Goal: Feedback & Contribution: Leave review/rating

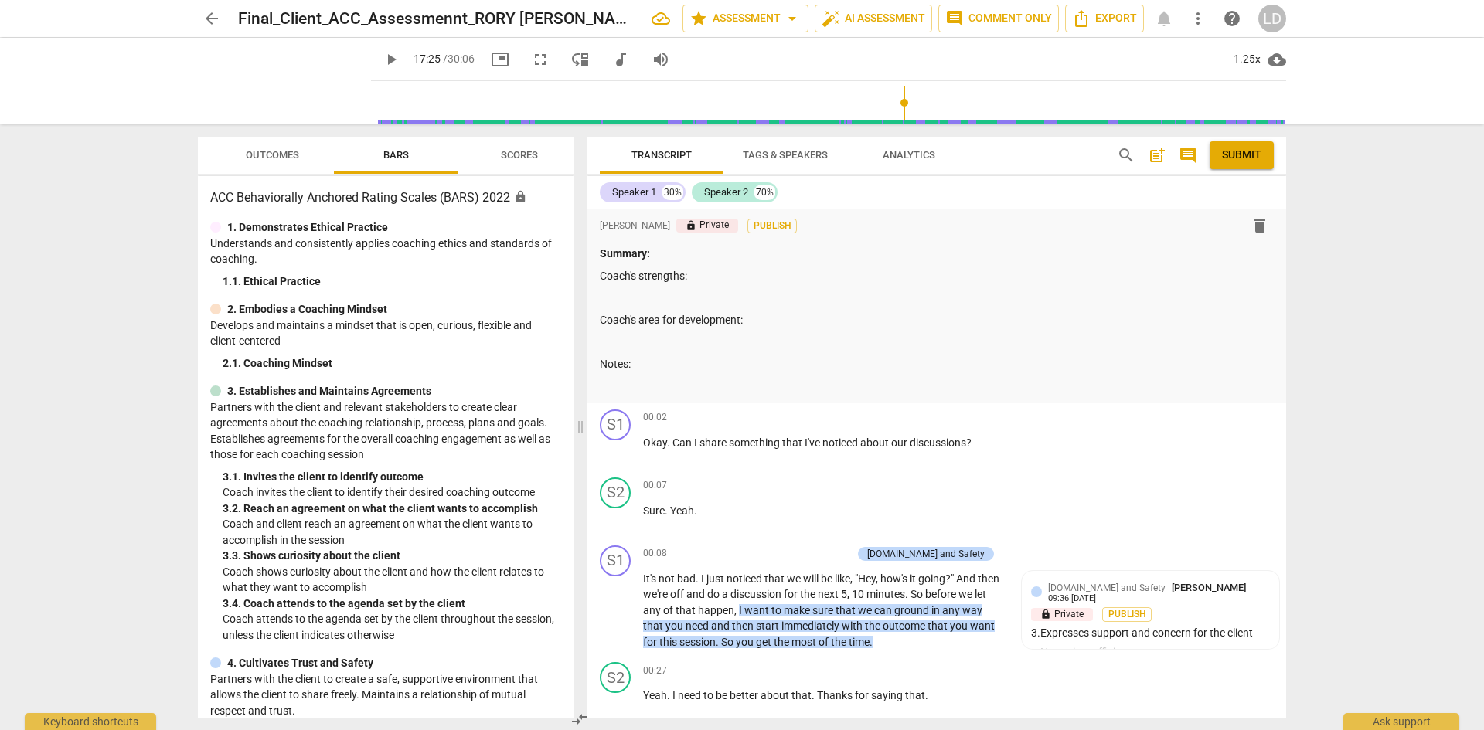
scroll to position [5051, 0]
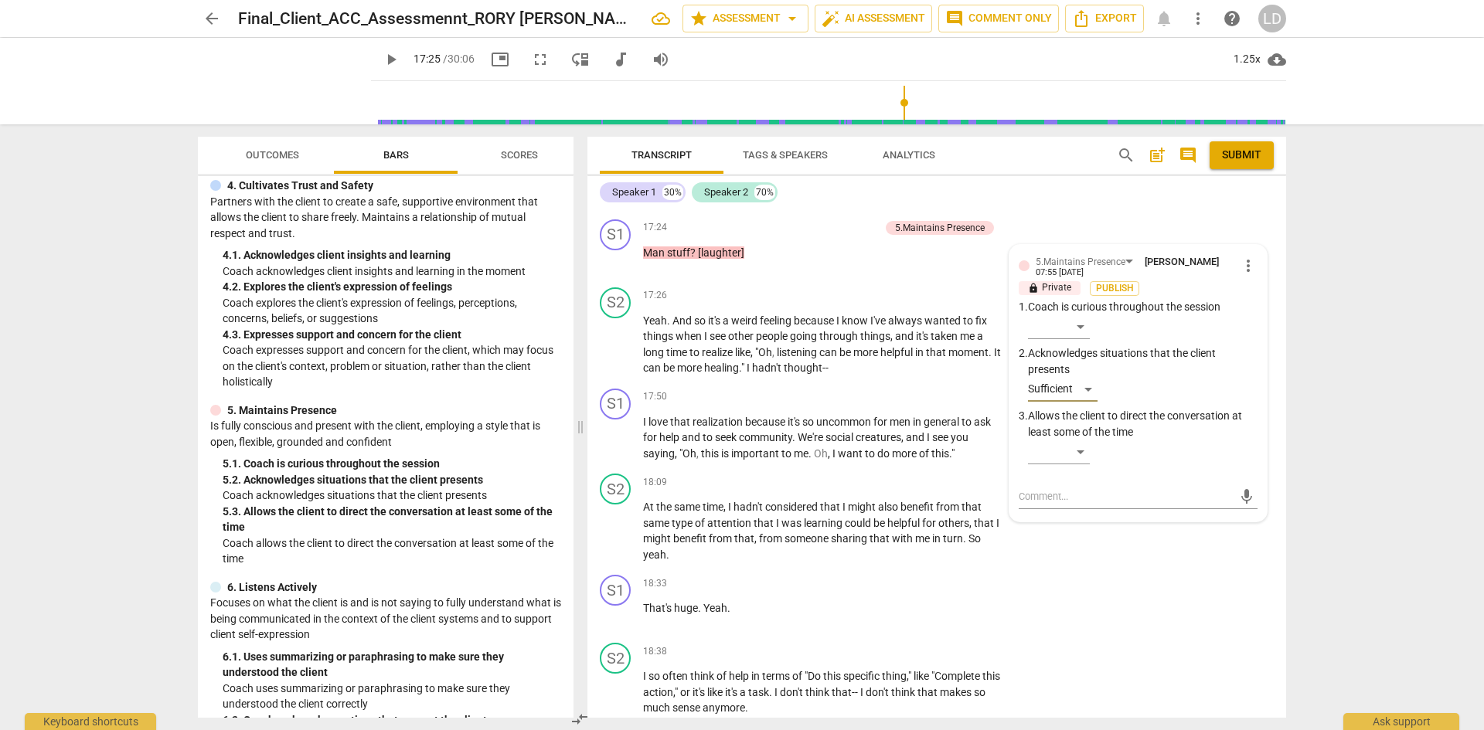
click at [382, 60] on span "play_arrow" at bounding box center [391, 59] width 19 height 19
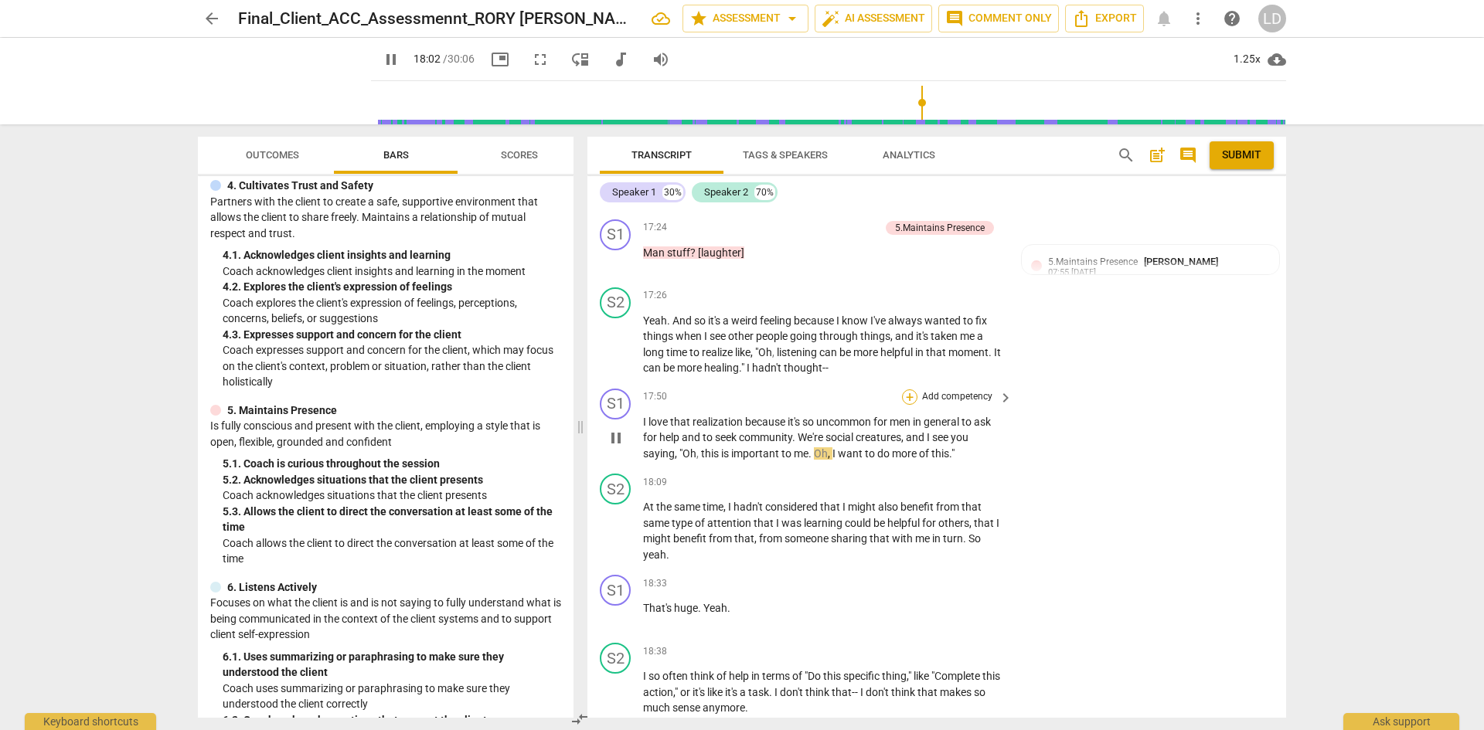
click at [908, 390] on div "+" at bounding box center [909, 397] width 15 height 15
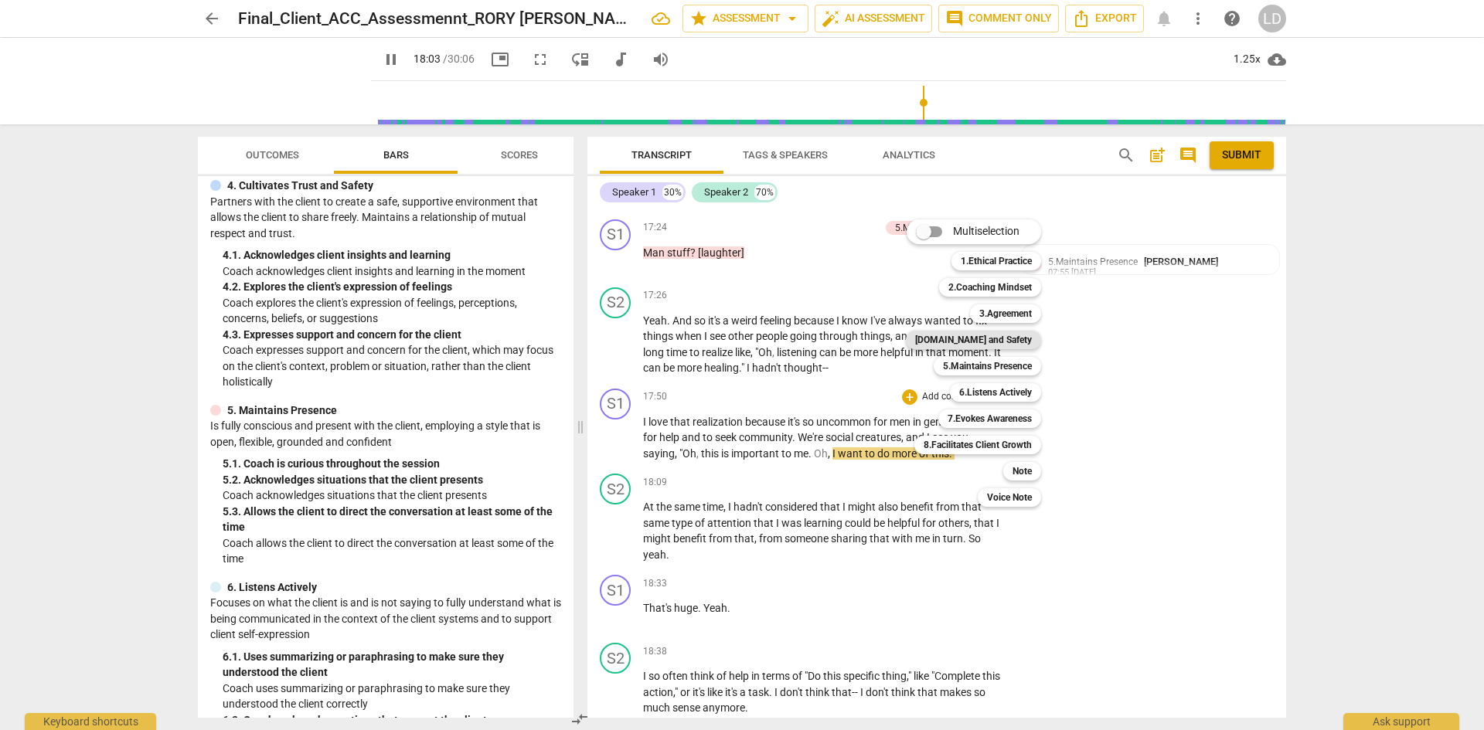
click at [1012, 344] on b "[DOMAIN_NAME] and Safety" at bounding box center [973, 340] width 117 height 19
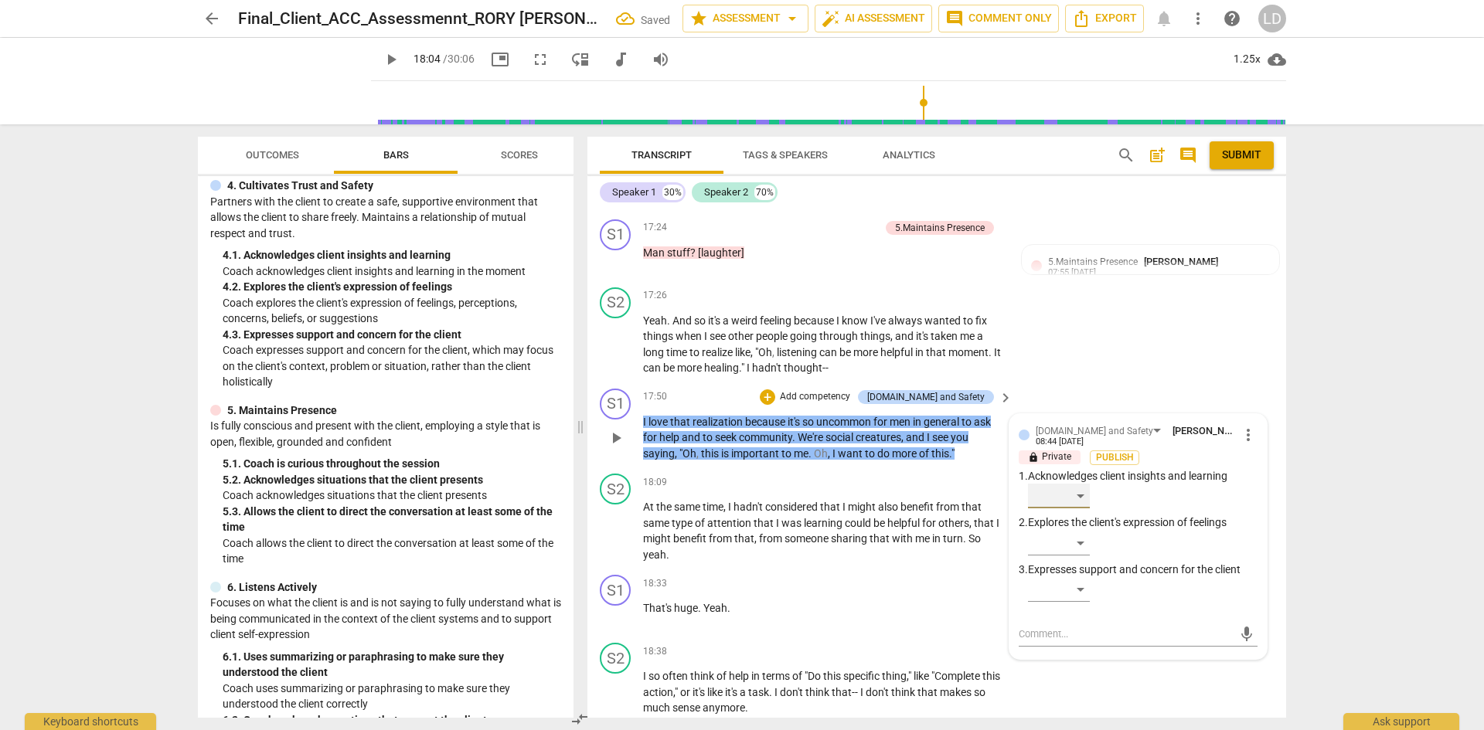
click at [1076, 484] on div "​" at bounding box center [1059, 496] width 62 height 25
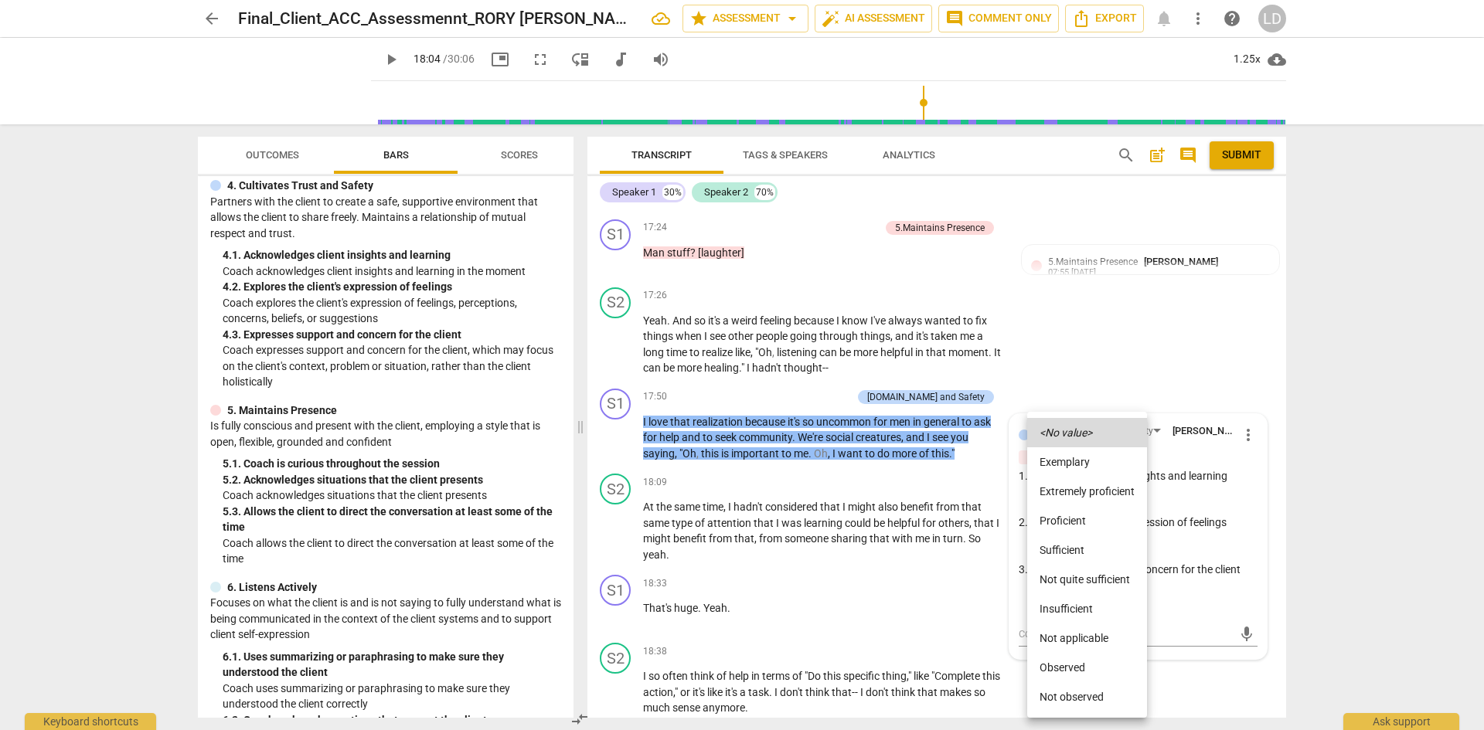
click at [1090, 520] on li "Proficient" at bounding box center [1087, 520] width 120 height 29
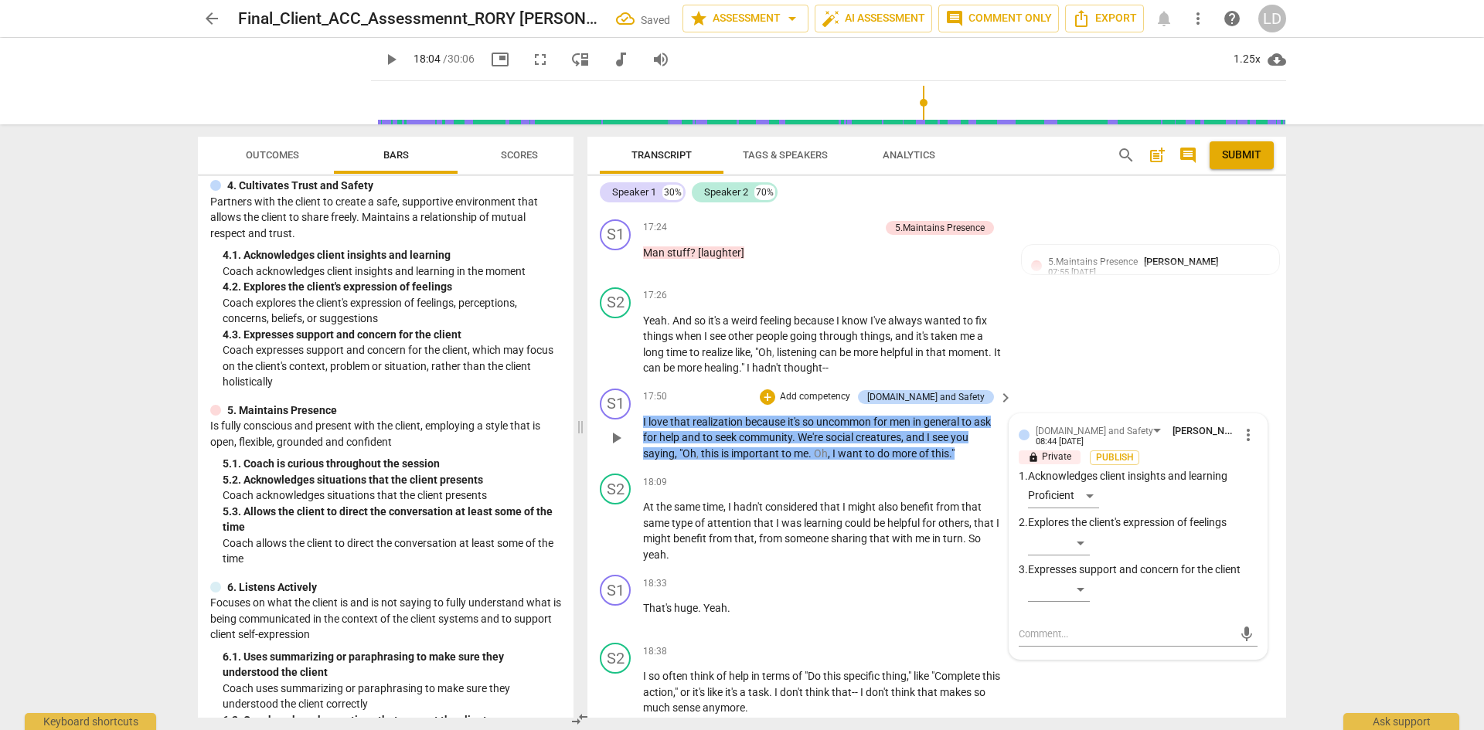
click at [915, 429] on div "S1 play_arrow pause 17:50 + Add competency 4.Trust and Safety keyboard_arrow_ri…" at bounding box center [936, 426] width 699 height 86
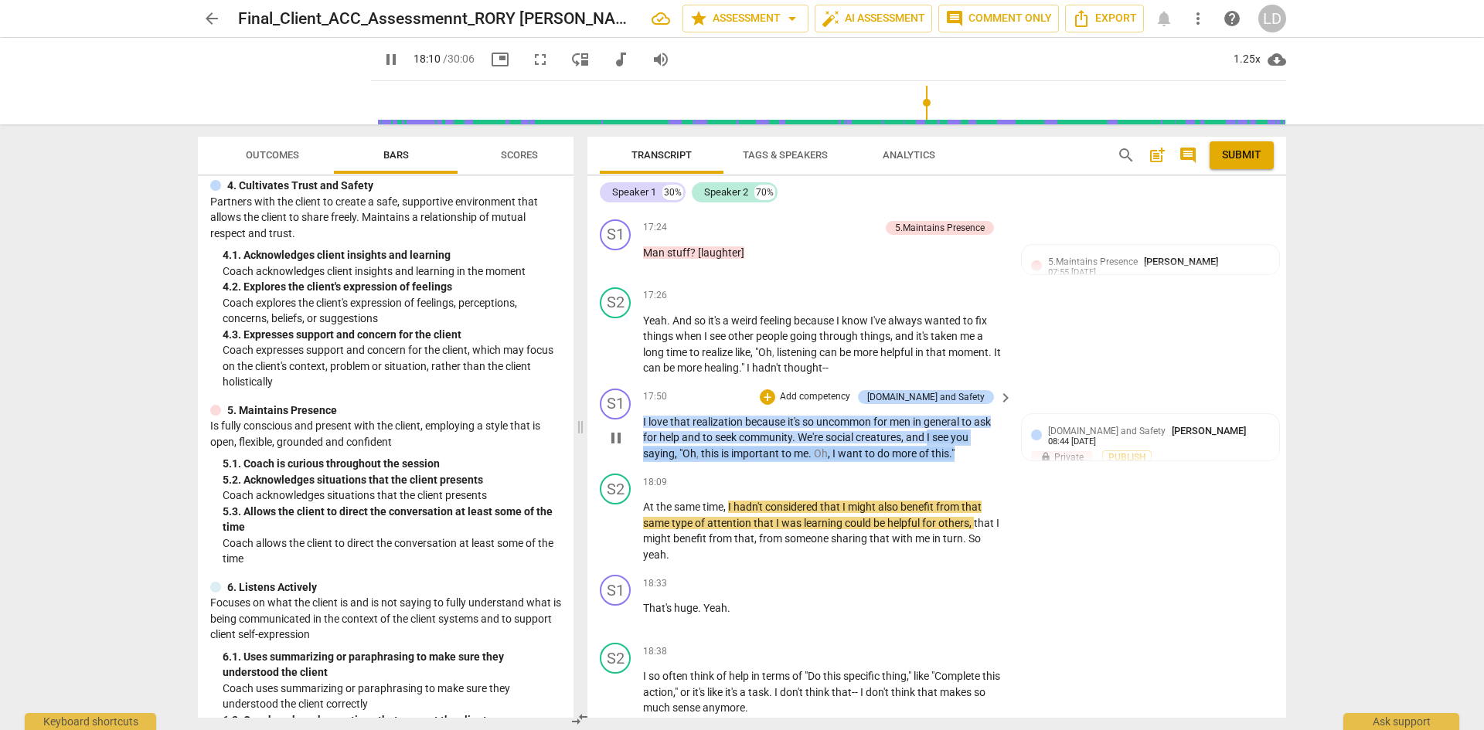
drag, startPoint x: 930, startPoint y: 400, endPoint x: 961, endPoint y: 418, distance: 36.1
click at [961, 418] on p "I love that realization because it's so uncommon for men in general to ask for …" at bounding box center [824, 438] width 362 height 48
click at [775, 390] on div "+" at bounding box center [767, 397] width 15 height 15
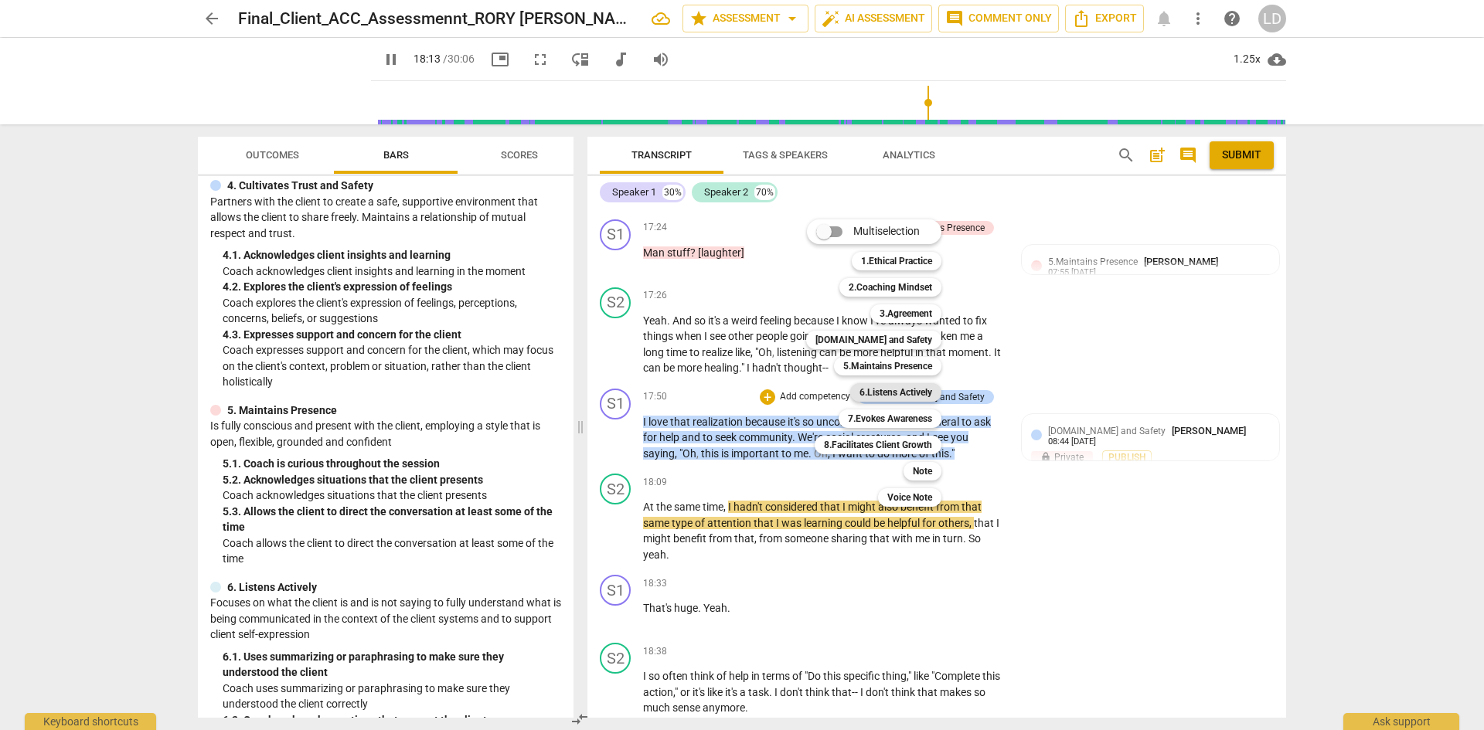
click at [874, 391] on b "6.Listens Actively" at bounding box center [895, 392] width 73 height 19
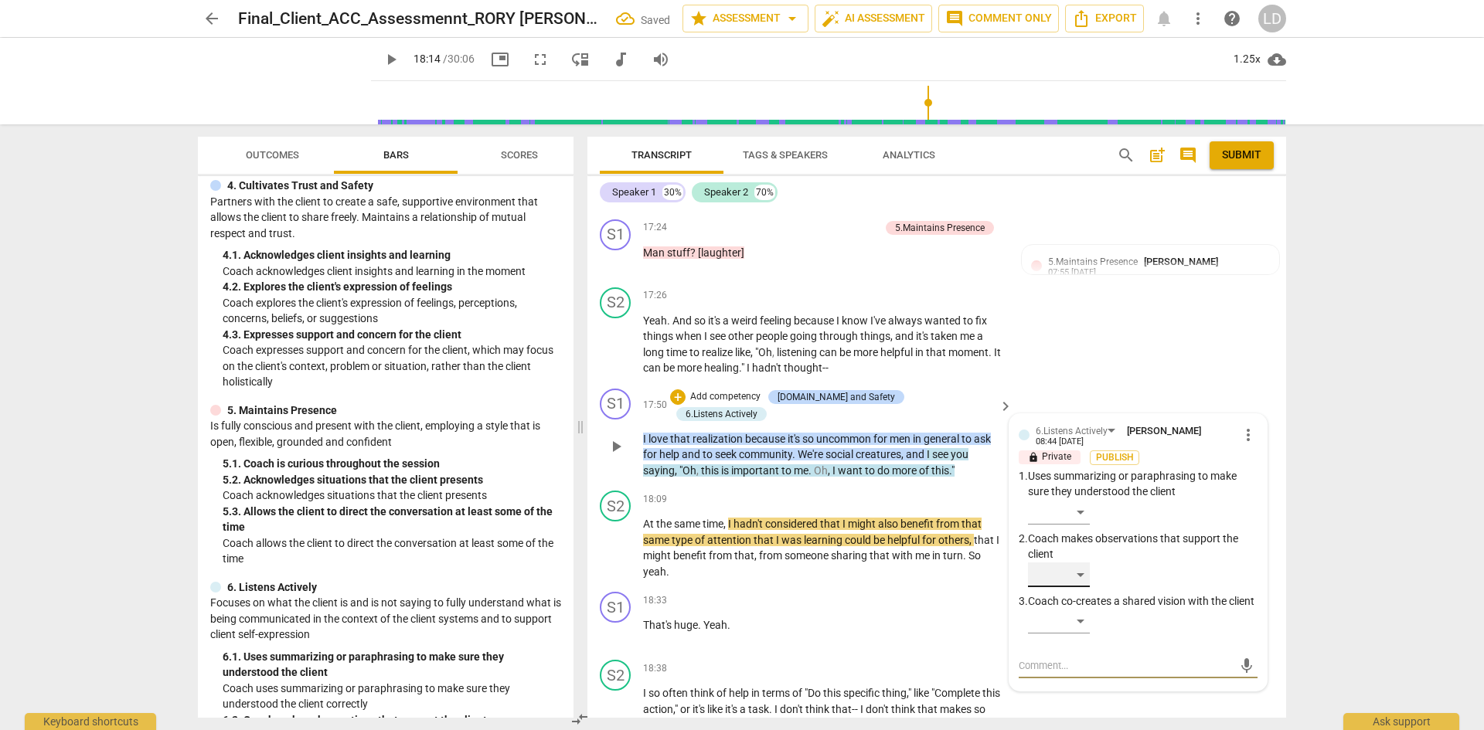
click at [1079, 563] on div "​" at bounding box center [1059, 575] width 62 height 25
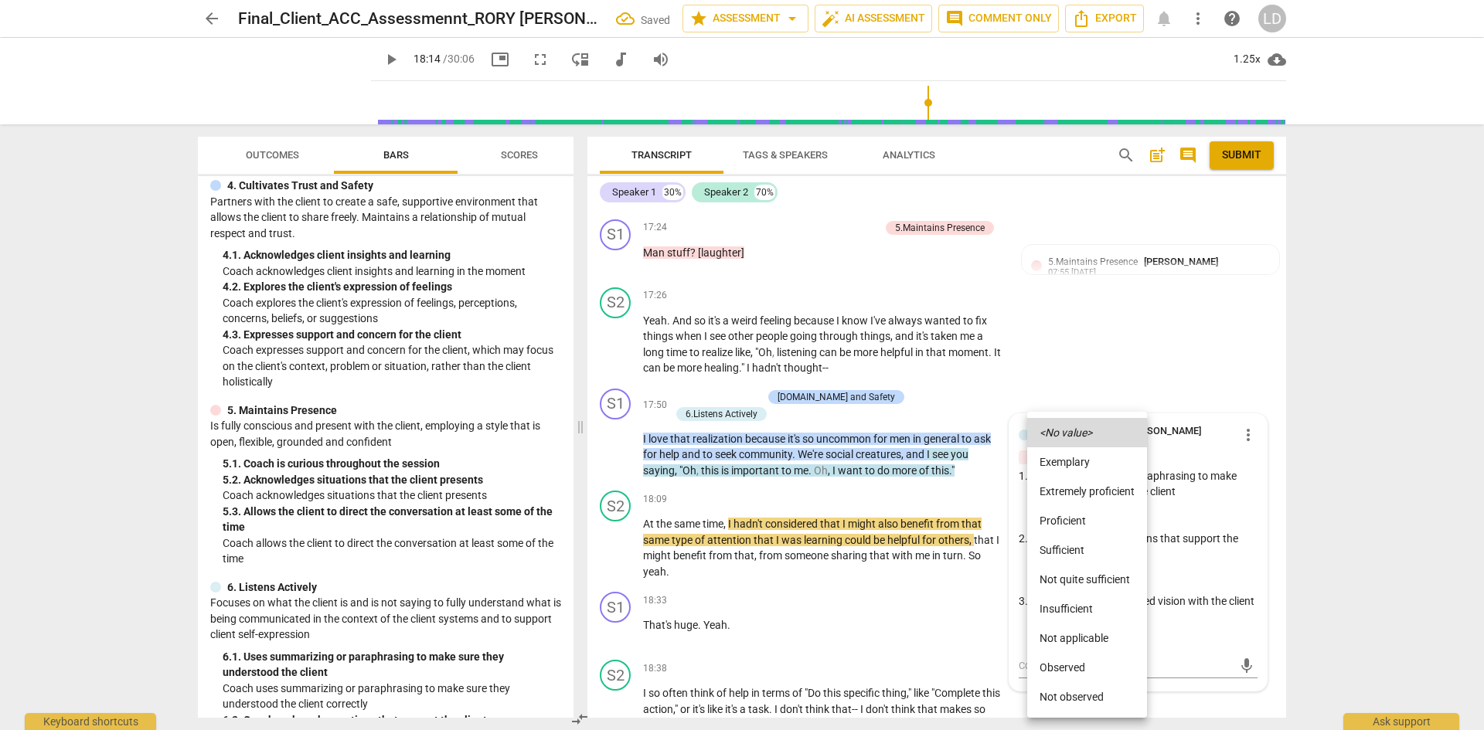
click at [1089, 518] on li "Proficient" at bounding box center [1087, 520] width 120 height 29
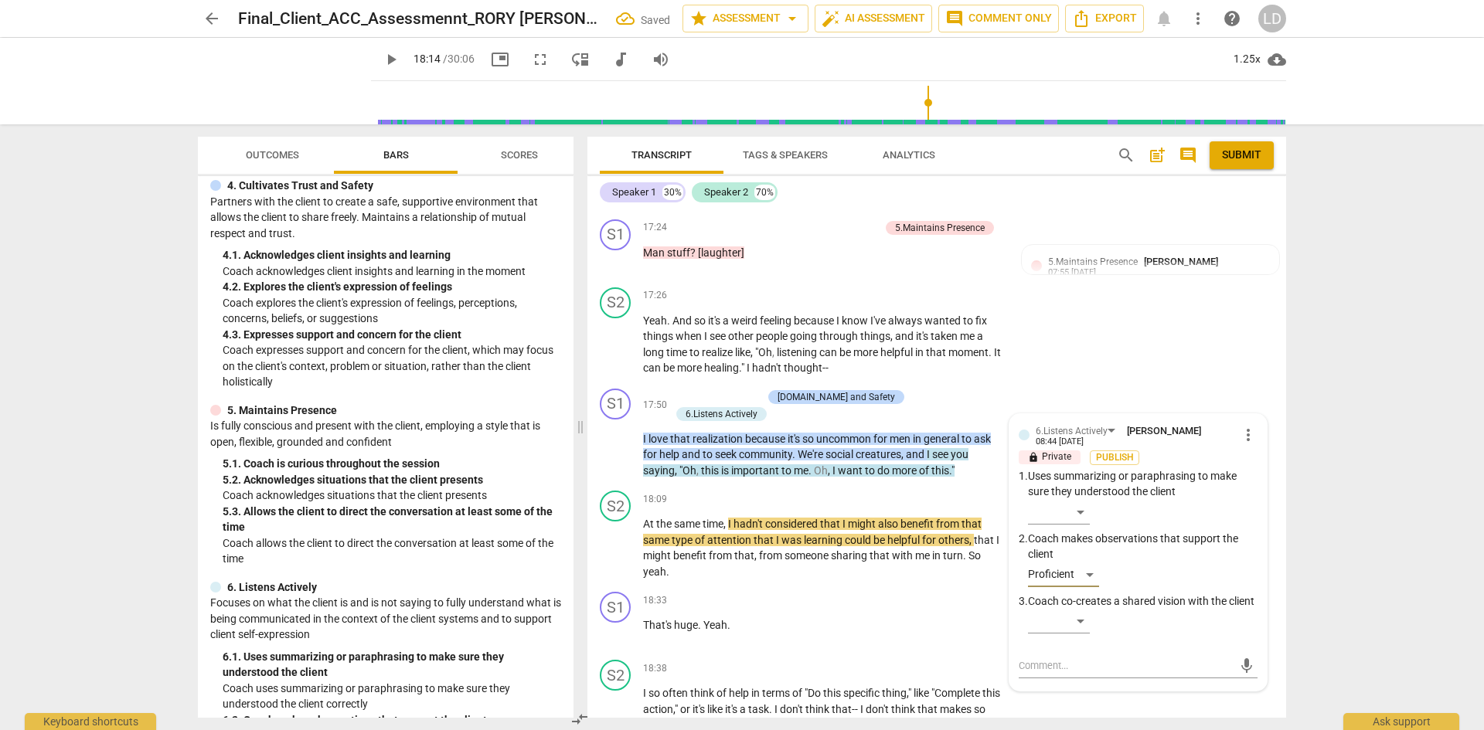
click at [1339, 516] on div "arrow_back Final_Client_ACC_Assessmennt_RORY SYLVIA Saved star Assessment arrow…" at bounding box center [742, 365] width 1484 height 730
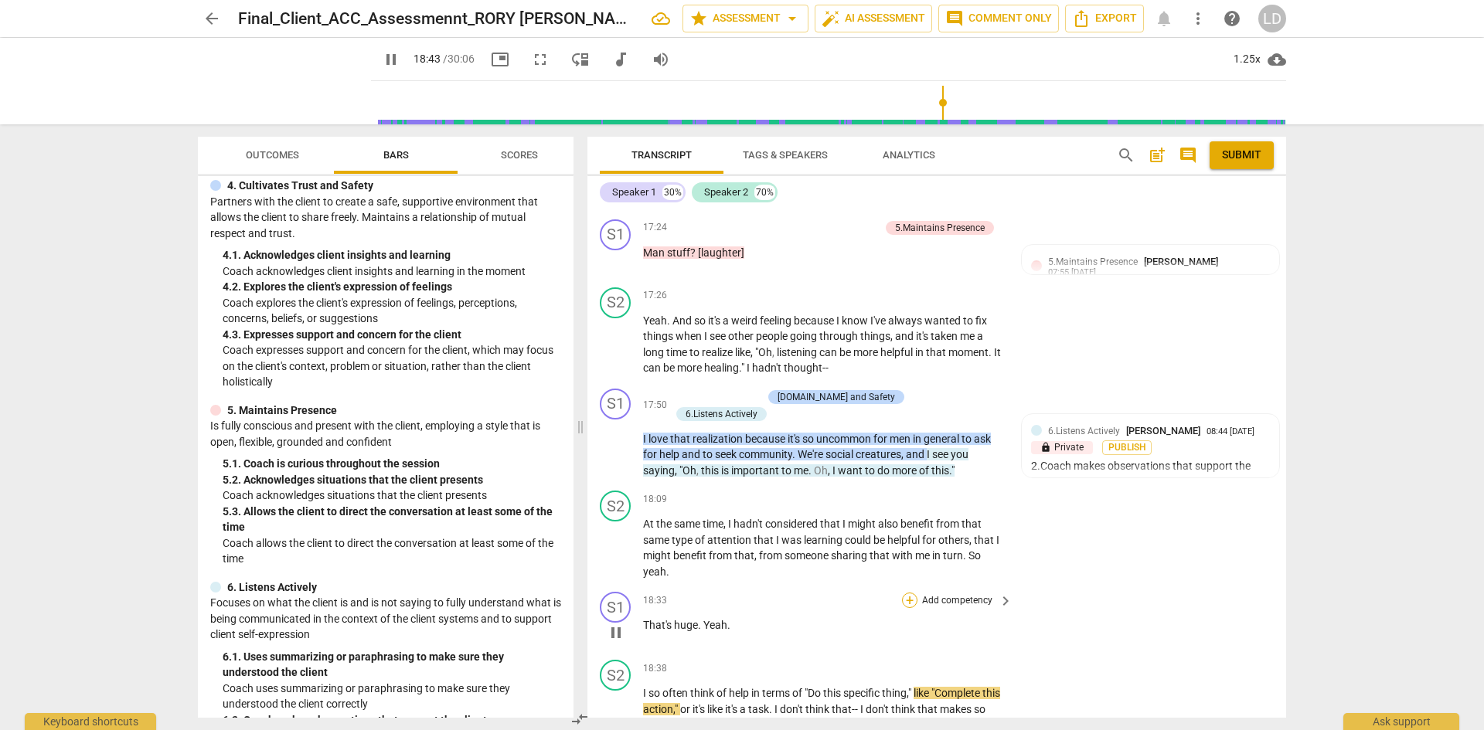
click at [910, 593] on div "+" at bounding box center [909, 600] width 15 height 15
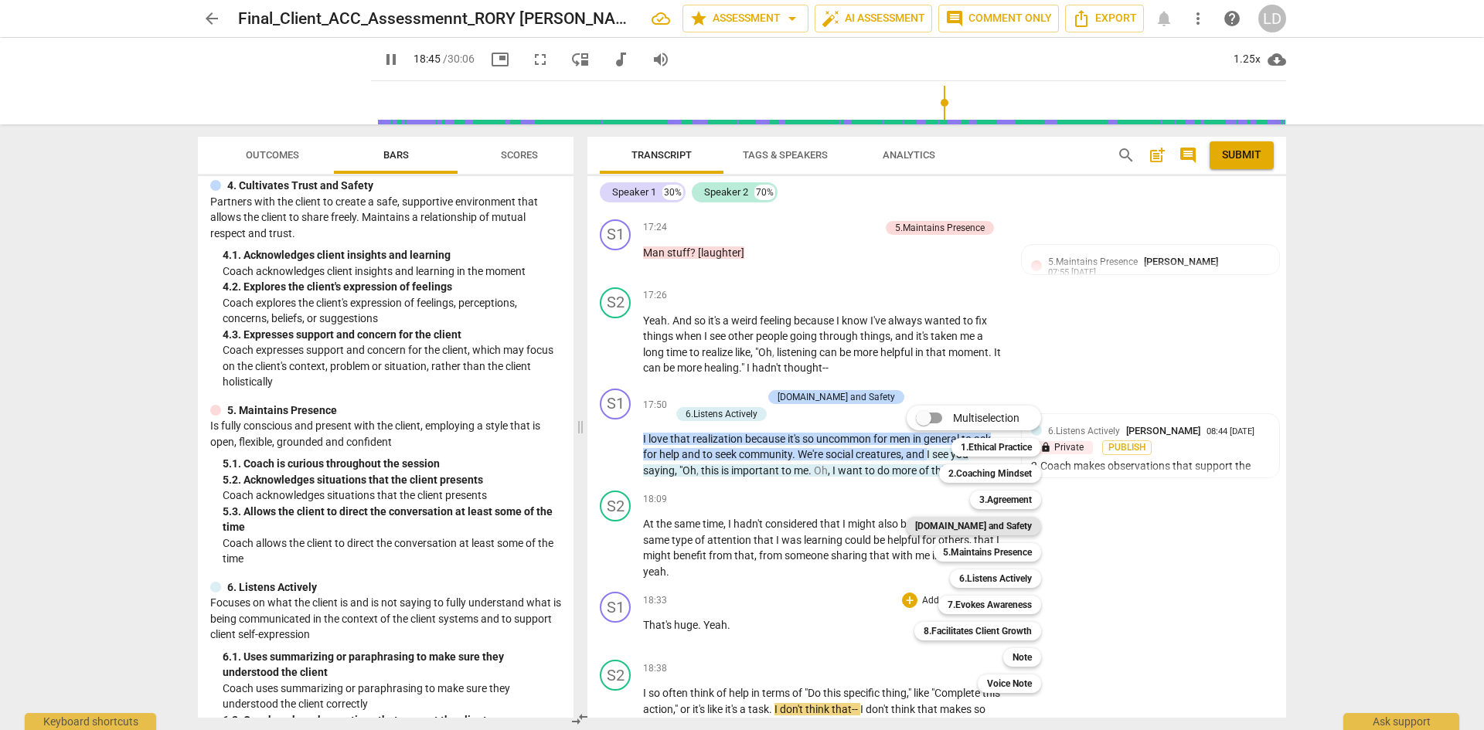
click at [992, 532] on b "[DOMAIN_NAME] and Safety" at bounding box center [973, 526] width 117 height 19
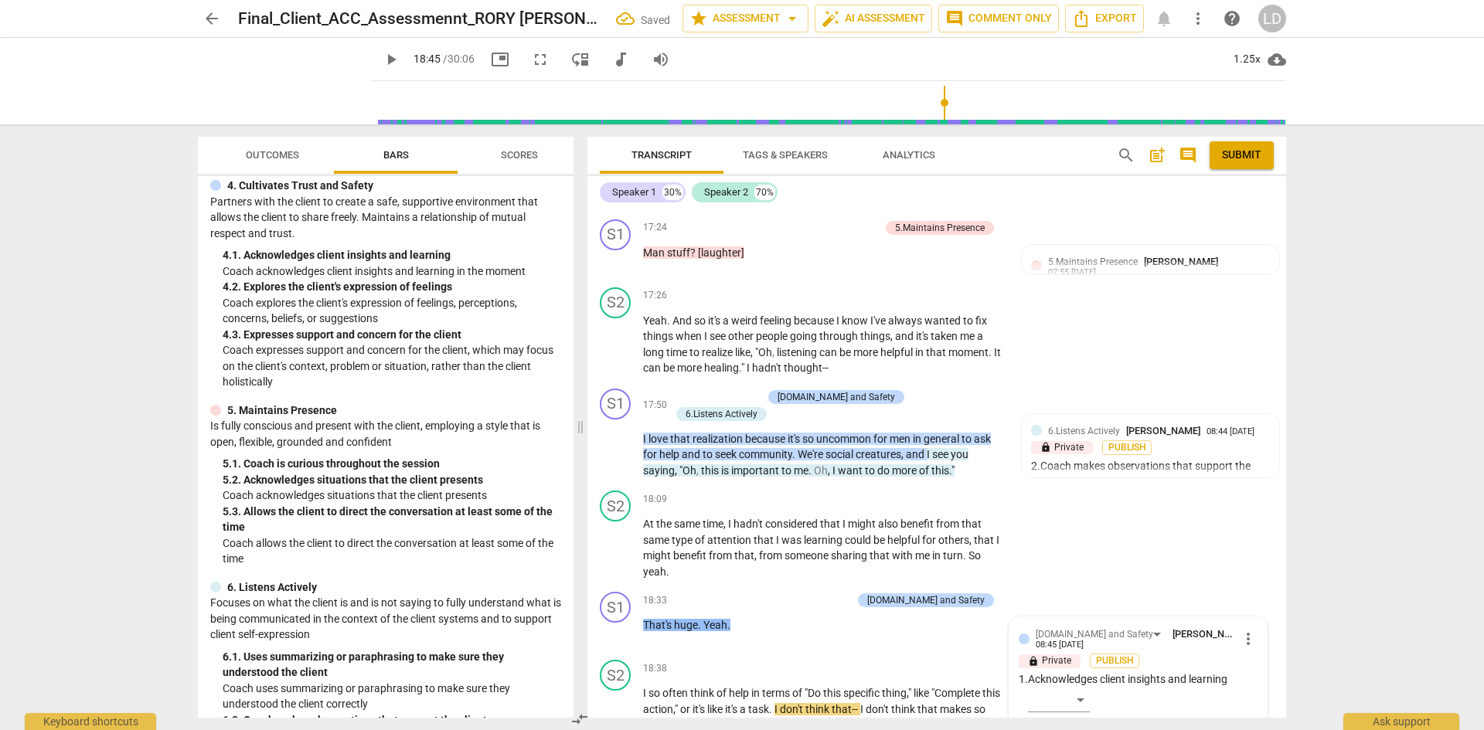
scroll to position [5375, 0]
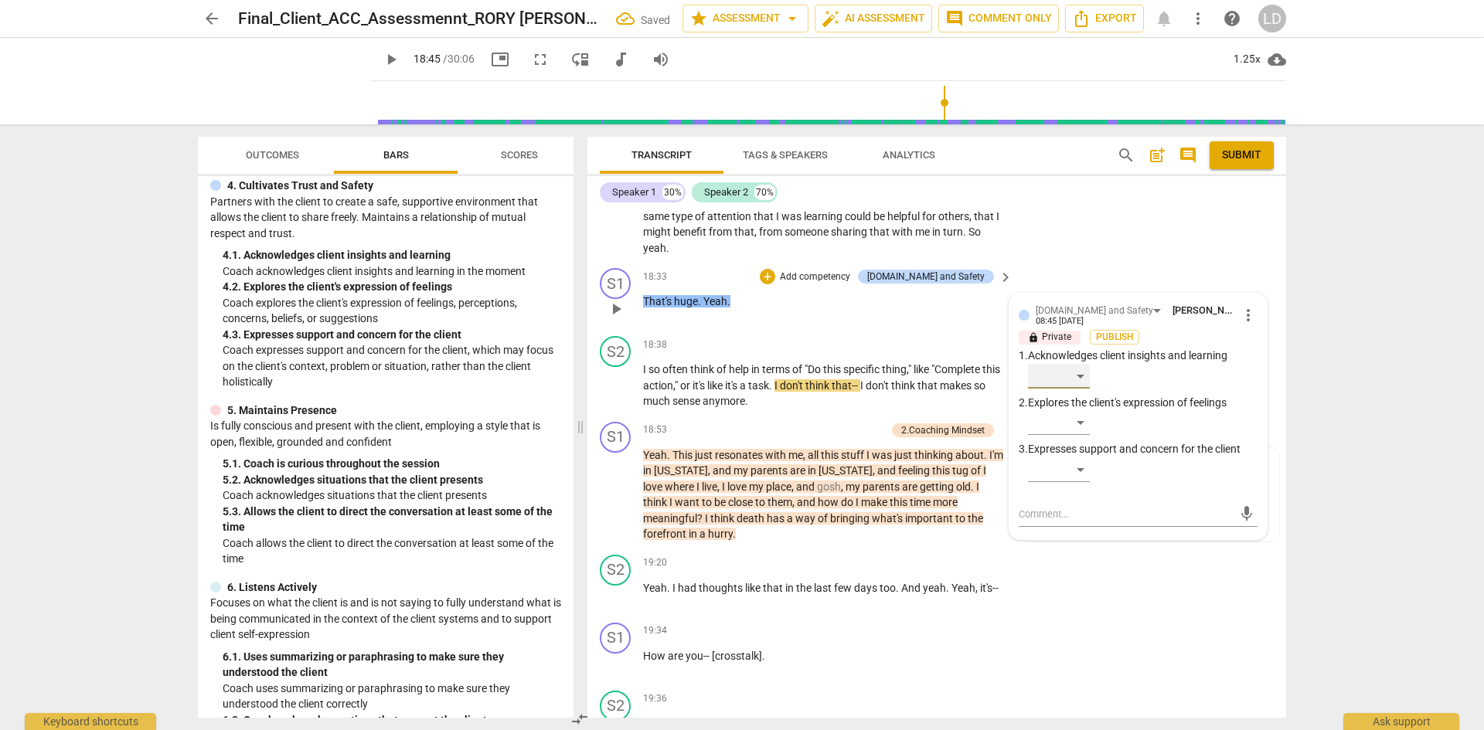
click at [1085, 364] on div "​" at bounding box center [1059, 376] width 62 height 25
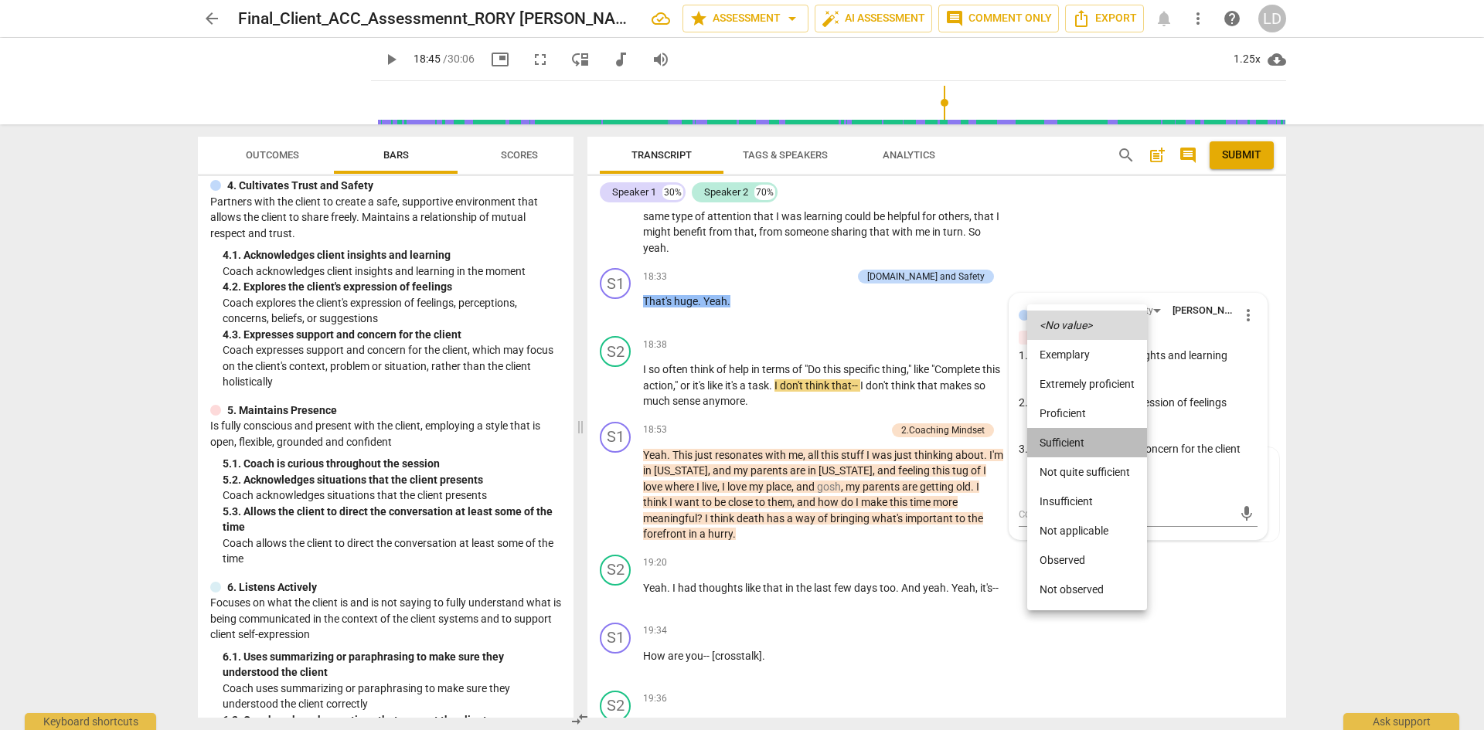
click at [1090, 439] on li "Sufficient" at bounding box center [1087, 442] width 120 height 29
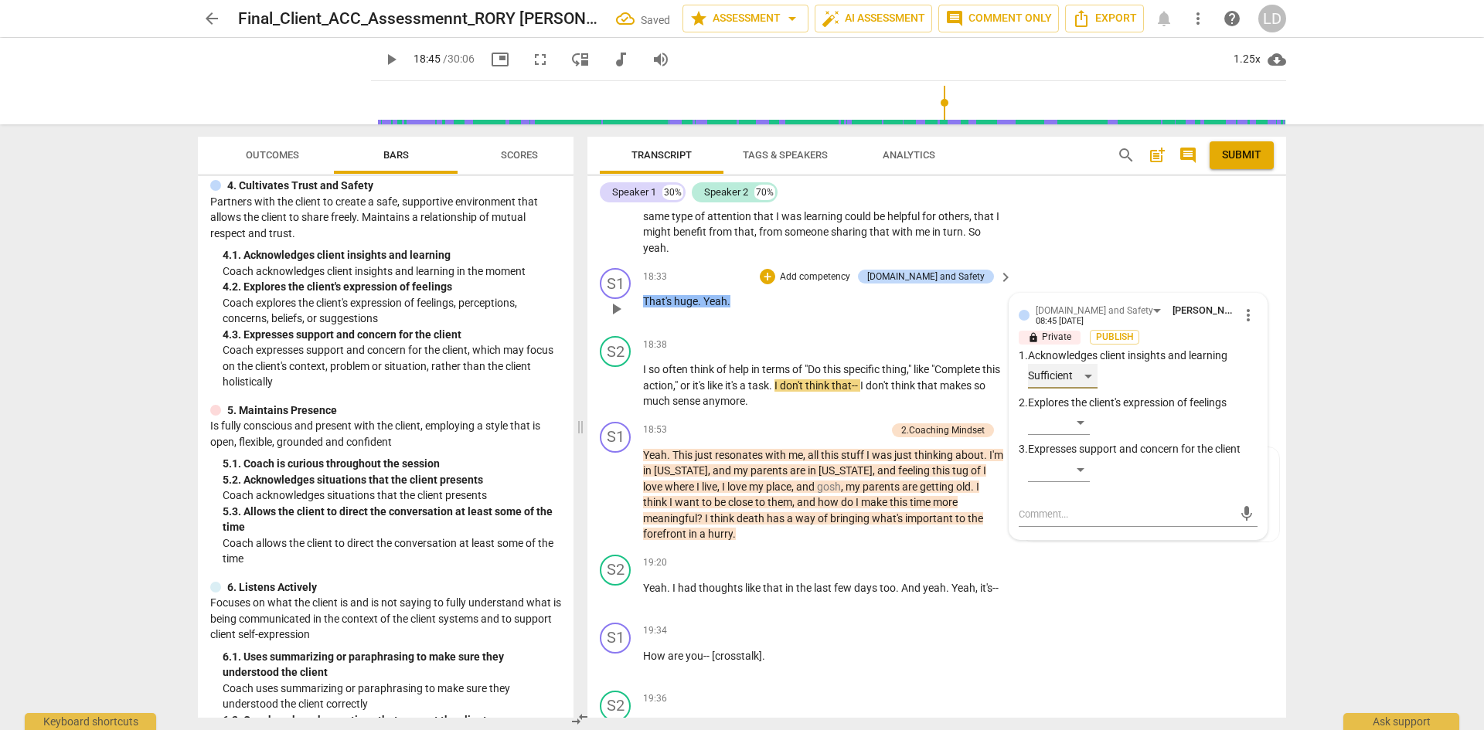
click at [1091, 364] on div "Sufficient" at bounding box center [1063, 376] width 70 height 25
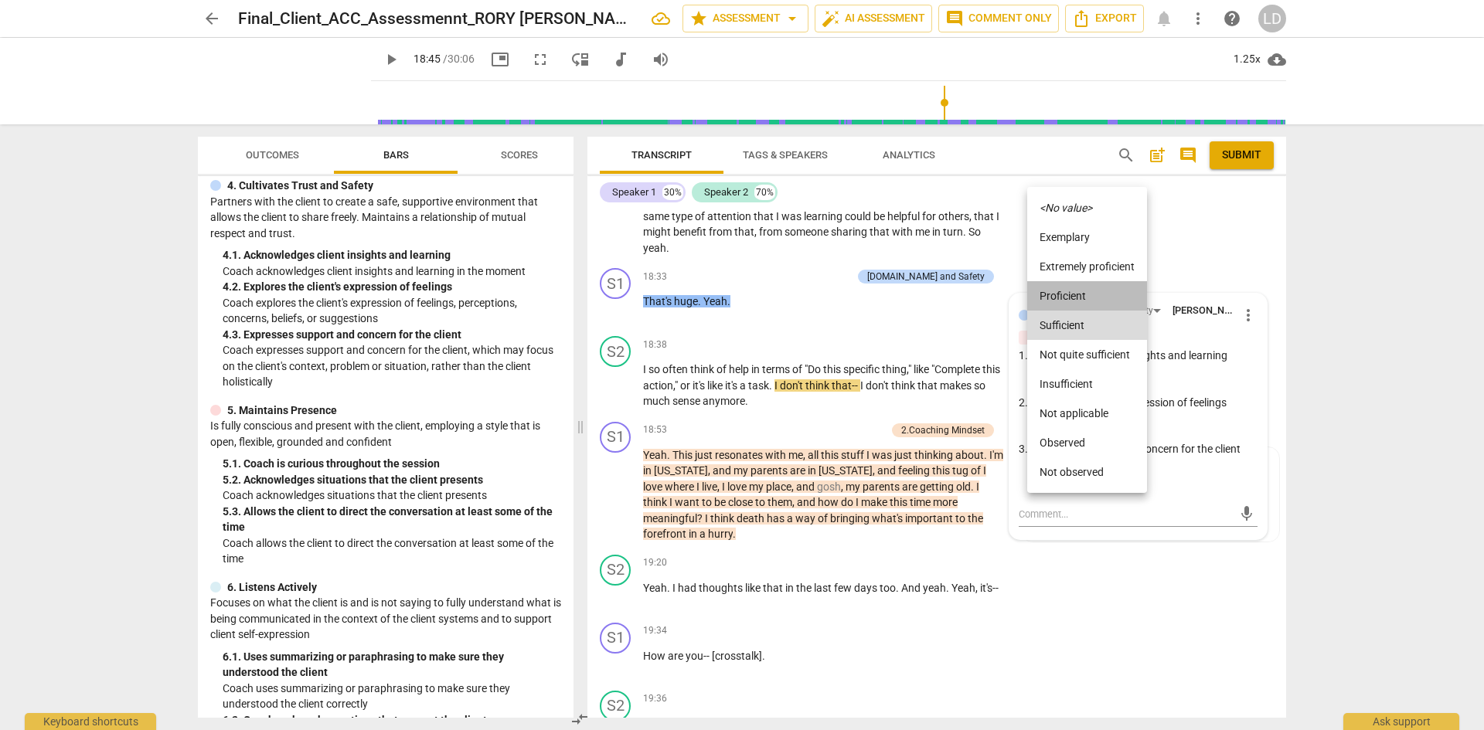
click at [1086, 301] on li "Proficient" at bounding box center [1087, 295] width 120 height 29
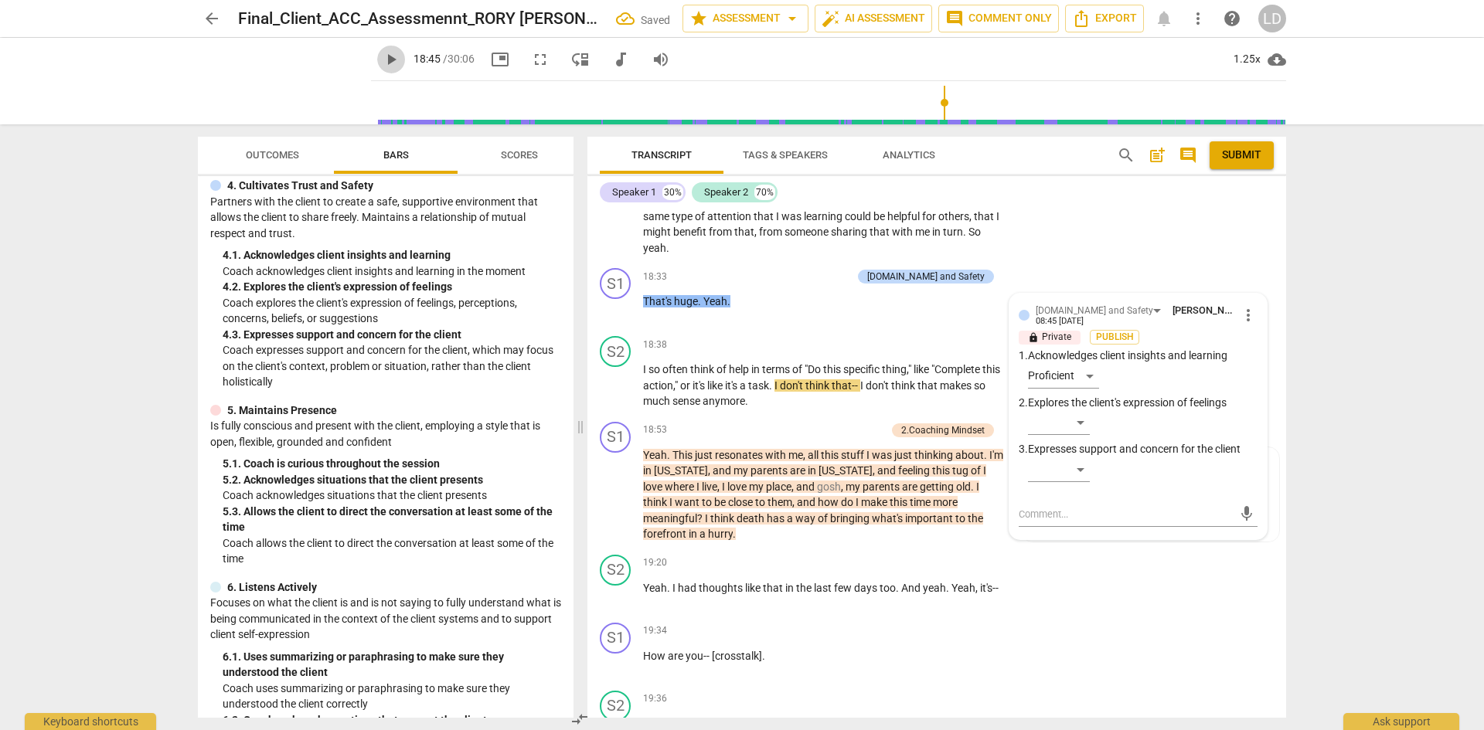
click at [382, 62] on span "play_arrow" at bounding box center [391, 59] width 19 height 19
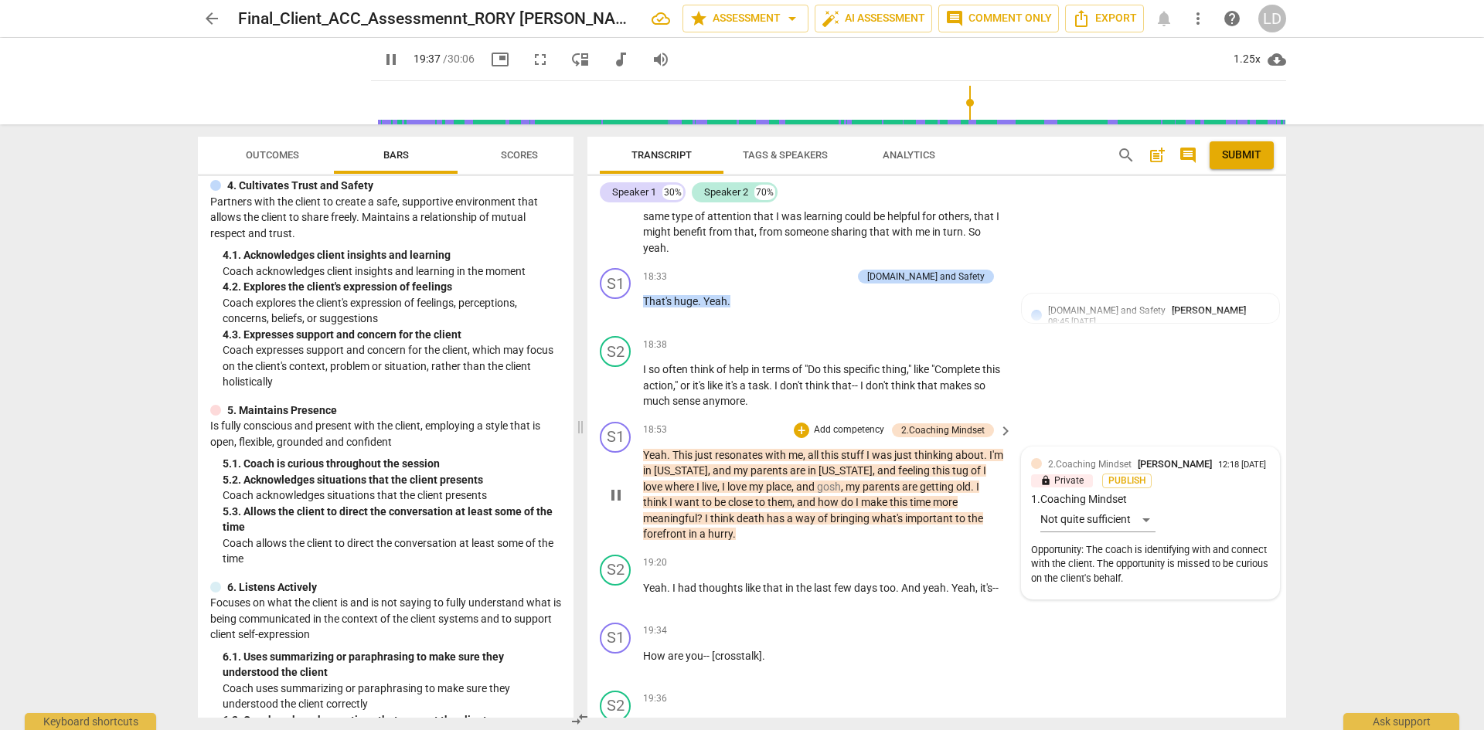
scroll to position [5900, 0]
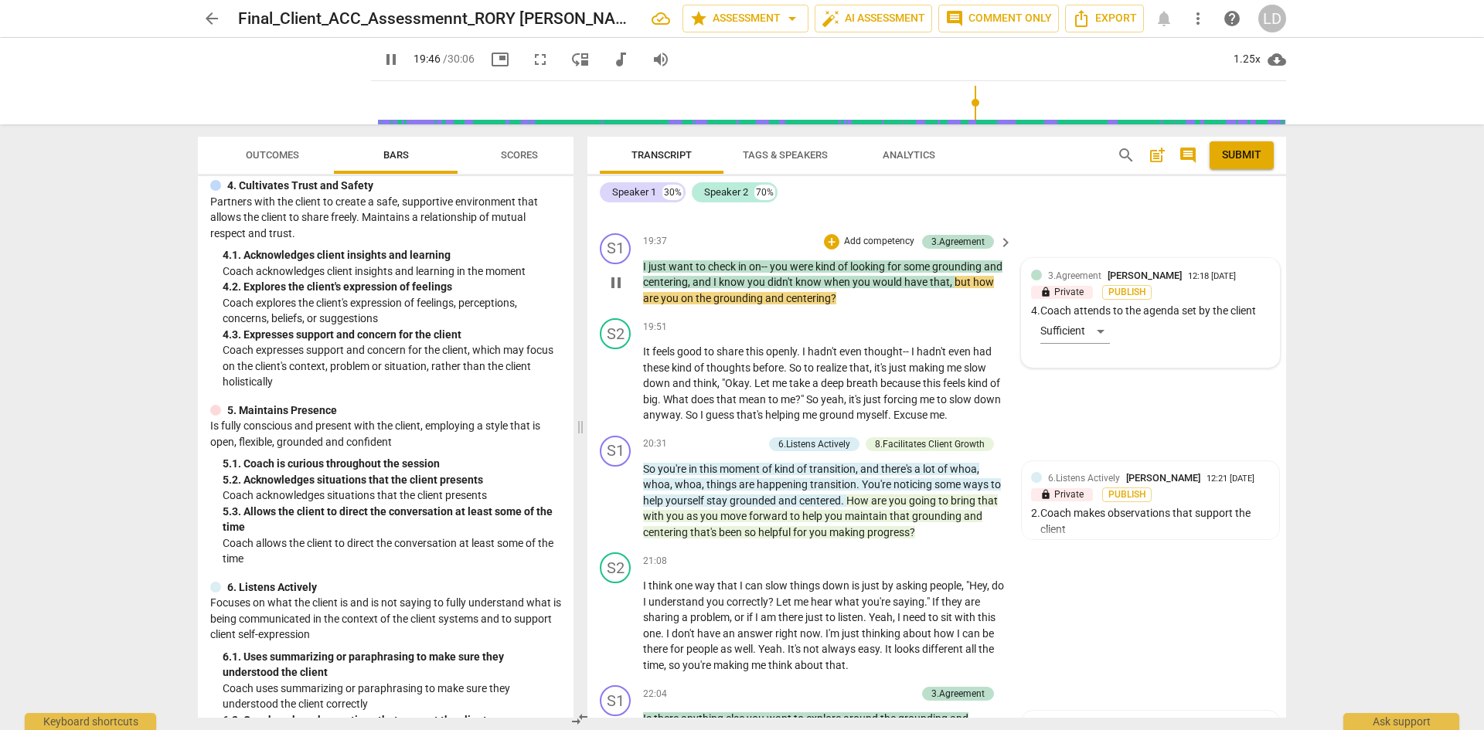
click at [1098, 277] on div "3.Agreement Laura Di Tomasso 12:18 09-18-2025 lock Private Publish 4. Coach att…" at bounding box center [1150, 313] width 239 height 90
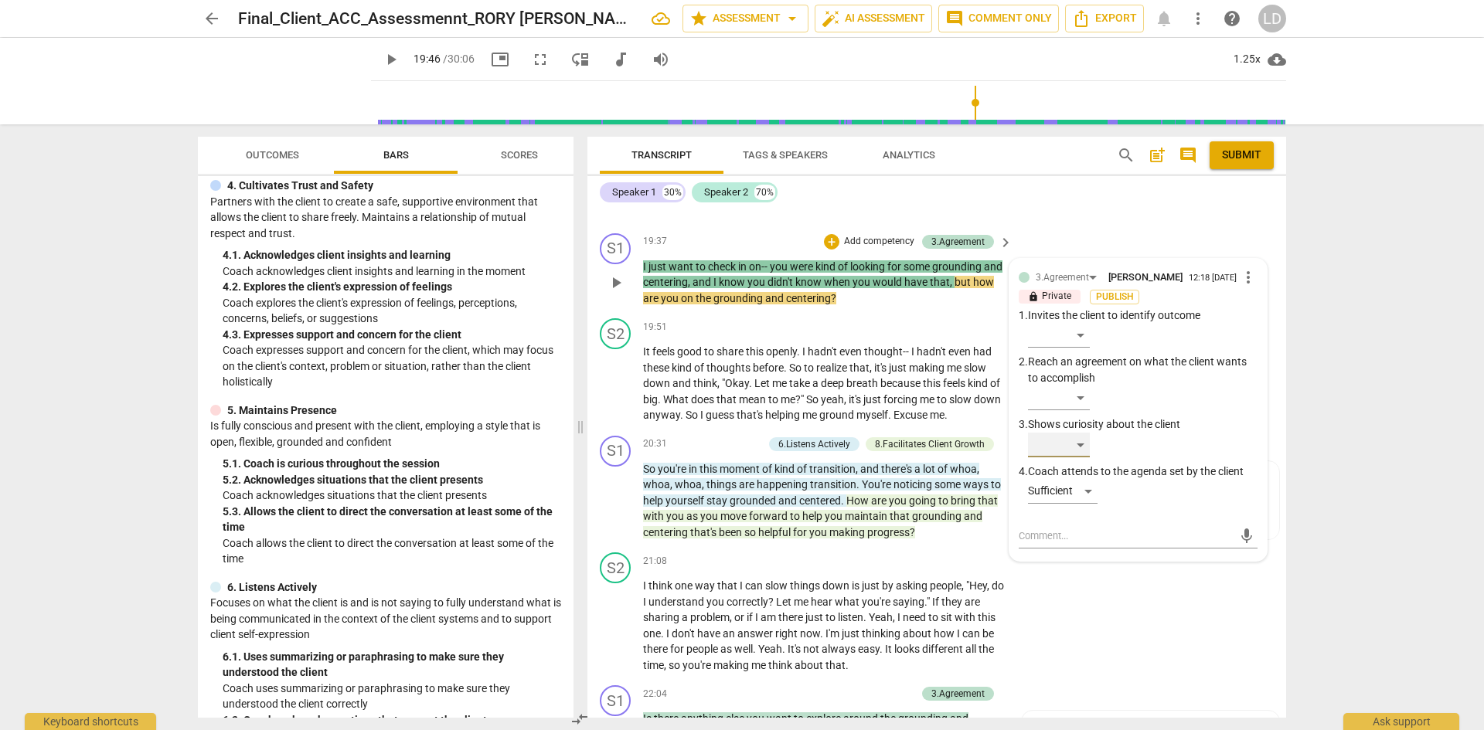
click at [1082, 433] on div "​" at bounding box center [1059, 445] width 62 height 25
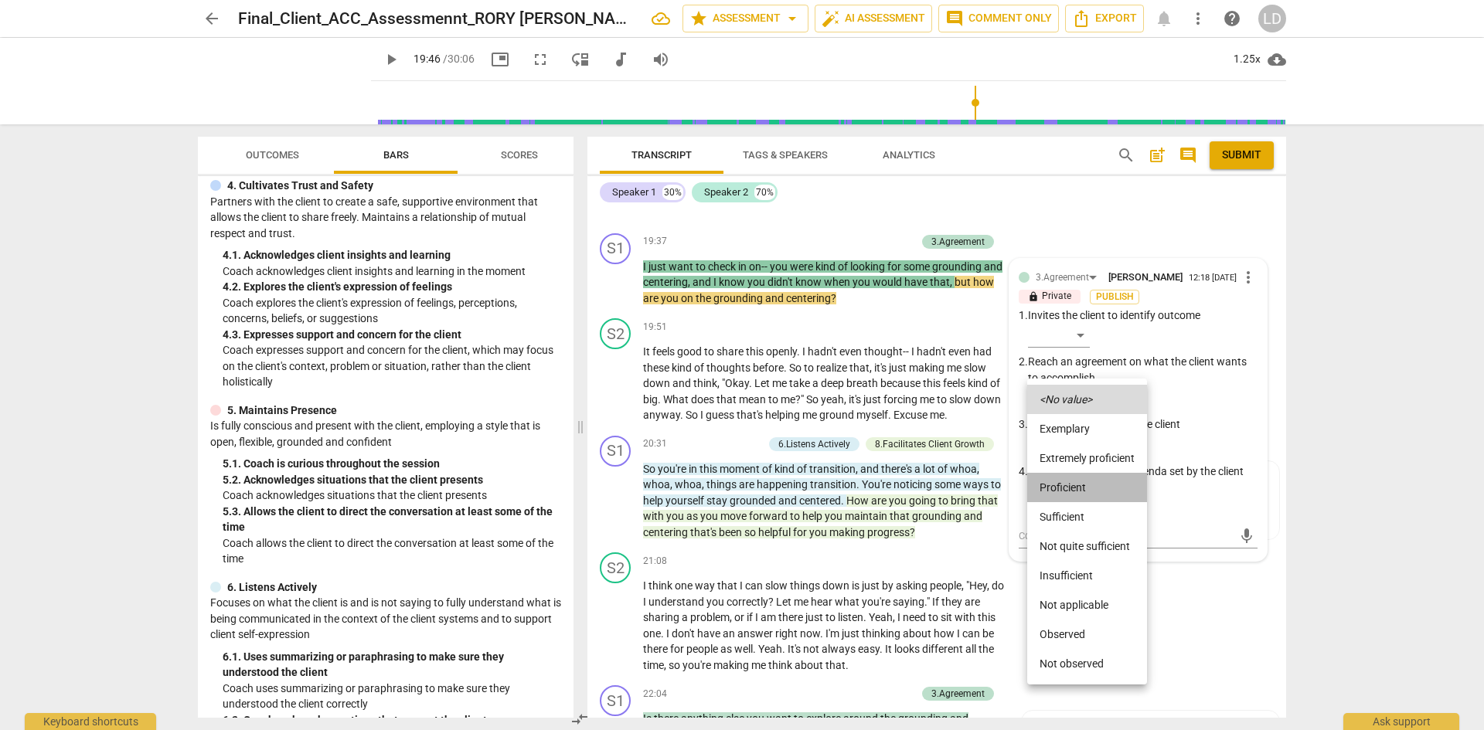
click at [1083, 481] on li "Proficient" at bounding box center [1087, 487] width 120 height 29
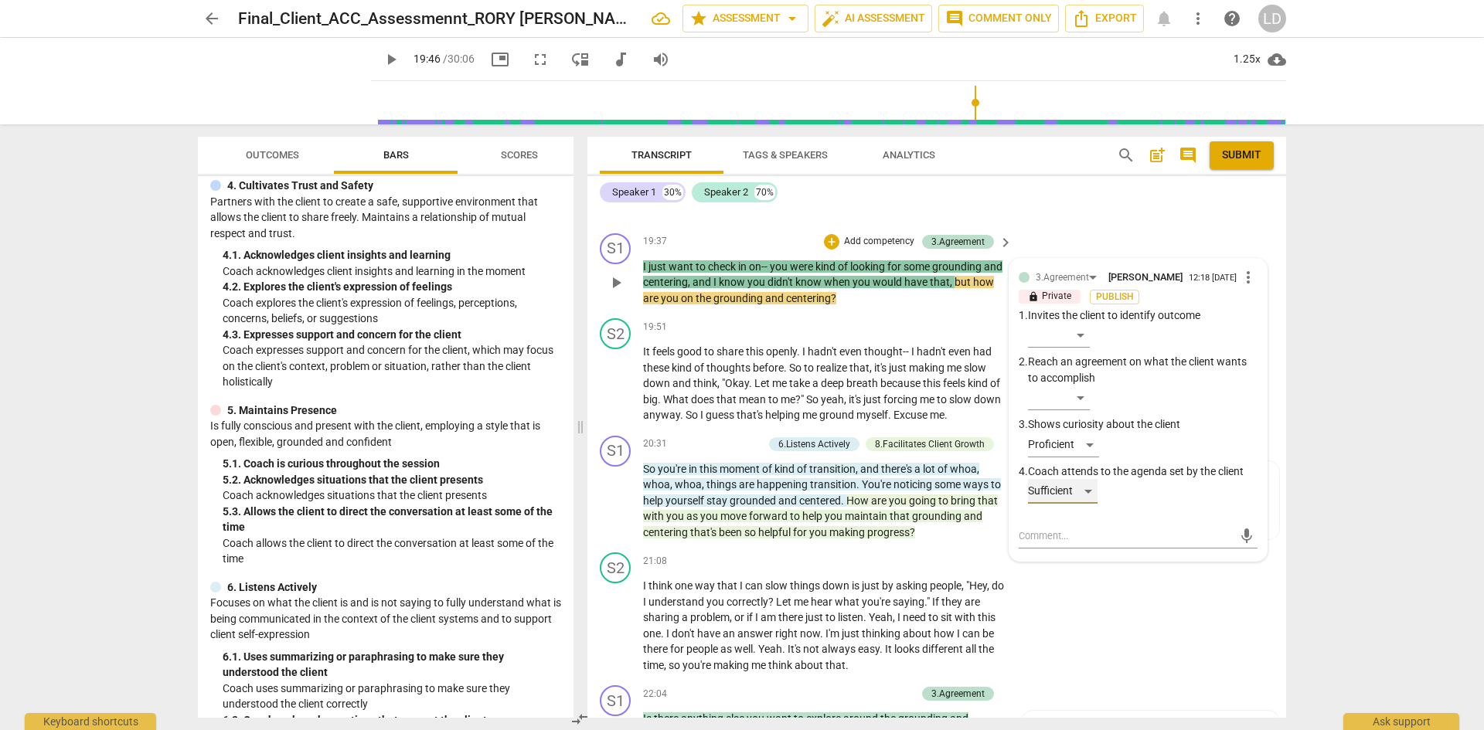
click at [1083, 479] on div "Sufficient" at bounding box center [1063, 491] width 70 height 25
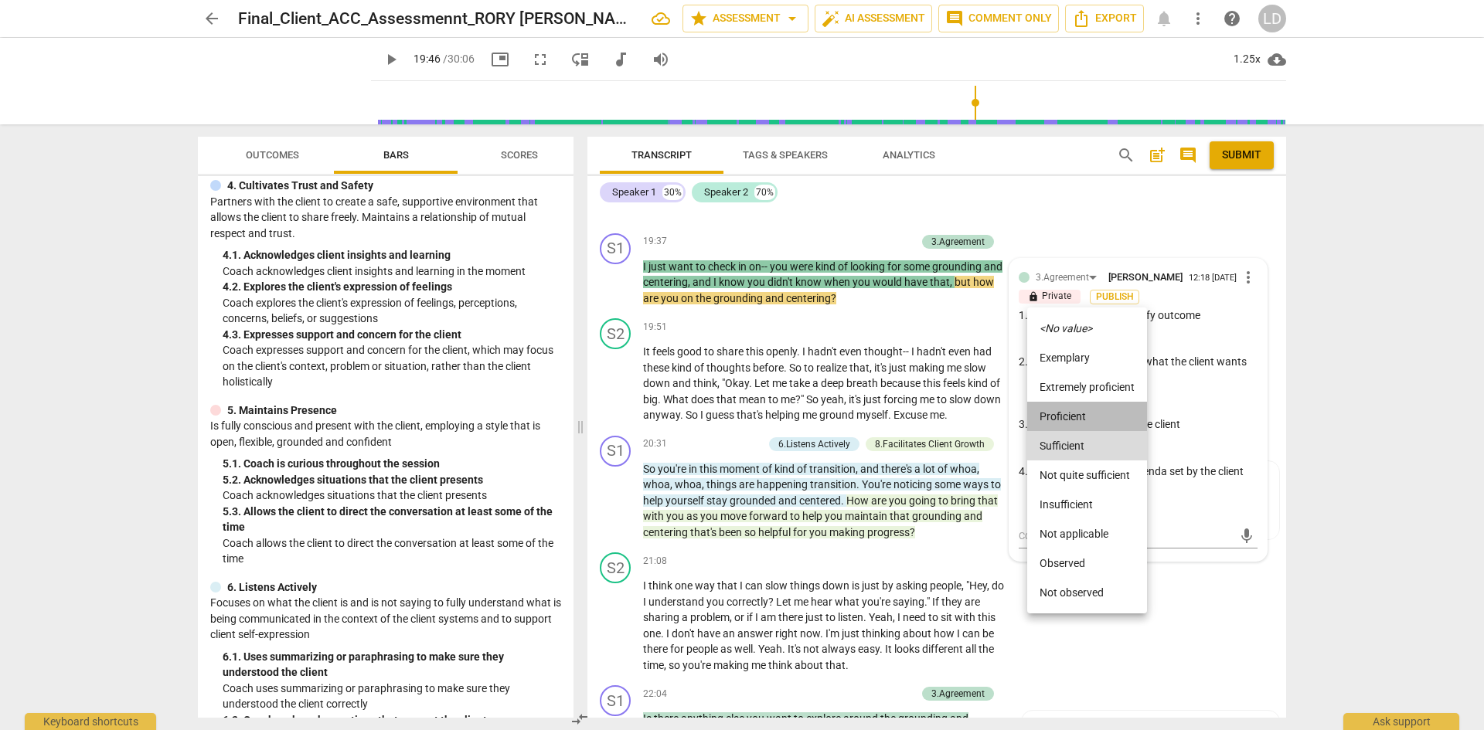
click at [1084, 417] on li "Proficient" at bounding box center [1087, 416] width 120 height 29
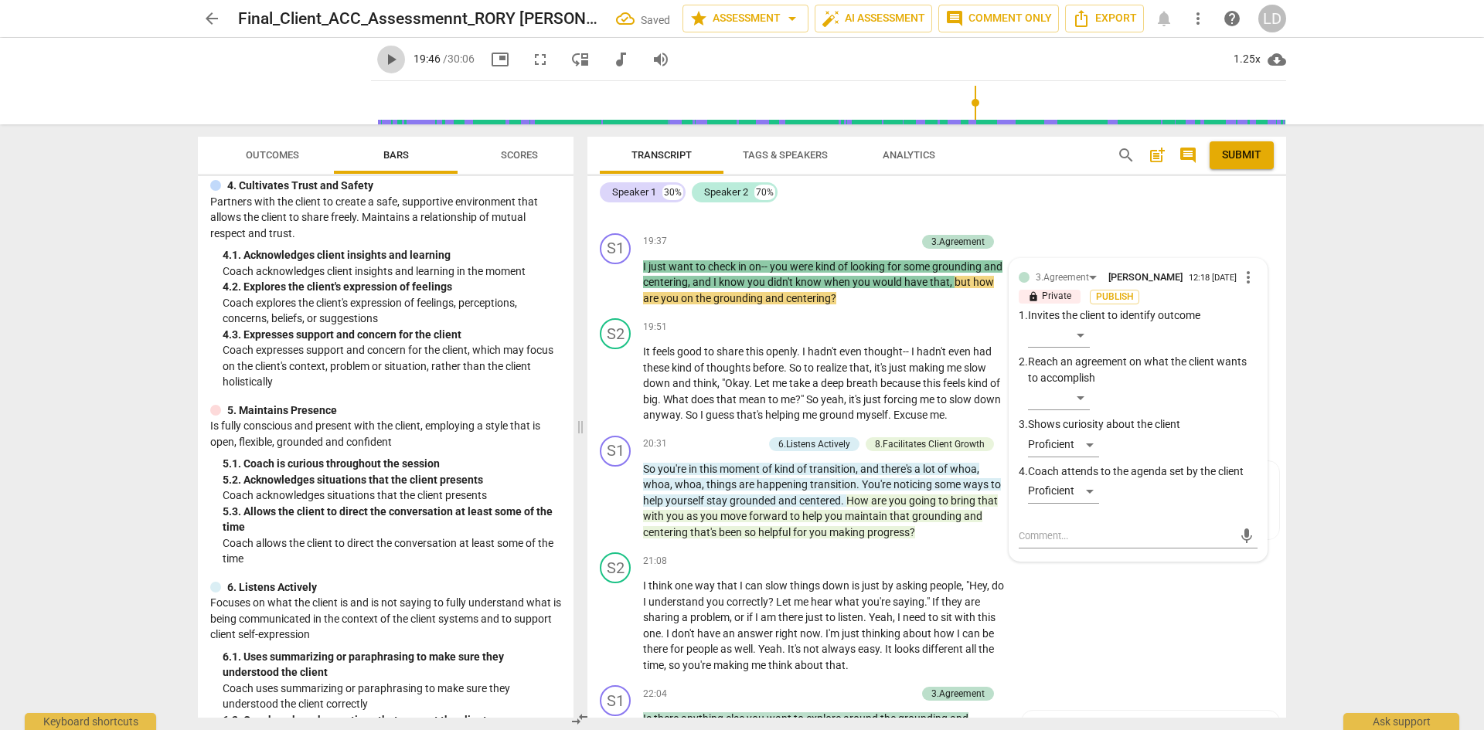
click at [382, 58] on span "play_arrow" at bounding box center [391, 59] width 19 height 19
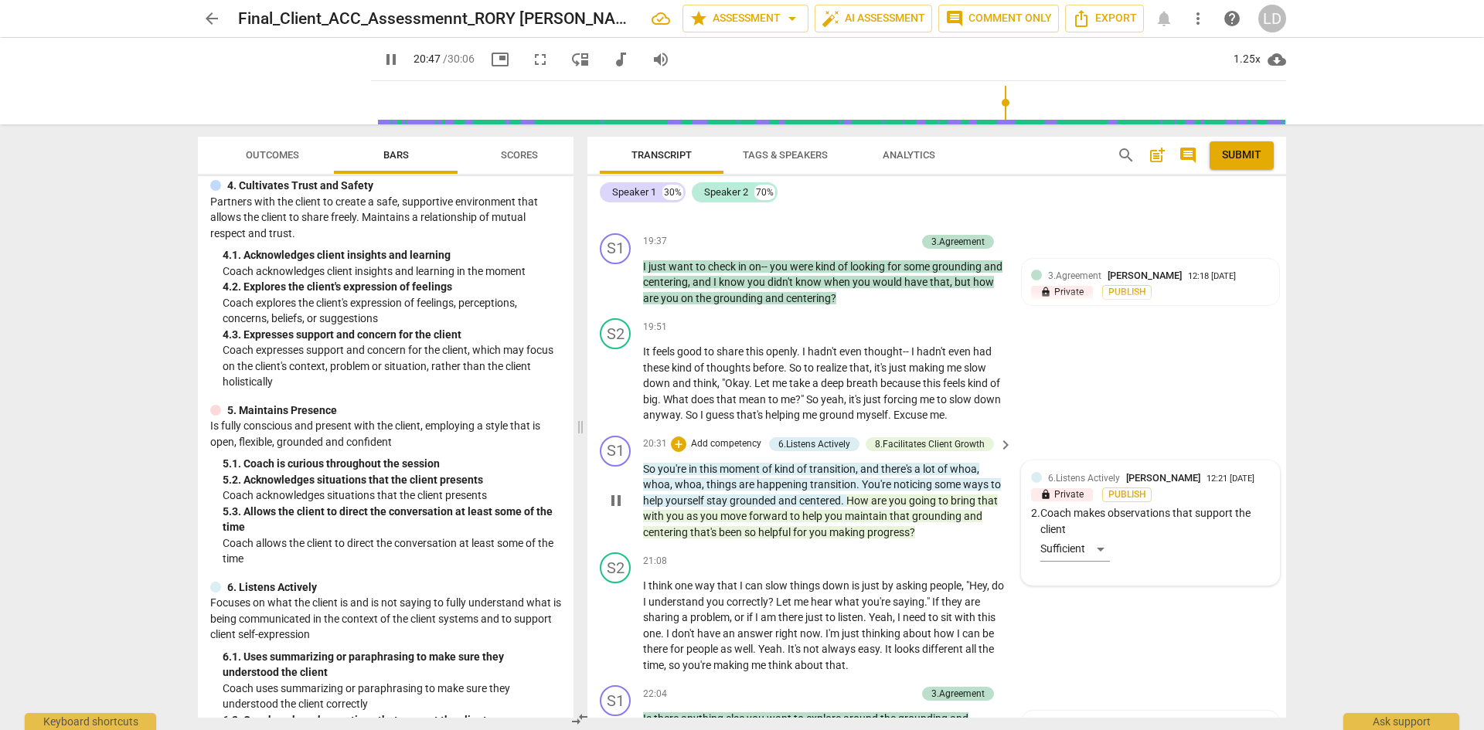
click at [1095, 512] on div "6.Listens Actively Laura Di Tomasso 12:21 09-18-2025 lock Private Publish 2. Co…" at bounding box center [1150, 524] width 239 height 106
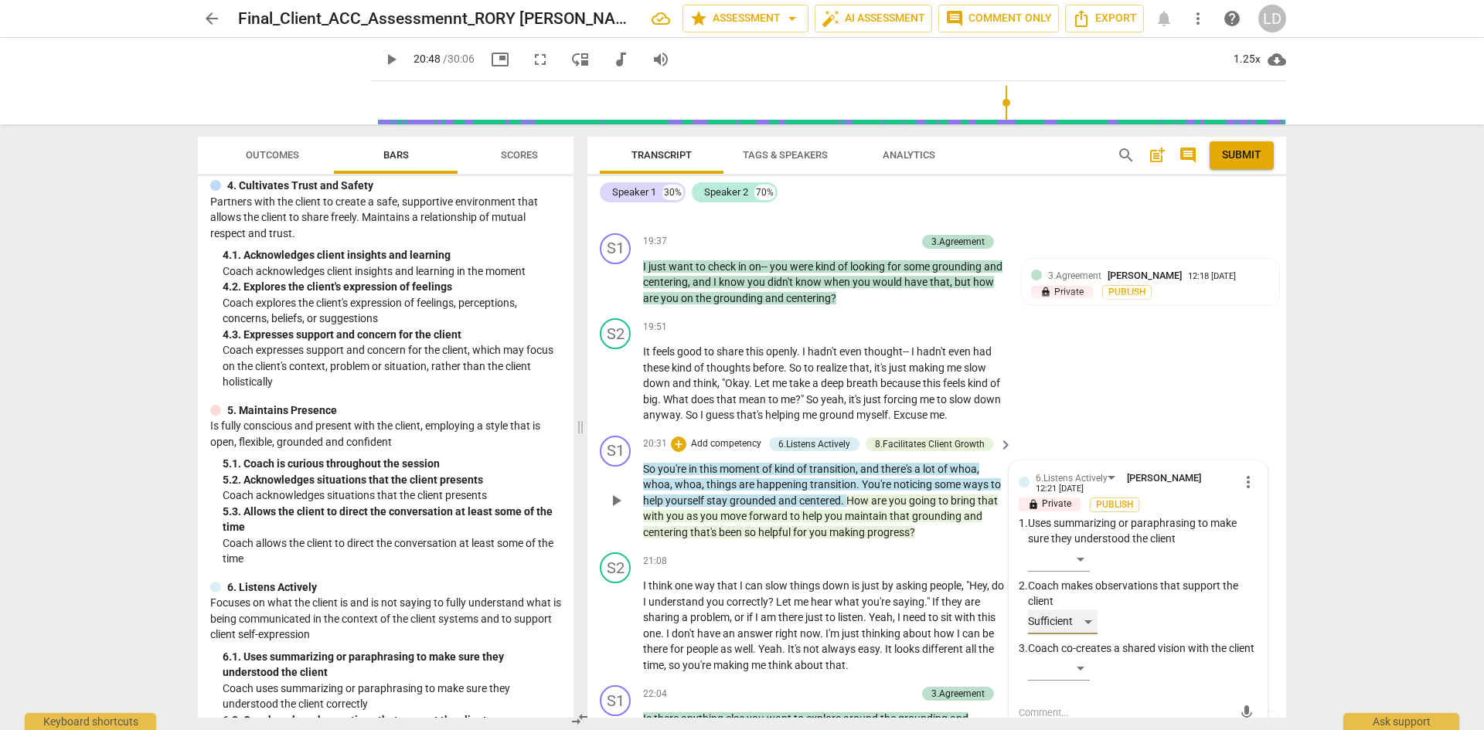
click at [1083, 610] on div "Sufficient" at bounding box center [1063, 622] width 70 height 25
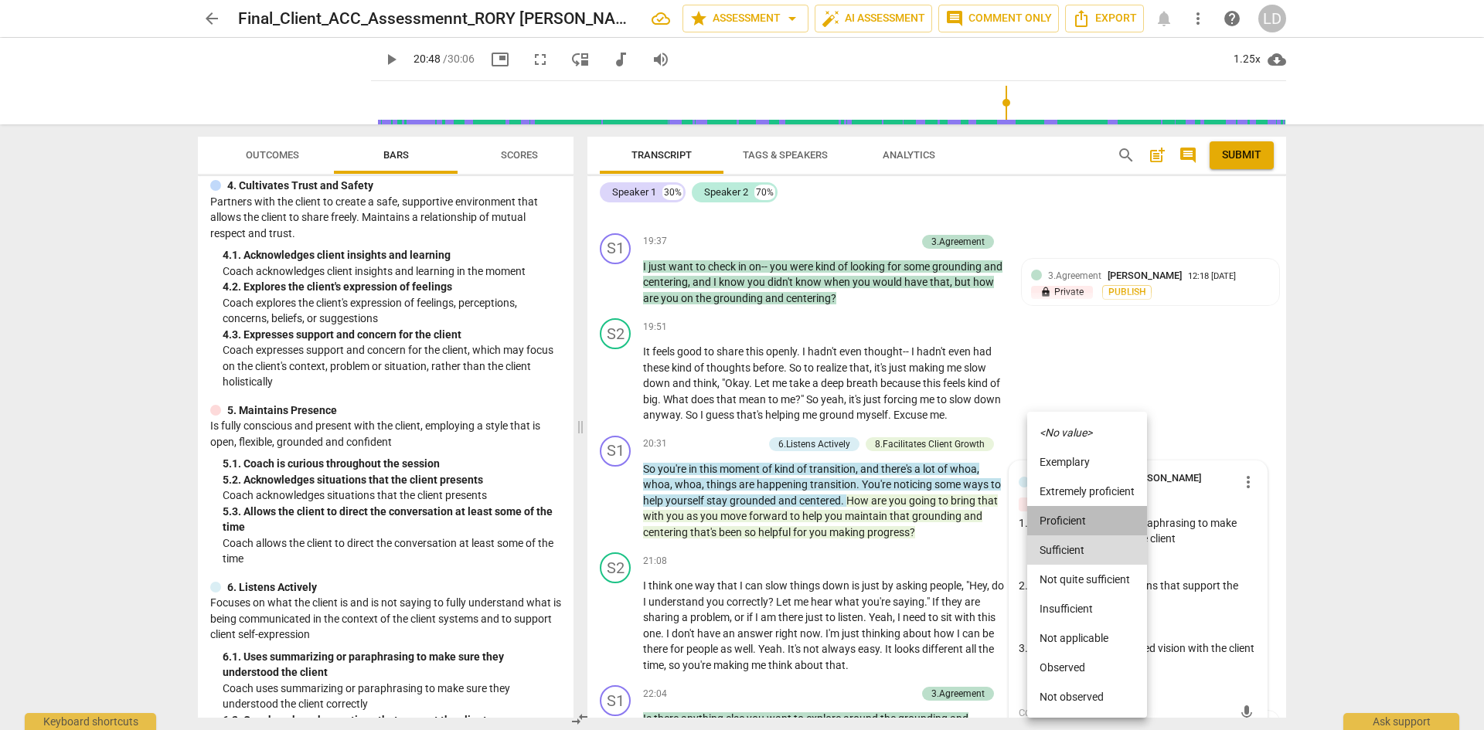
click at [1080, 527] on li "Proficient" at bounding box center [1087, 520] width 120 height 29
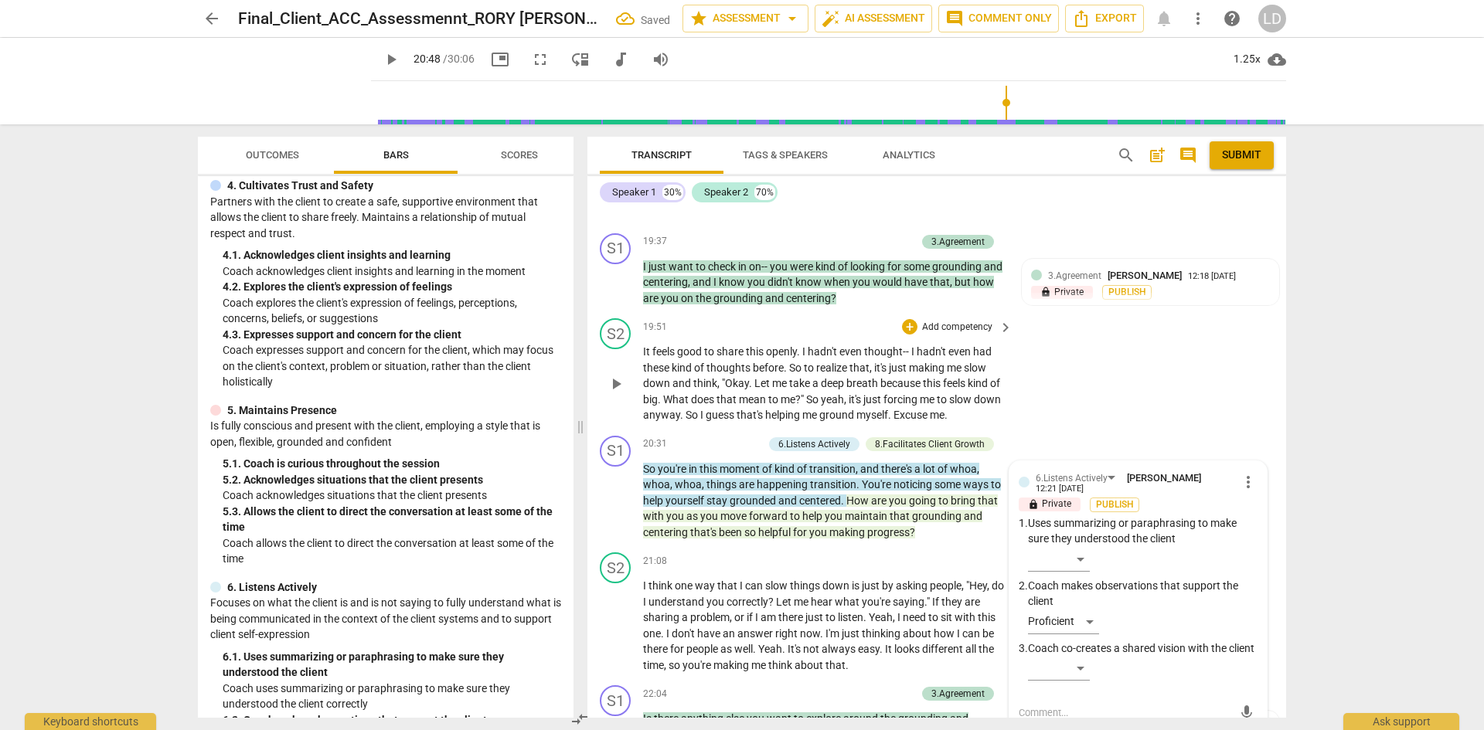
click at [1121, 362] on div "S2 play_arrow pause 19:51 + Add competency keyboard_arrow_right It feels good t…" at bounding box center [936, 370] width 699 height 117
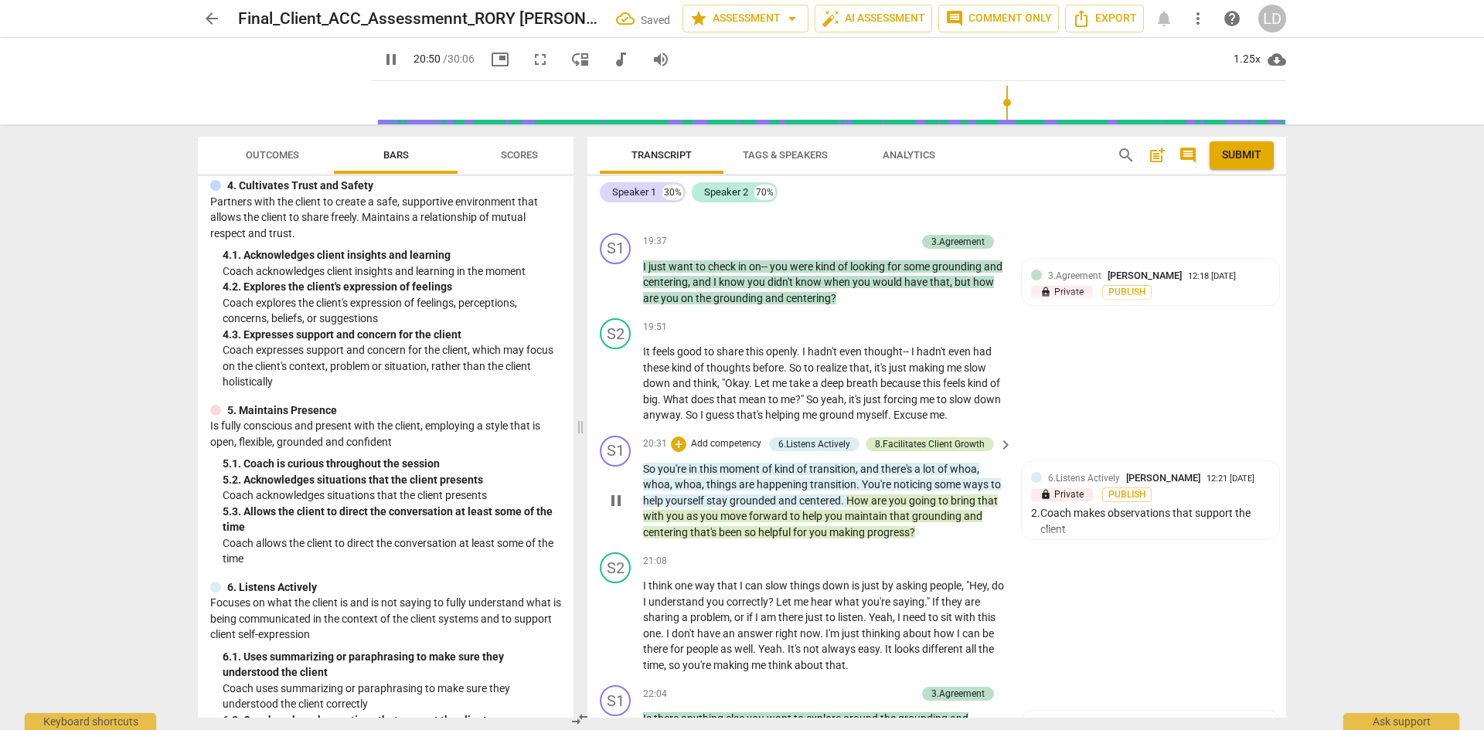
click at [960, 437] on div "8.Facilitates Client Growth" at bounding box center [930, 444] width 110 height 14
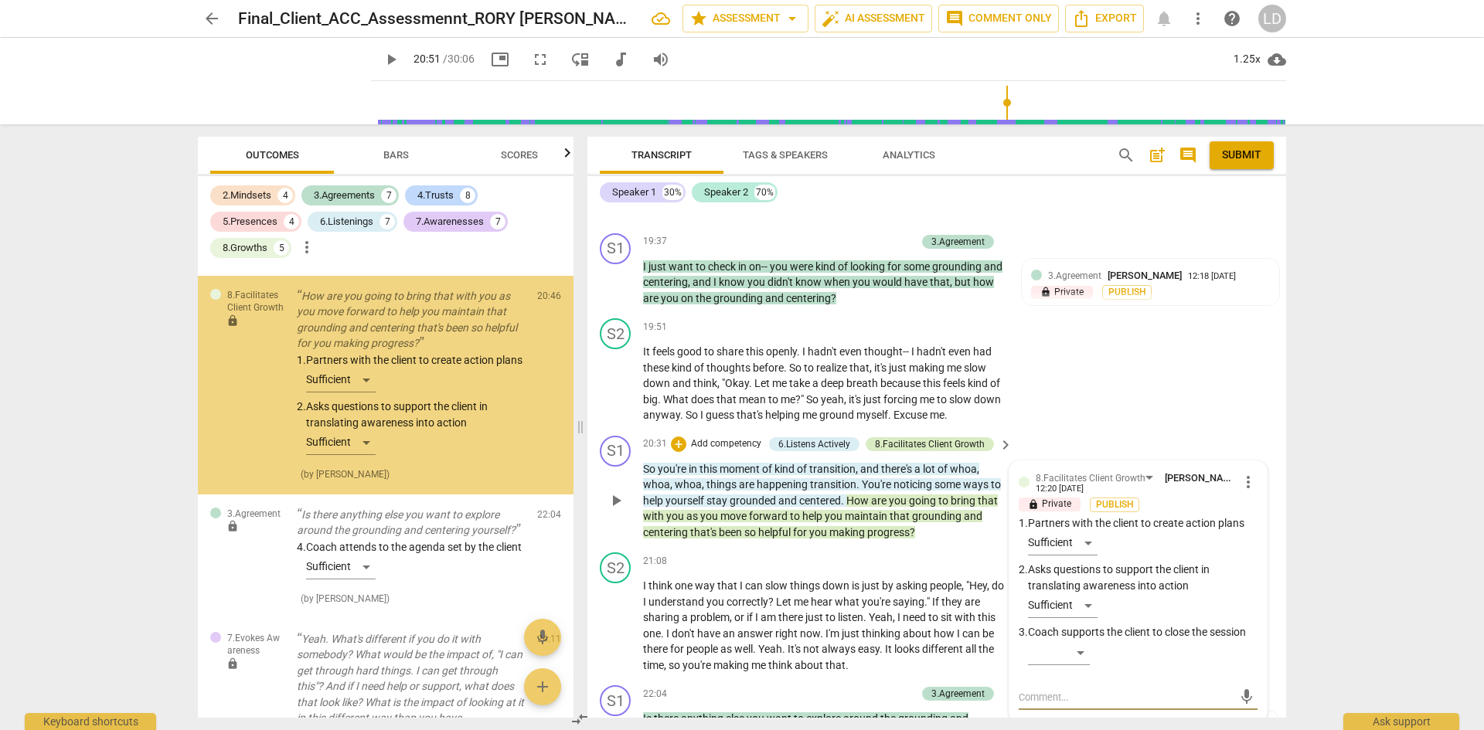
scroll to position [5611, 0]
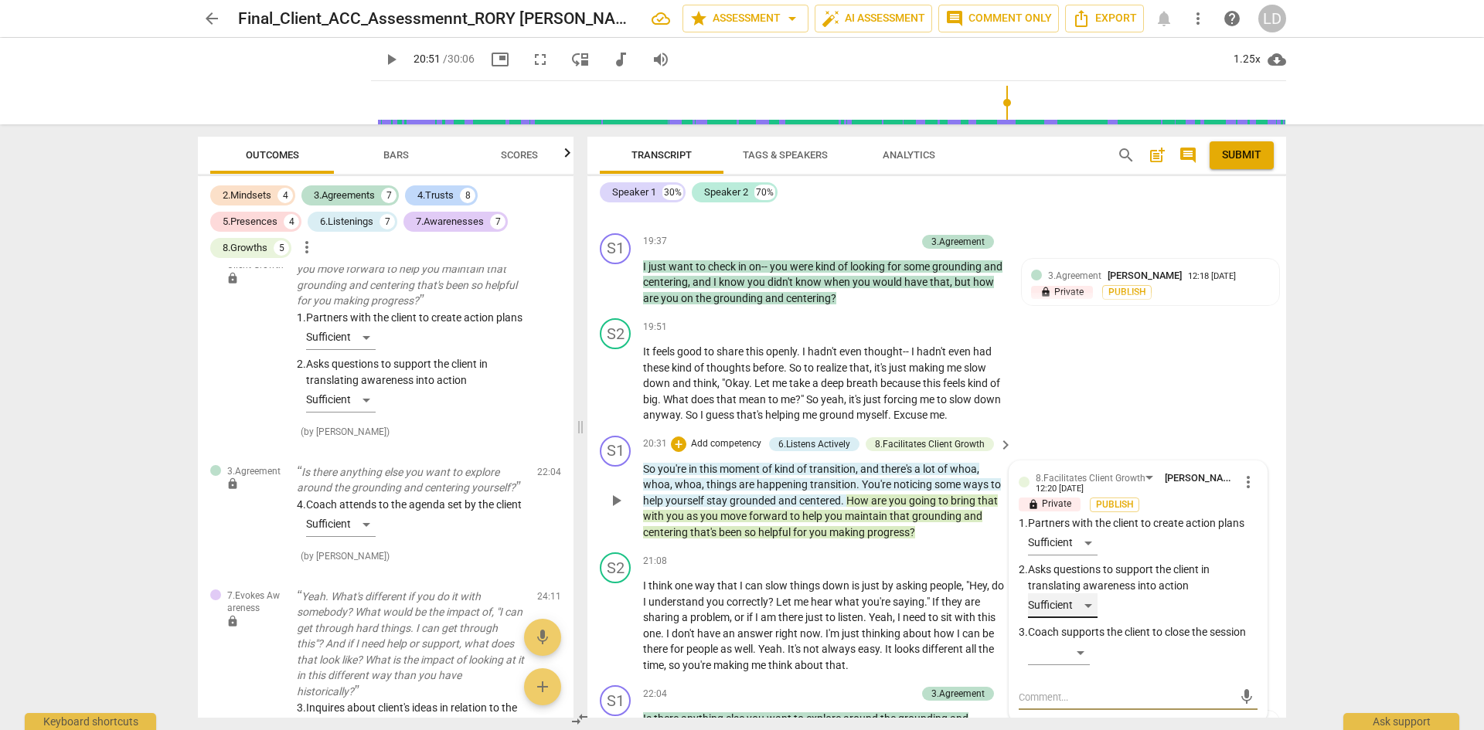
click at [1083, 594] on div "Sufficient" at bounding box center [1063, 606] width 70 height 25
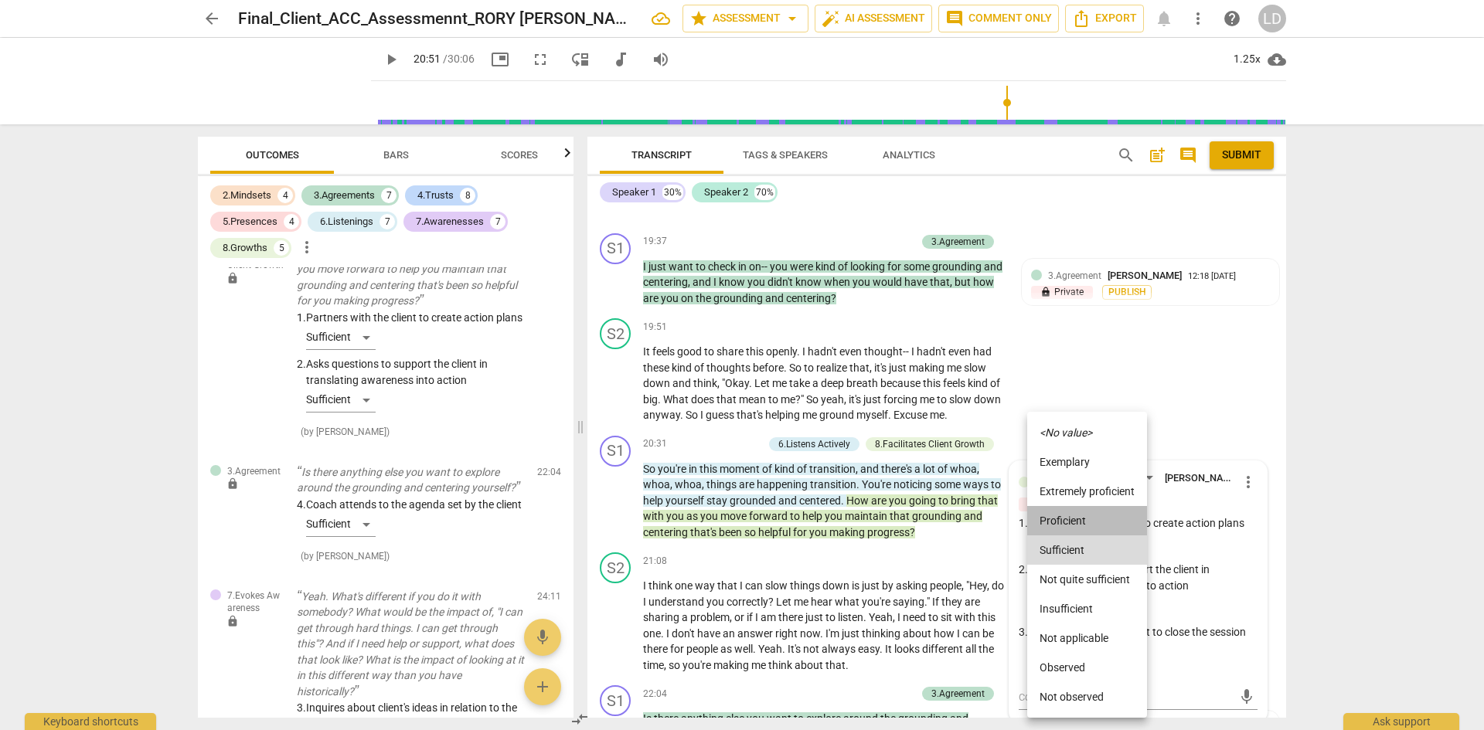
click at [1083, 529] on li "Proficient" at bounding box center [1087, 520] width 120 height 29
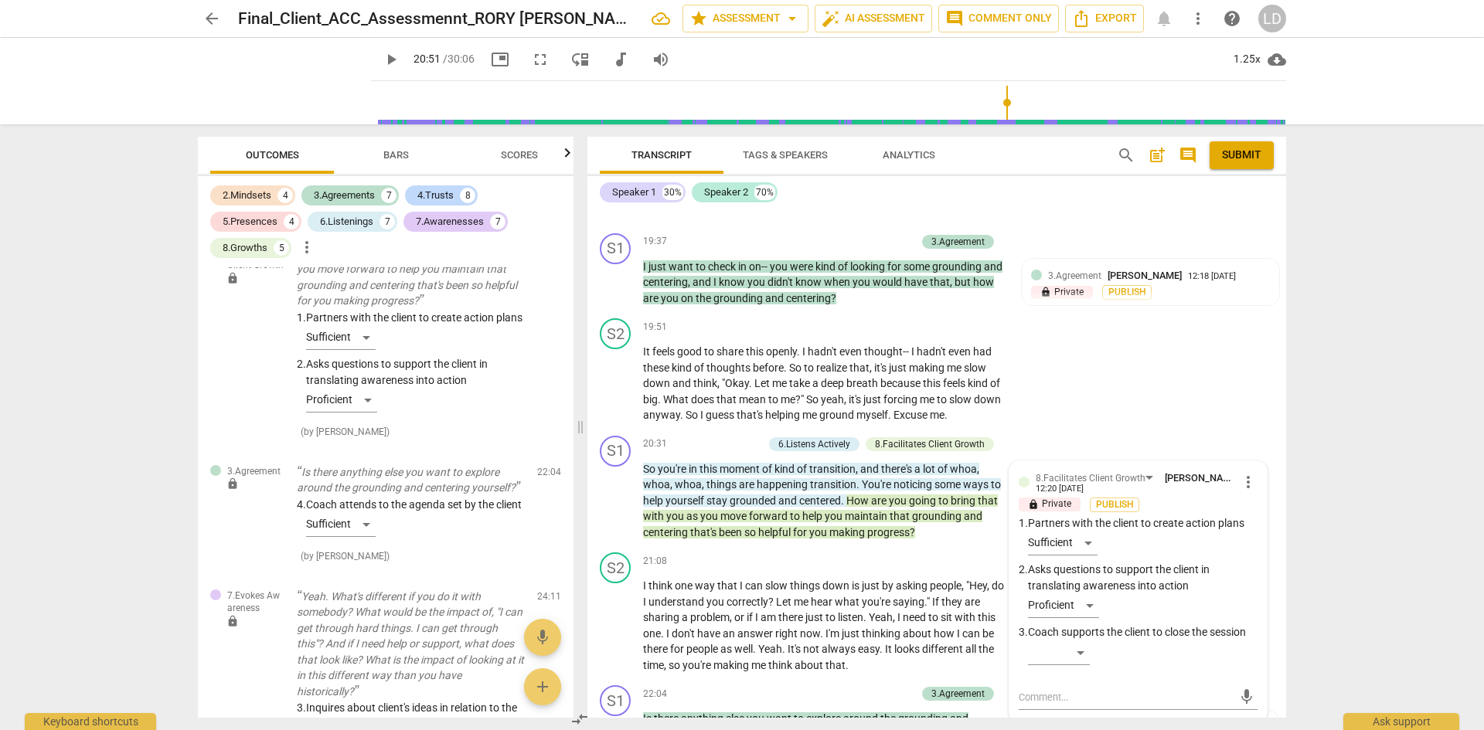
click at [1366, 598] on div "arrow_back Final_Client_ACC_Assessmennt_RORY SYLVIA star Assessment arrow_drop_…" at bounding box center [742, 365] width 1484 height 730
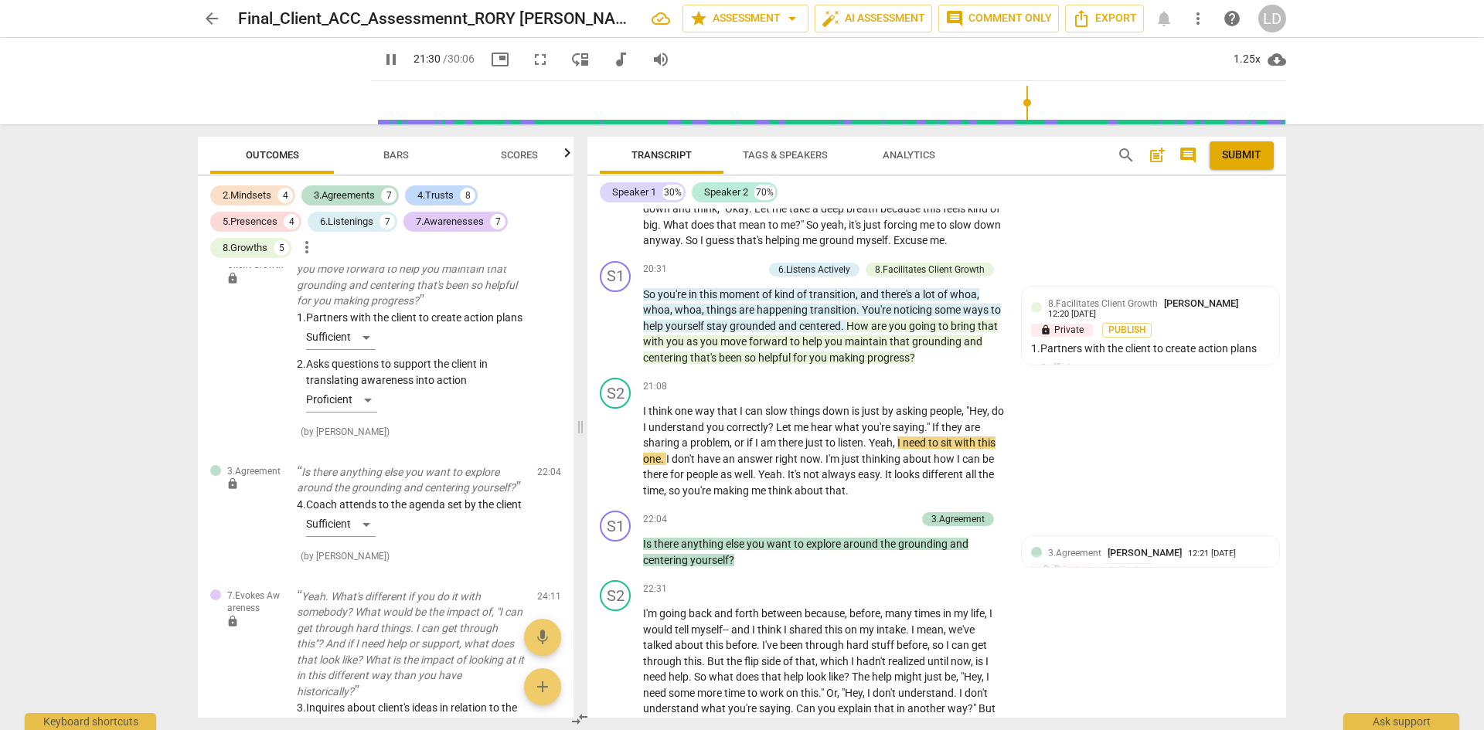
scroll to position [6089, 0]
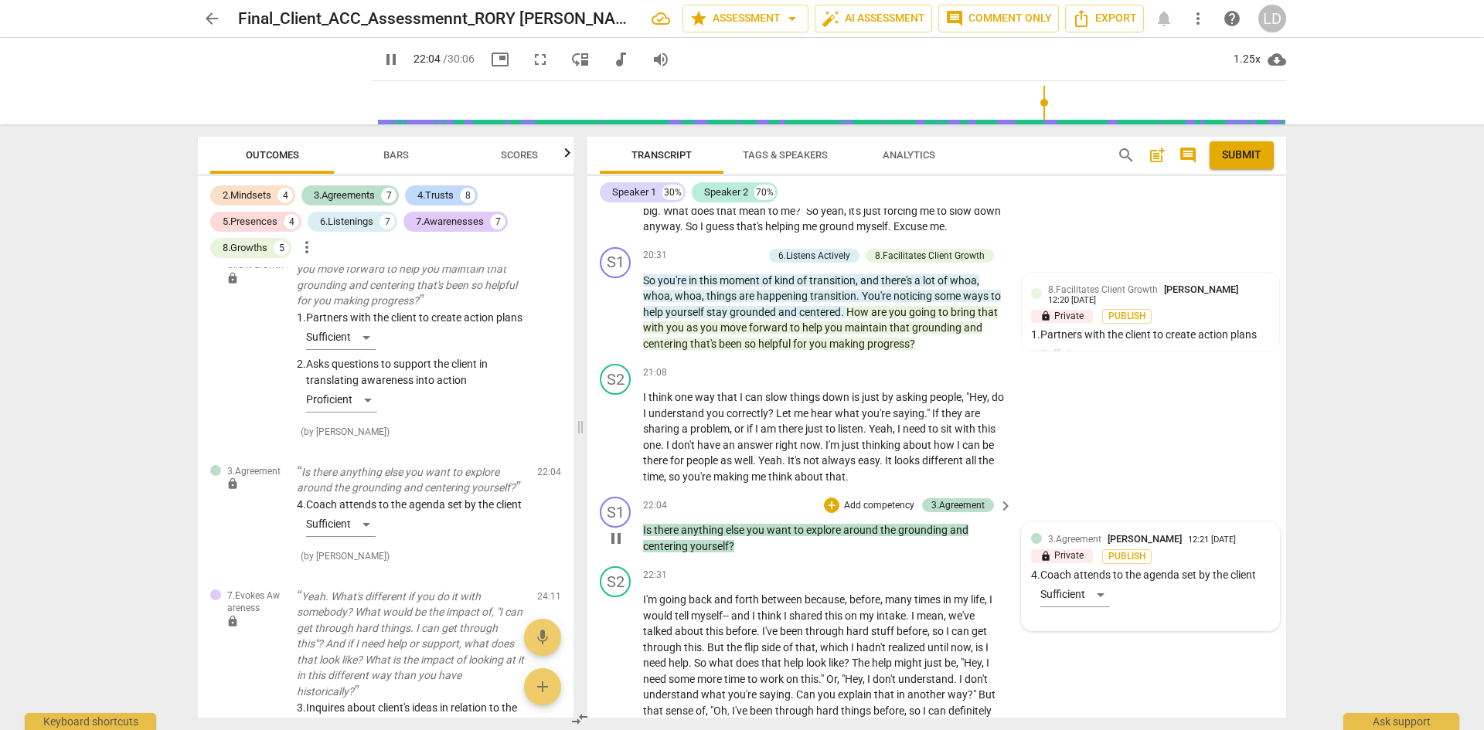
click at [1095, 542] on div "3.Agreement Laura Di Tomasso 12:21 09-18-2025 lock Private Publish 4. Coach att…" at bounding box center [1150, 577] width 239 height 90
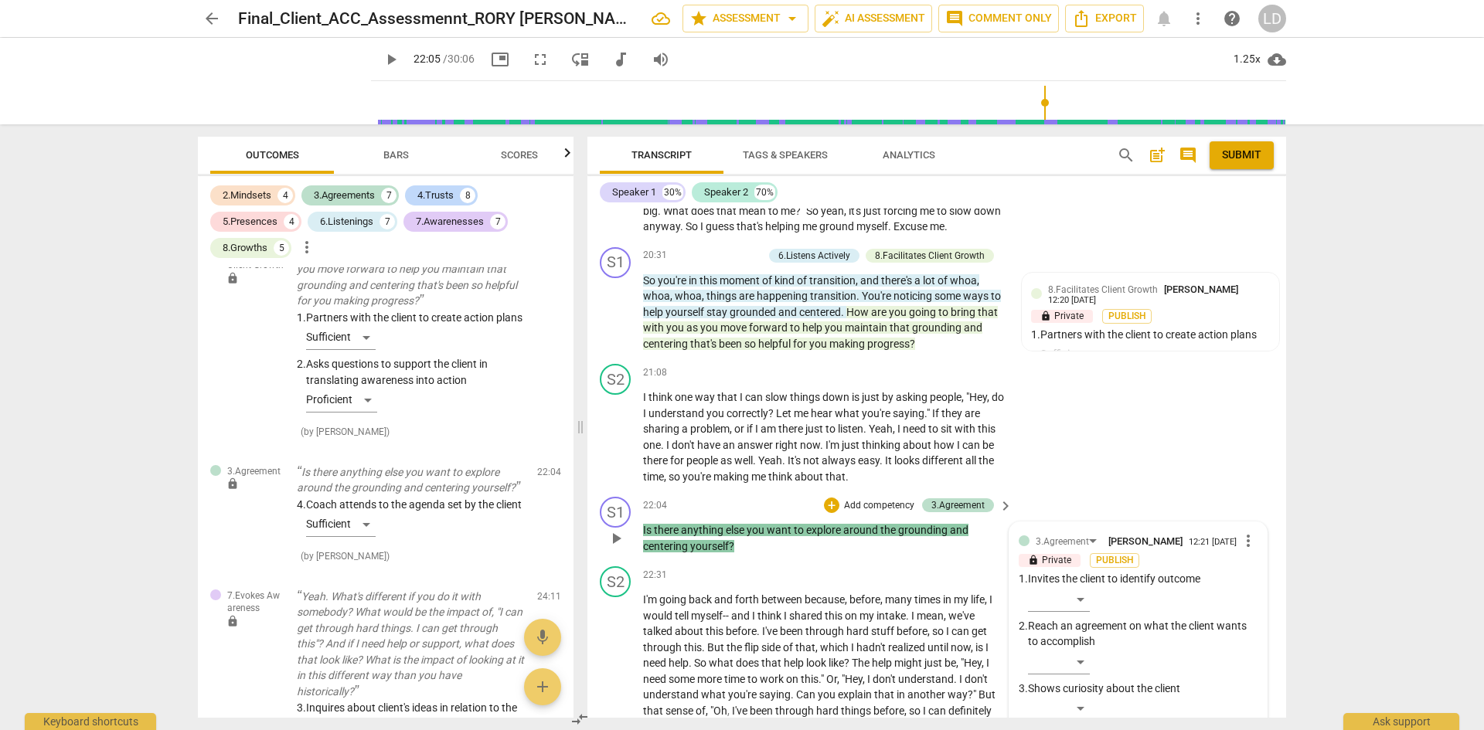
scroll to position [6380, 0]
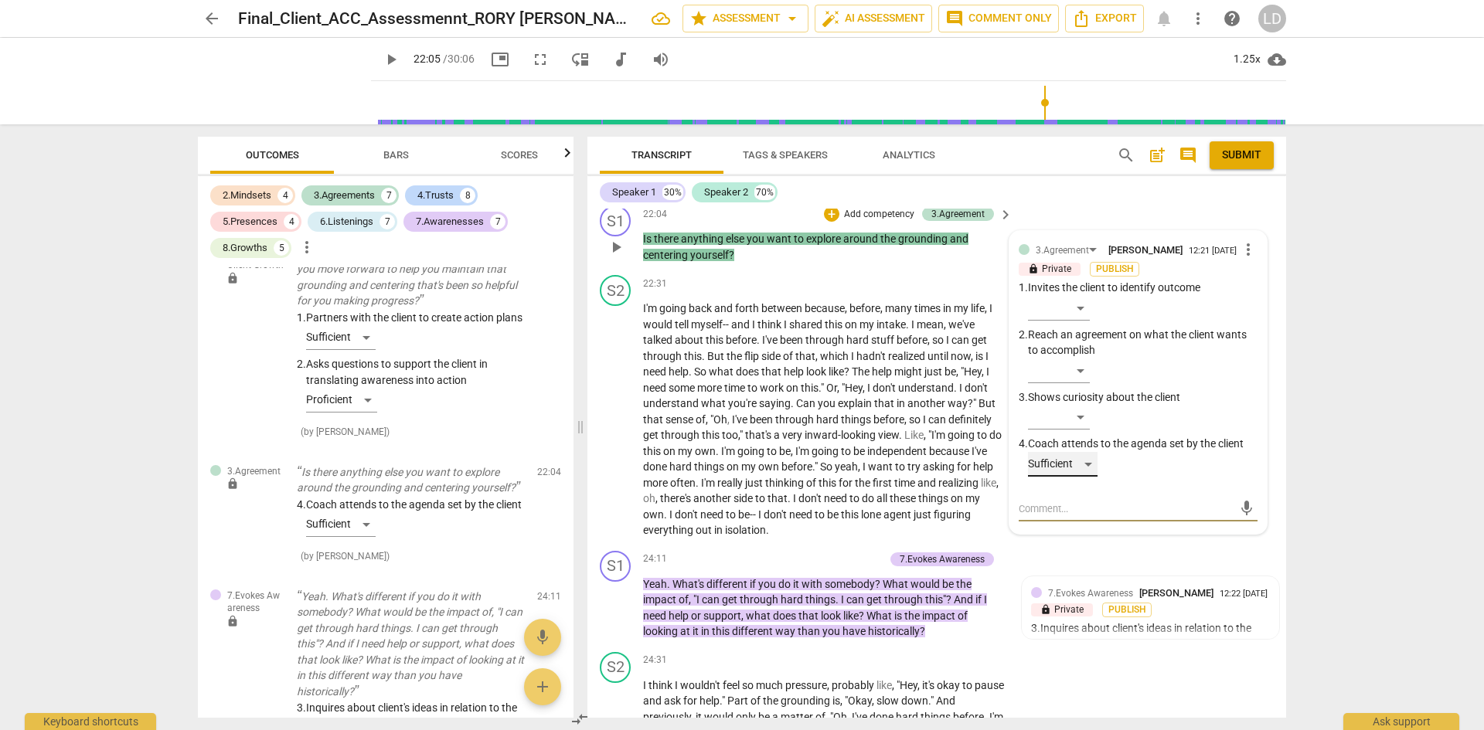
click at [1079, 452] on div "Sufficient" at bounding box center [1063, 464] width 70 height 25
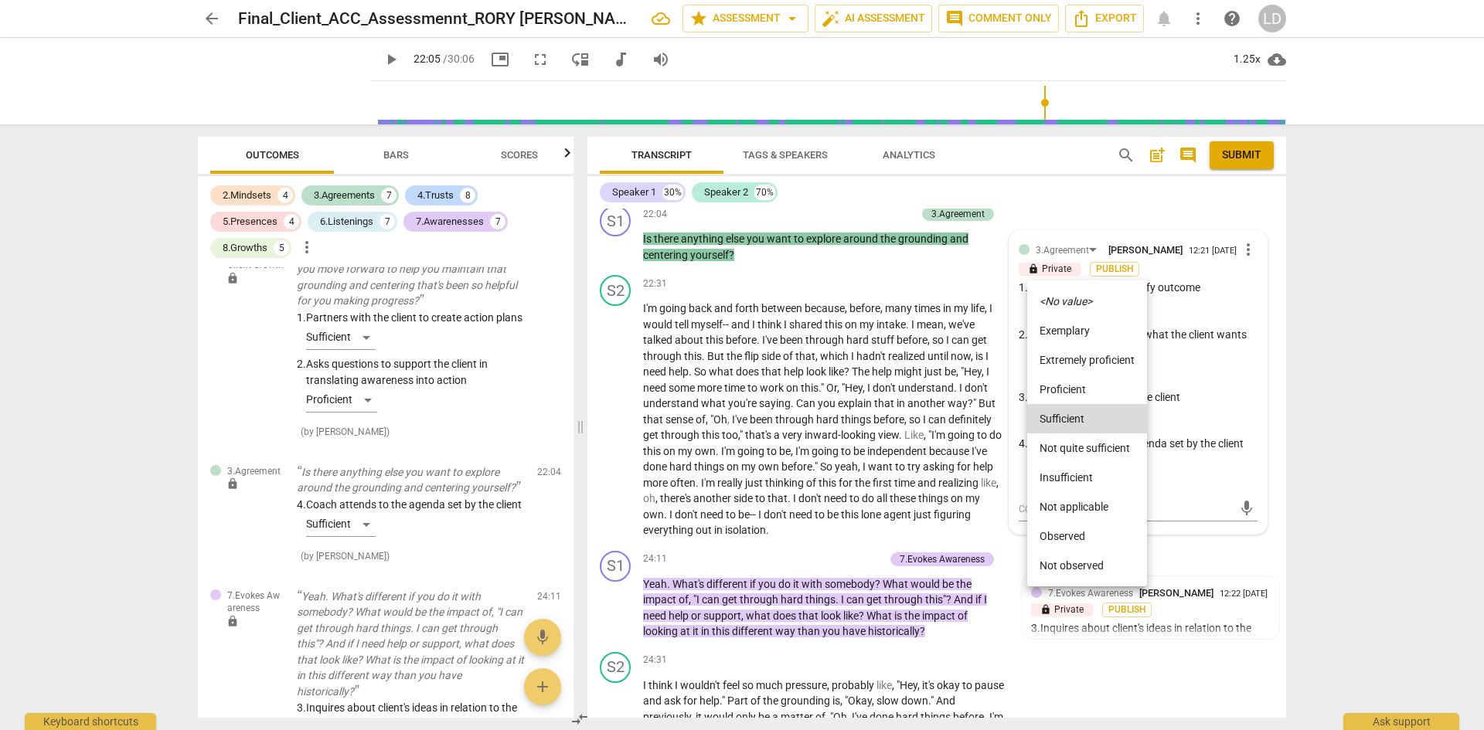
click at [1083, 399] on li "Proficient" at bounding box center [1087, 389] width 120 height 29
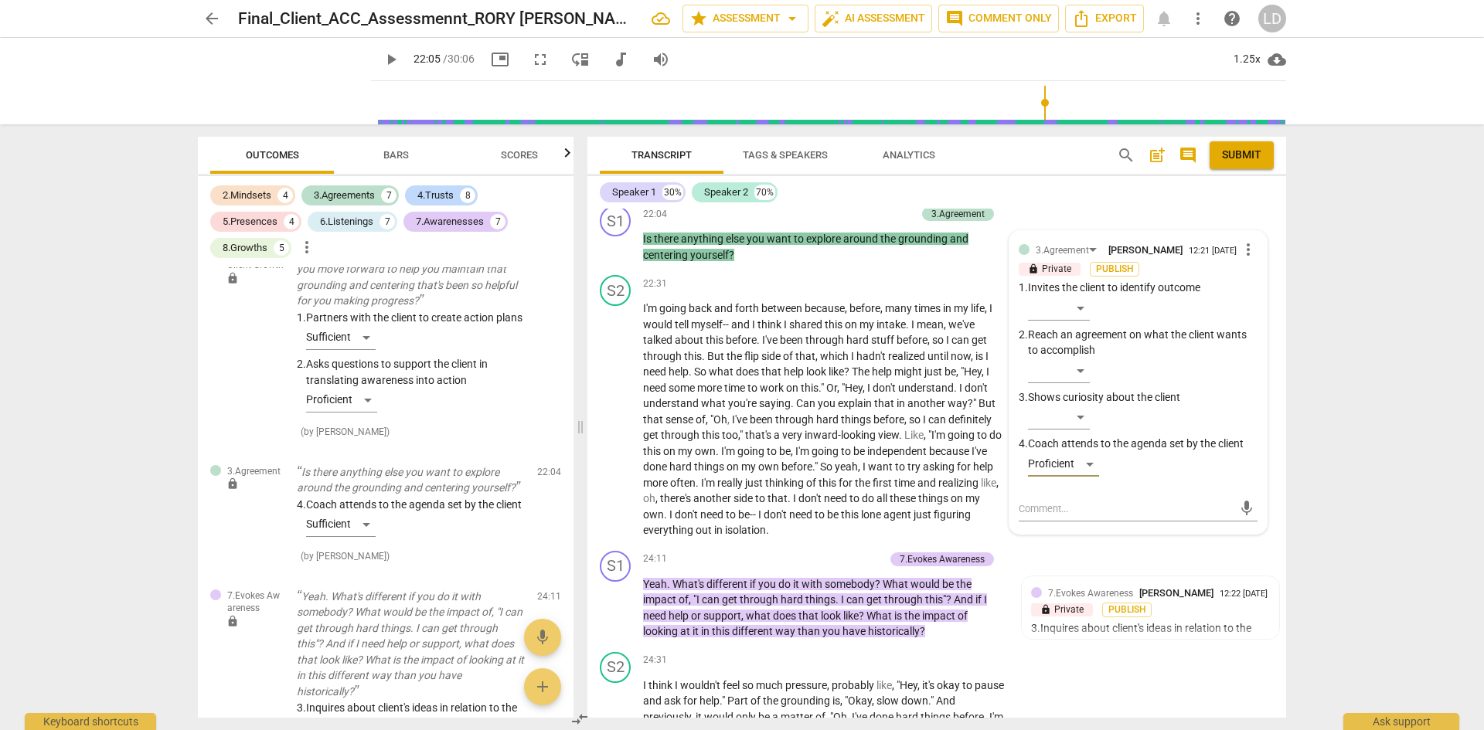
click at [1321, 504] on div "arrow_back Final_Client_ACC_Assessmennt_RORY SYLVIA star Assessment arrow_drop_…" at bounding box center [742, 365] width 1484 height 730
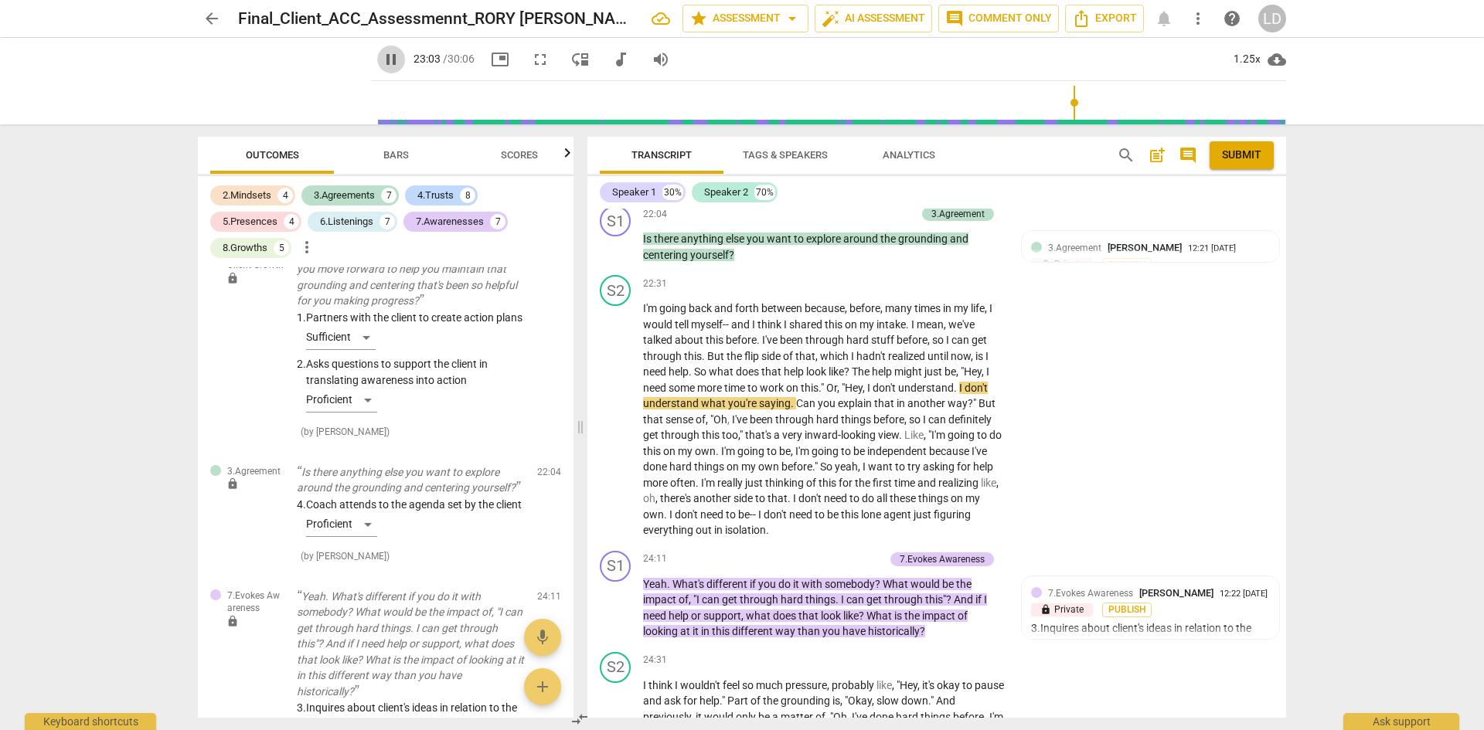
click at [382, 58] on span "pause" at bounding box center [391, 59] width 19 height 19
click at [382, 56] on span "play_arrow" at bounding box center [391, 59] width 19 height 19
type input "1392"
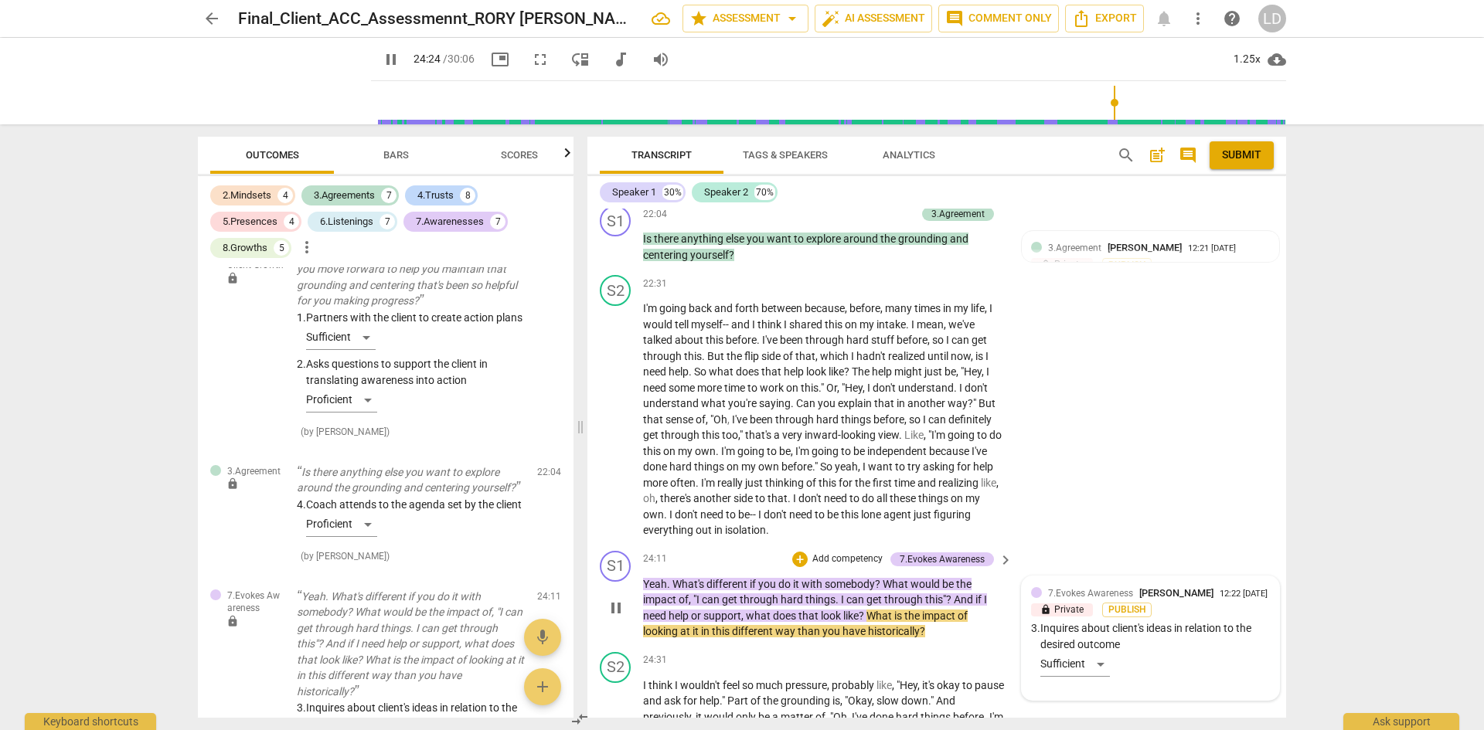
click at [1101, 624] on div "7.Evokes Awareness Laura Di Tomasso 12:22 09-18-2025 lock Private Publish 3. In…" at bounding box center [1150, 639] width 239 height 106
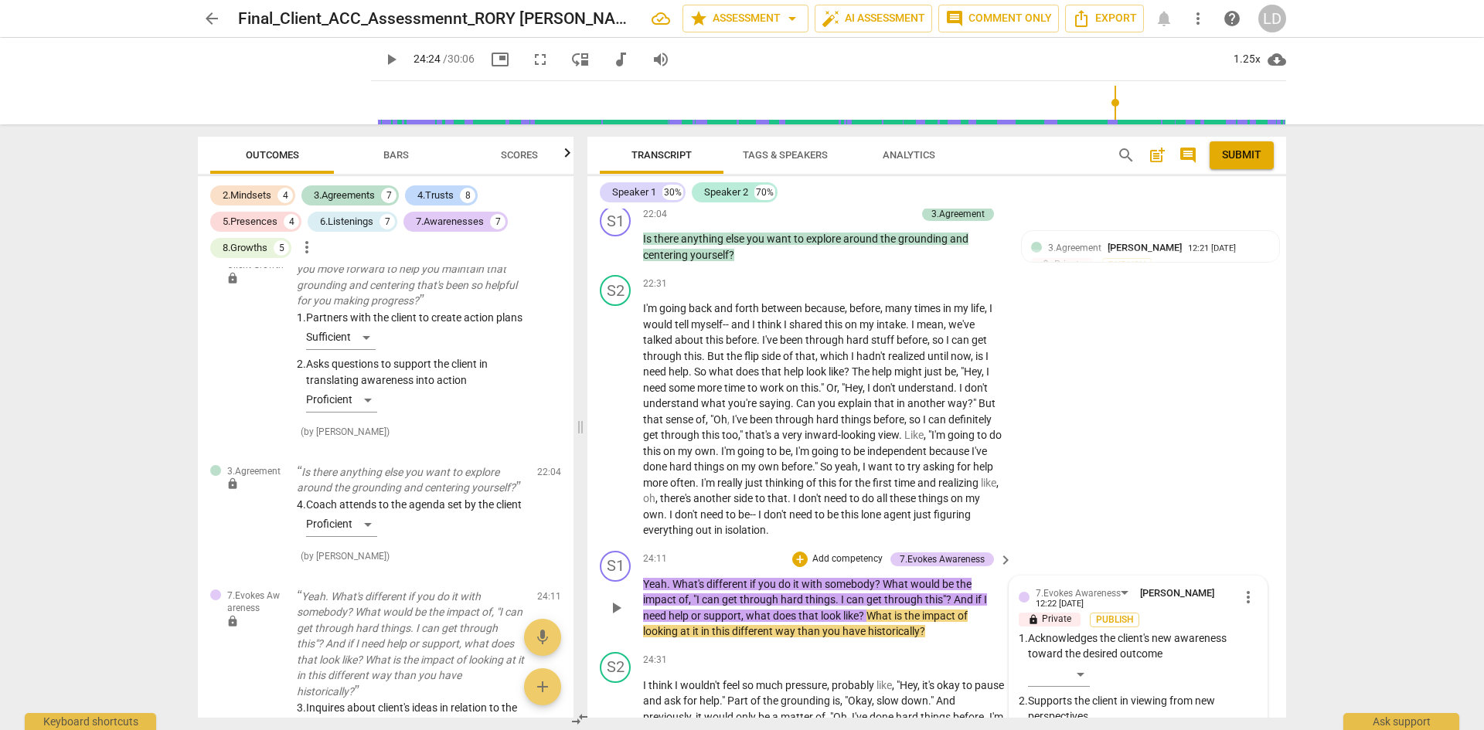
type input "1465"
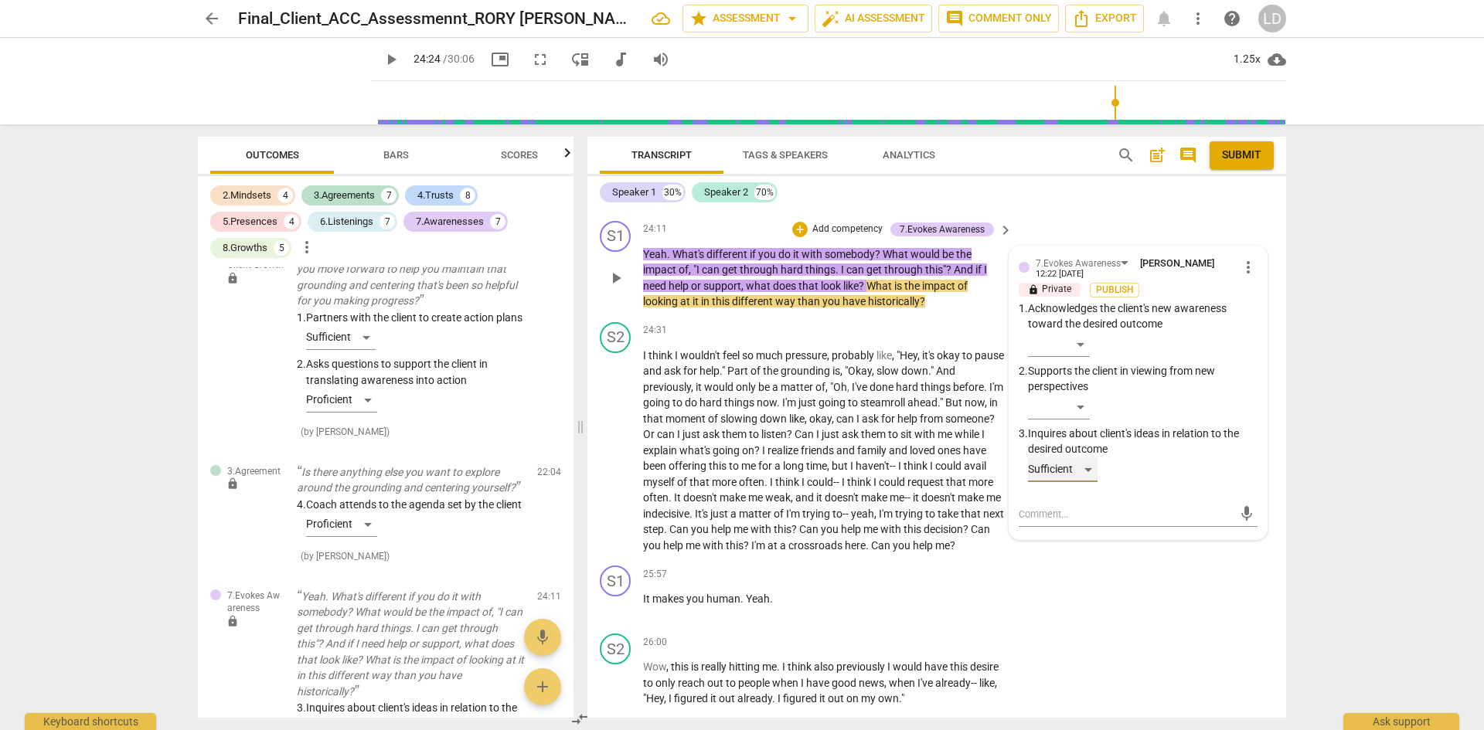
click at [1088, 458] on div "Sufficient" at bounding box center [1063, 470] width 70 height 25
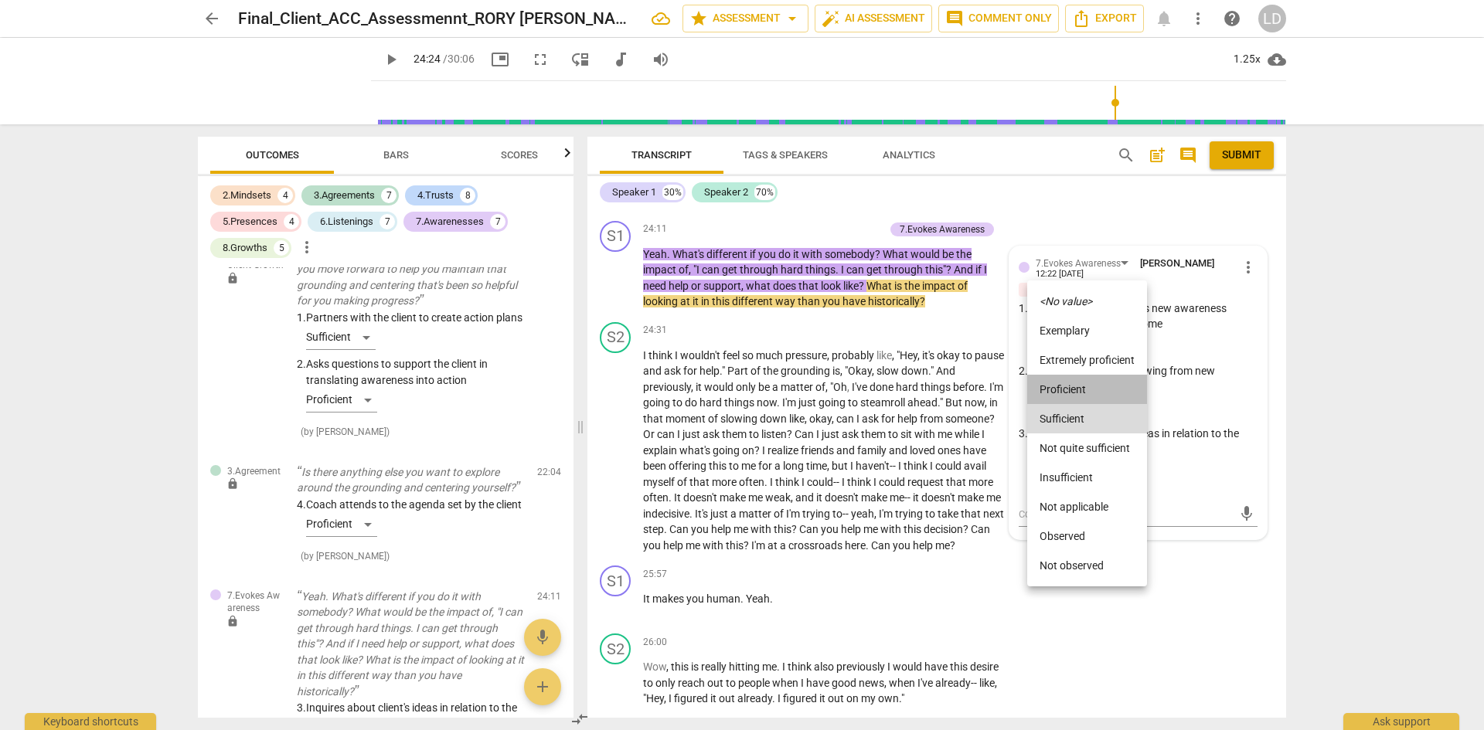
click at [1085, 387] on li "Proficient" at bounding box center [1087, 389] width 120 height 29
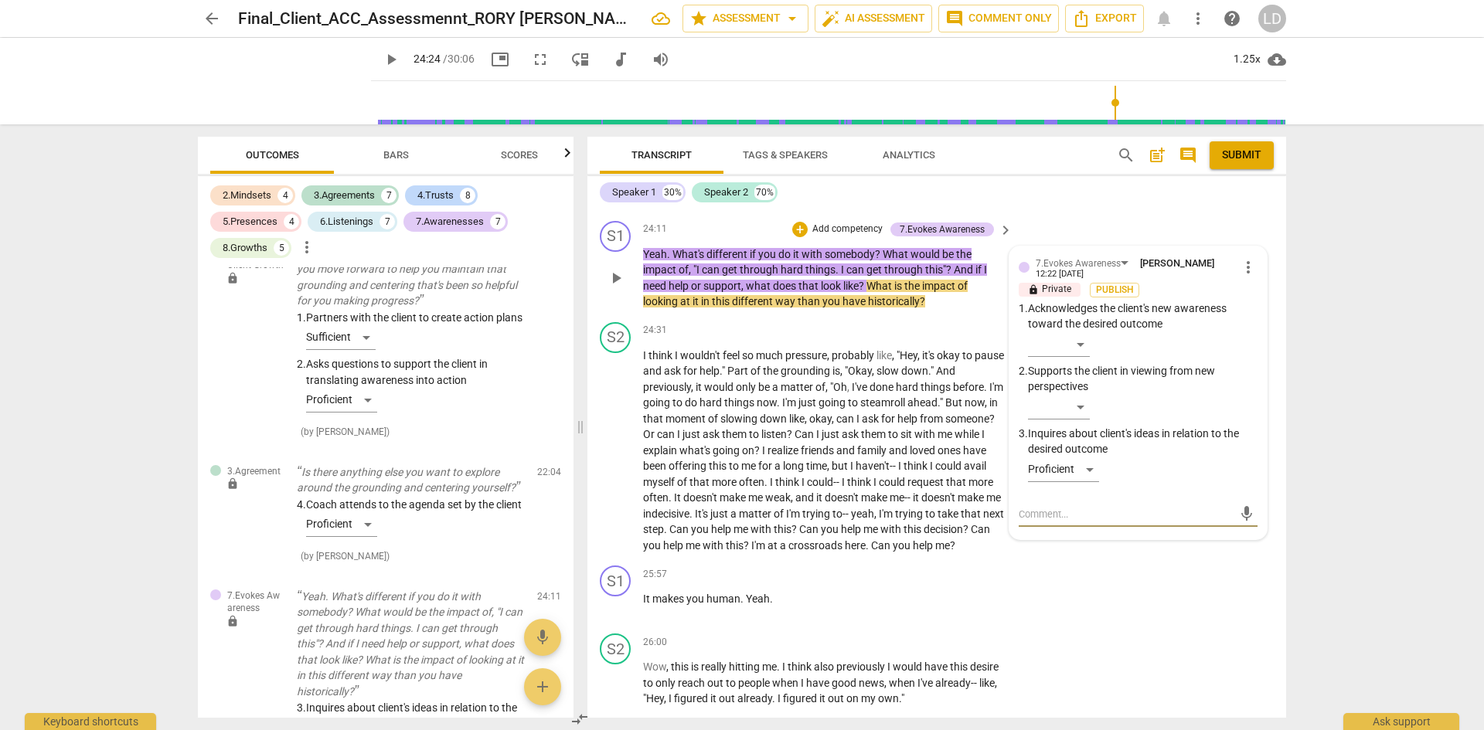
click at [1090, 507] on textarea at bounding box center [1126, 514] width 214 height 15
type textarea "O"
type textarea "Op"
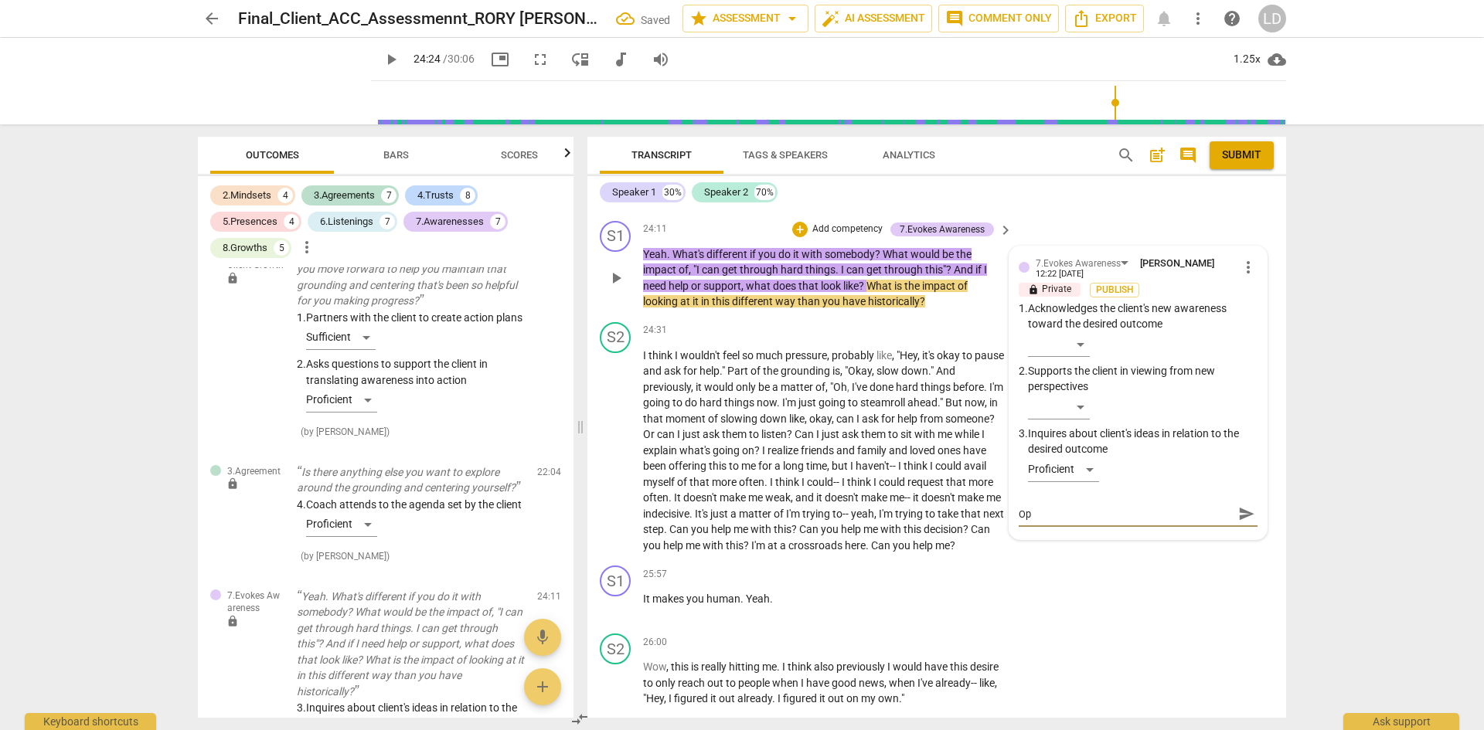
type textarea "Opp"
type textarea "Oppo"
type textarea "Oppor"
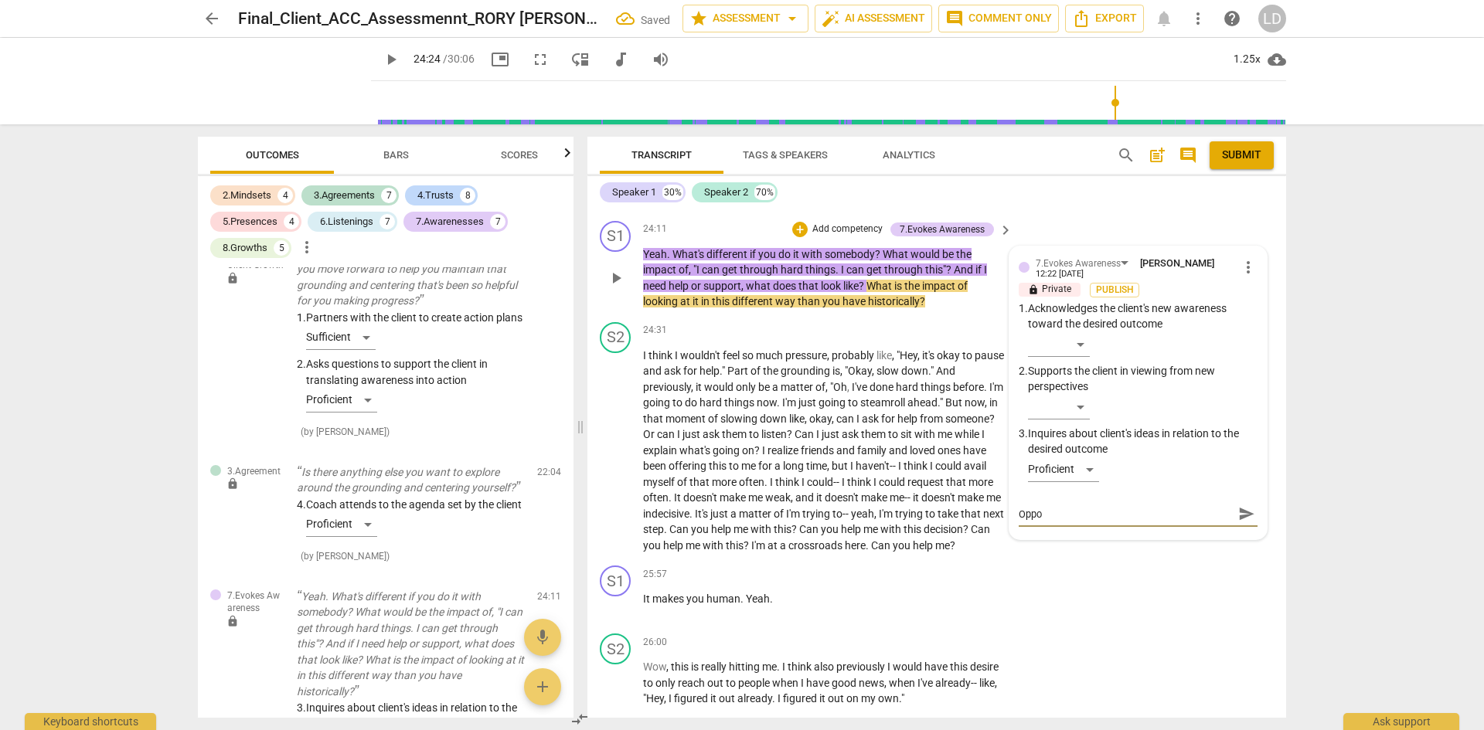
type textarea "Oppor"
type textarea "Opport"
type textarea "Opportu"
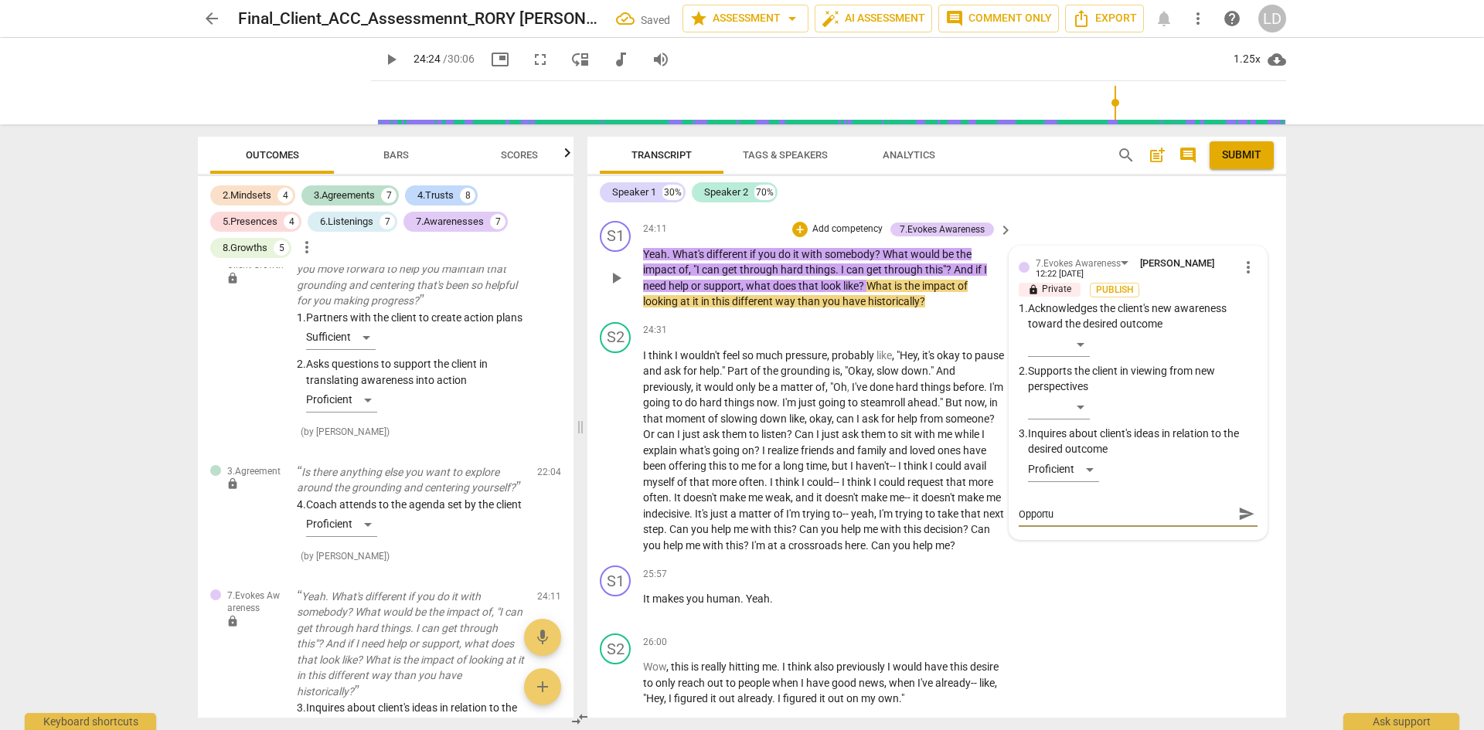
type textarea "Opportun"
type textarea "Opportuni"
type textarea "Opportunit"
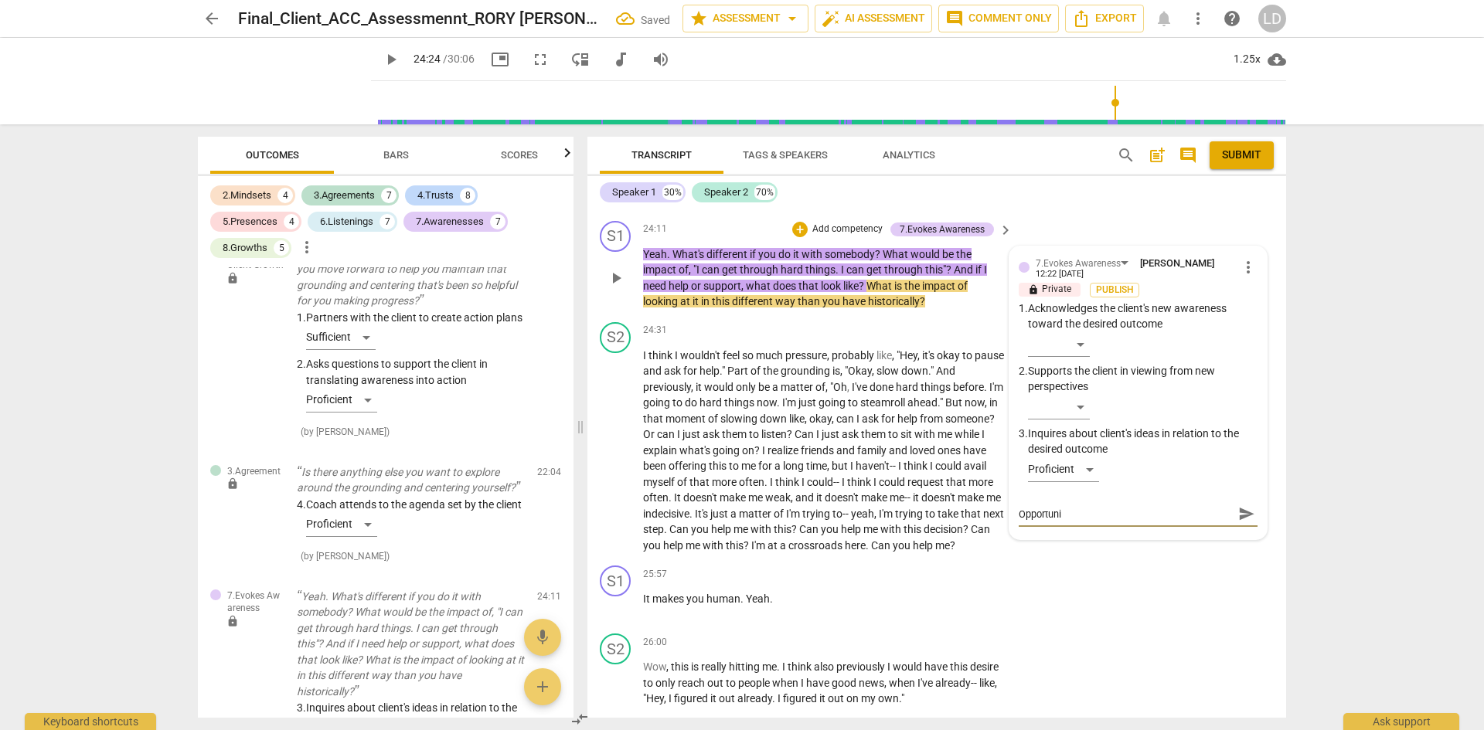
type textarea "Opportunit"
type textarea "Opportunity"
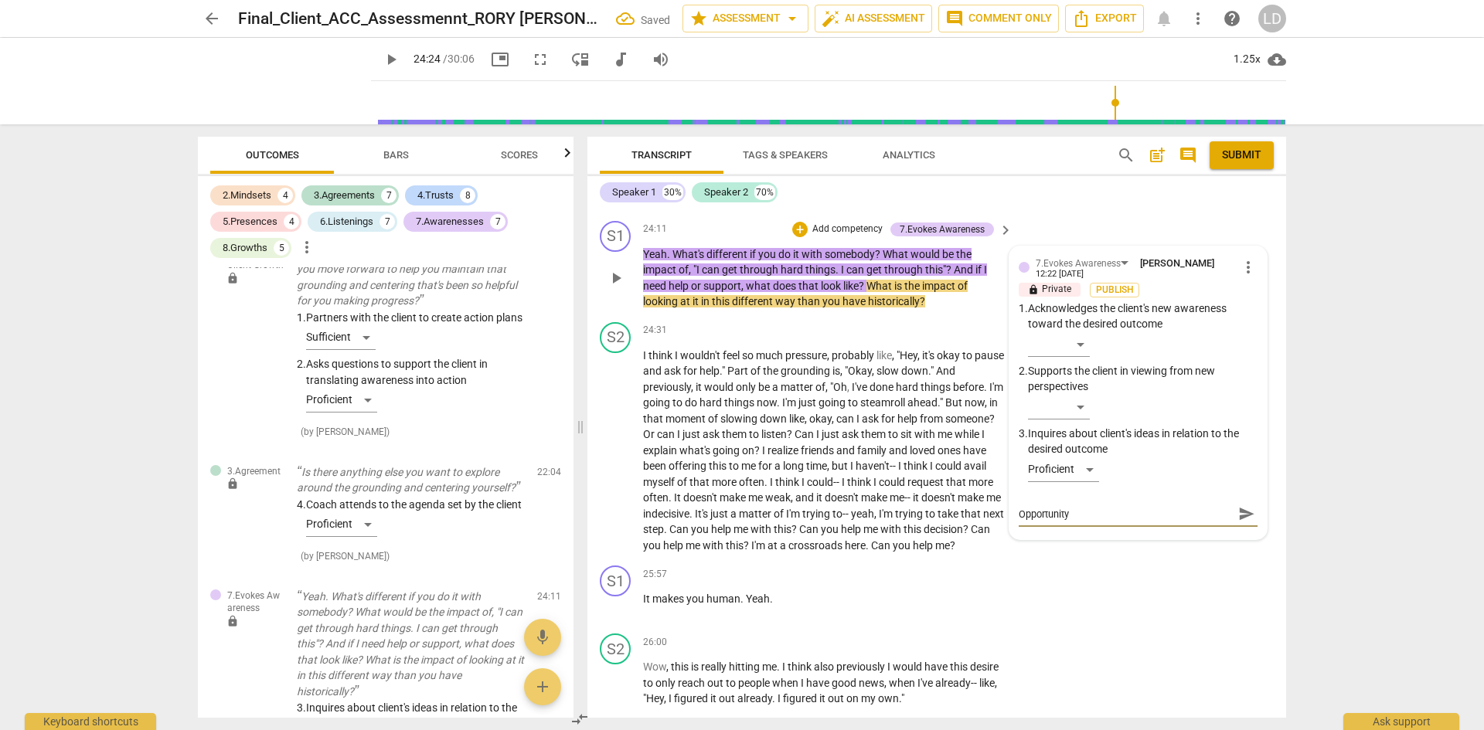
type textarea "Opportunity t"
type textarea "Opportunity to"
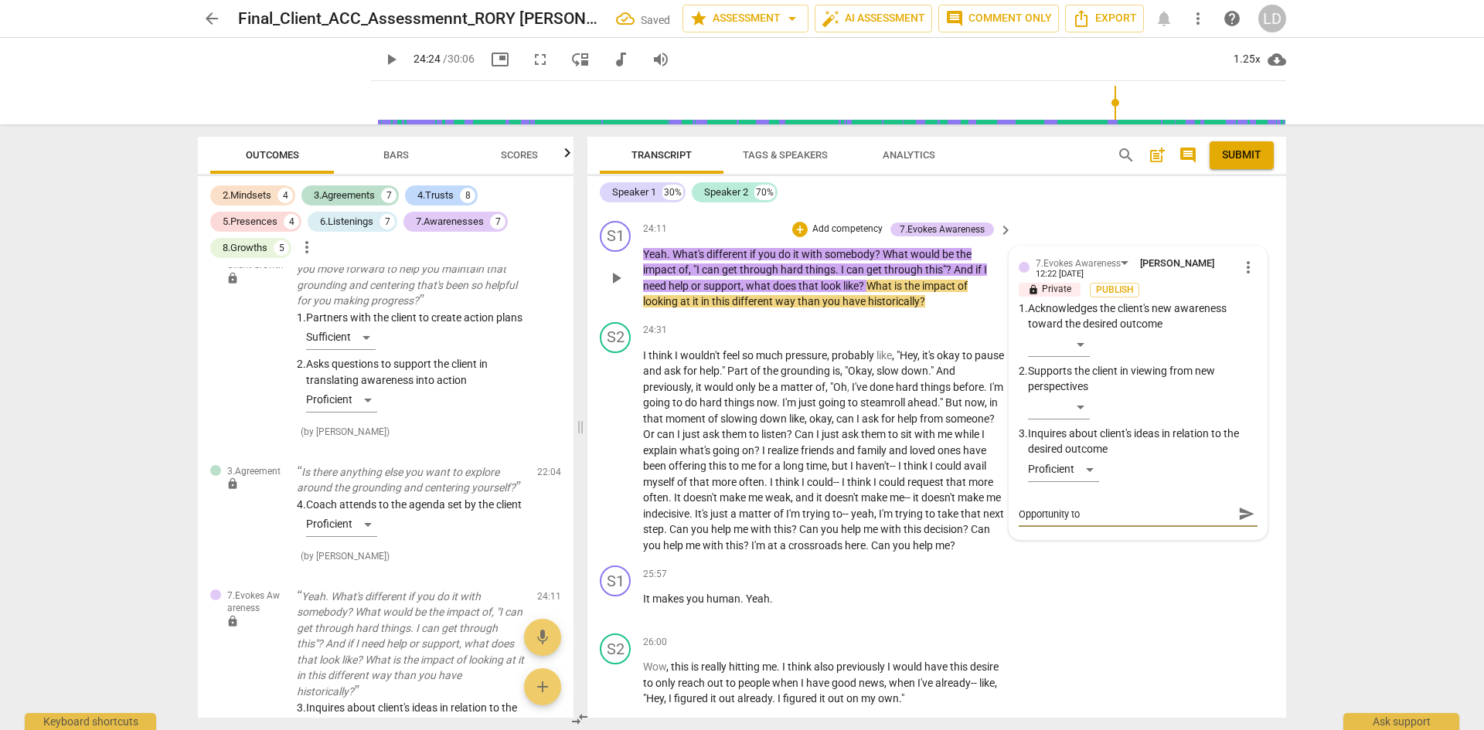
type textarea "Opportunity to"
type textarea "Opportunity to p"
type textarea "Opportunity to pa"
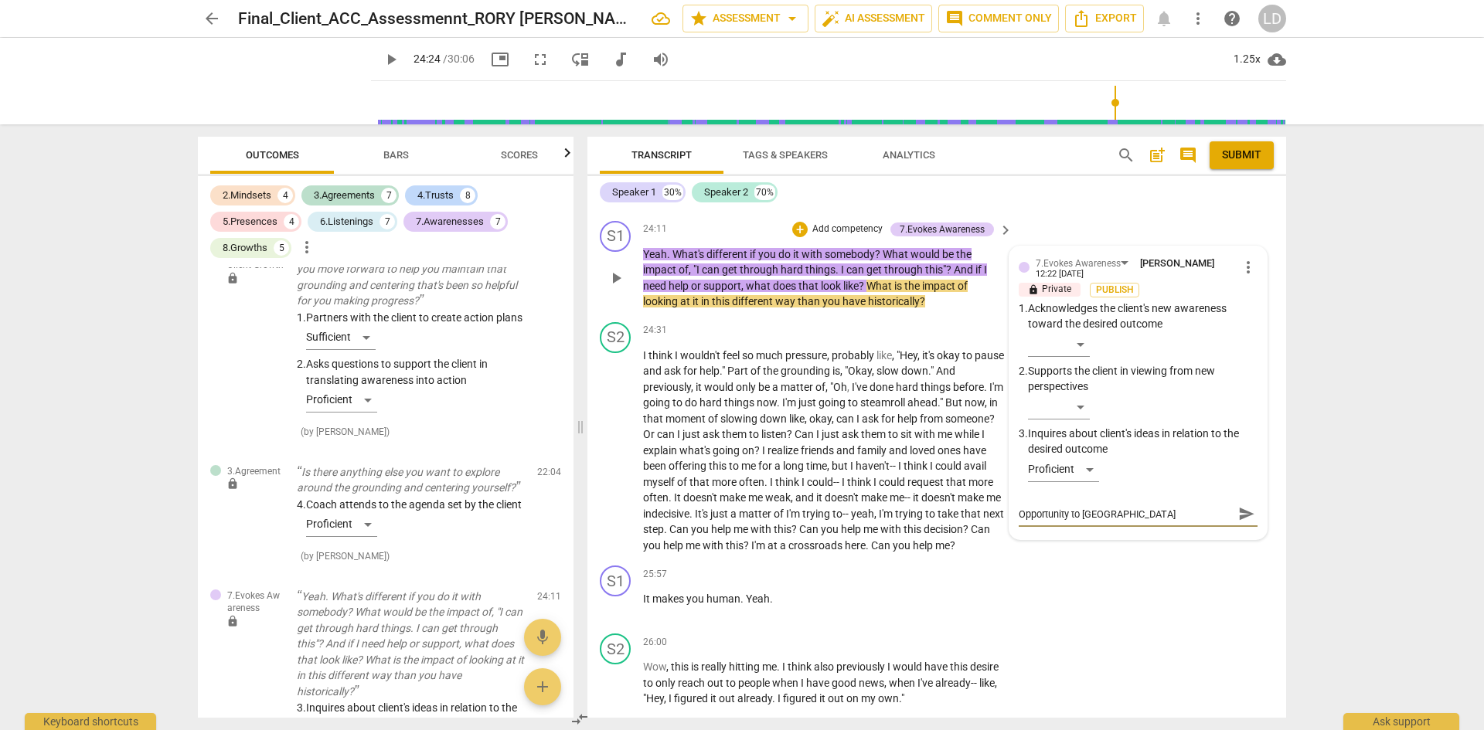
type textarea "Opportunity to pau"
type textarea "Opportunity to paus"
type textarea "Opportunity to pause"
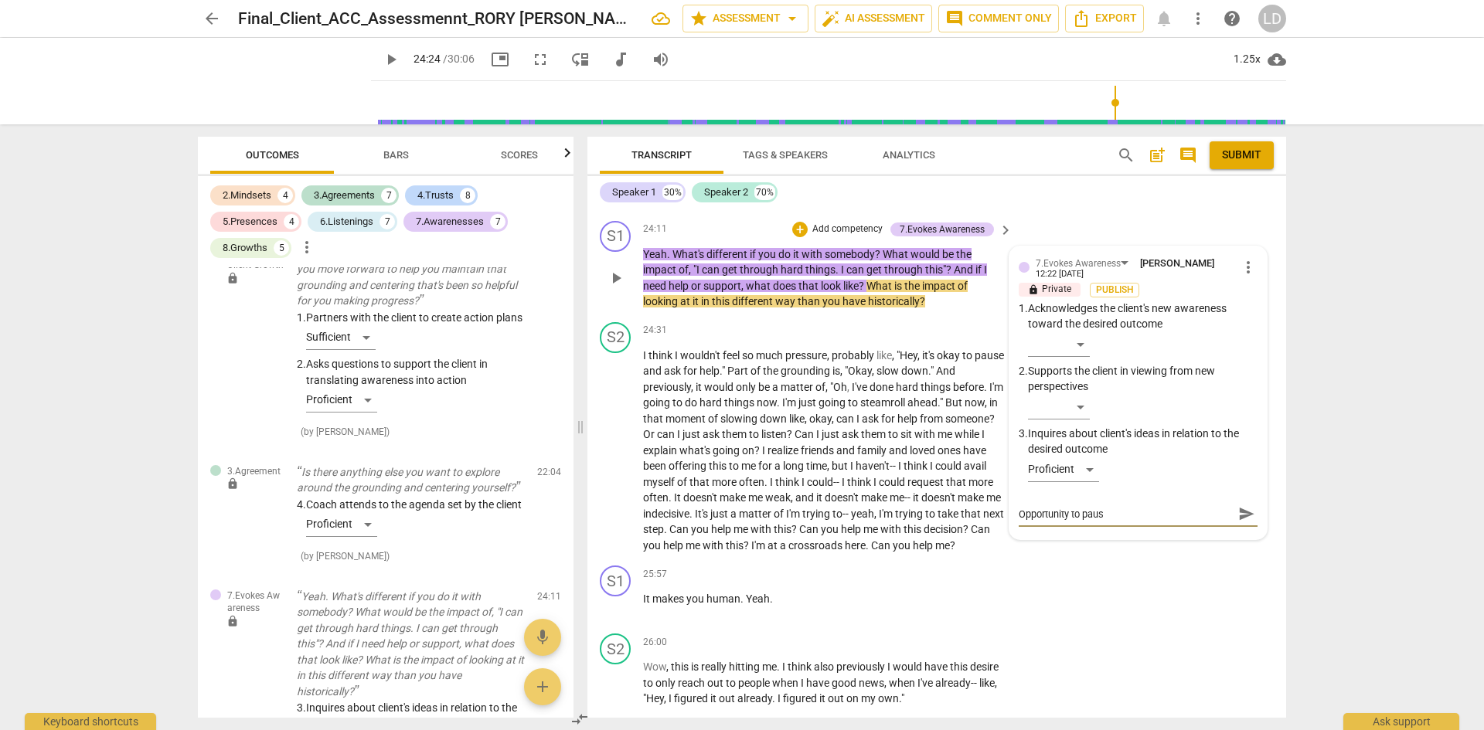
type textarea "Opportunity to pause"
type textarea "Opportunity to pause a"
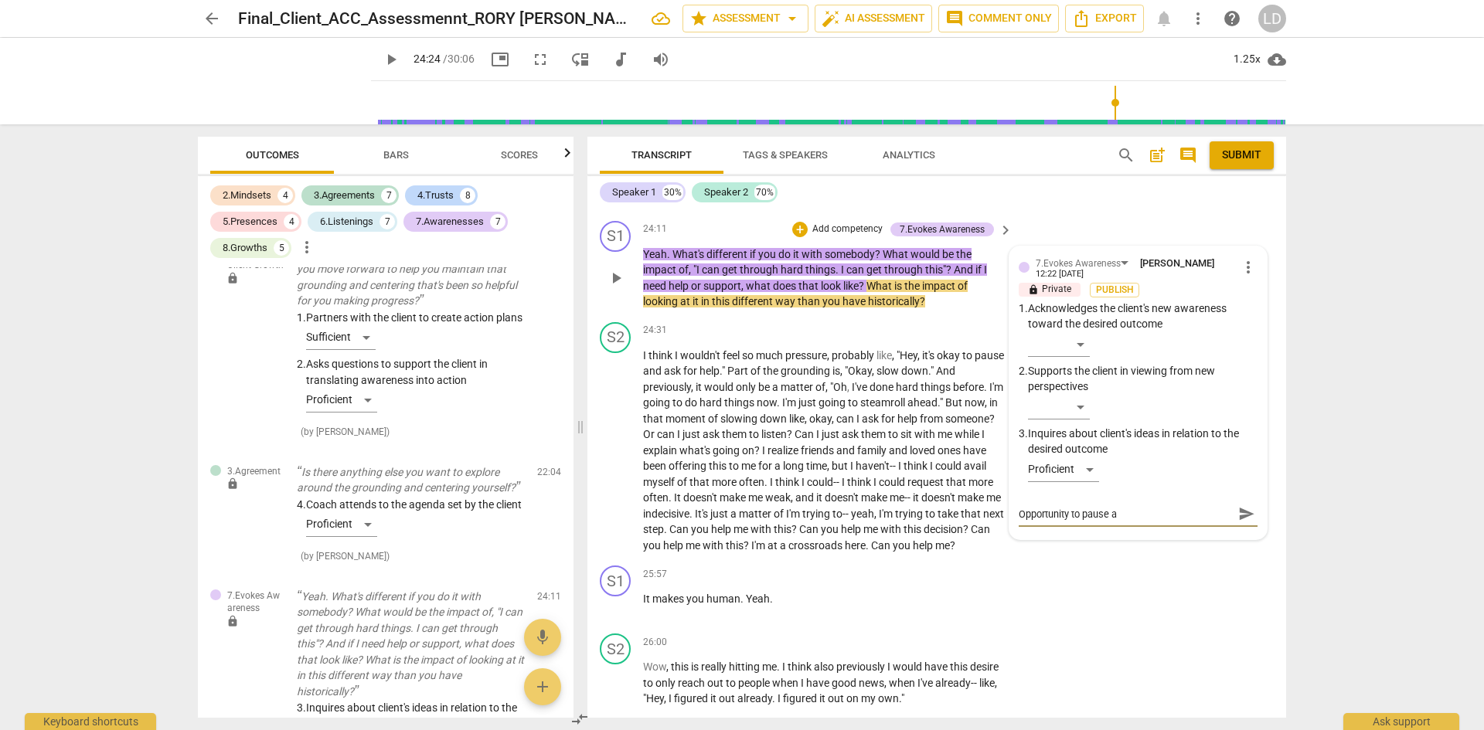
type textarea "Opportunity to pause an"
type textarea "Opportunity to pause and"
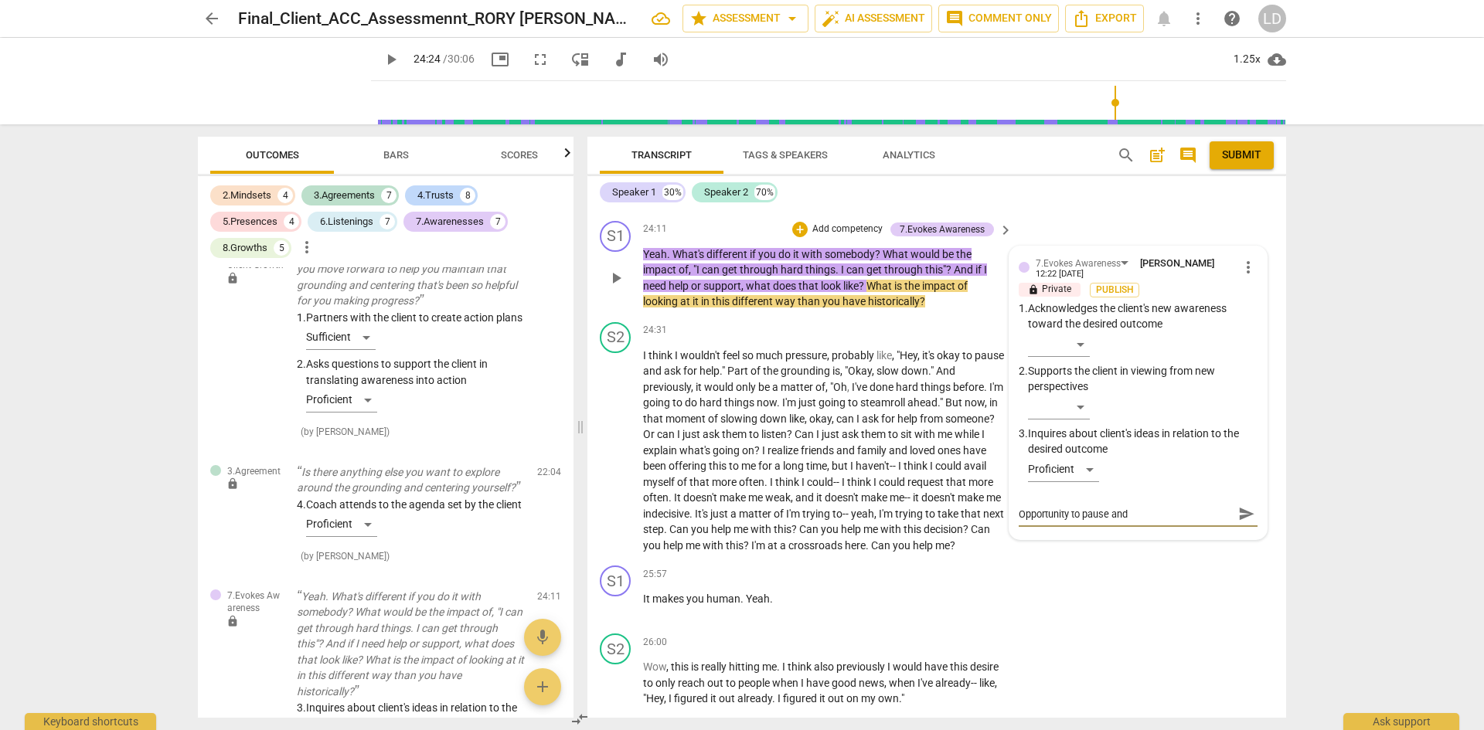
type textarea "Opportunity to pause and"
type textarea "Opportunity to pause and c"
type textarea "Opportunity to pause and co"
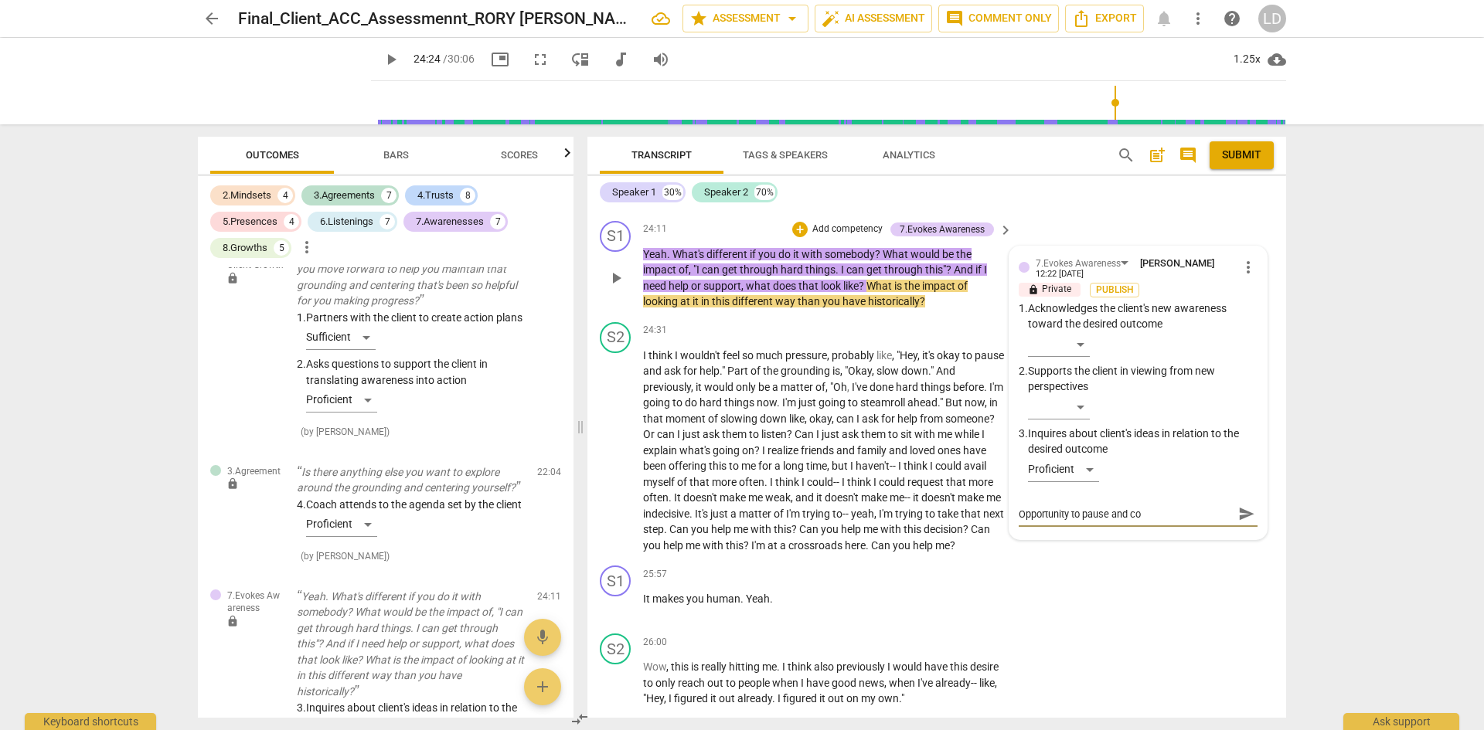
type textarea "Opportunity to pause and com"
type textarea "Opportunity to pause and comp"
type textarea "Opportunity to pause and compo"
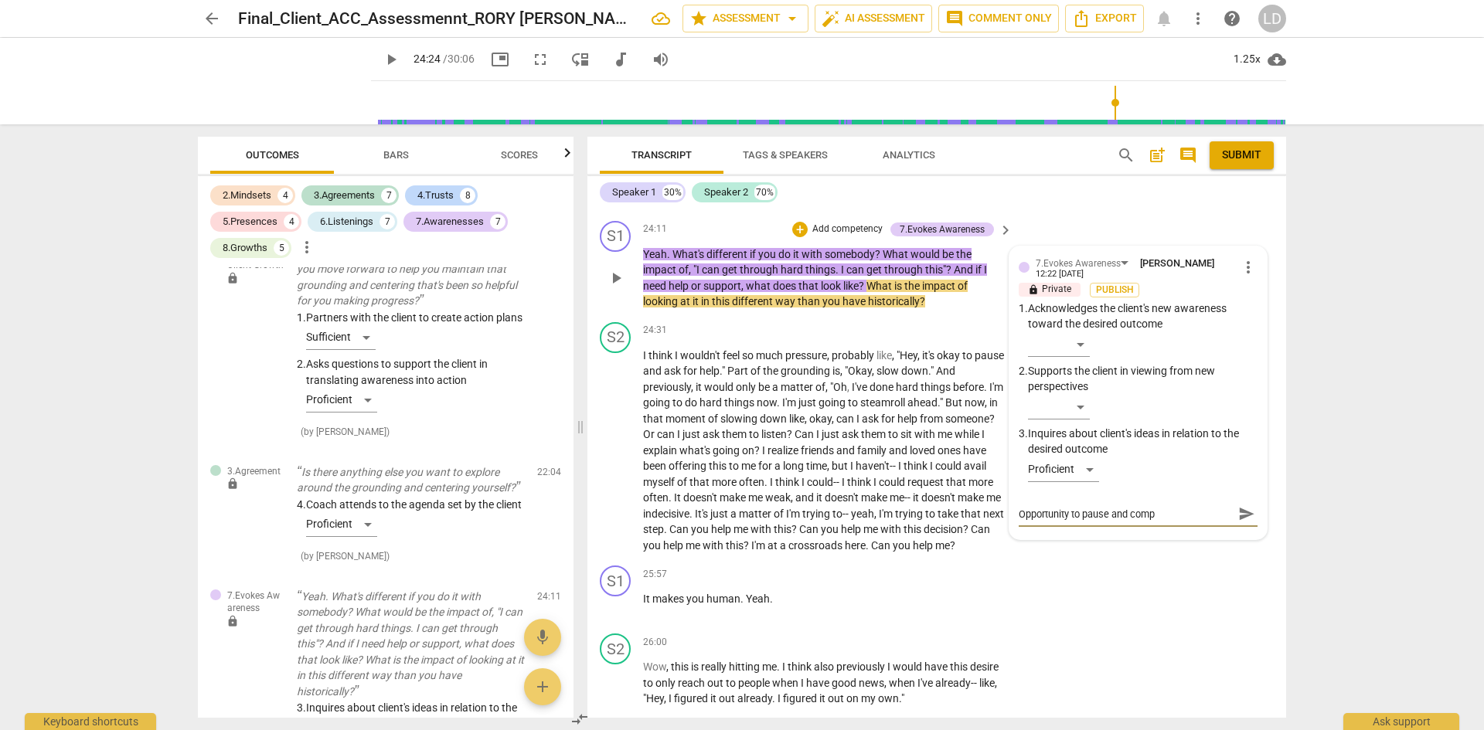
type textarea "Opportunity to pause and compo"
type textarea "Opportunity to pause and compos"
type textarea "Opportunity to pause and compose"
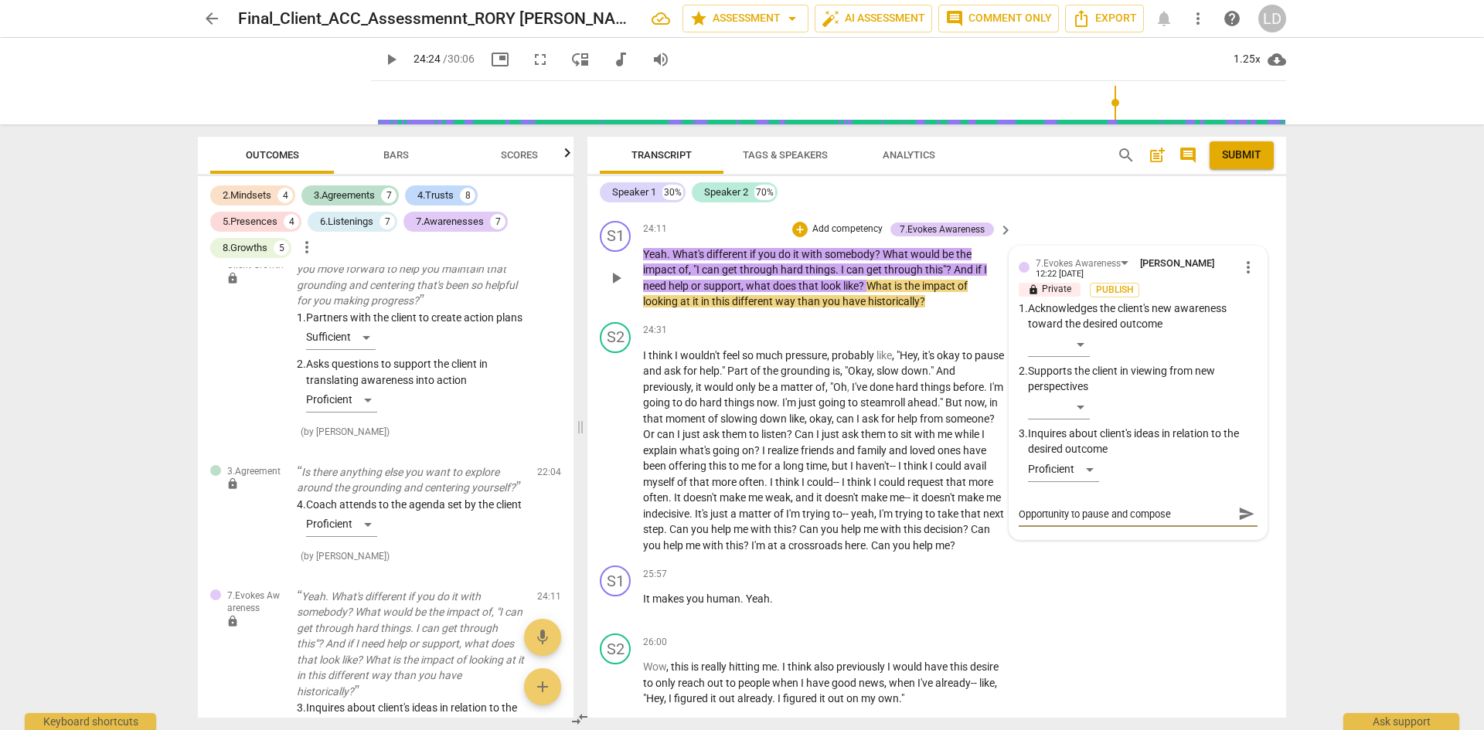
type textarea "Opportunity to pause and compose"
type textarea "Opportunity to pause and compose t"
type textarea "Opportunity to pause and compose th"
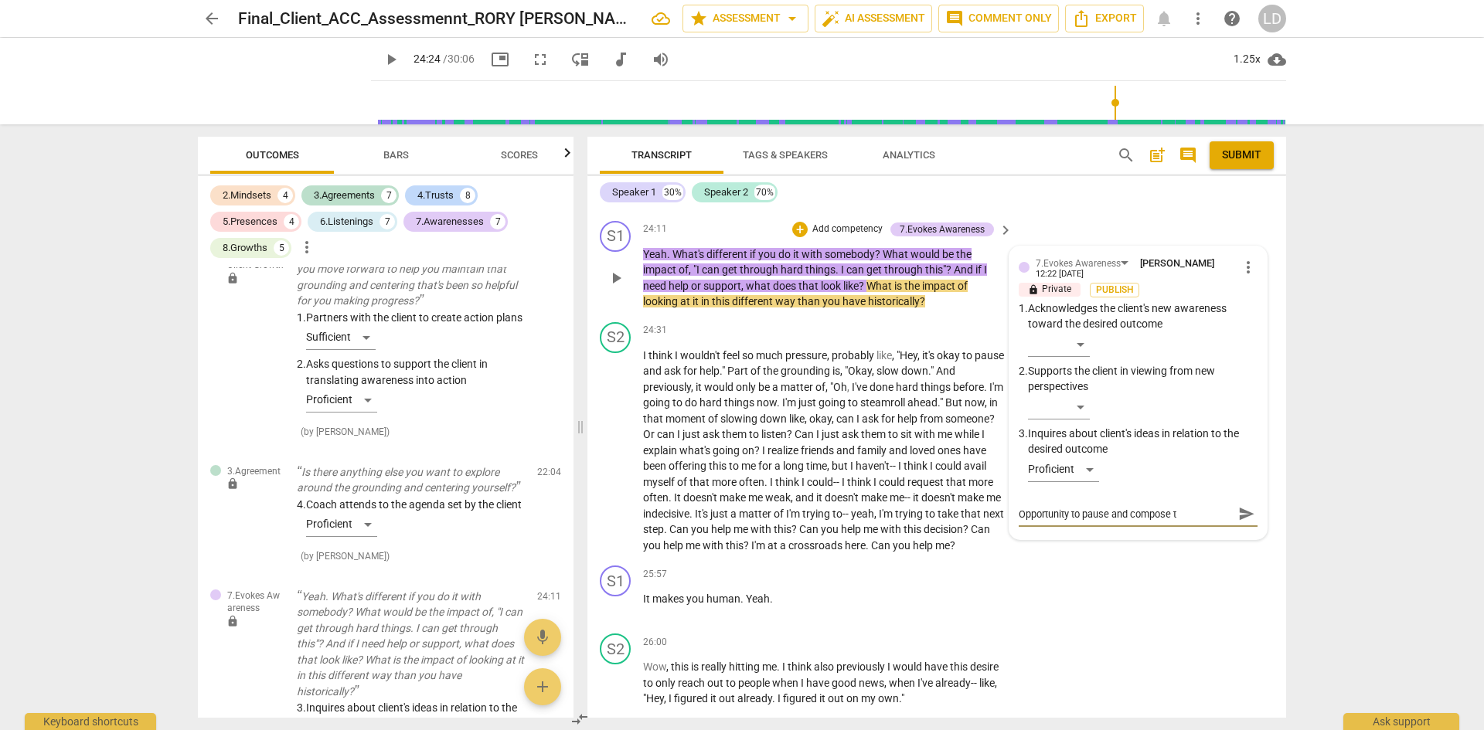
type textarea "Opportunity to pause and compose th"
type textarea "Opportunity to pause and compose the"
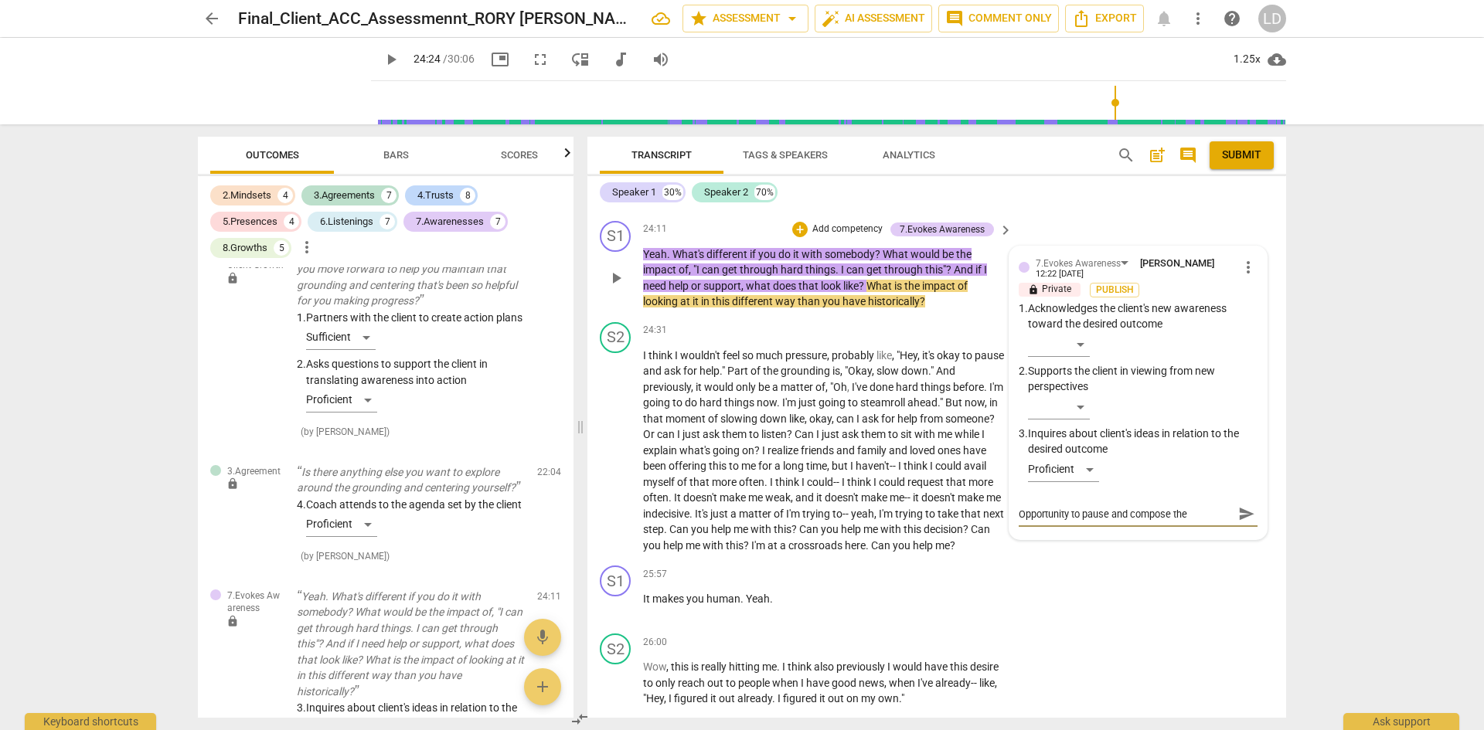
type textarea "Opportunity to pause and compose the q"
type textarea "Opportunity to pause and compose the qu"
type textarea "Opportunity to pause and compose the que"
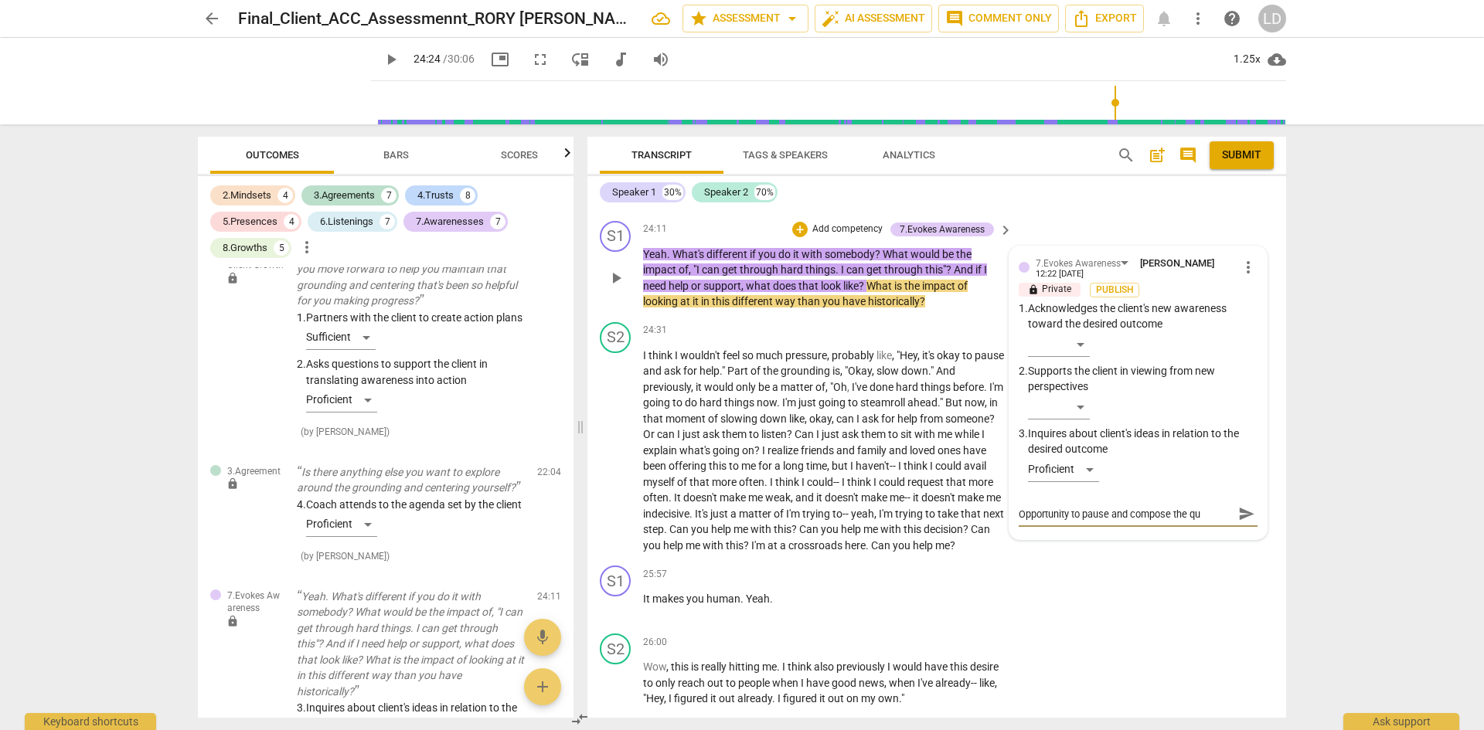
type textarea "Opportunity to pause and compose the que"
type textarea "Opportunity to pause and compose the ques"
type textarea "Opportunity to pause and compose the quest"
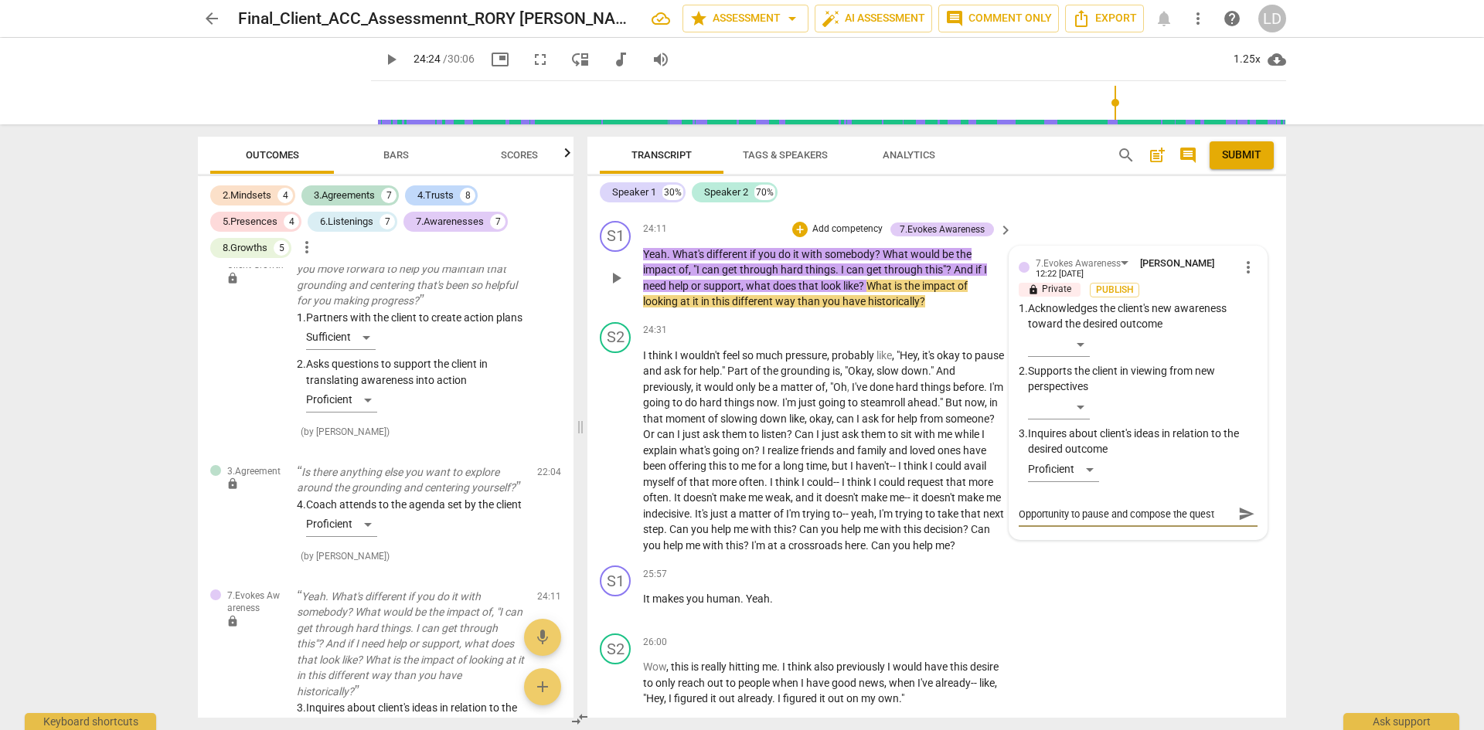
type textarea "Opportunity to pause and compose the questi"
type textarea "Opportunity to pause and compose the questio"
type textarea "Opportunity to pause and compose the question"
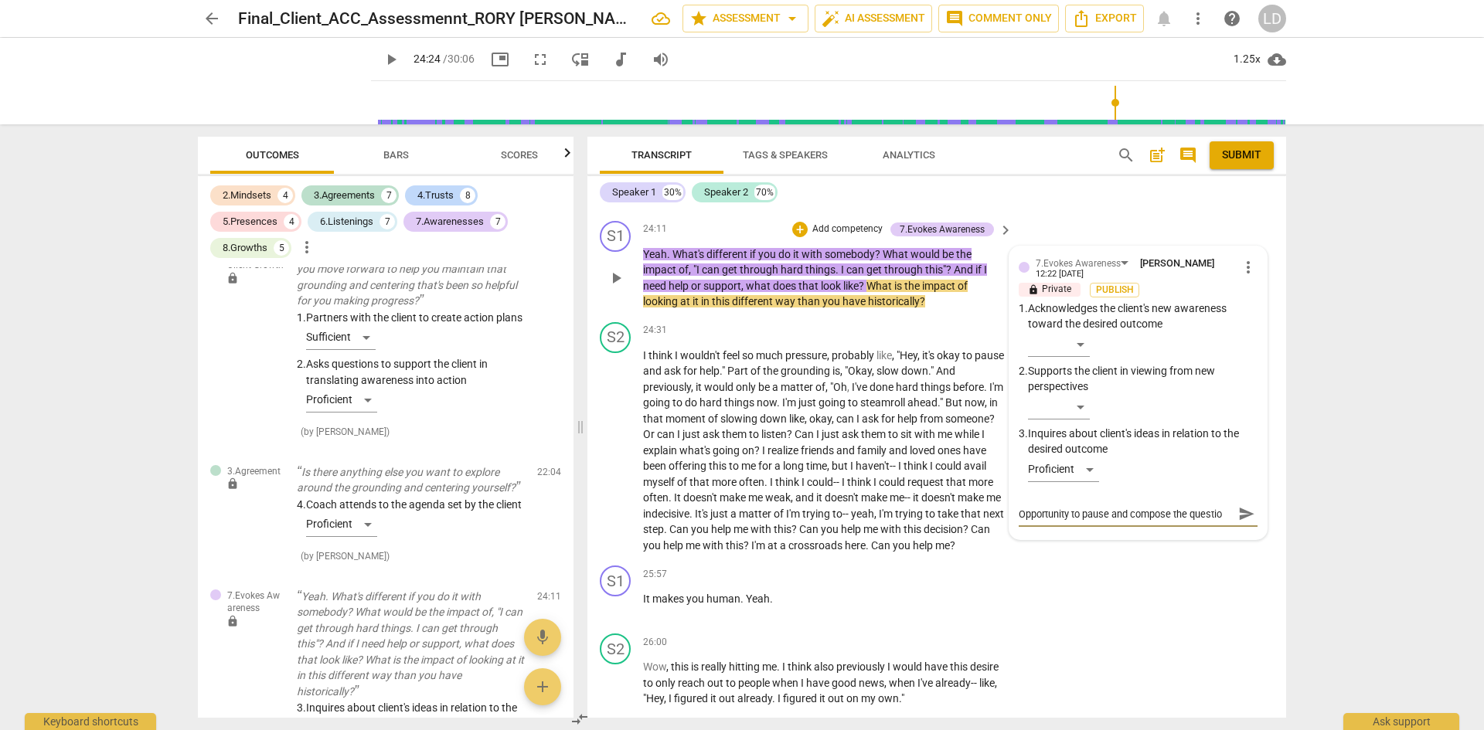
type textarea "Opportunity to pause and compose the question"
type textarea "Opportunity to pause and compose the question."
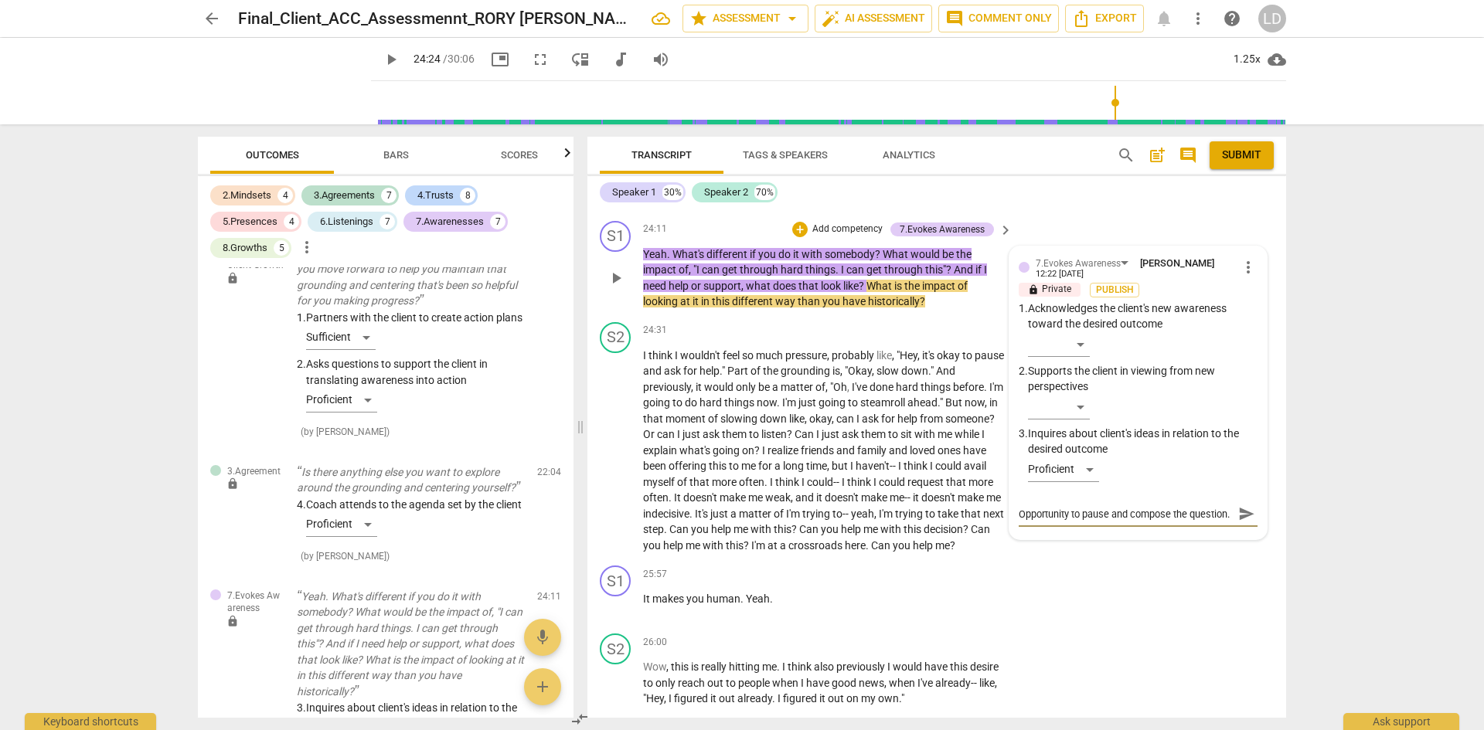
type textarea "Opportunity to pause and compose the question."
type textarea "Opportunity to pause and compose the question. I"
type textarea "Opportunity to pause and compose the question."
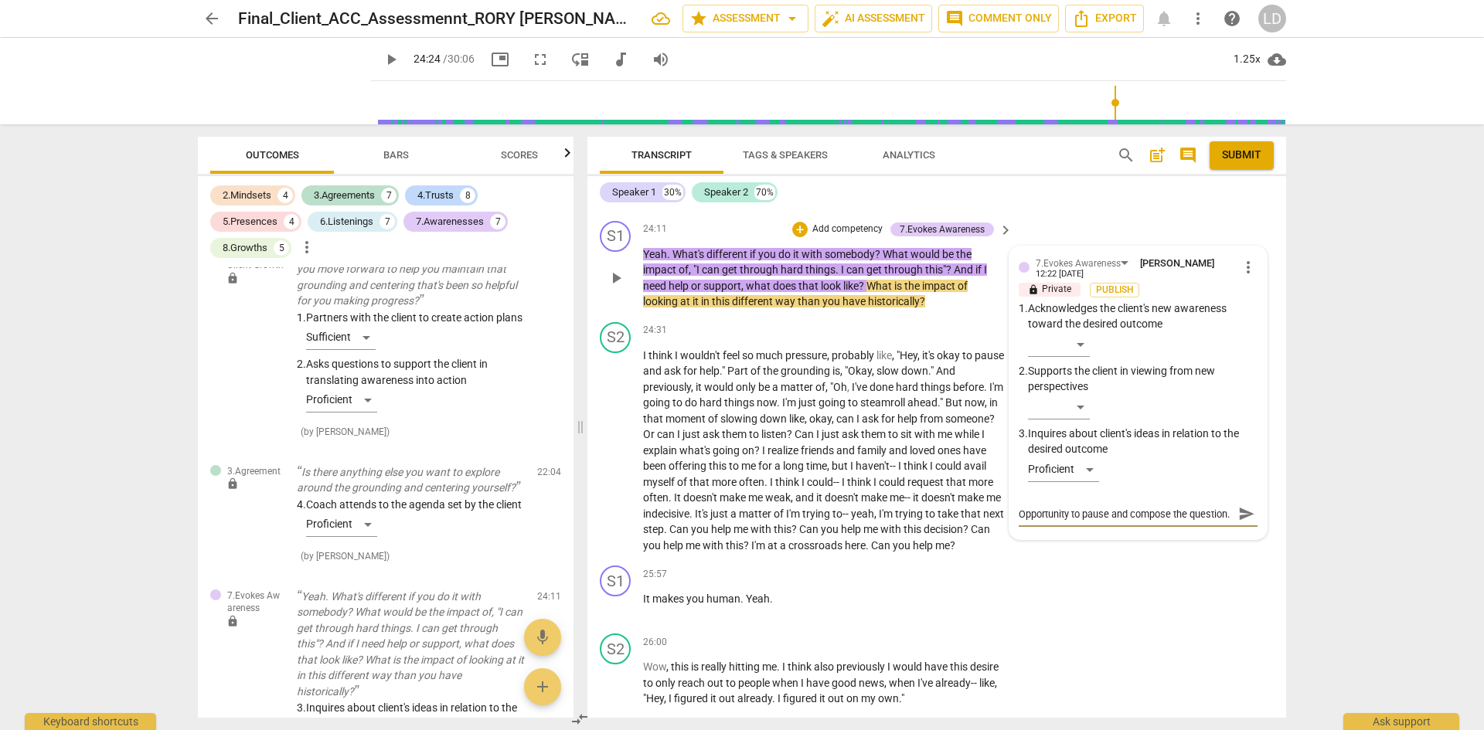
type textarea "Opportunity to pause and compose the question. T"
type textarea "Opportunity to pause and compose the question. Th"
type textarea "Opportunity to pause and compose the question. Thi"
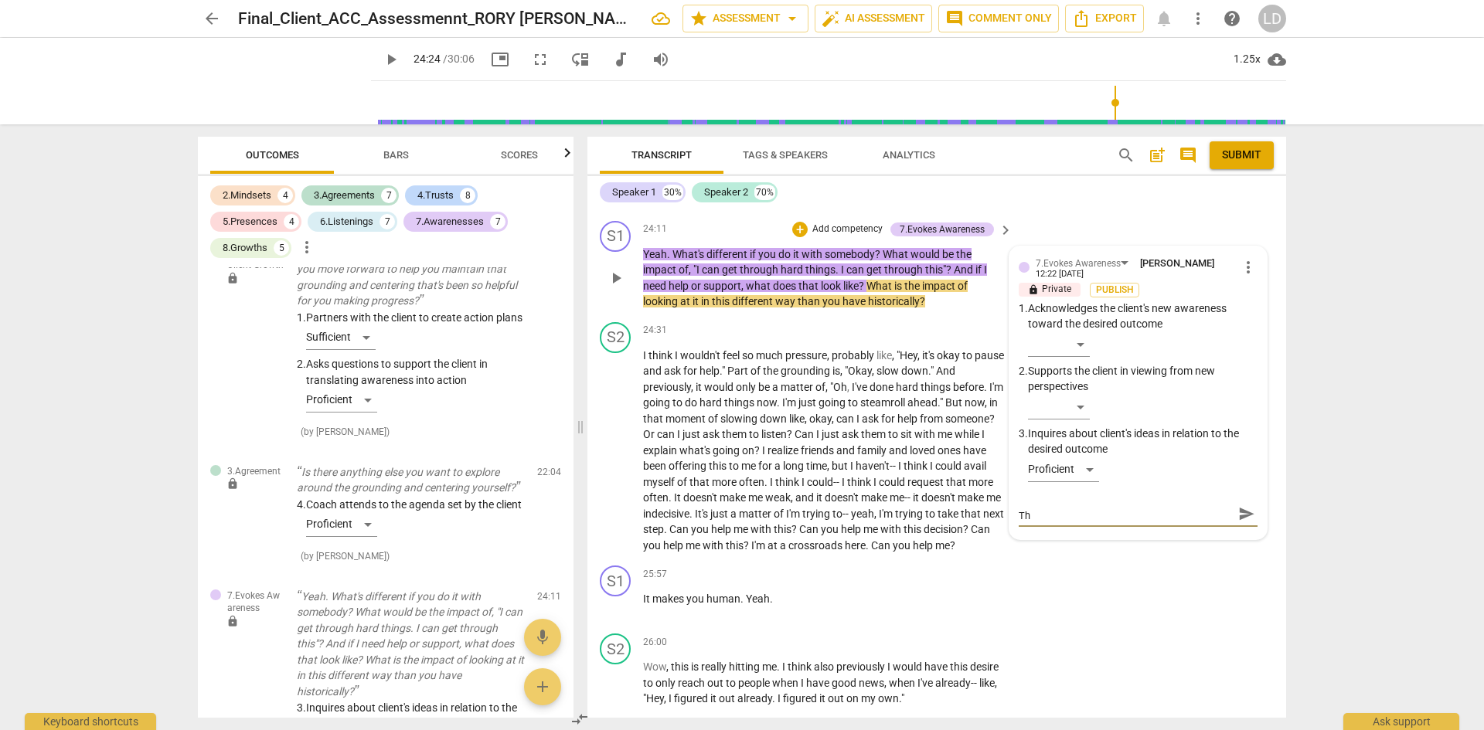
type textarea "Opportunity to pause and compose the question. Thi"
type textarea "Opportunity to pause and compose the question. This"
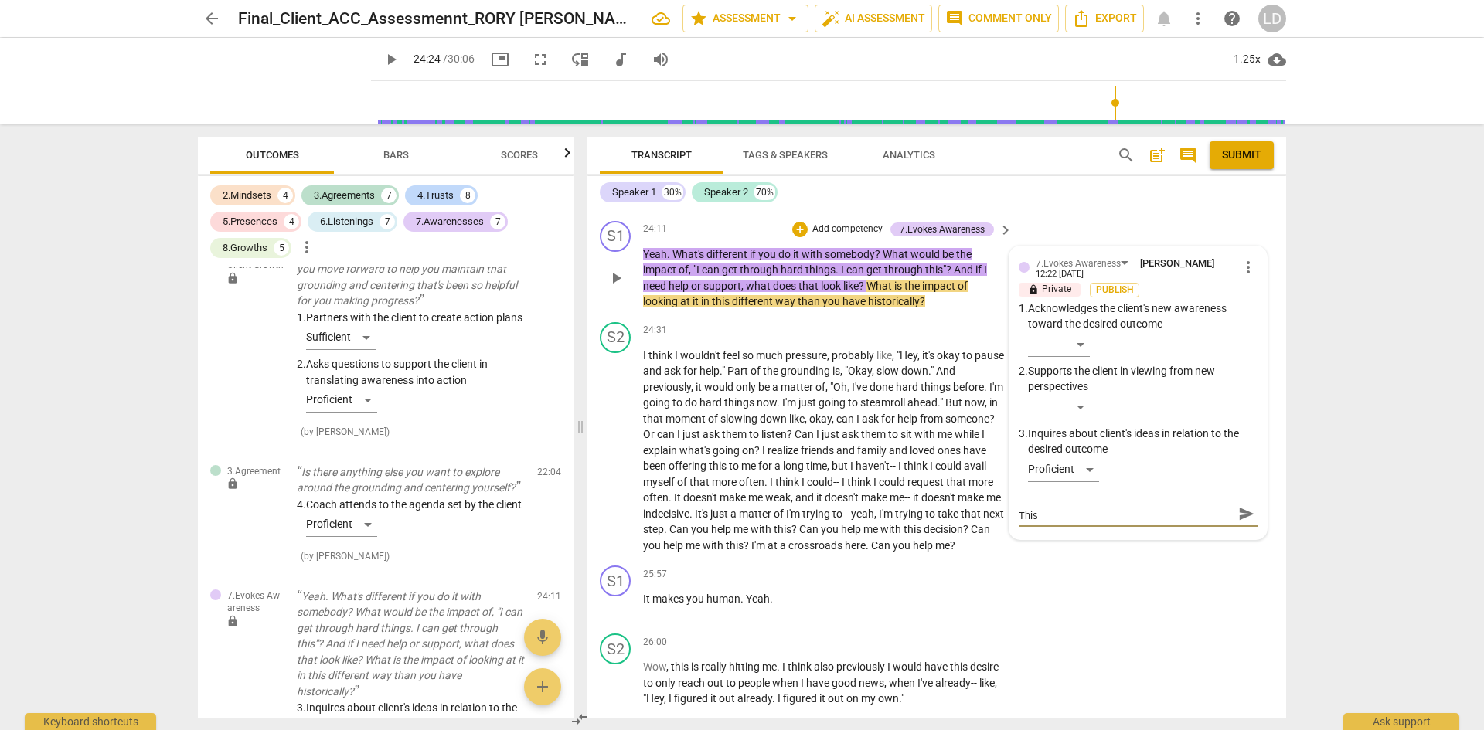
type textarea "Opportunity to pause and compose the question. This i"
type textarea "Opportunity to pause and compose the question. This is"
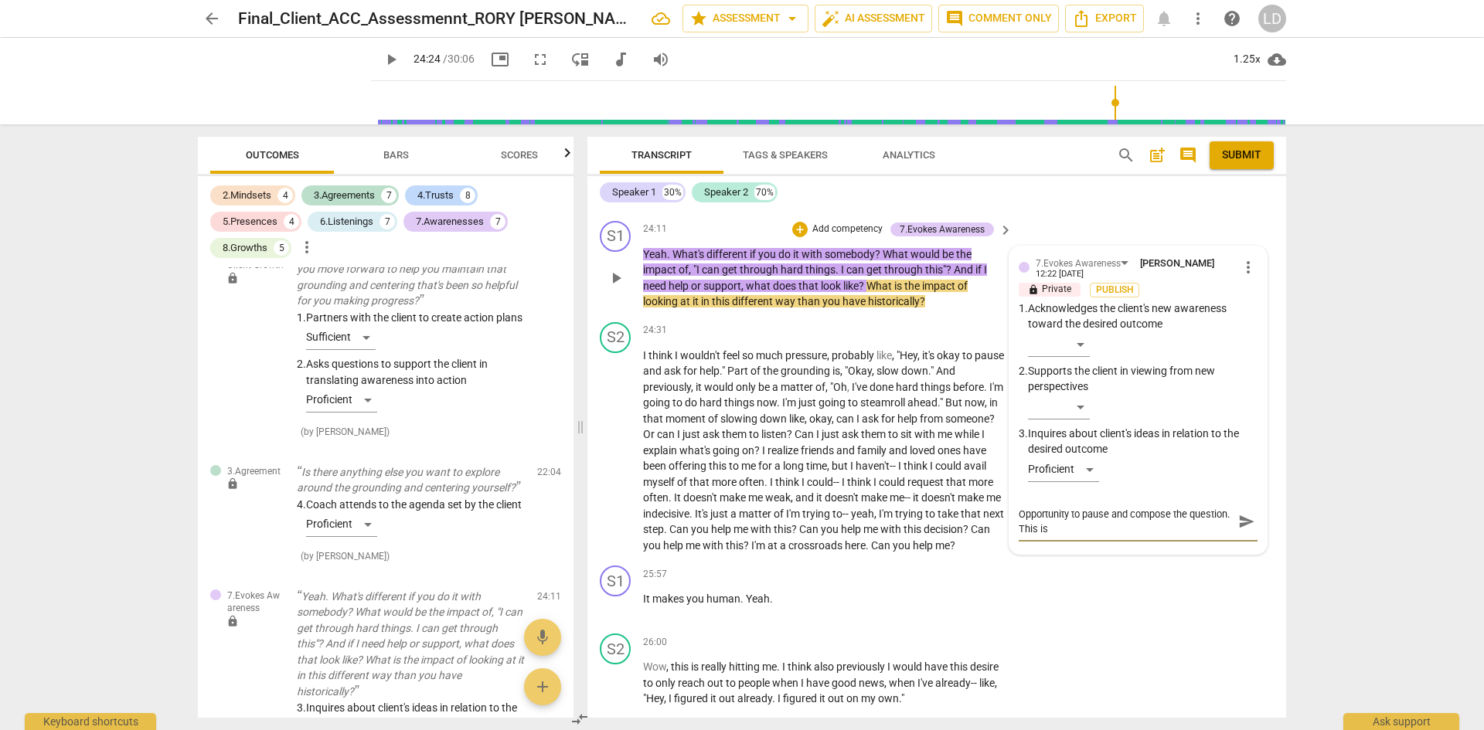
type textarea "Opportunity to pause and compose the question. This is"
type textarea "Opportunity to pause and compose the question. This is t"
type textarea "Opportunity to pause and compose the question. This is th"
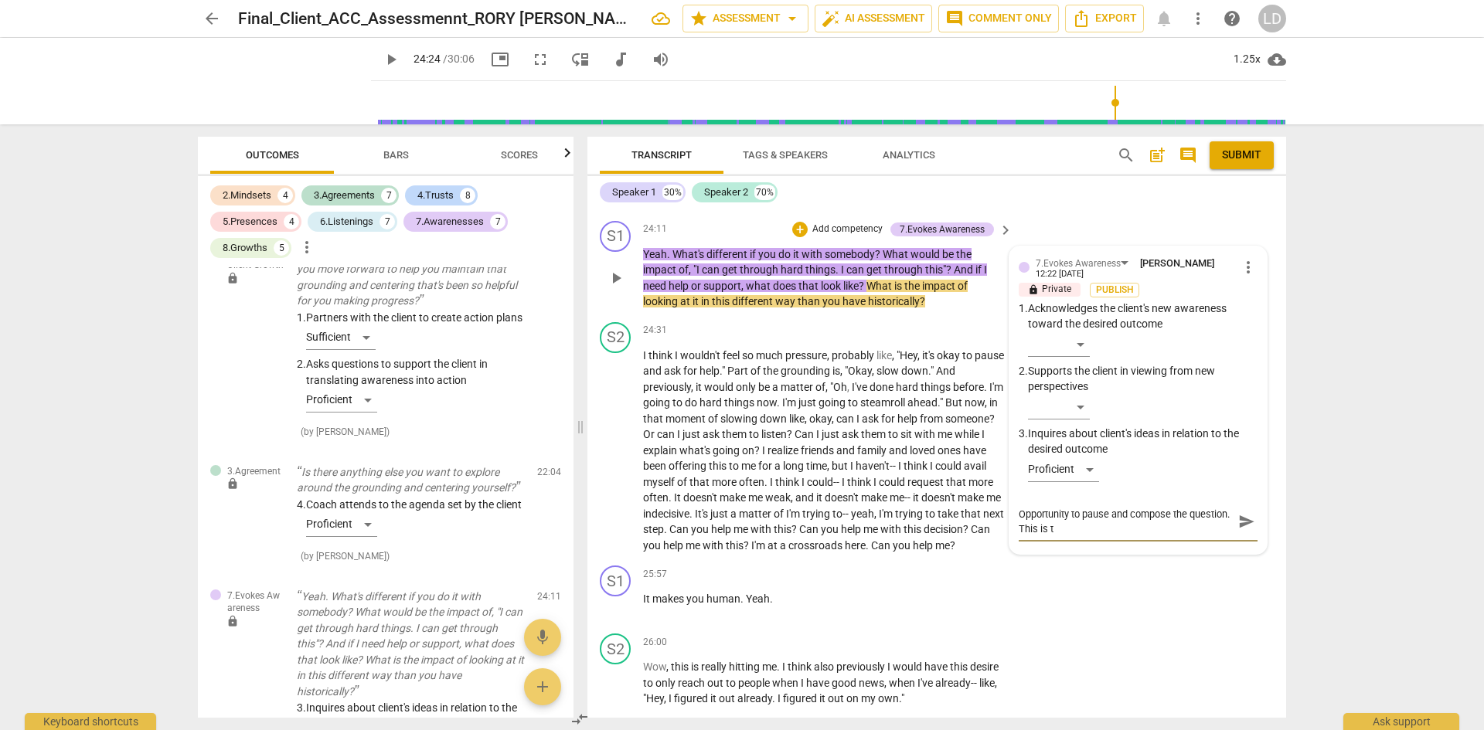
type textarea "Opportunity to pause and compose the question. This is th"
type textarea "Opportunity to pause and compose the question. This is the"
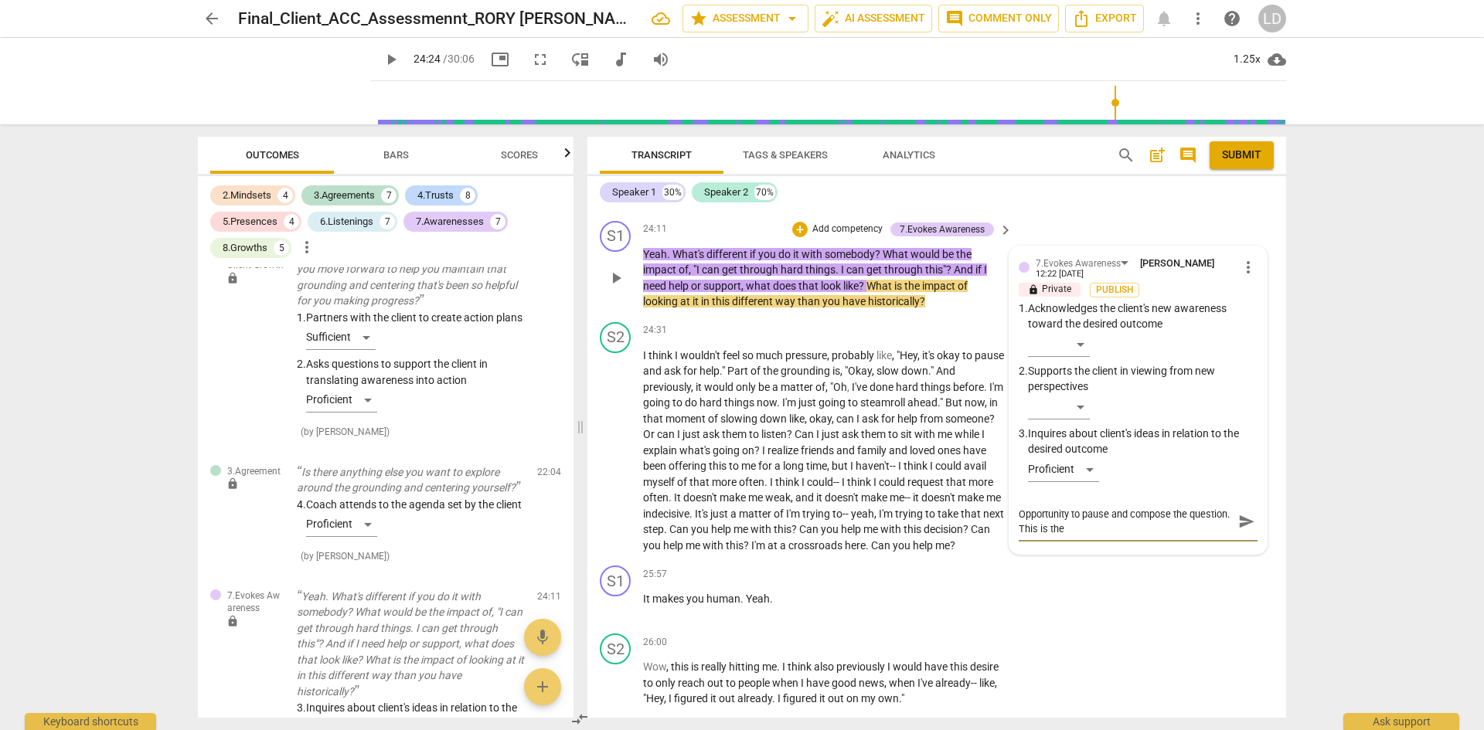
type textarea "Opportunity to pause and compose the question. This is the f"
type textarea "Opportunity to pause and compose the question. This is the fi"
type textarea "Opportunity to pause and compose the question. This is the fir"
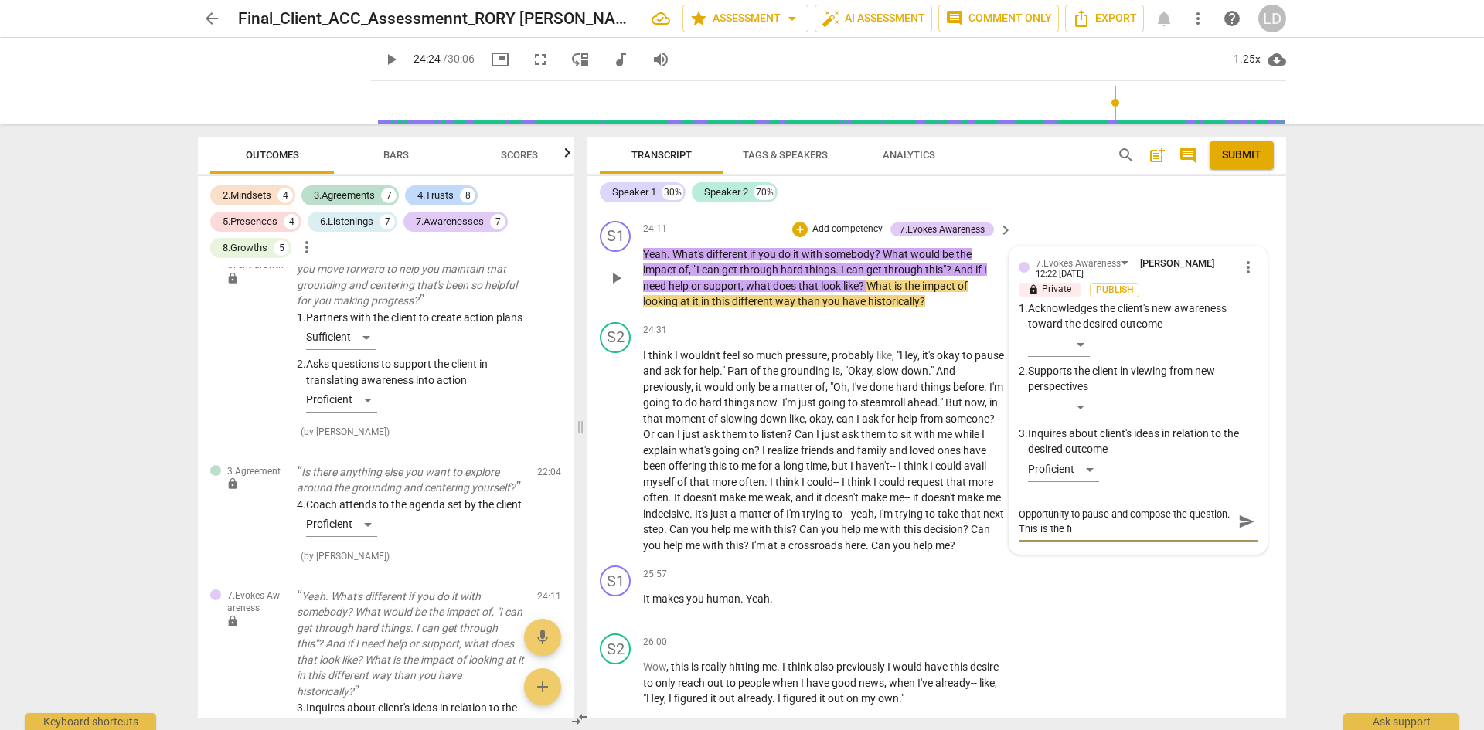
type textarea "Opportunity to pause and compose the question. This is the fir"
type textarea "Opportunity to pause and compose the question. This is the firs"
type textarea "Opportunity to pause and compose the question. This is the first"
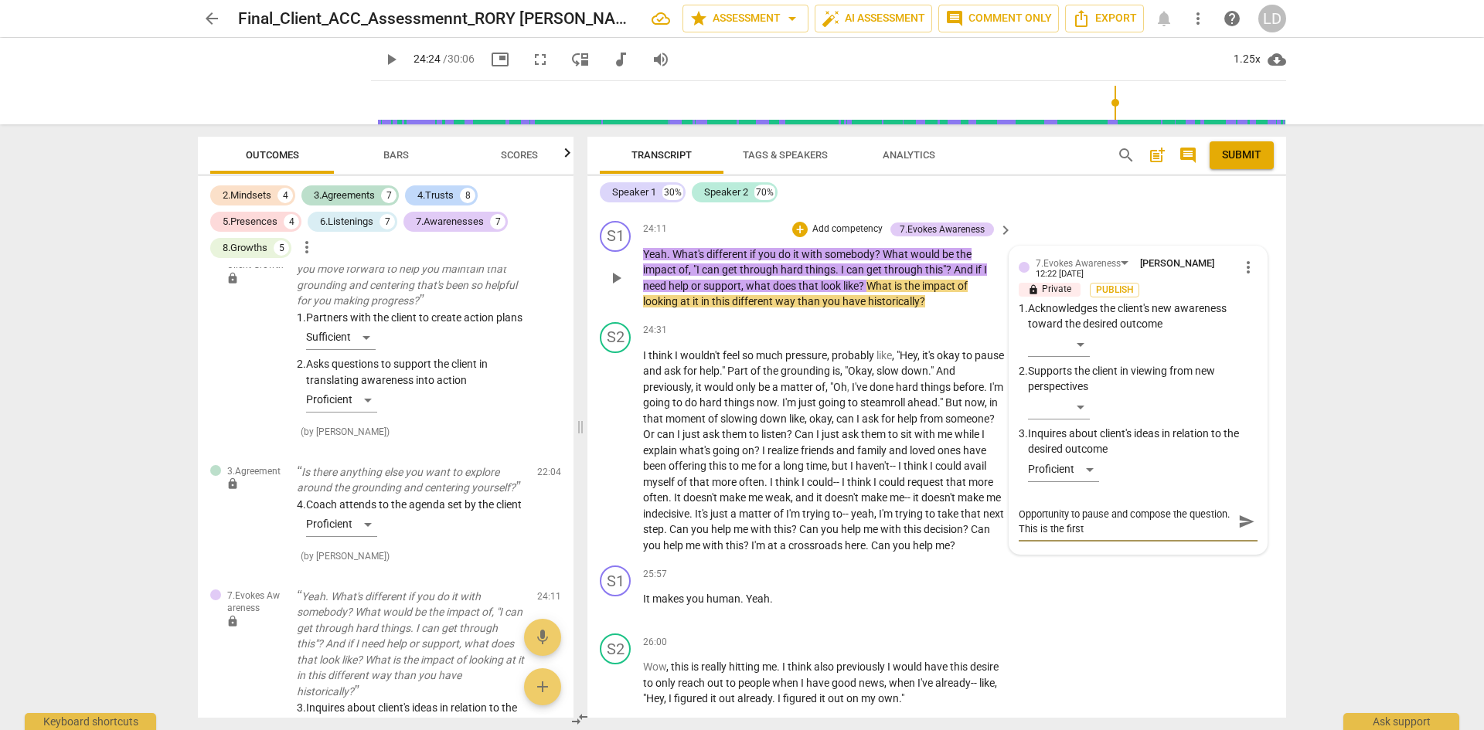
type textarea "Opportunity to pause and compose the question. This is the first"
type textarea "Opportunity to pause and compose the question. This is the first o"
type textarea "Opportunity to pause and compose the question. This is the first oc"
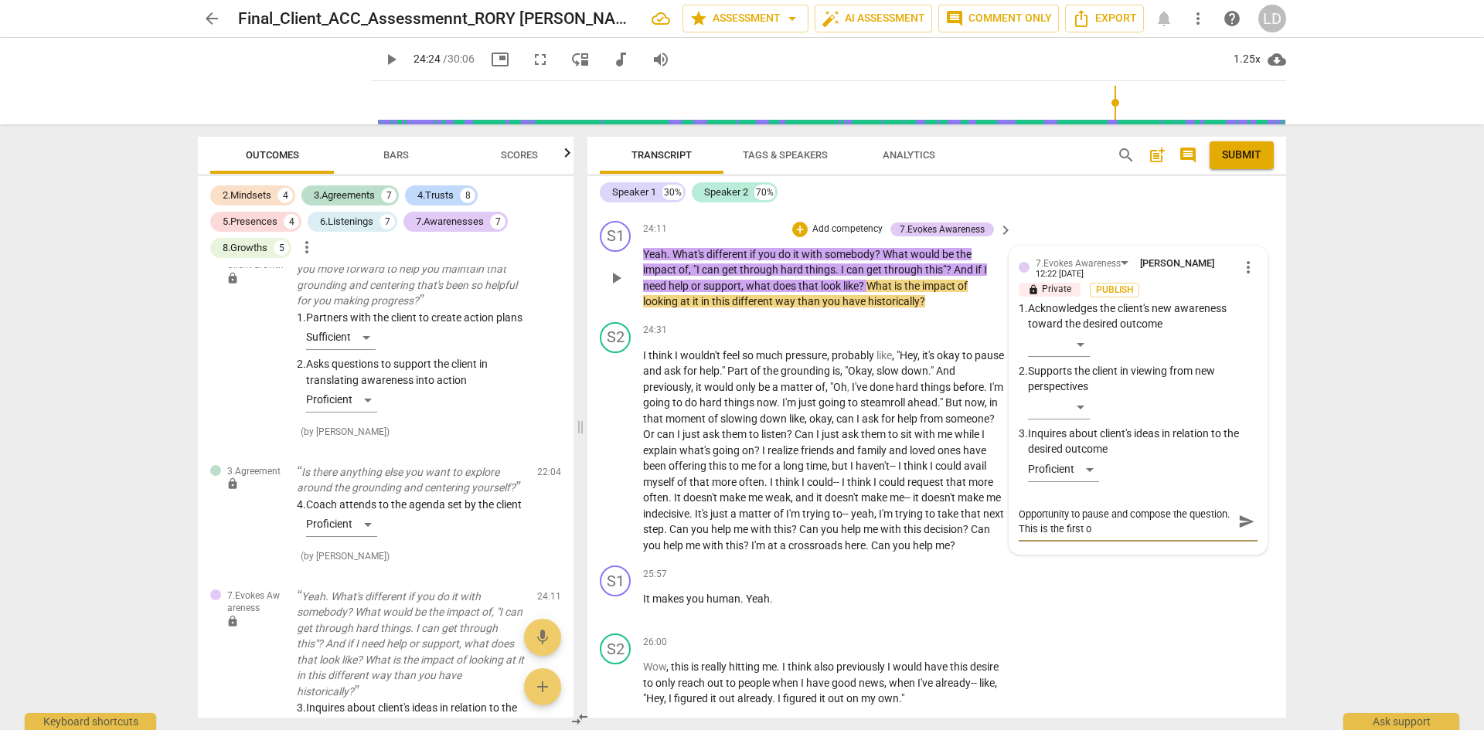
type textarea "Opportunity to pause and compose the question. This is the first oc"
type textarea "Opportunity to pause and compose the question. This is the first occ"
type textarea "Opportunity to pause and compose the question. This is the first occu"
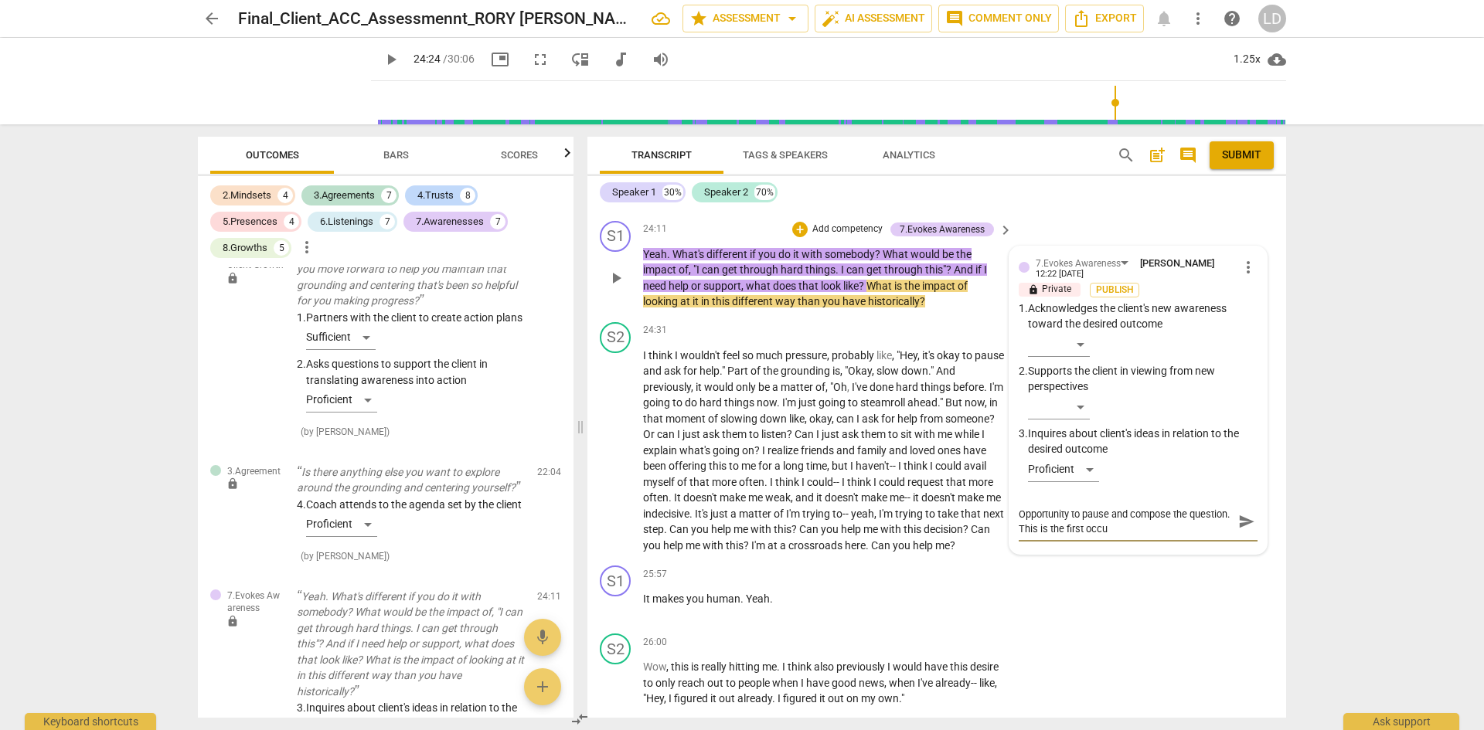
type textarea "Opportunity to pause and compose the question. This is the first occur"
type textarea "Opportunity to pause and compose the question. This is the first occurr"
type textarea "Opportunity to pause and compose the question. This is the first occurra"
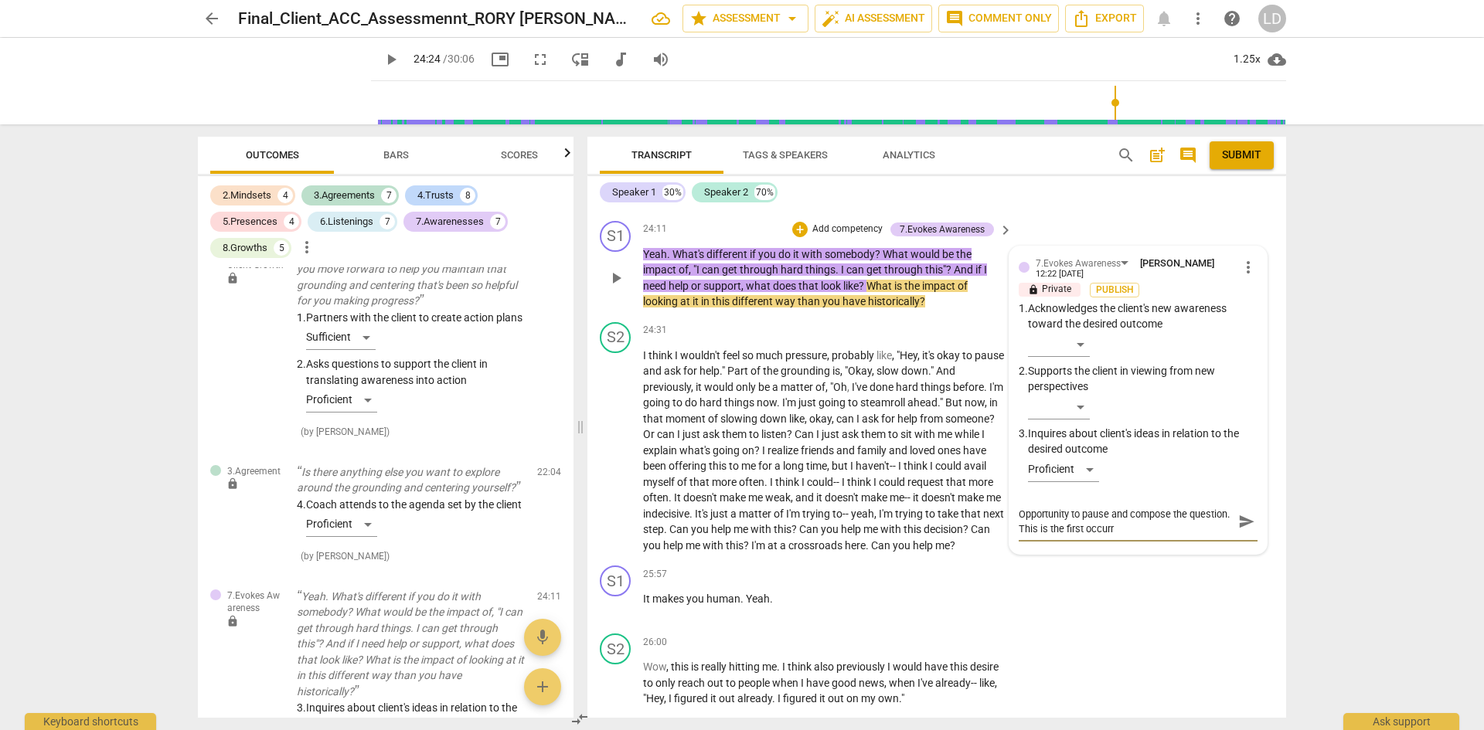
type textarea "Opportunity to pause and compose the question. This is the first occurra"
type textarea "Opportunity to pause and compose the question. This is the first occurran"
type textarea "Opportunity to pause and compose the question. This is the first occurranc"
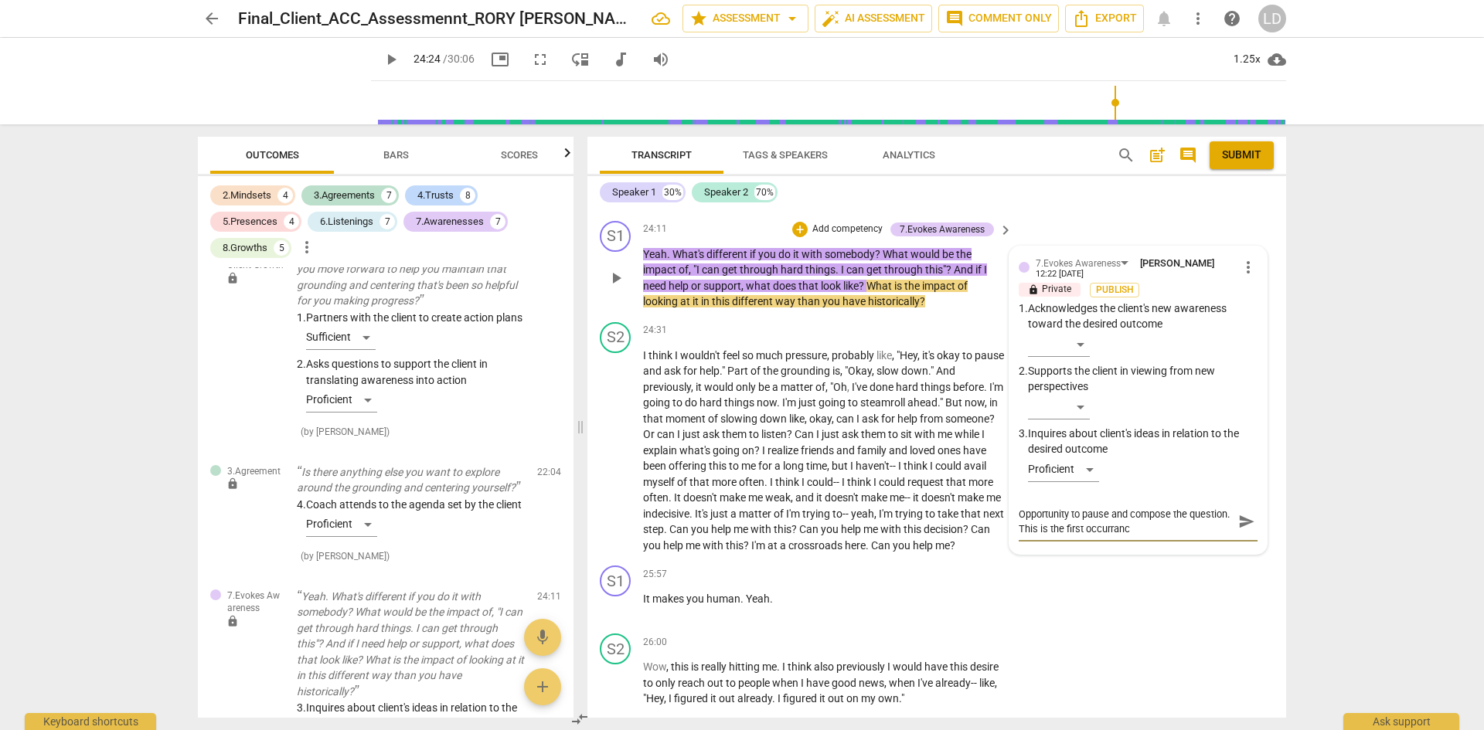
type textarea "Opportunity to pause and compose the question. This is the first occurrance"
type textarea "Opportunity to pause and compose the question. This is the first occurrence"
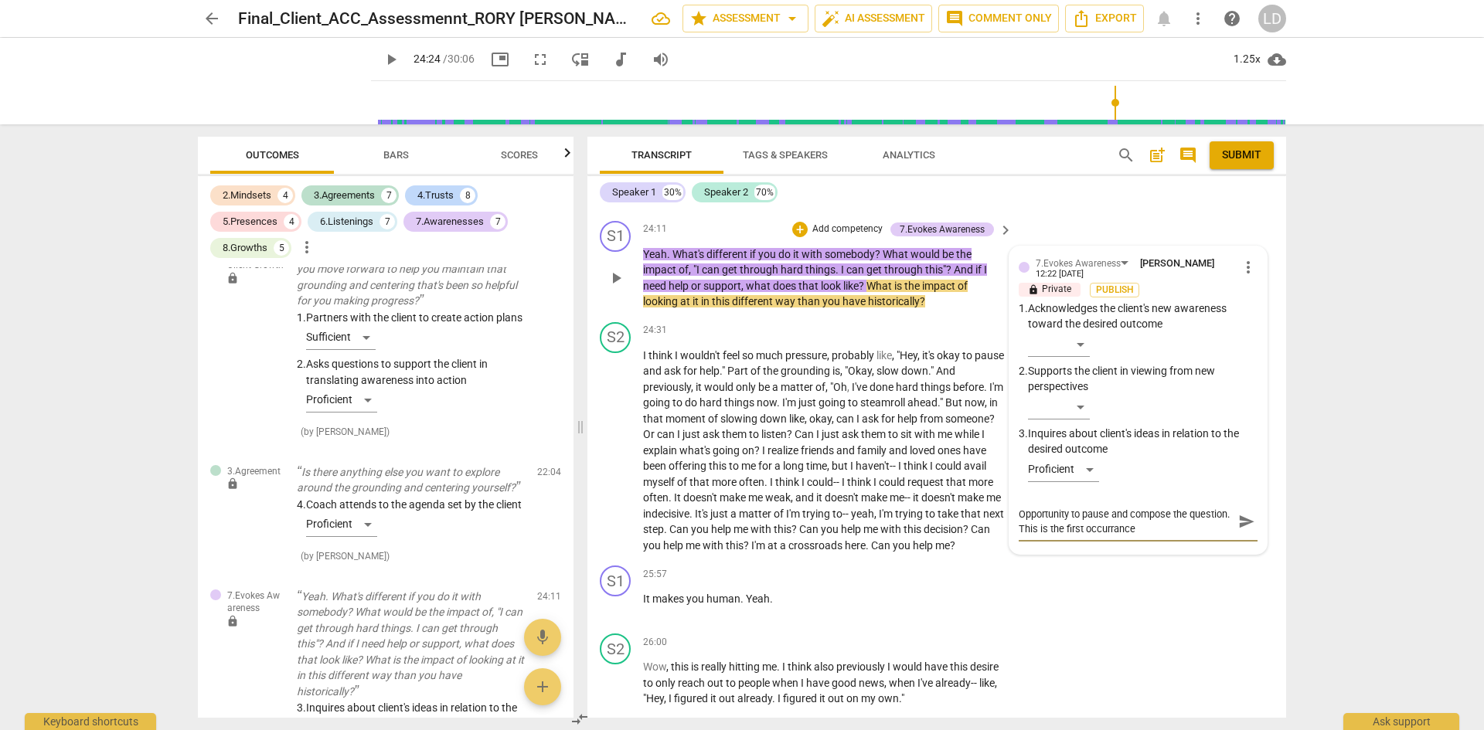
type textarea "Opportunity to pause and compose the question. This is the first occurrence"
type textarea "Opportunity to pause and compose the question. This is the first occurrence a"
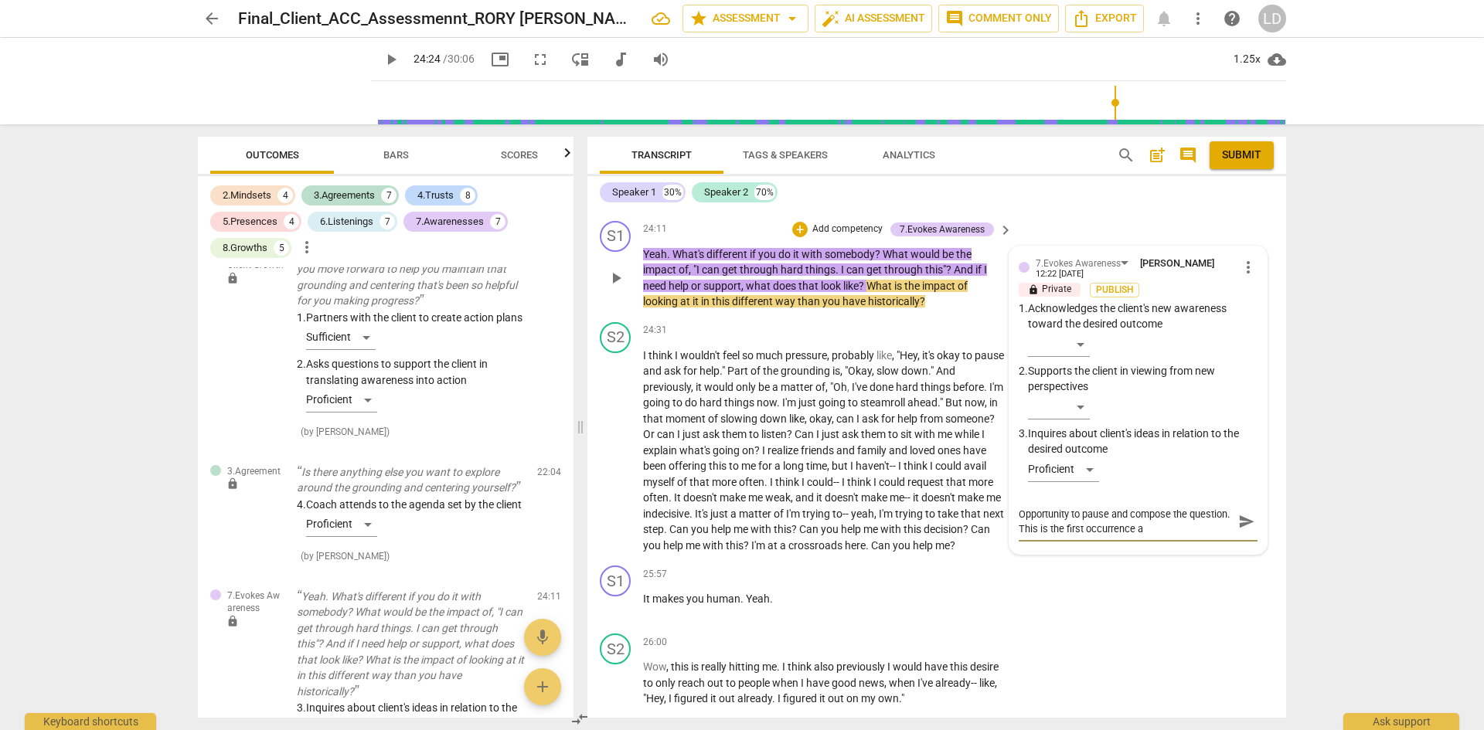
type textarea "Opportunity to pause and compose the question. This is the first occurrence an"
type textarea "Opportunity to pause and compose the question. This is the first occurrence and"
type textarea "Opportunity to pause and compose the question. This is the first occurrence an"
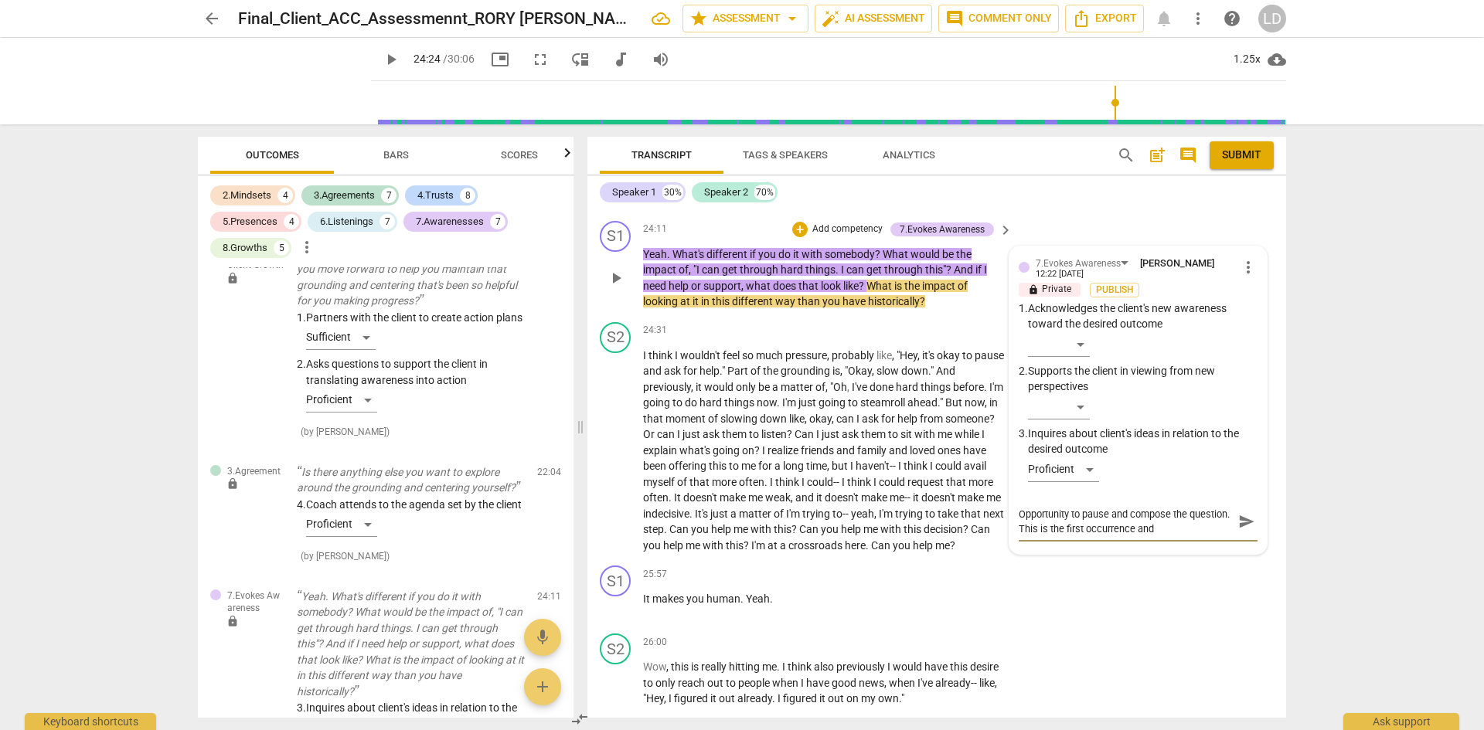
type textarea "Opportunity to pause and compose the question. This is the first occurrence an"
type textarea "Opportunity to pause and compose the question. This is the first occurrence a"
type textarea "Opportunity to pause and compose the question. This is the first occurrence"
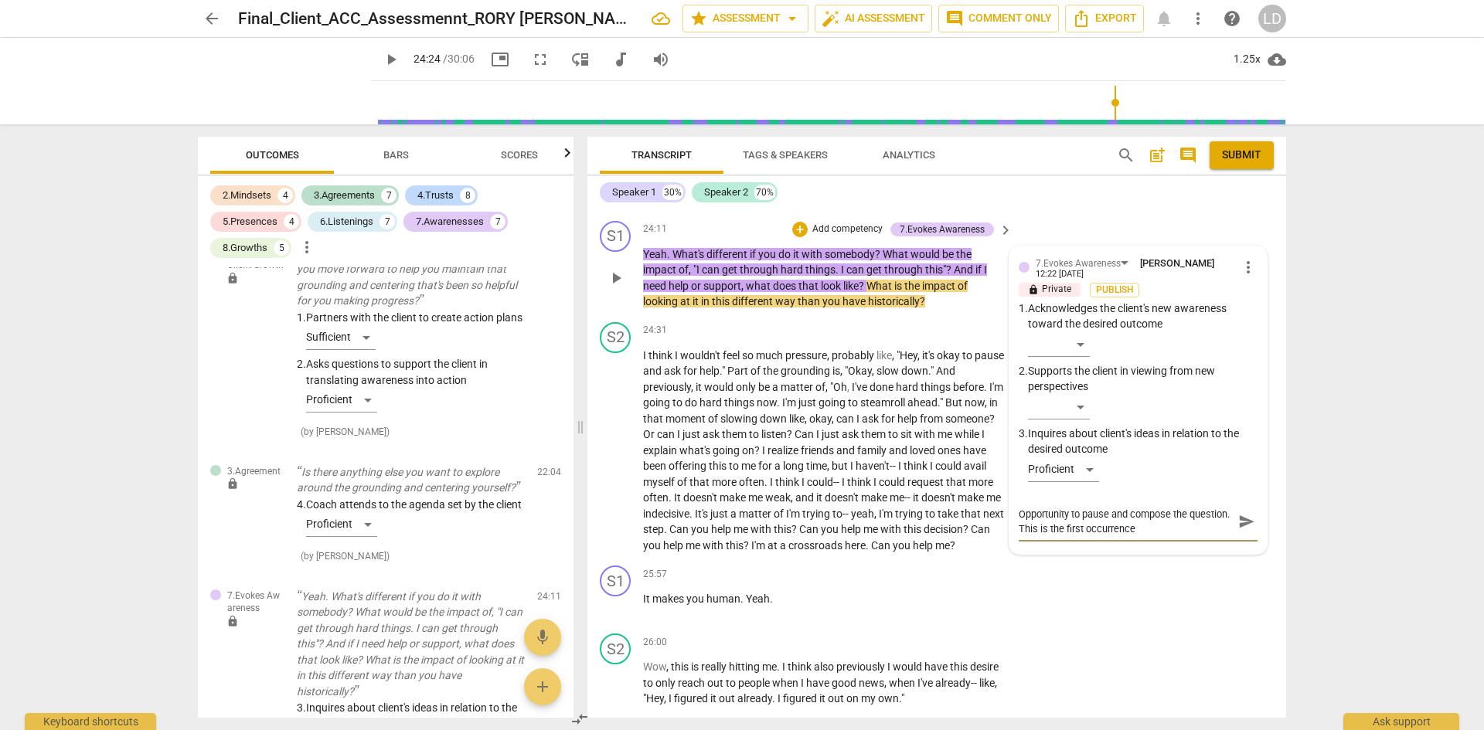
type textarea "Opportunity to pause and compose the question. This is the first occurrence o"
type textarea "Opportunity to pause and compose the question. This is the first occurrence of"
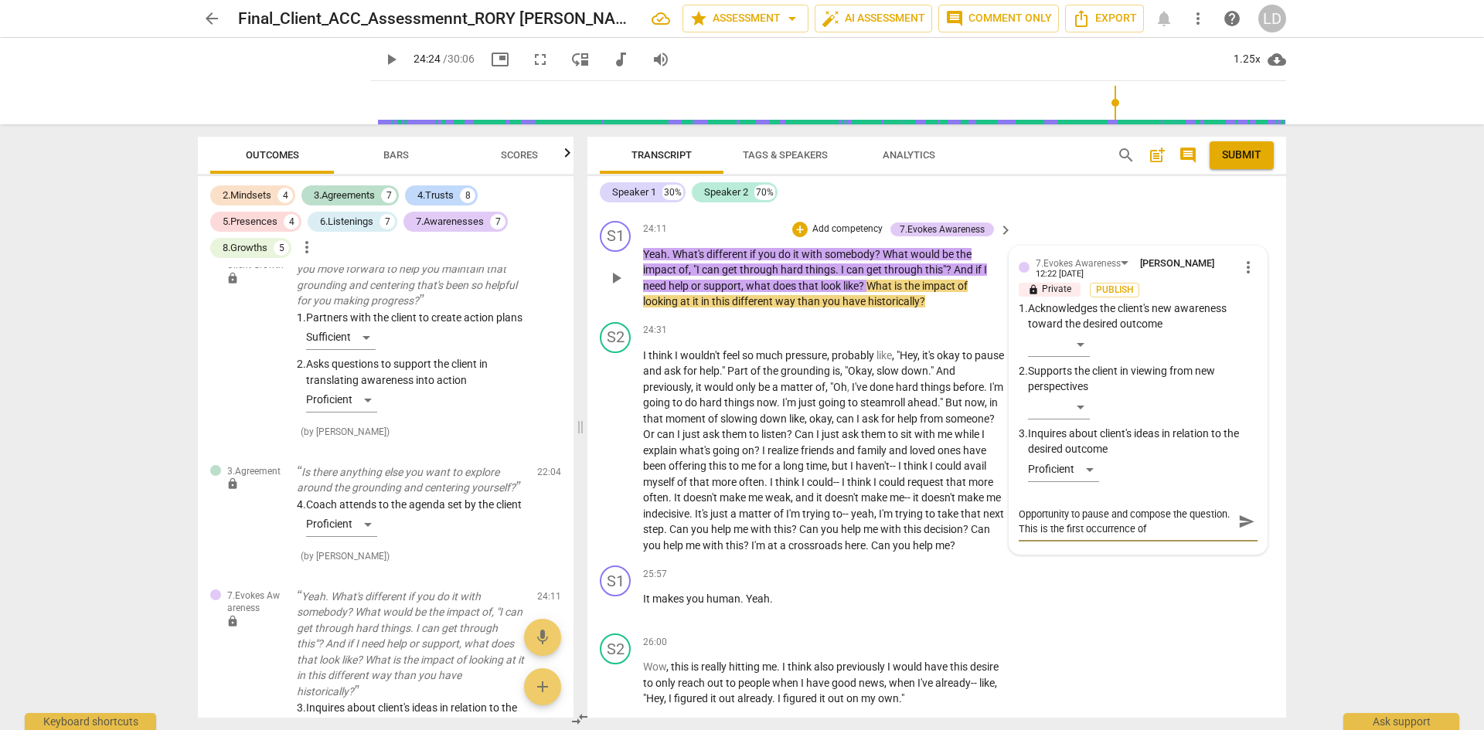
type textarea "Opportunity to pause and compose the question. This is the first occurrence of"
type textarea "Opportunity to pause and compose the question. This is the first occurrence of s"
type textarea "Opportunity to pause and compose the question. This is the first occurrence of …"
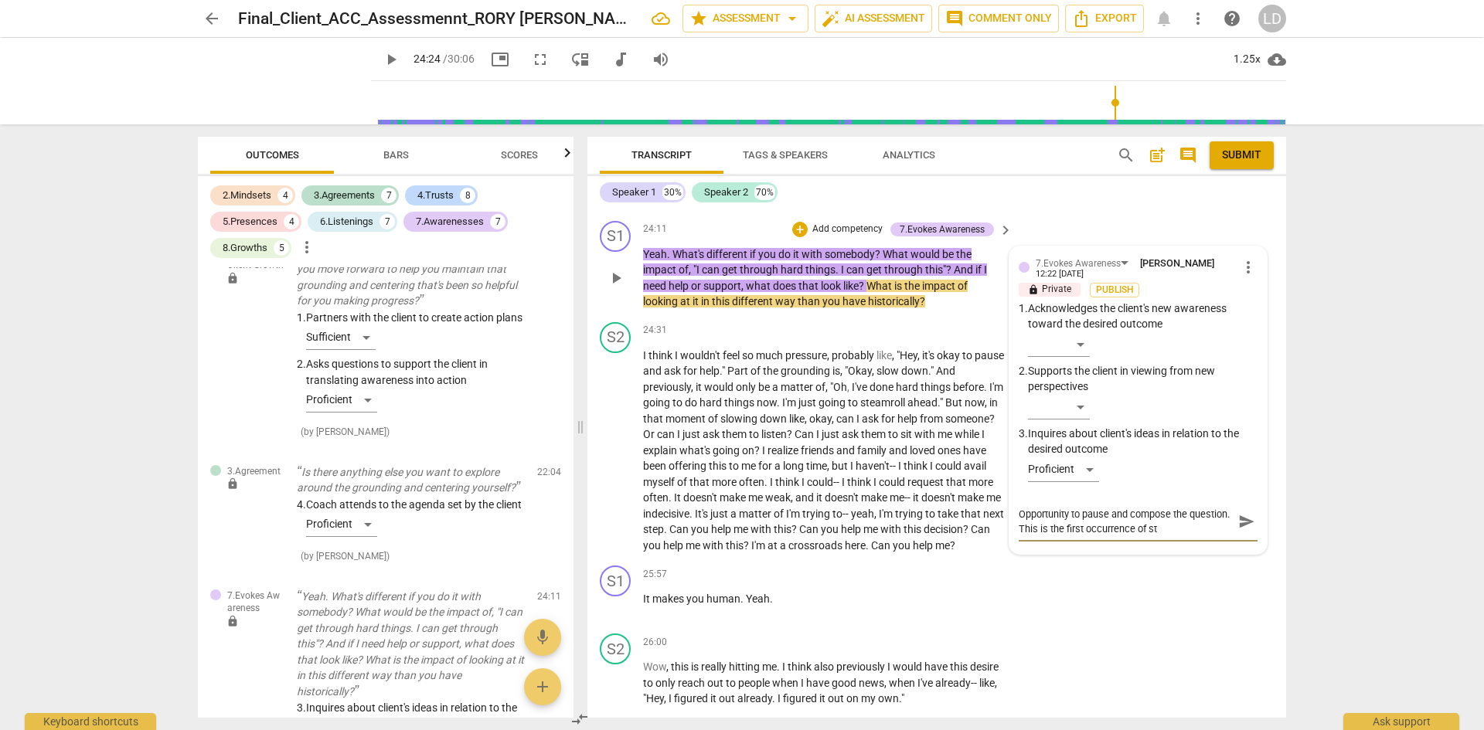
type textarea "Opportunity to pause and compose the question. This is the first occurrence of …"
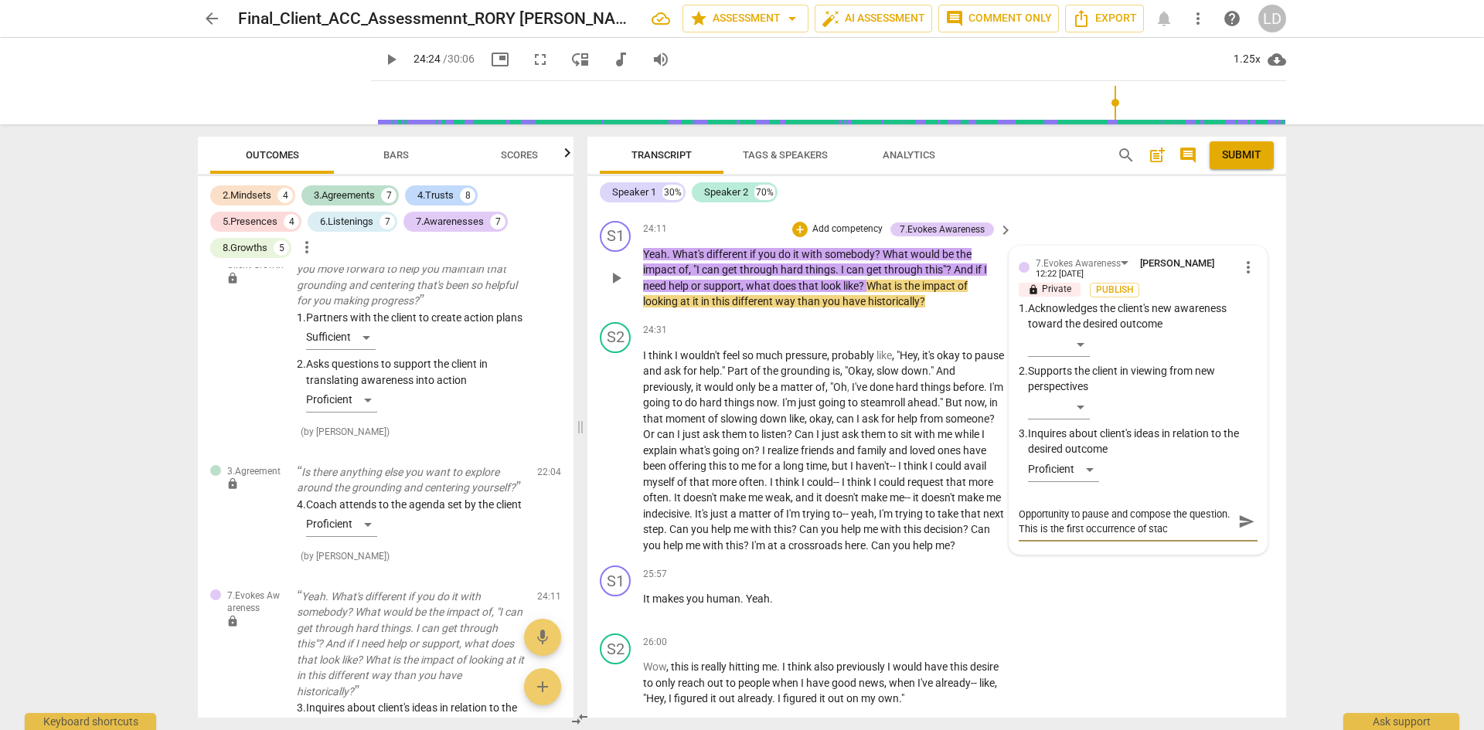
type textarea "Opportunity to pause and compose the question. This is the first occurrence of …"
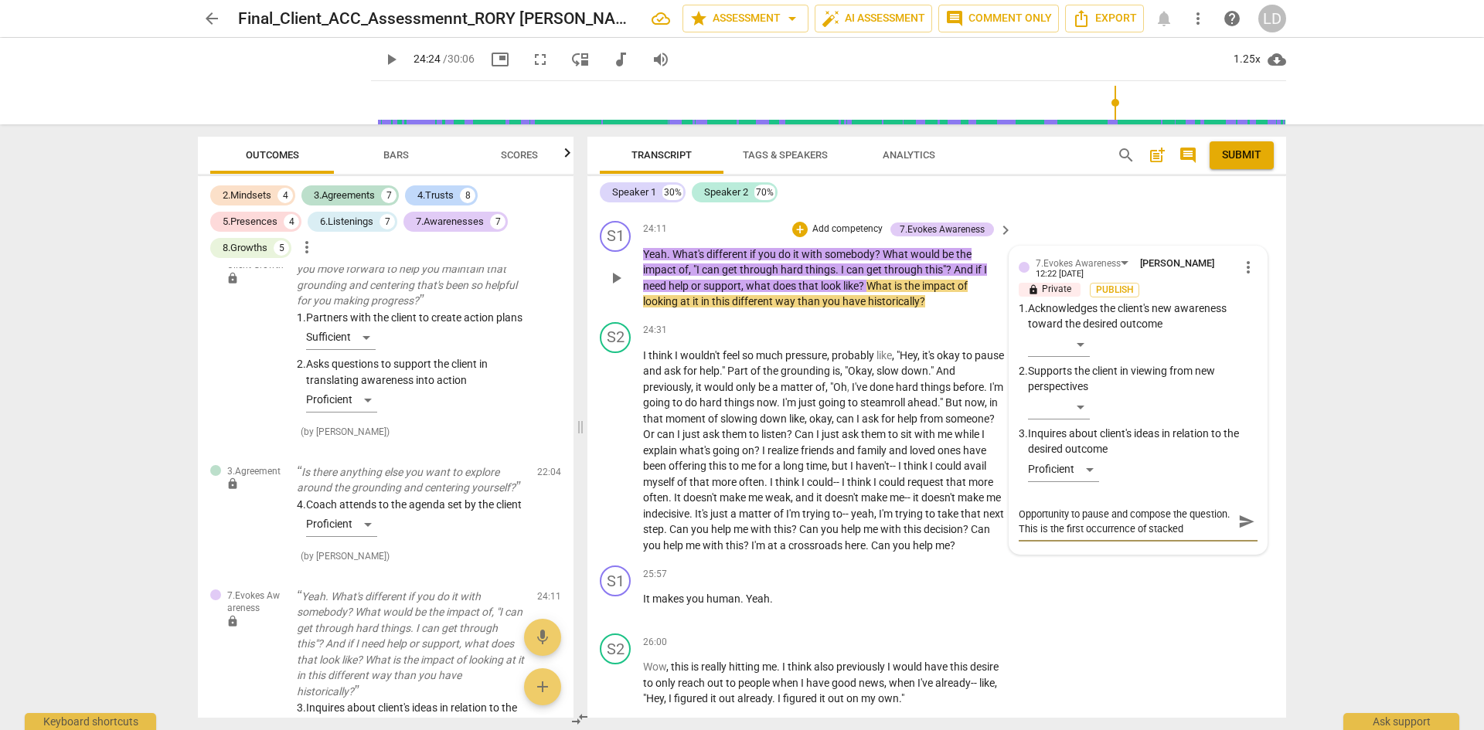
type textarea "Opportunity to pause and compose the question. This is the first occurrence of …"
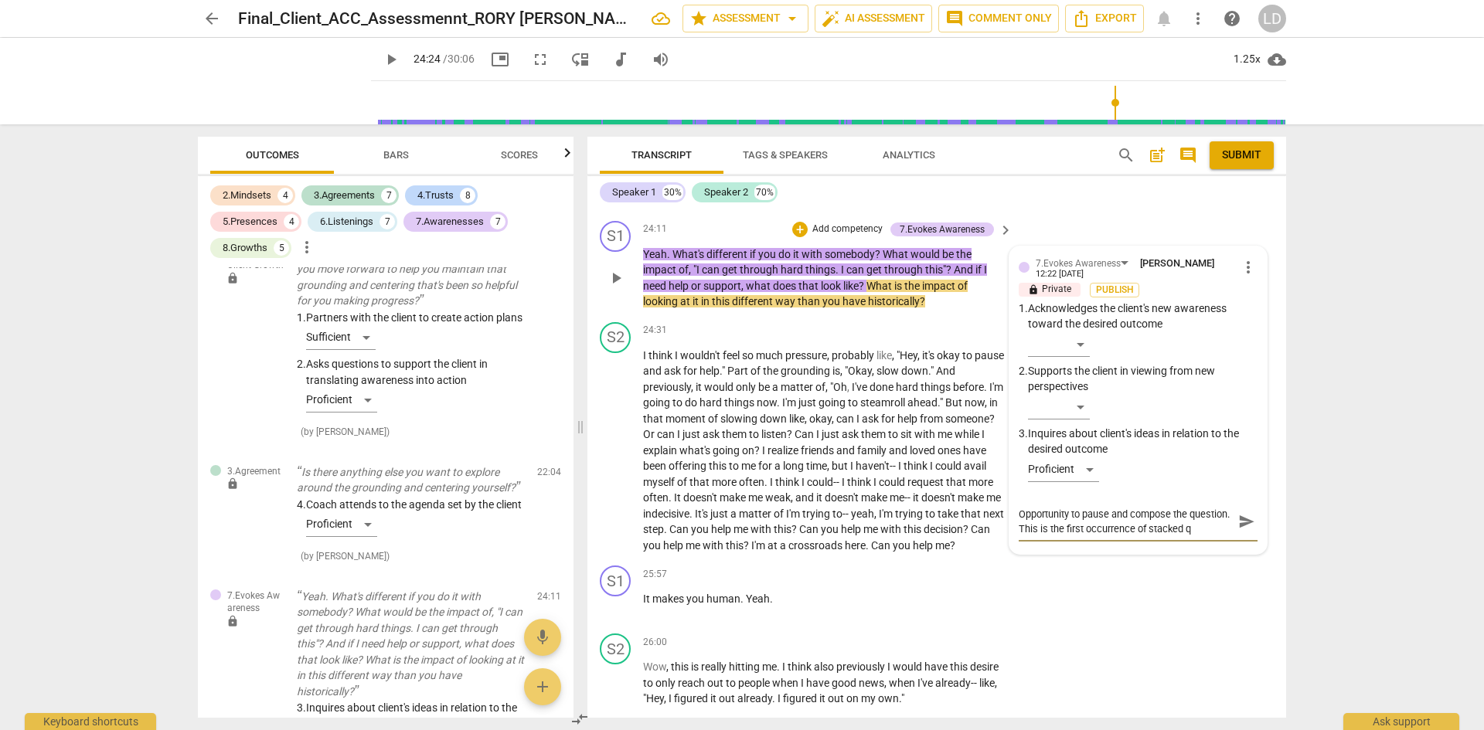
type textarea "Opportunity to pause and compose the question. This is the first occurrence of …"
click at [1239, 520] on span "send" at bounding box center [1246, 528] width 17 height 17
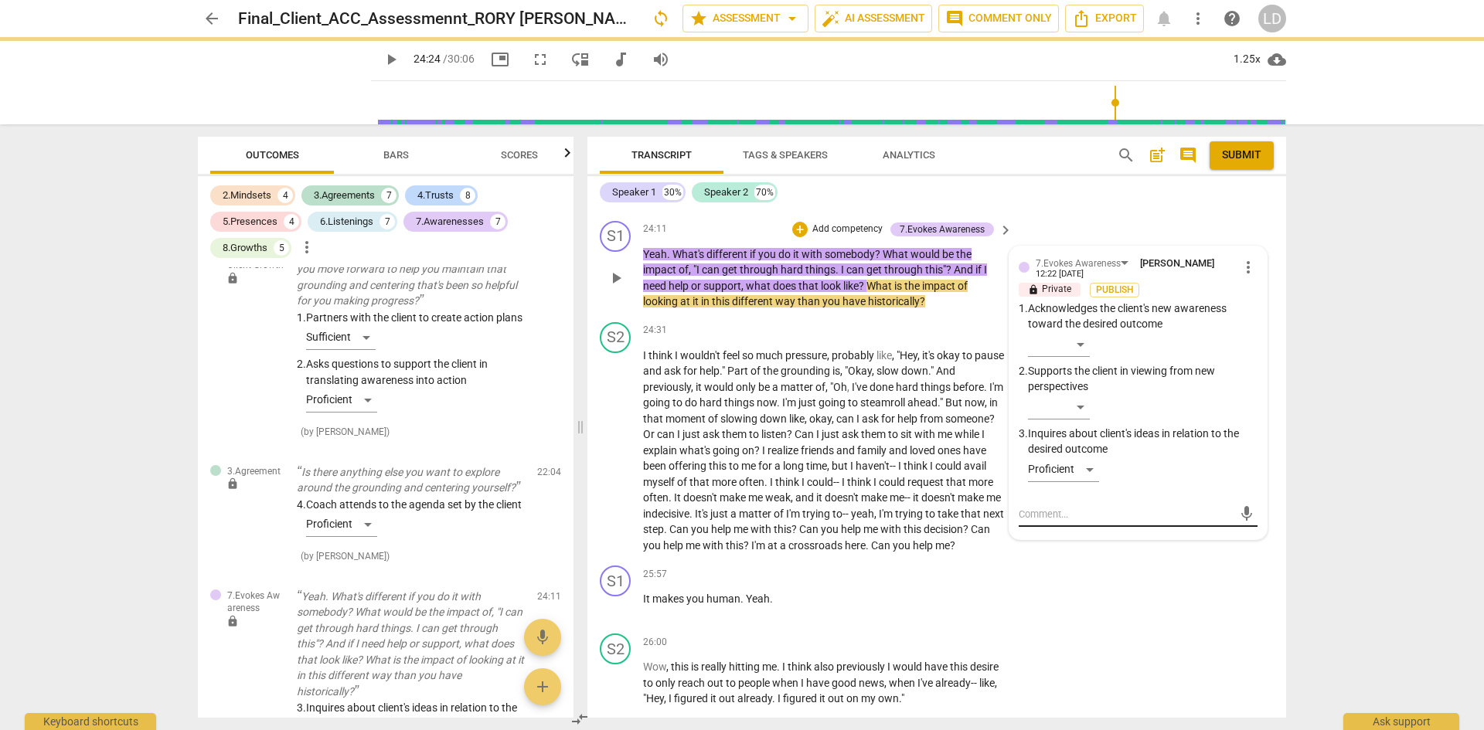
scroll to position [0, 0]
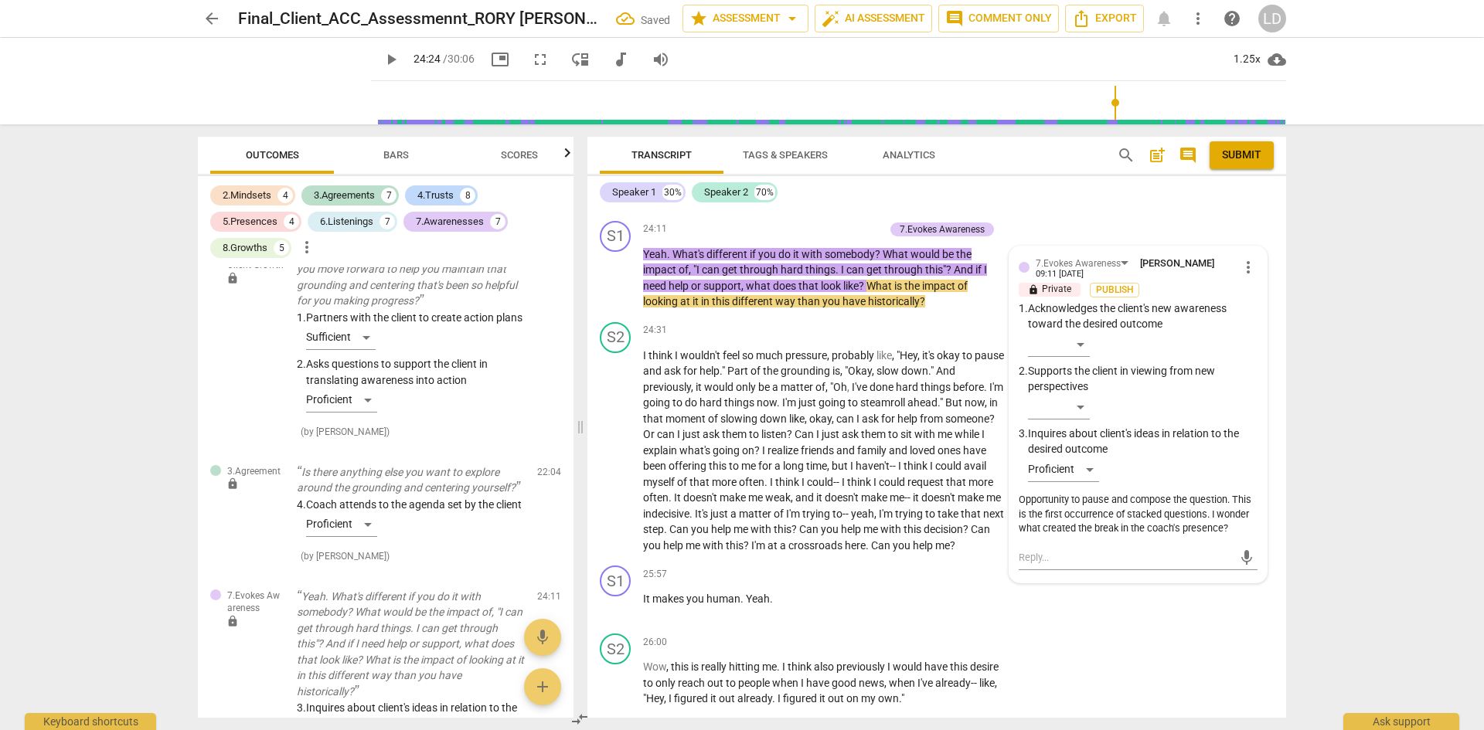
click at [382, 58] on span "play_arrow" at bounding box center [391, 59] width 19 height 19
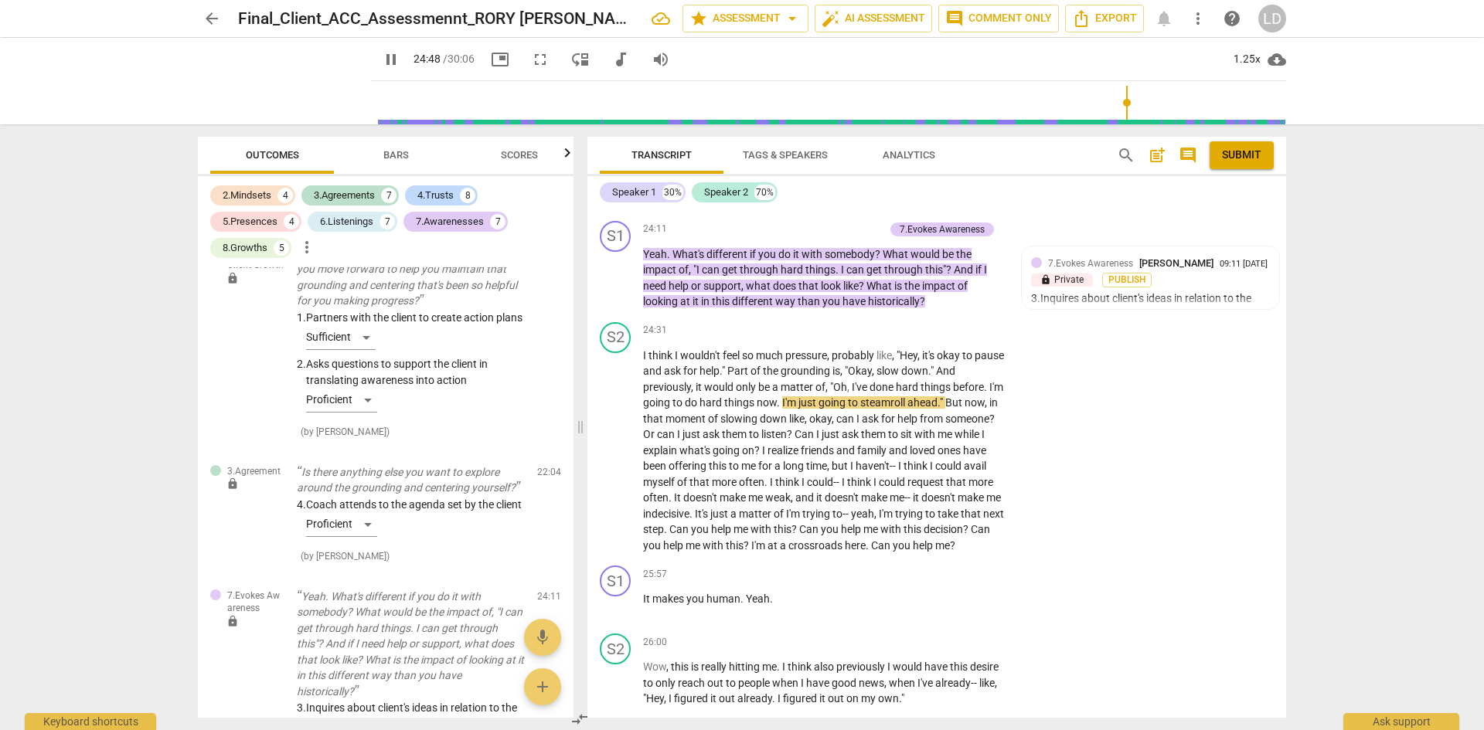
scroll to position [6817, 0]
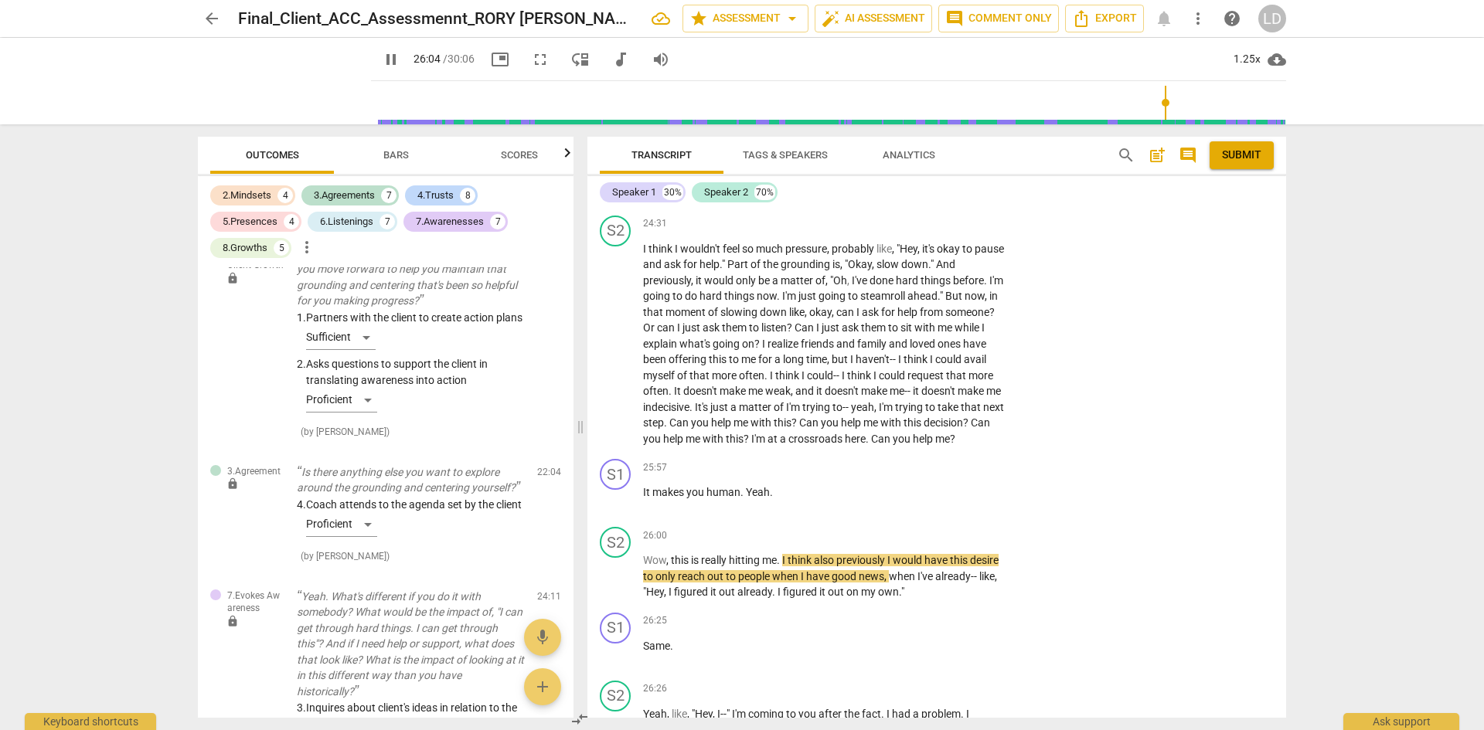
click at [382, 53] on span "pause" at bounding box center [391, 59] width 19 height 19
click at [910, 460] on div "+" at bounding box center [909, 467] width 15 height 15
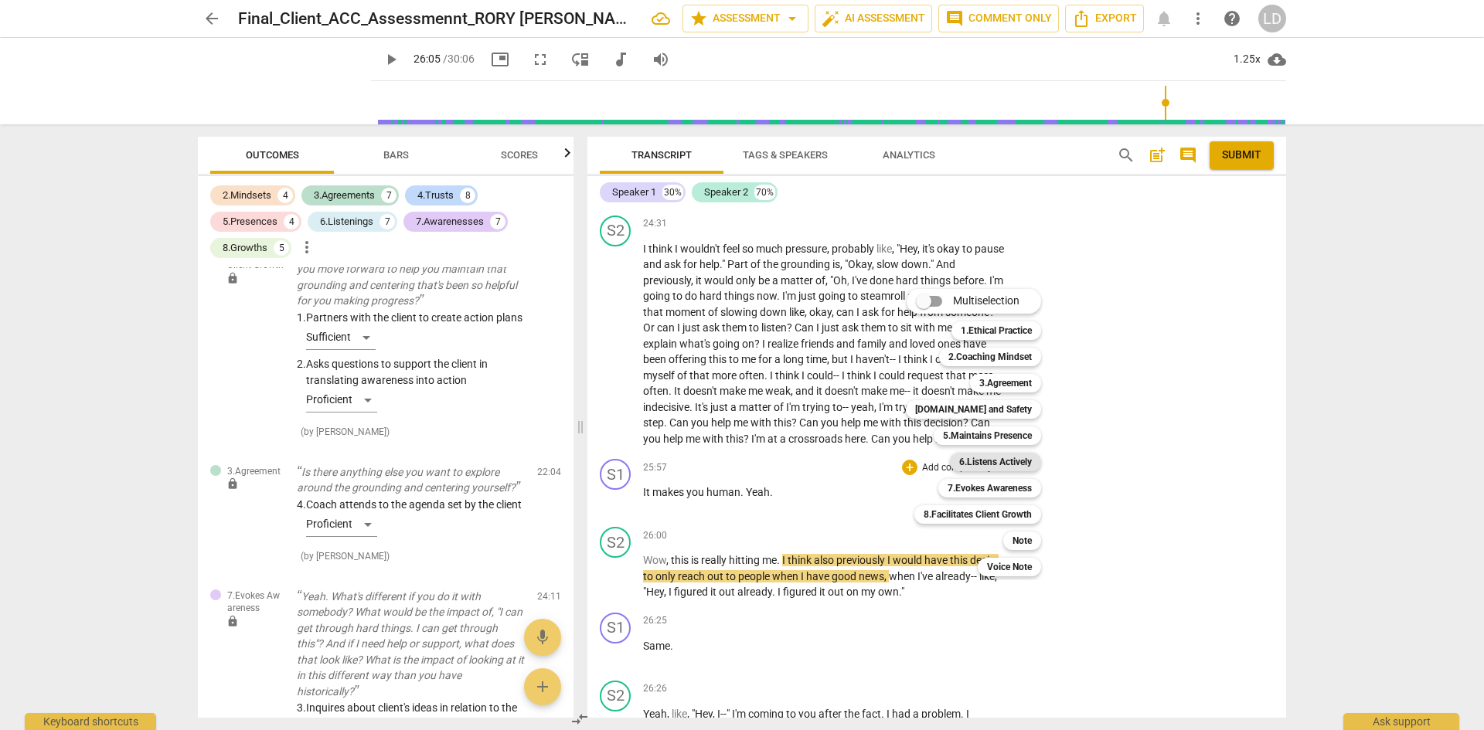
click at [971, 461] on b "6.Listens Actively" at bounding box center [995, 462] width 73 height 19
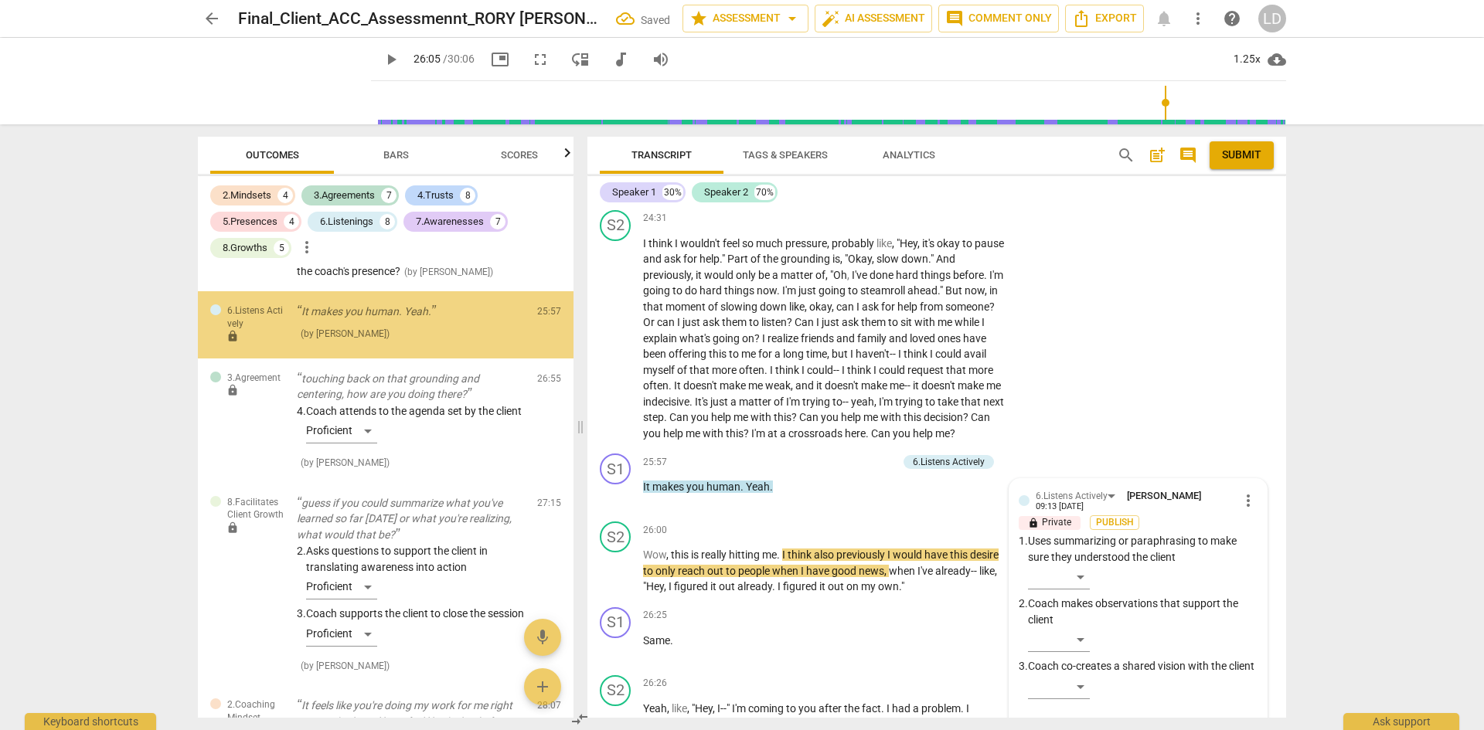
scroll to position [6186, 0]
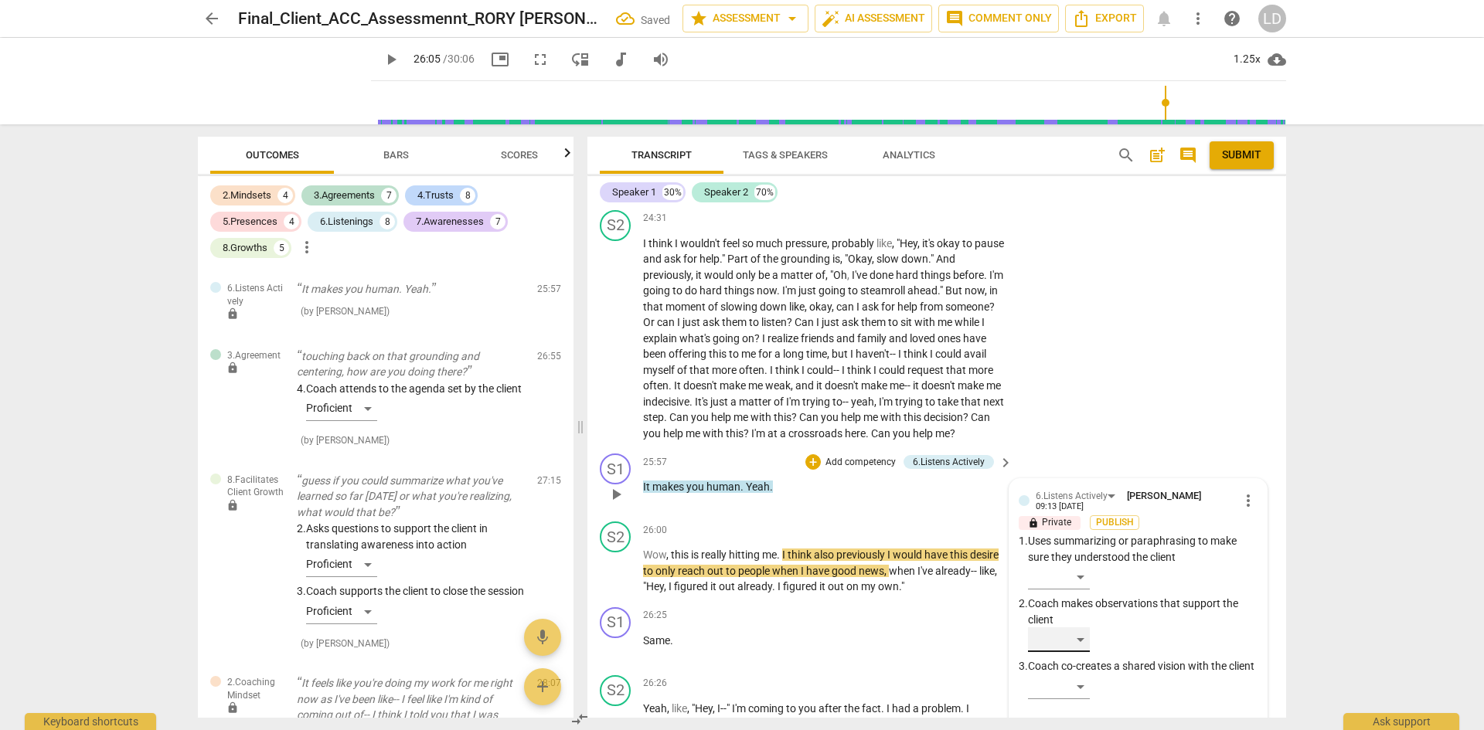
click at [1083, 628] on div "​" at bounding box center [1059, 640] width 62 height 25
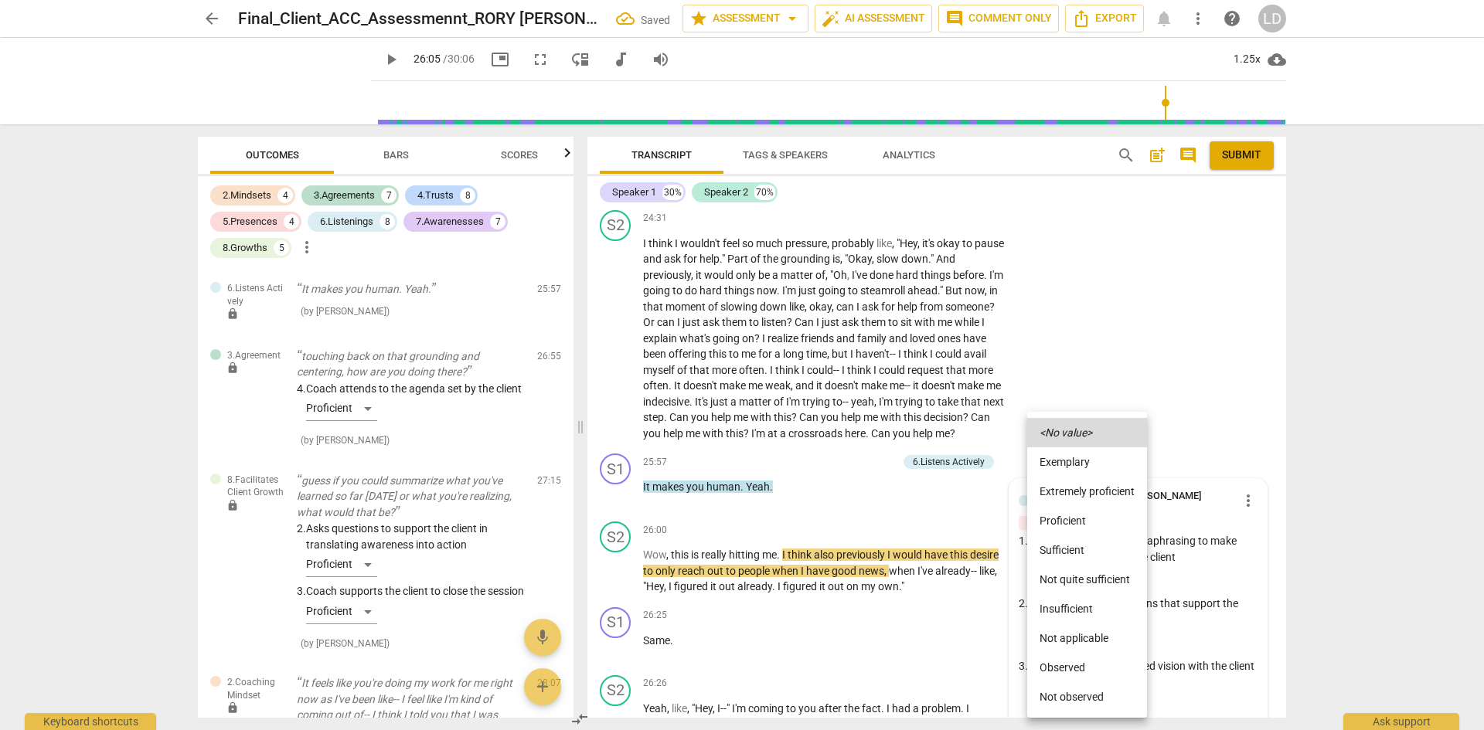
click at [1088, 519] on li "Proficient" at bounding box center [1087, 520] width 120 height 29
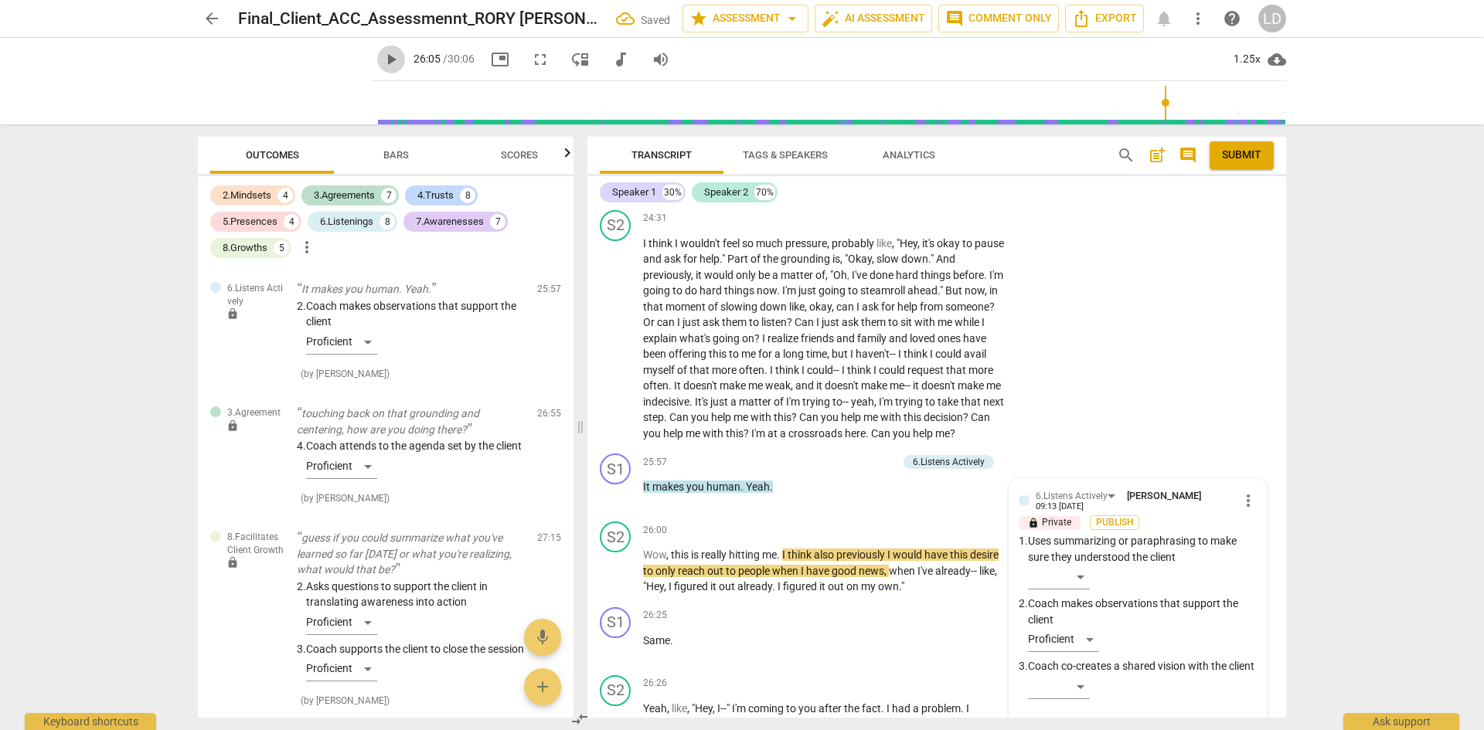
click at [382, 60] on span "play_arrow" at bounding box center [391, 59] width 19 height 19
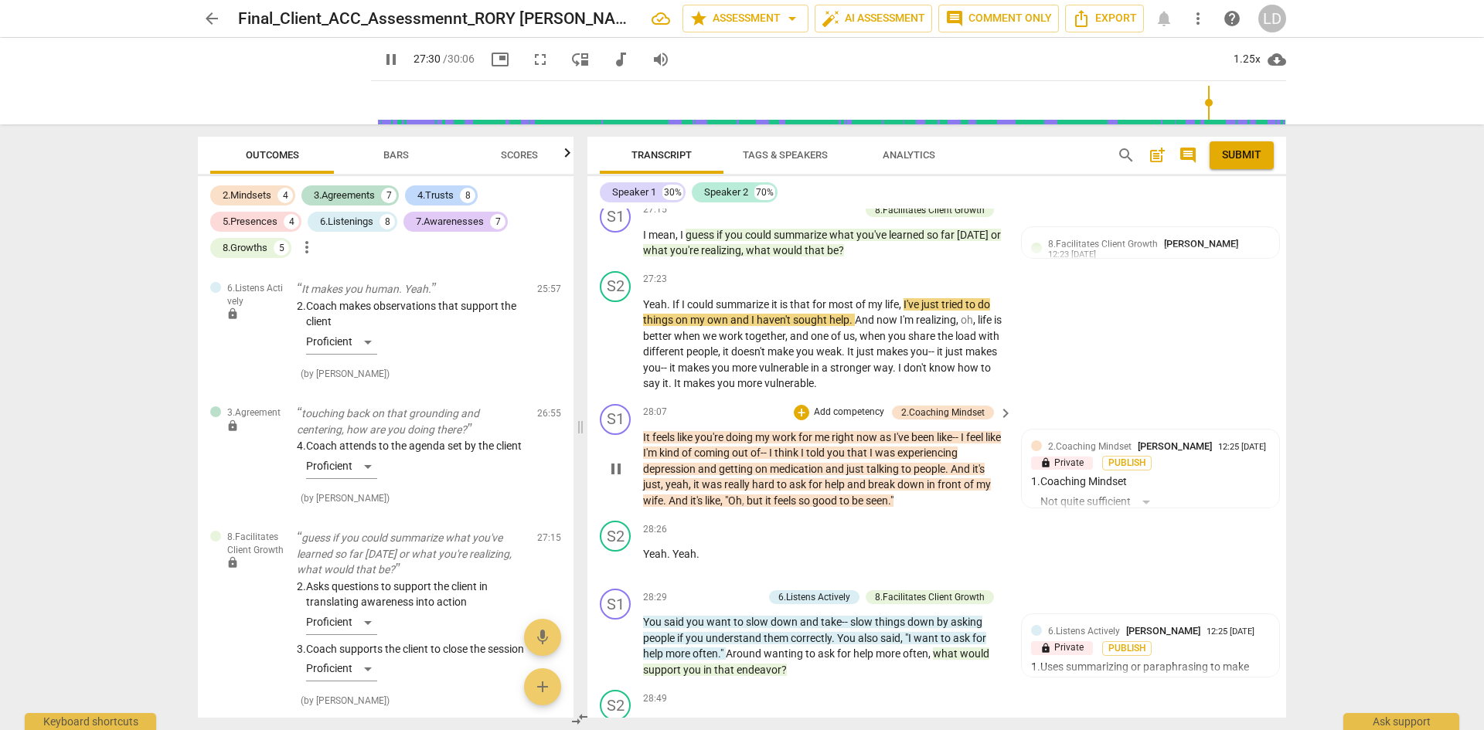
scroll to position [7182, 0]
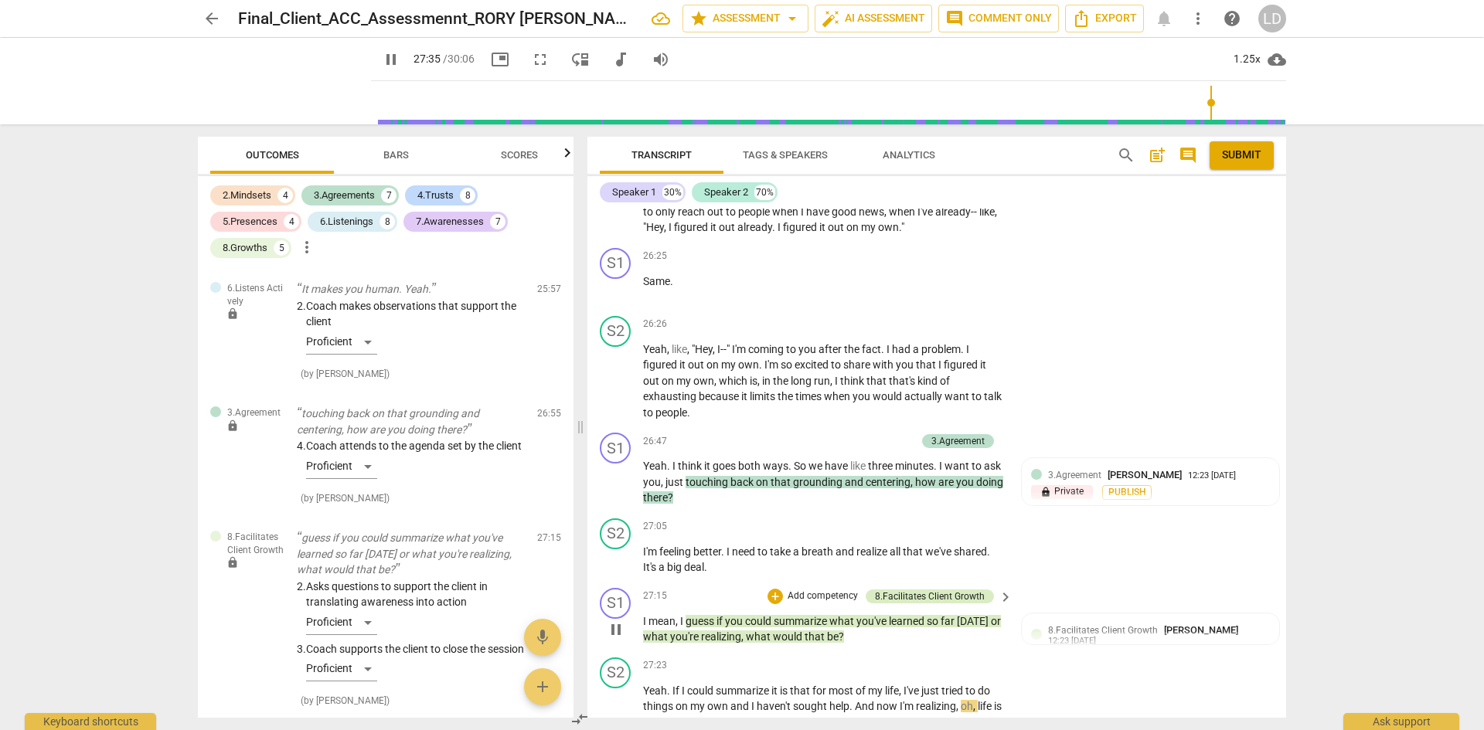
click at [940, 590] on div "8.Facilitates Client Growth" at bounding box center [930, 597] width 110 height 14
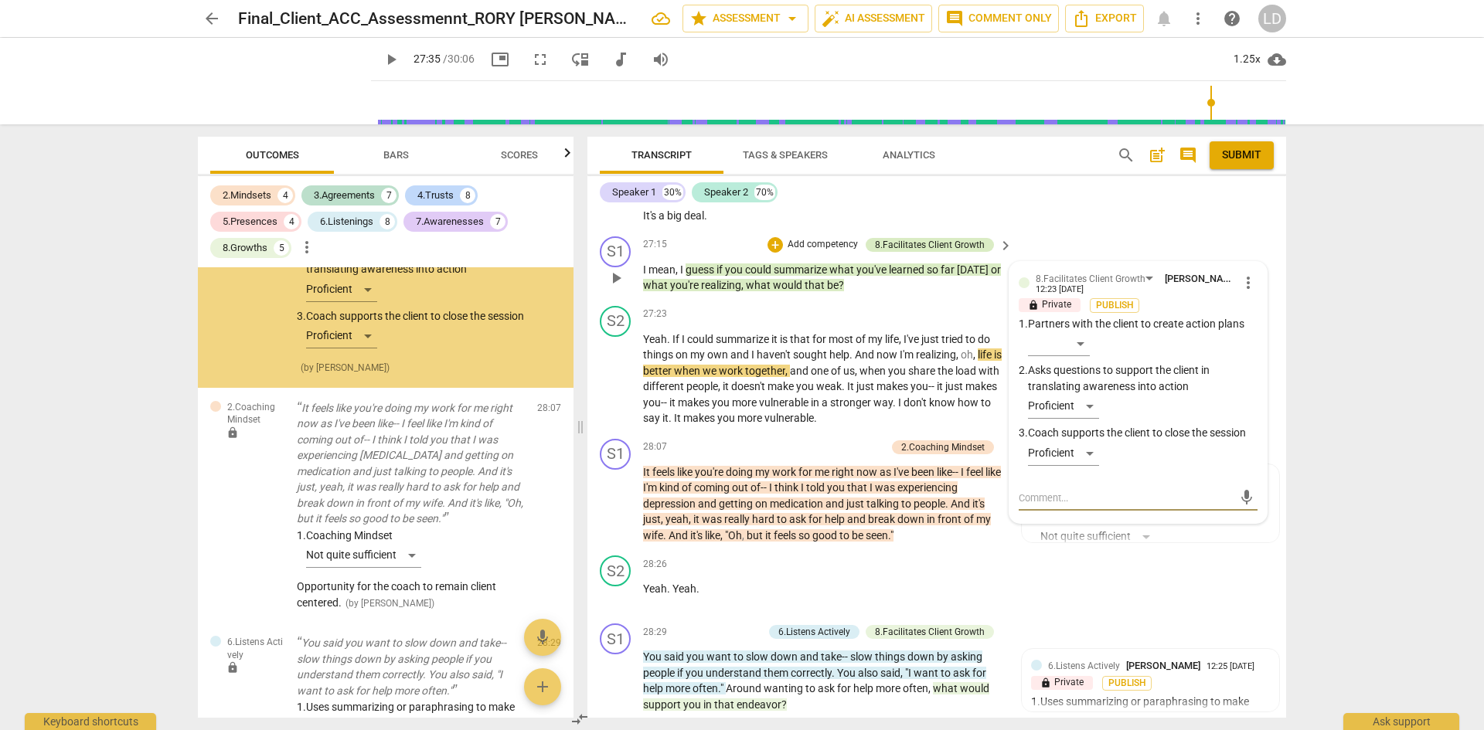
scroll to position [6526, 0]
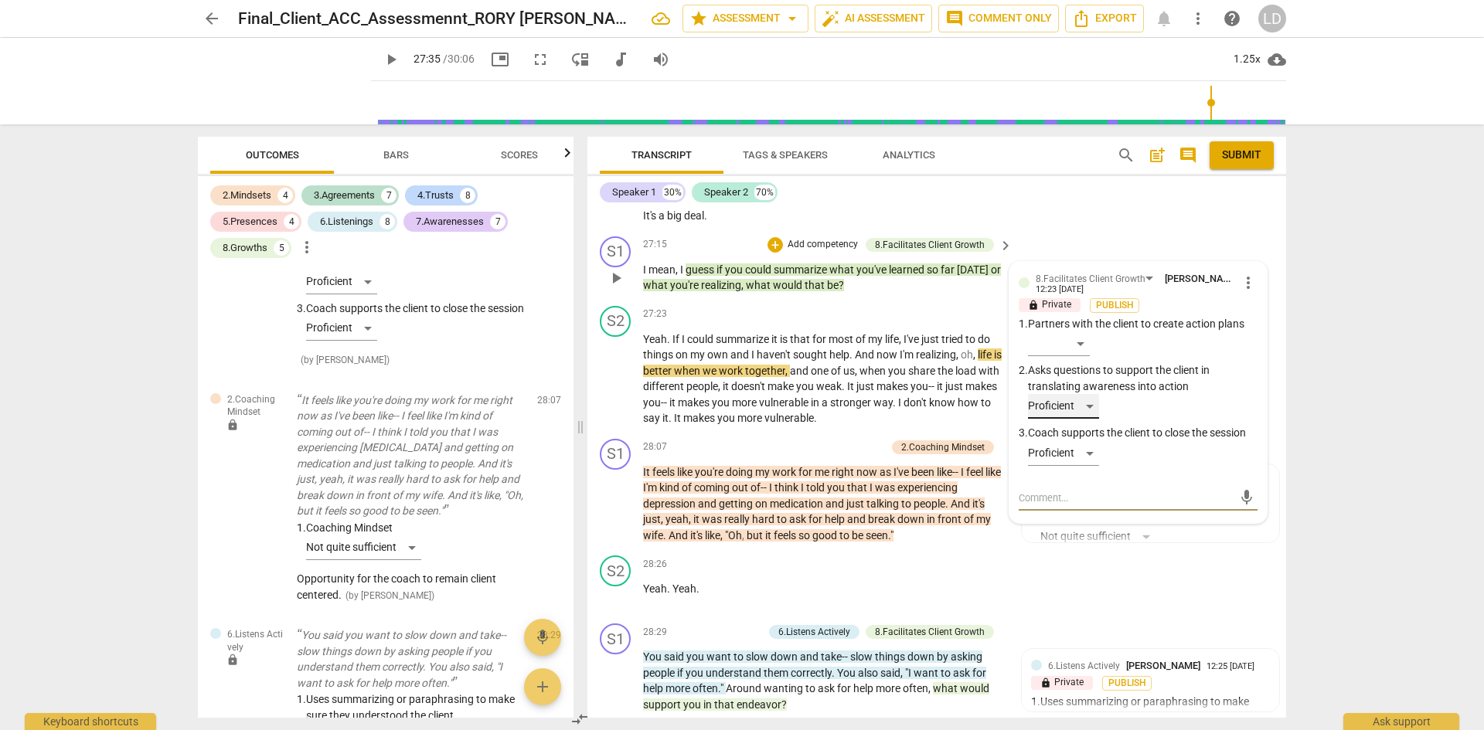
click at [1089, 394] on div "Proficient" at bounding box center [1063, 406] width 71 height 25
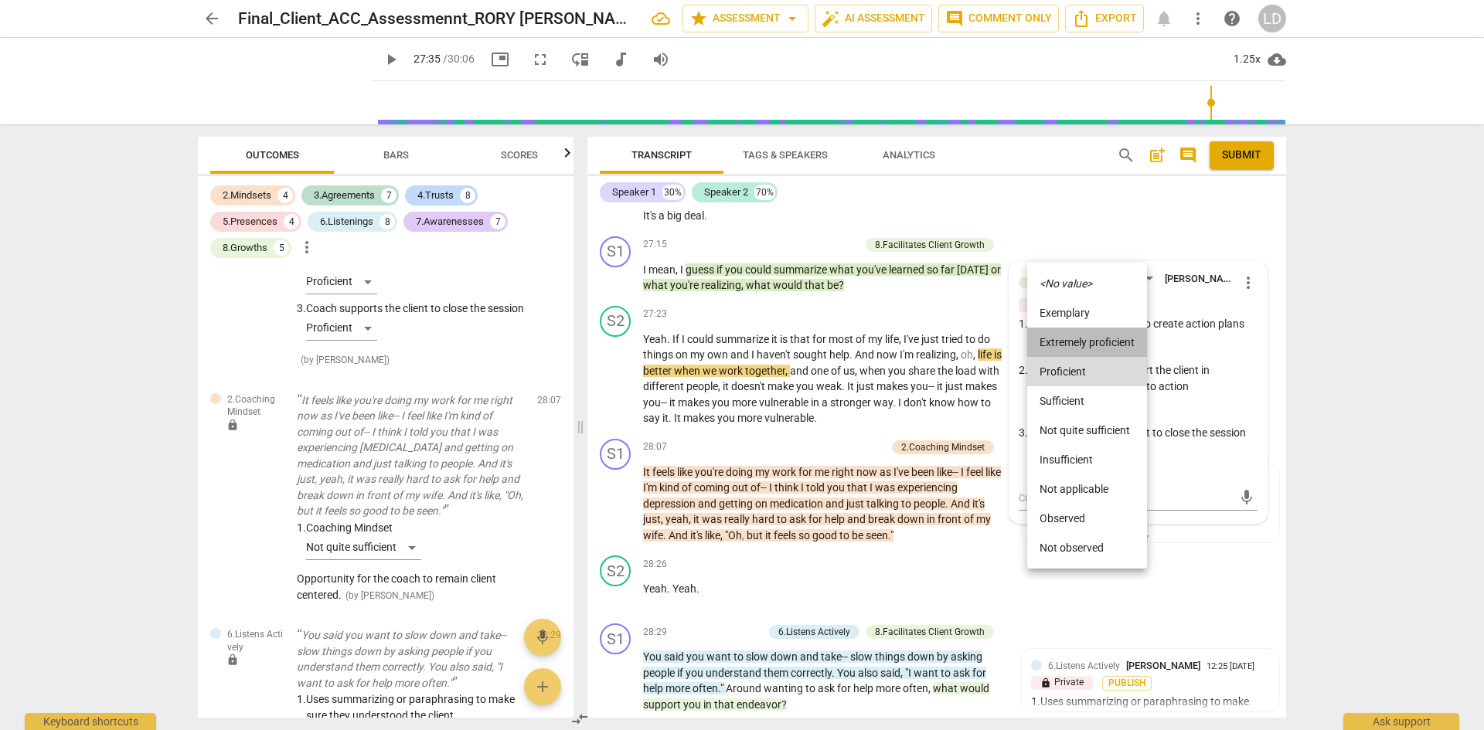
click at [1089, 335] on li "Extremely proficient" at bounding box center [1087, 342] width 120 height 29
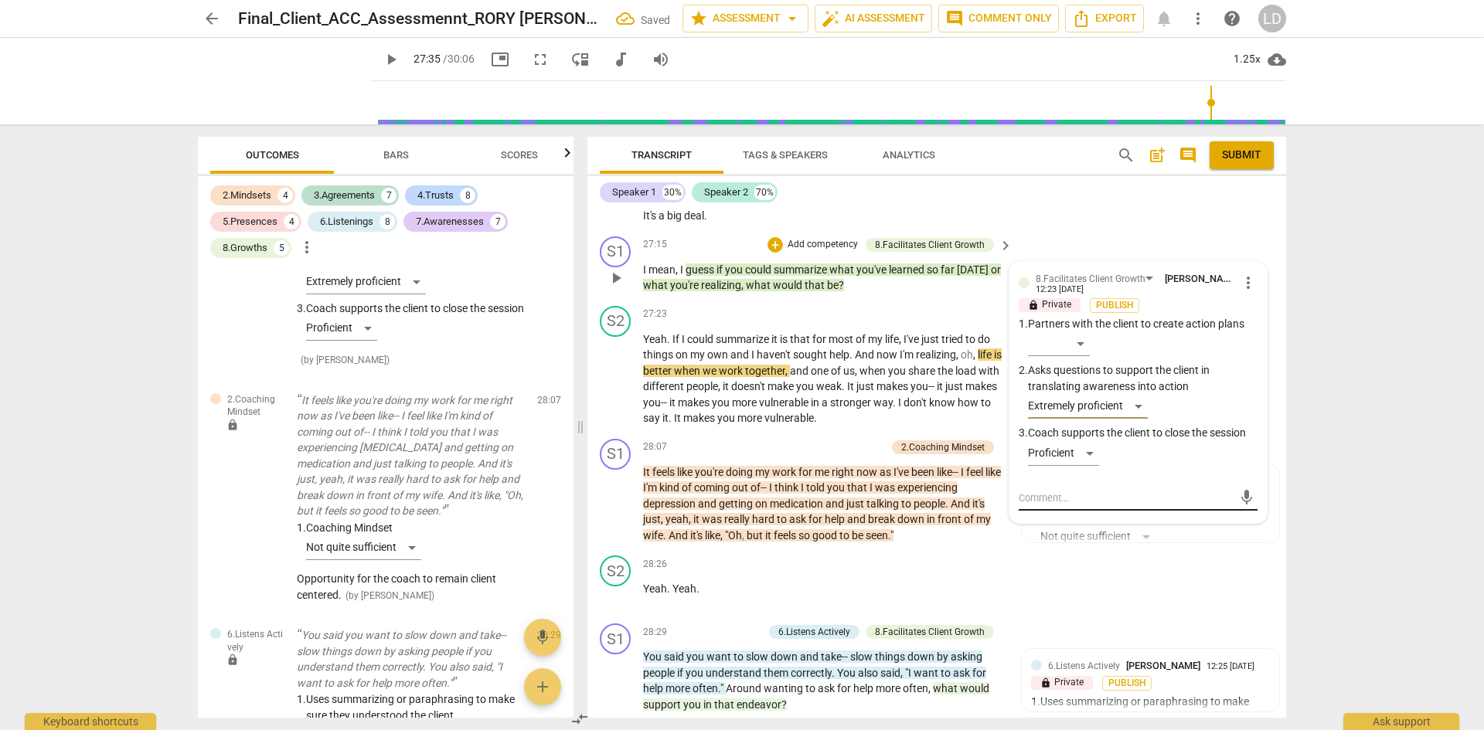
click at [1096, 491] on textarea at bounding box center [1126, 498] width 214 height 15
click at [1250, 496] on span "send" at bounding box center [1246, 505] width 22 height 19
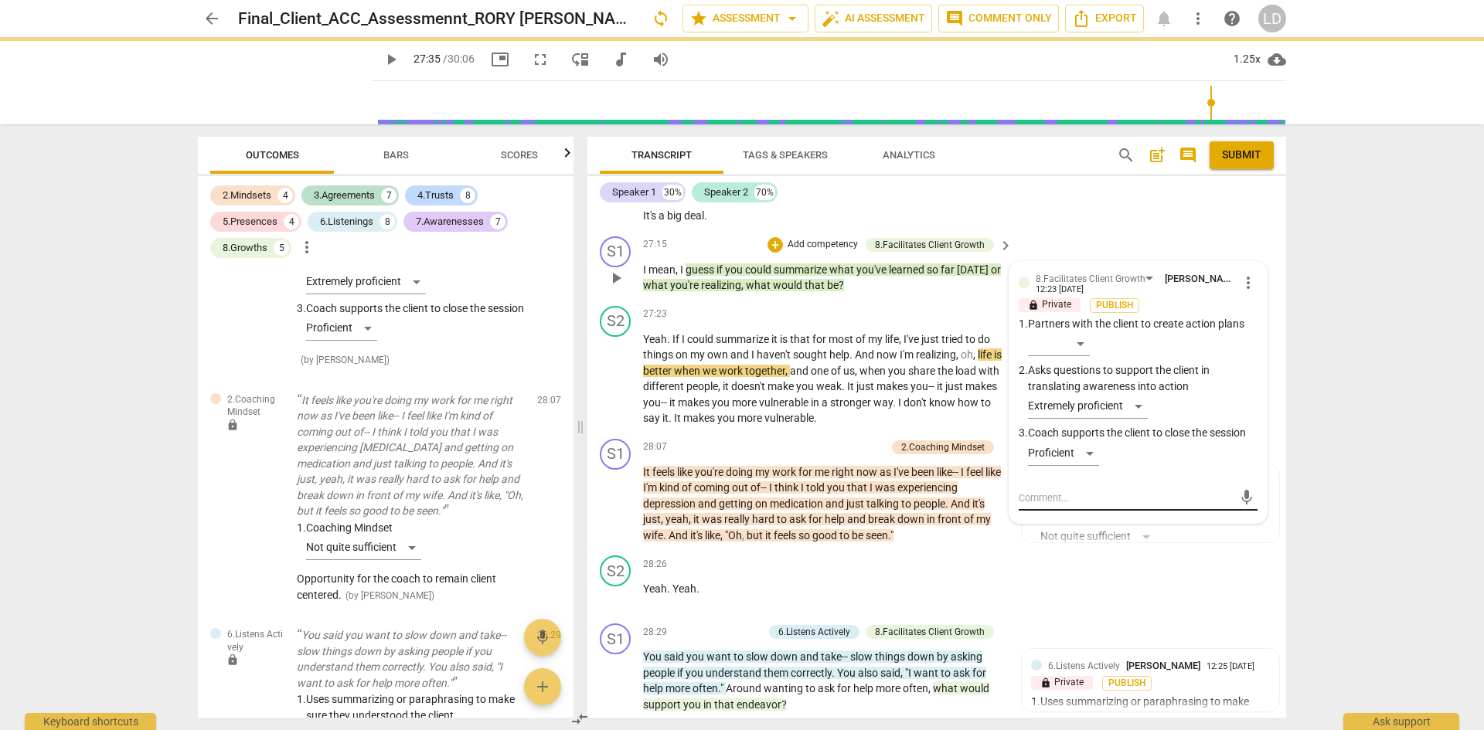
scroll to position [0, 0]
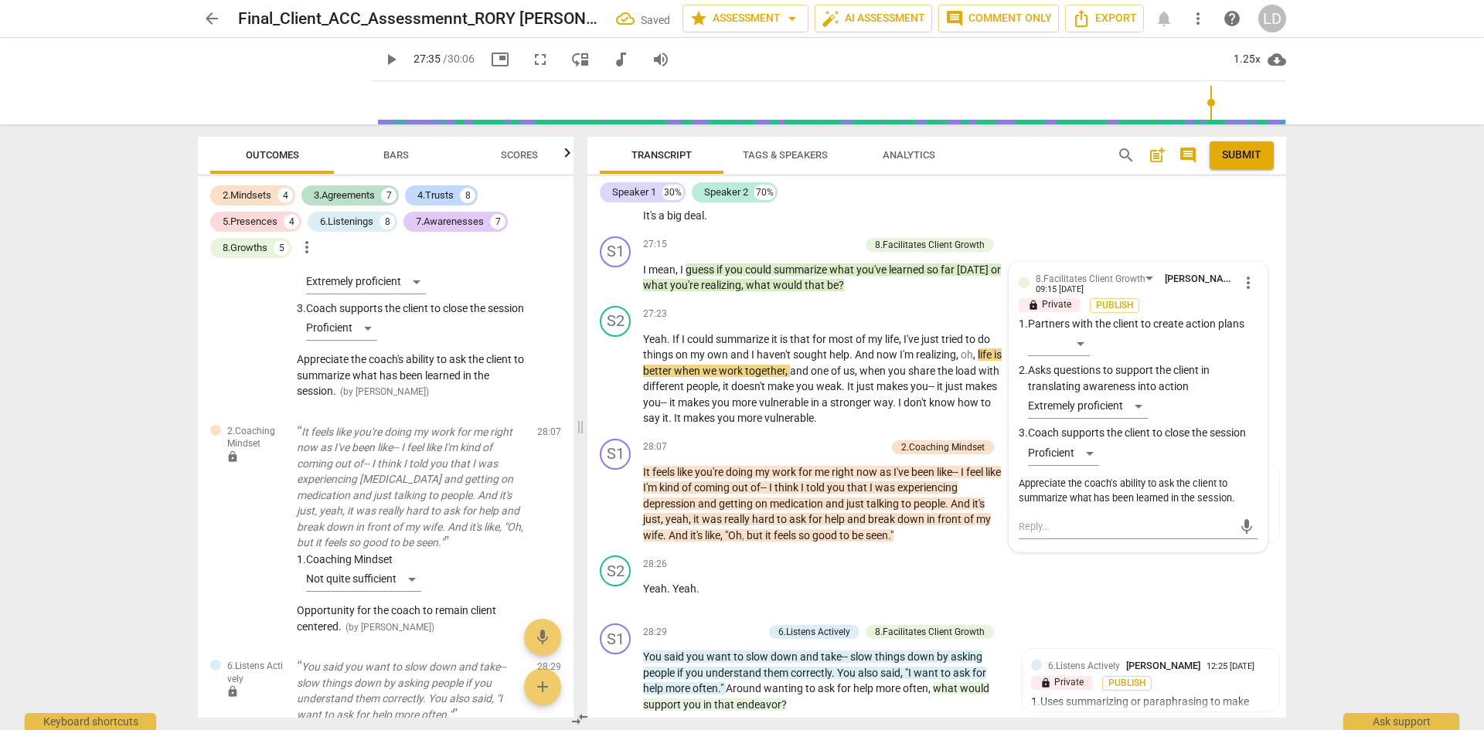
click at [382, 61] on span "play_arrow" at bounding box center [391, 59] width 19 height 19
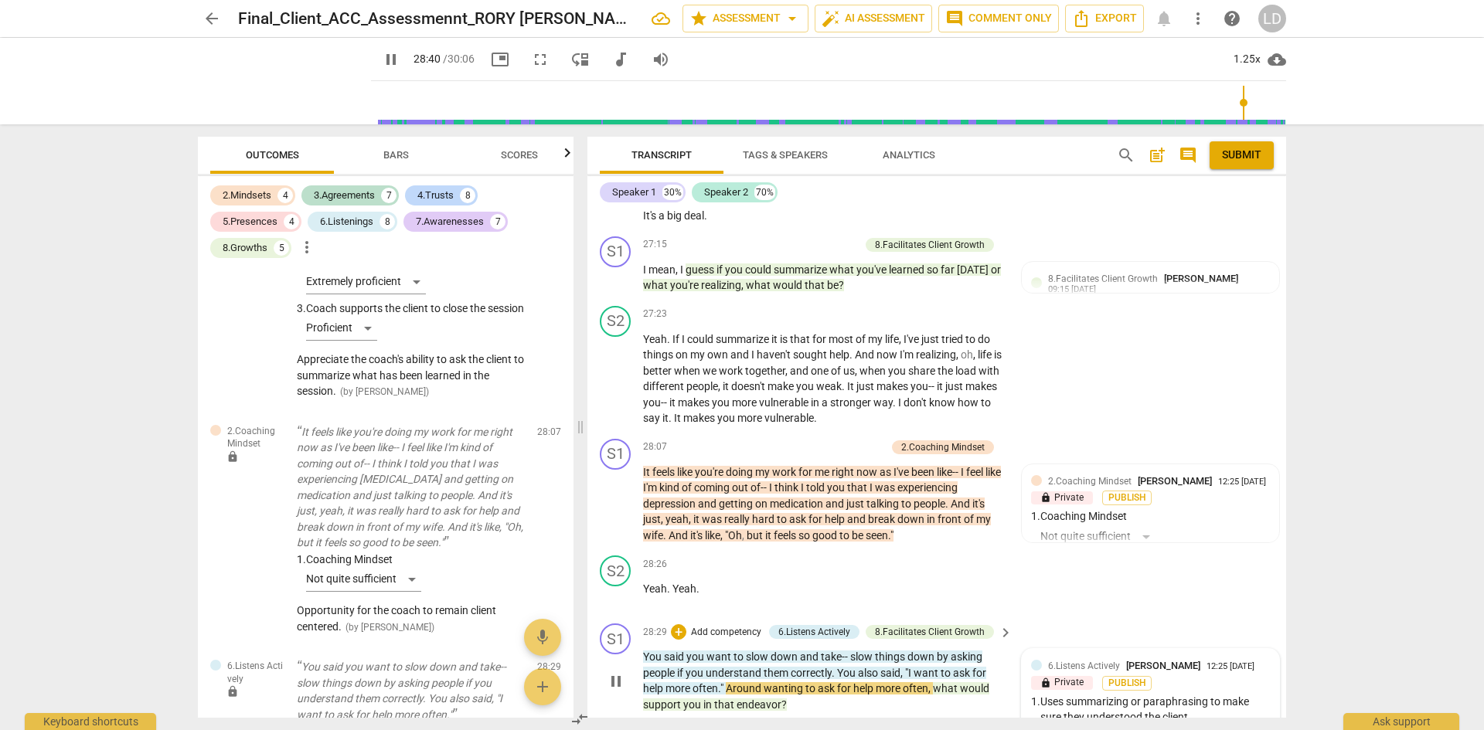
scroll to position [7920, 0]
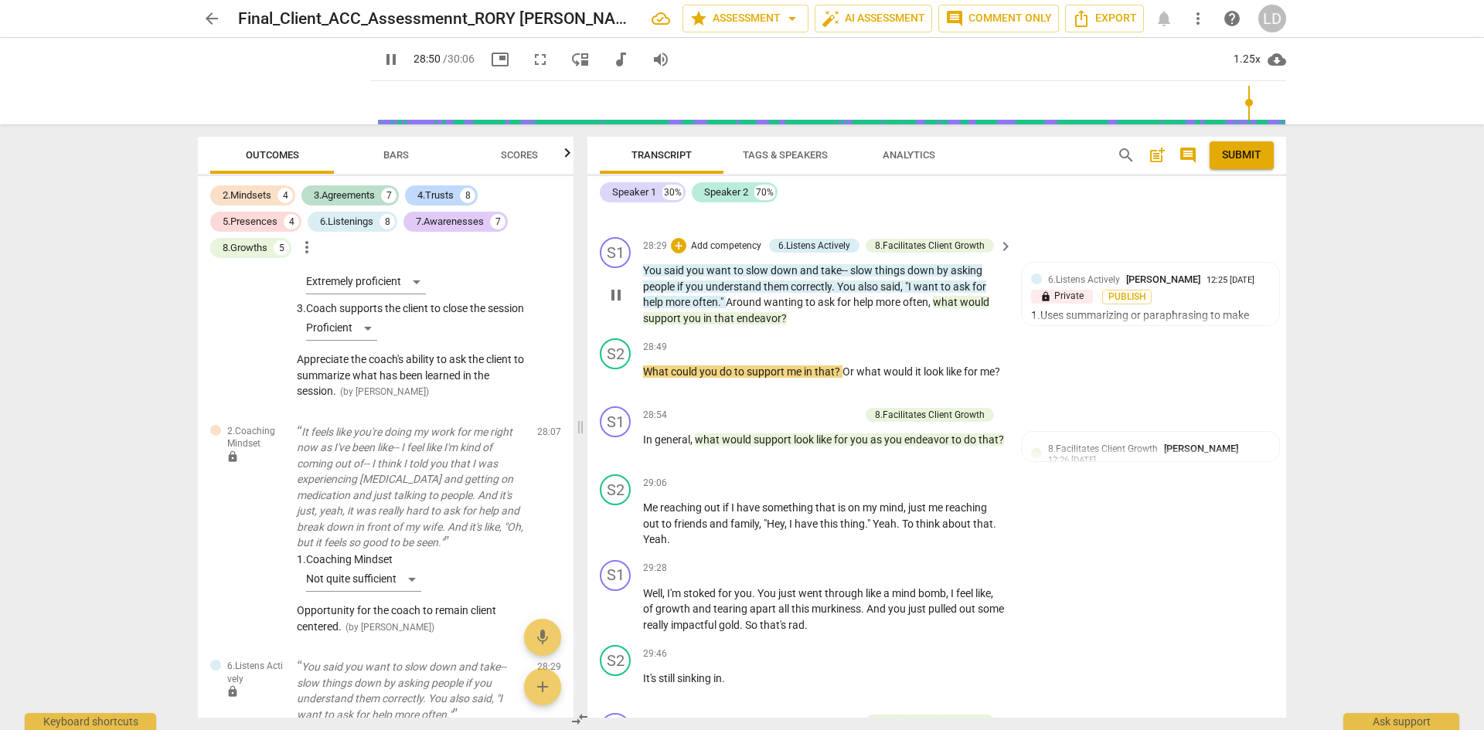
click at [970, 296] on span "would" at bounding box center [974, 302] width 29 height 12
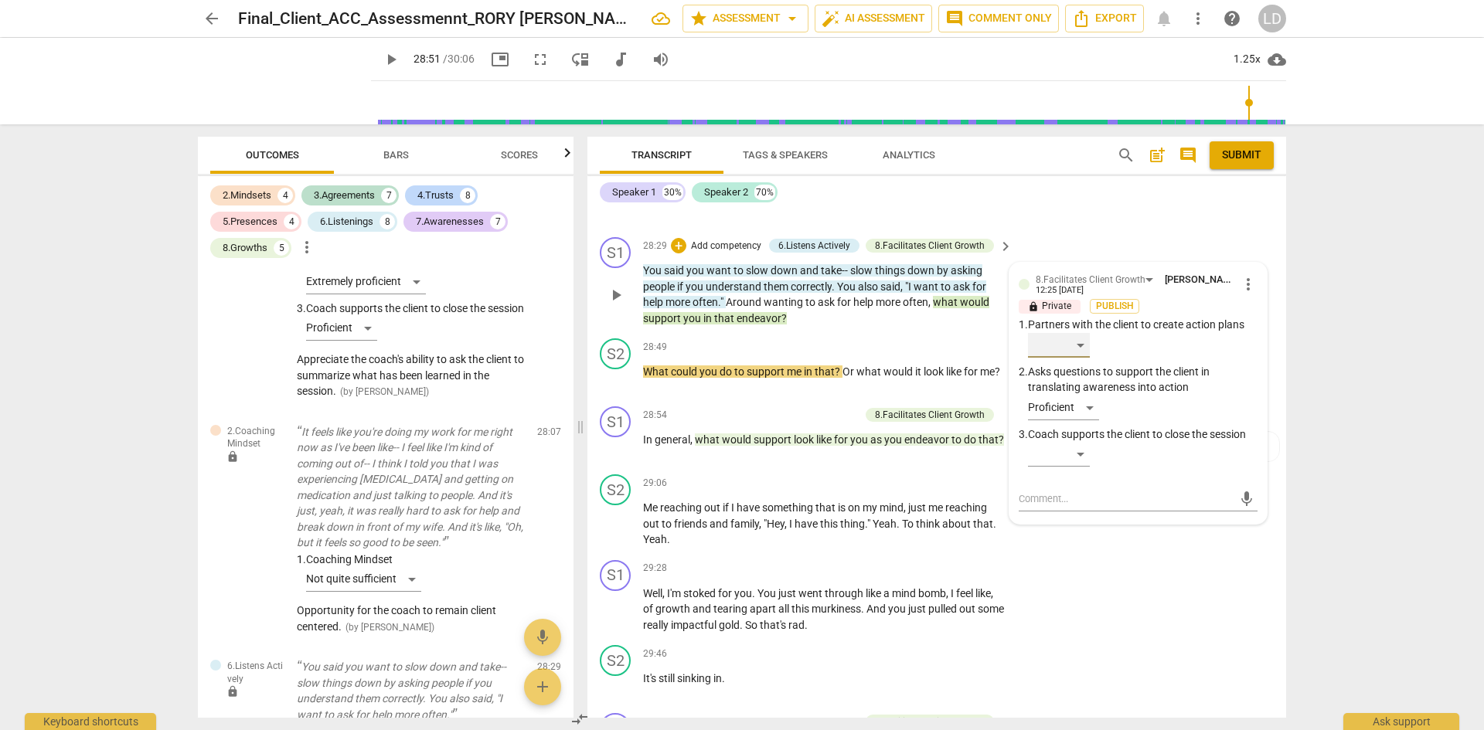
click at [1077, 333] on div "​" at bounding box center [1059, 345] width 62 height 25
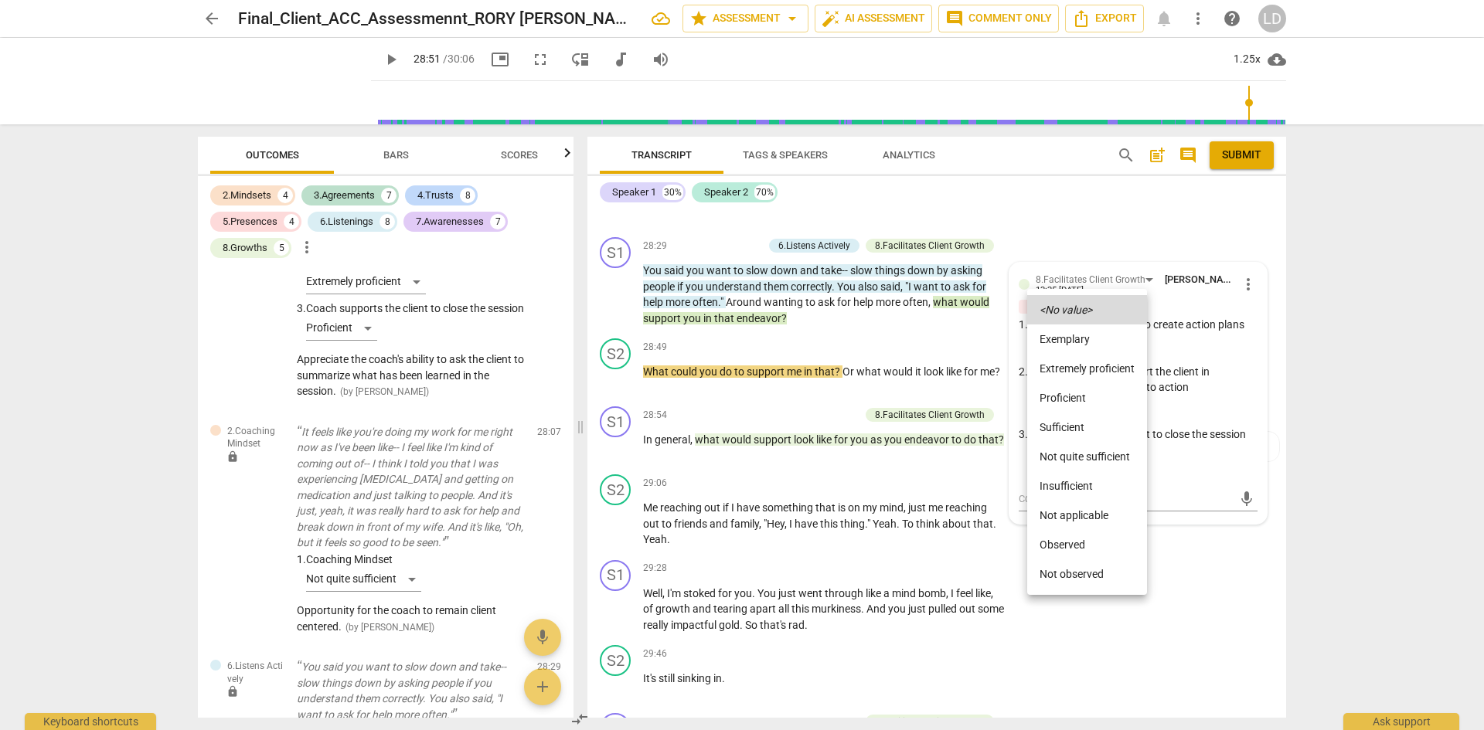
click at [1111, 393] on li "Proficient" at bounding box center [1087, 397] width 120 height 29
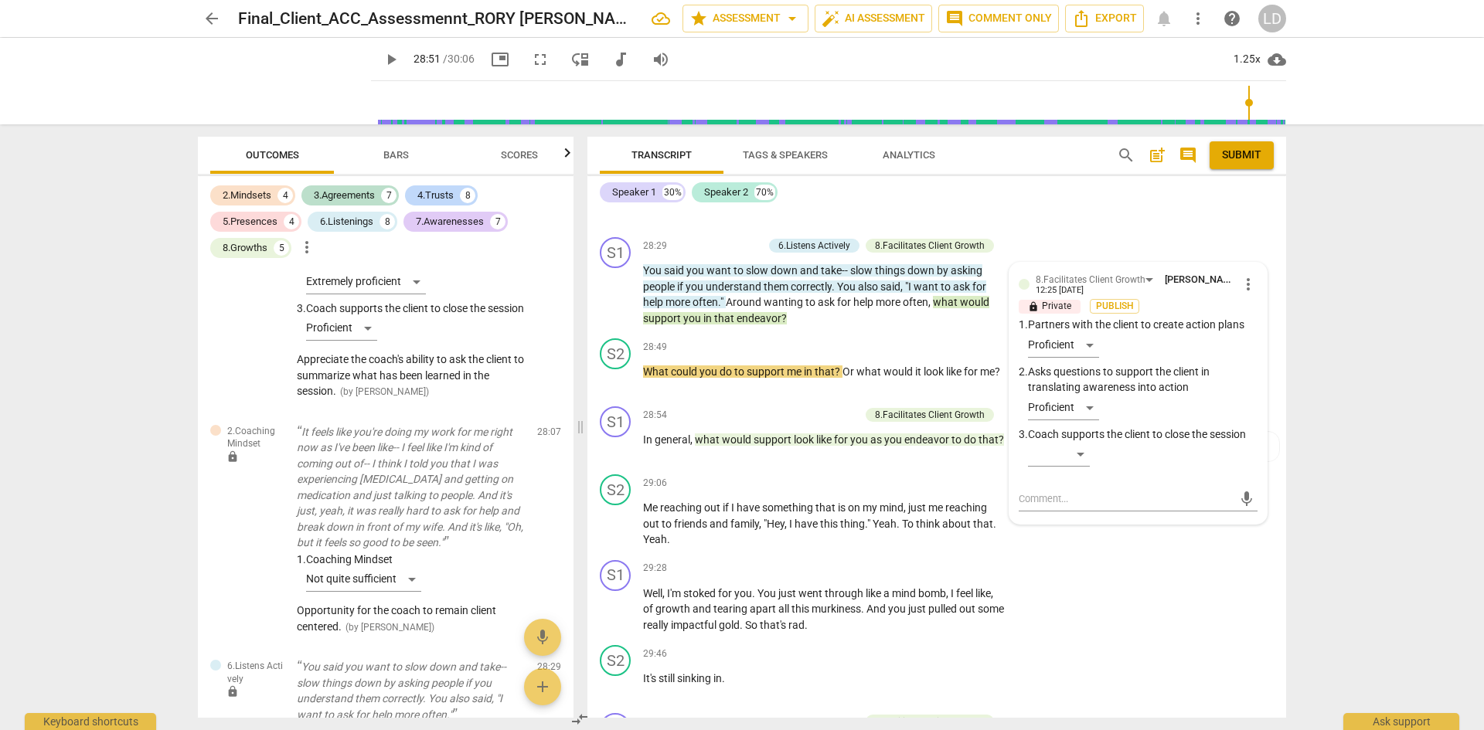
click at [1330, 365] on div "arrow_back Final_Client_ACC_Assessmennt_RORY SYLVIA star Assessment arrow_drop_…" at bounding box center [742, 365] width 1484 height 730
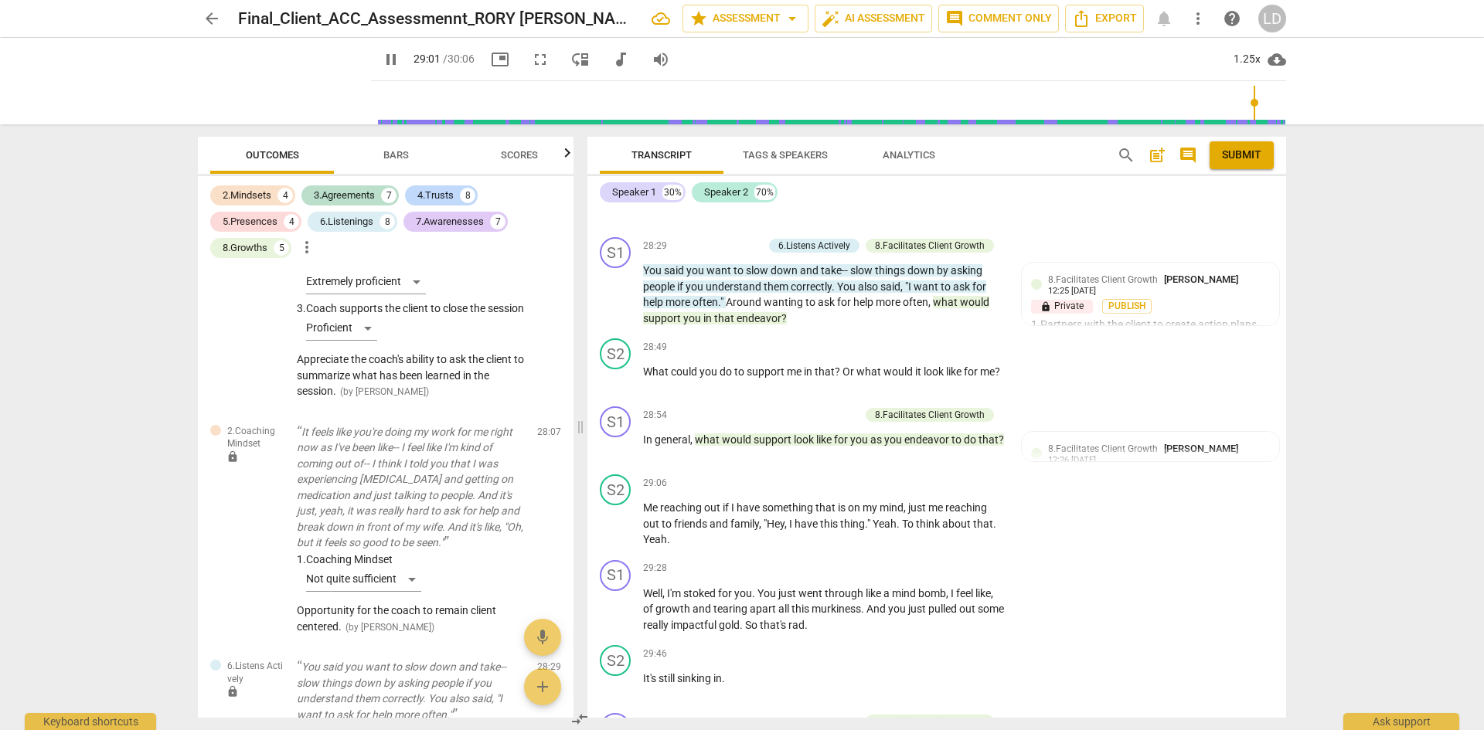
click at [382, 60] on span "pause" at bounding box center [391, 59] width 19 height 19
click at [382, 60] on span "play_arrow" at bounding box center [391, 59] width 19 height 19
click at [1252, 108] on input "range" at bounding box center [831, 102] width 909 height 49
click at [655, 502] on span "Me" at bounding box center [651, 508] width 17 height 12
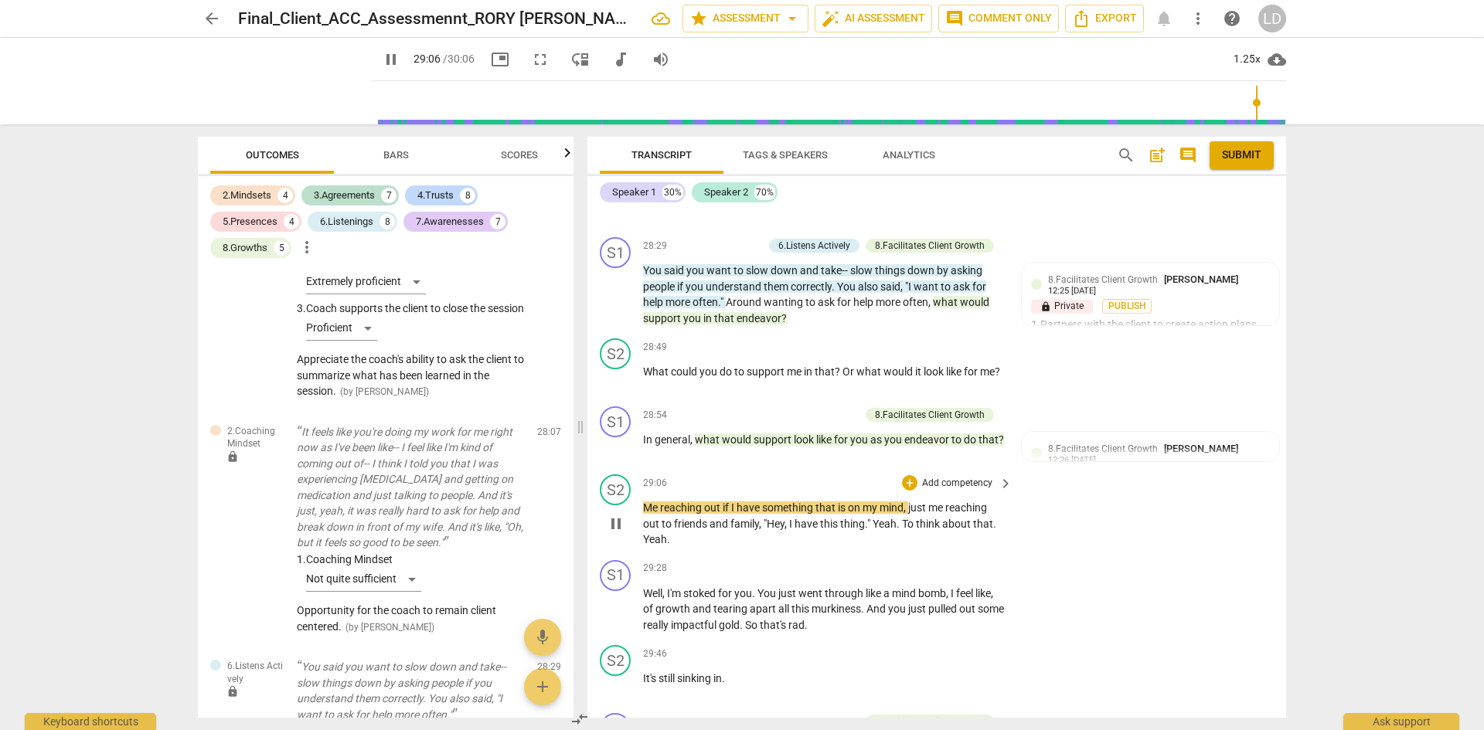
click at [646, 502] on span "Me" at bounding box center [651, 508] width 17 height 12
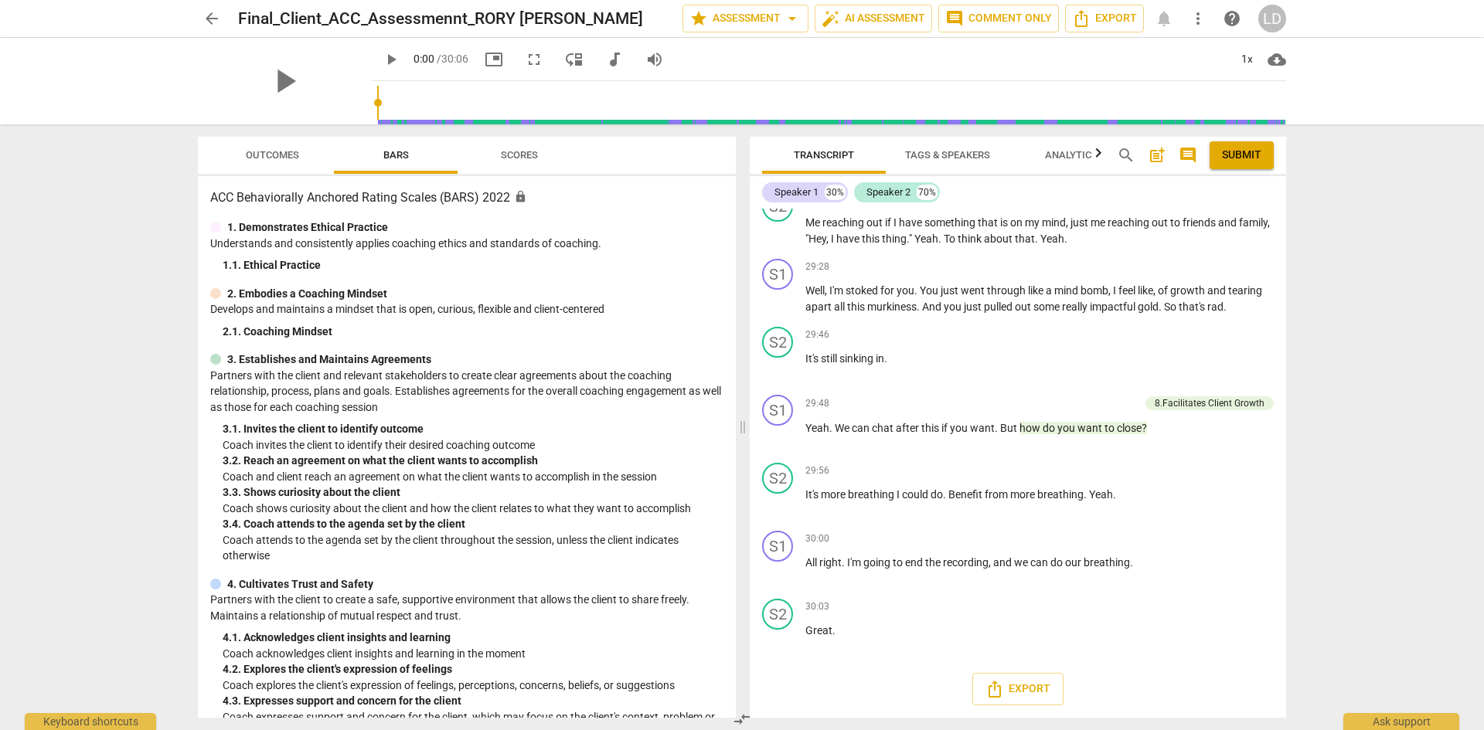
scroll to position [7026, 0]
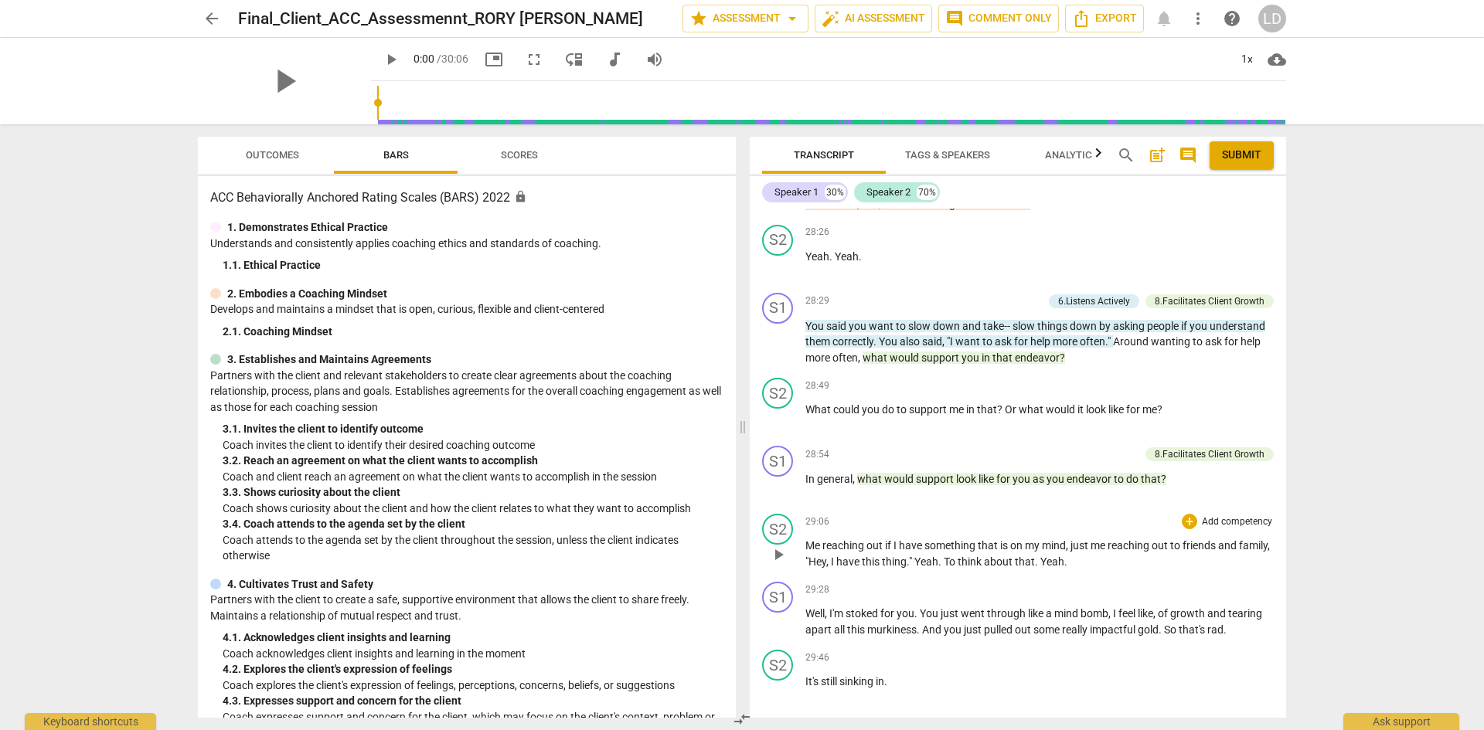
click at [806, 552] on span "Me" at bounding box center [813, 545] width 17 height 12
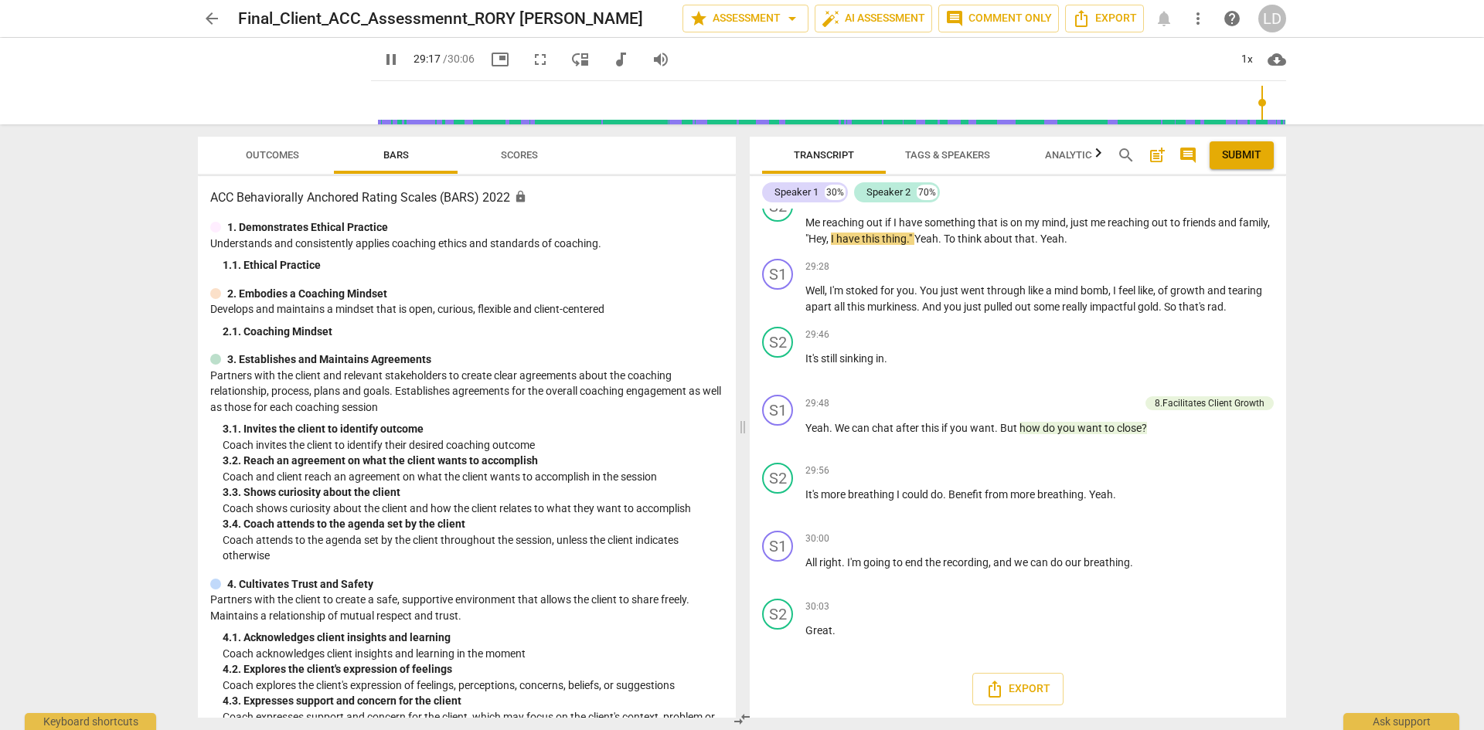
scroll to position [7401, 0]
click at [297, 158] on span "Outcomes" at bounding box center [272, 155] width 53 height 12
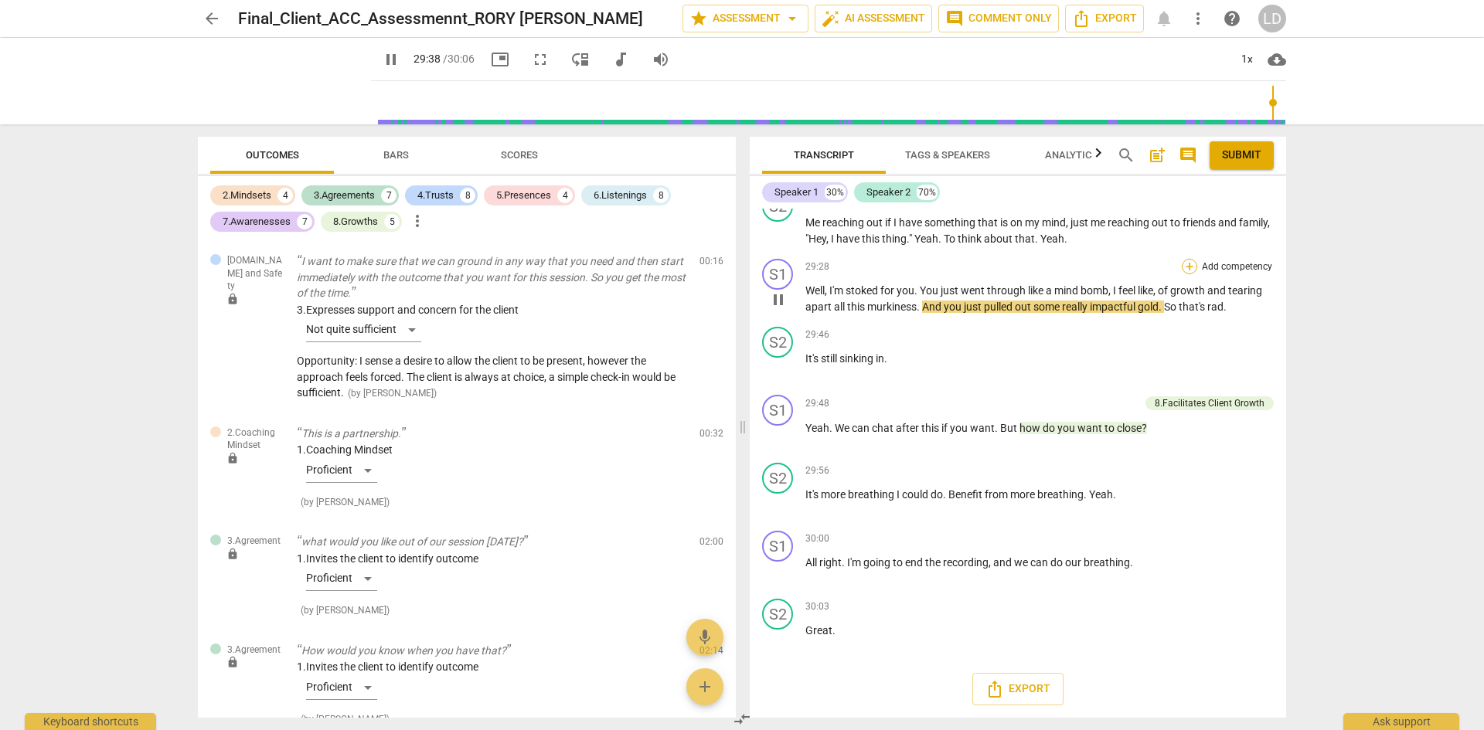
click at [1185, 274] on div "+" at bounding box center [1189, 266] width 15 height 15
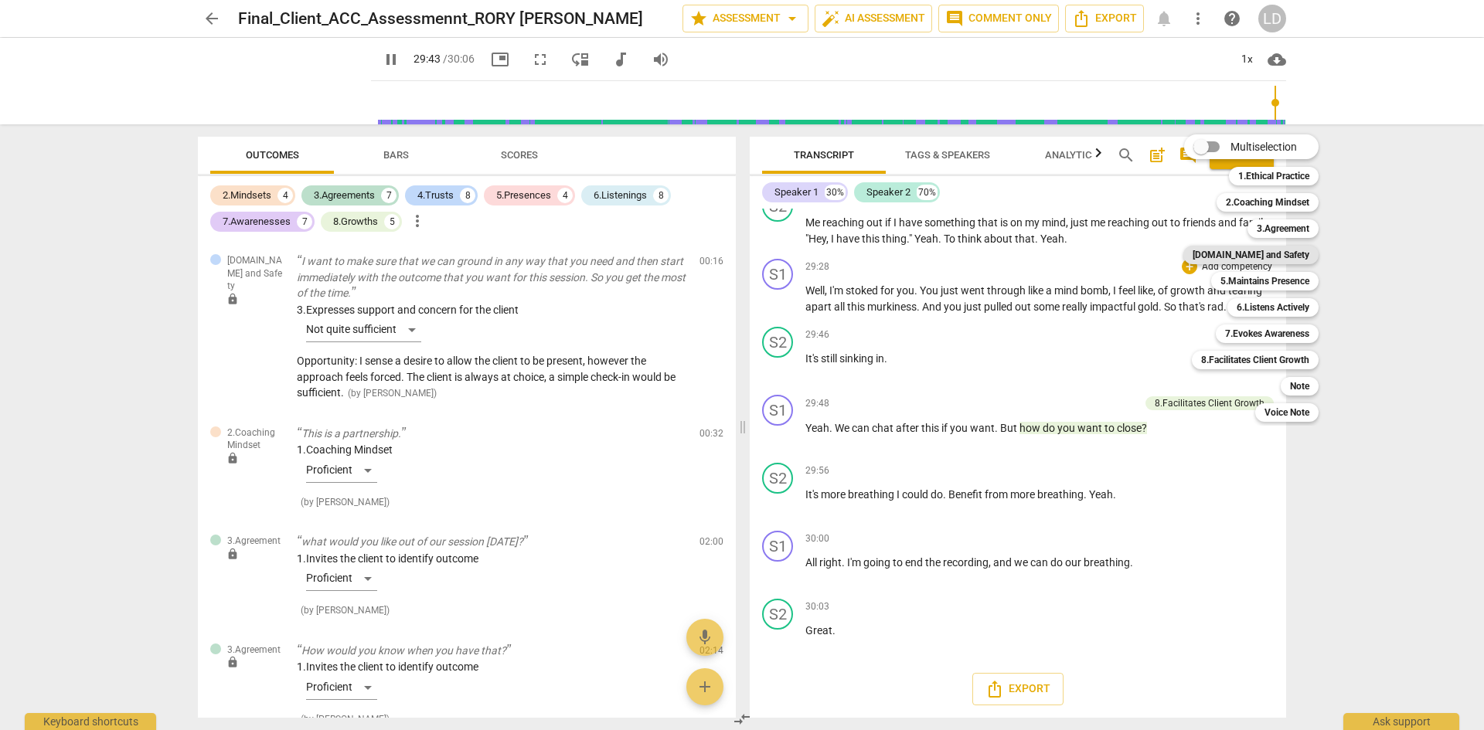
click at [1242, 252] on b "[DOMAIN_NAME] and Safety" at bounding box center [1250, 255] width 117 height 19
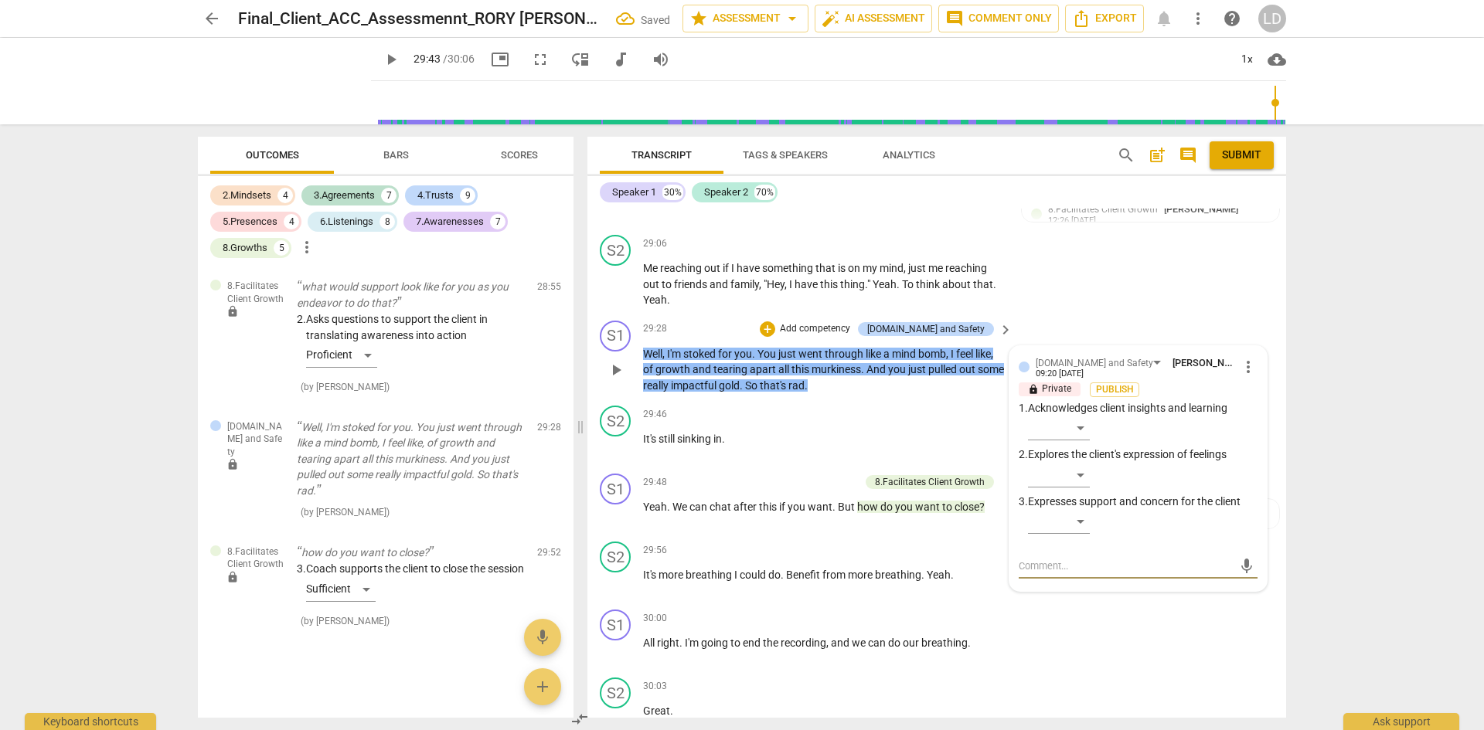
scroll to position [7465, 0]
click at [1079, 416] on div "​" at bounding box center [1059, 428] width 62 height 25
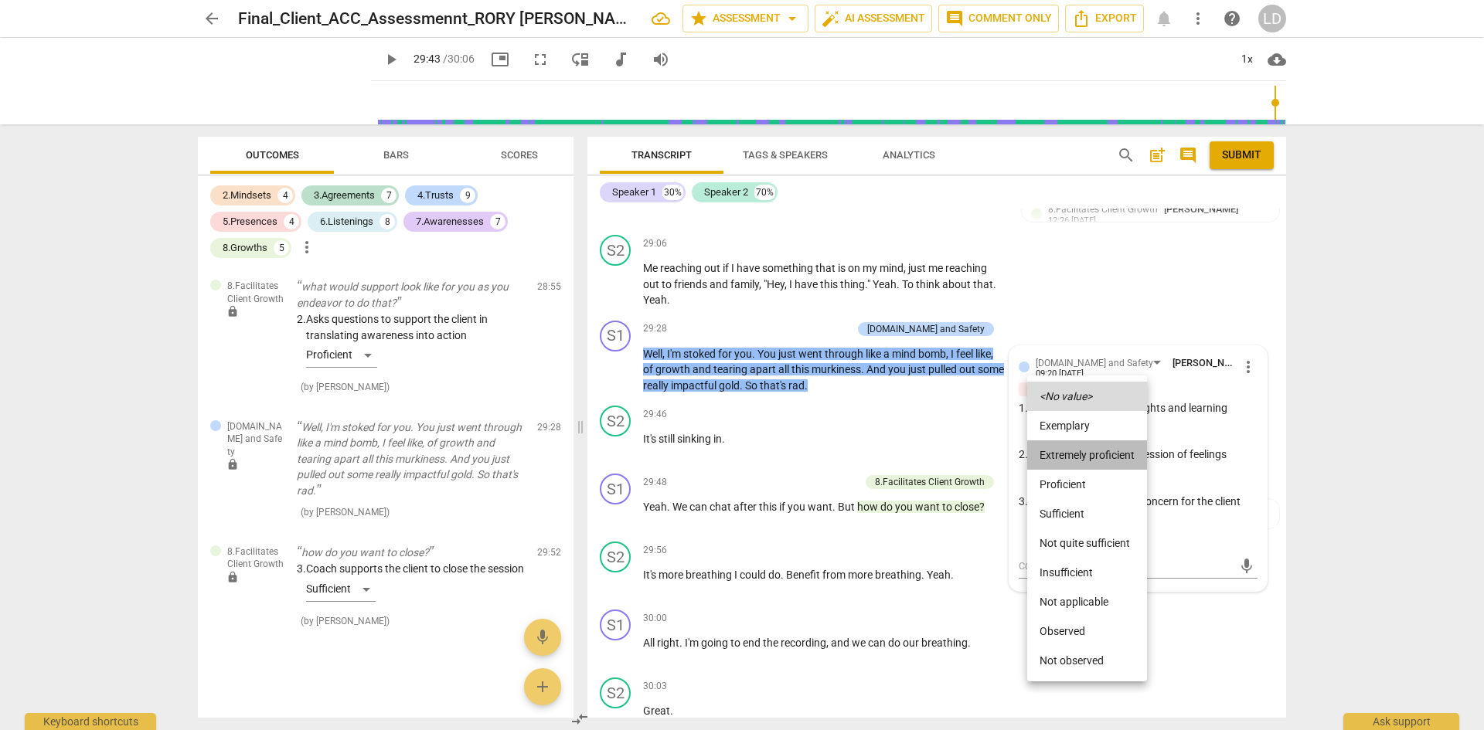
click at [1089, 458] on li "Extremely proficient" at bounding box center [1087, 455] width 120 height 29
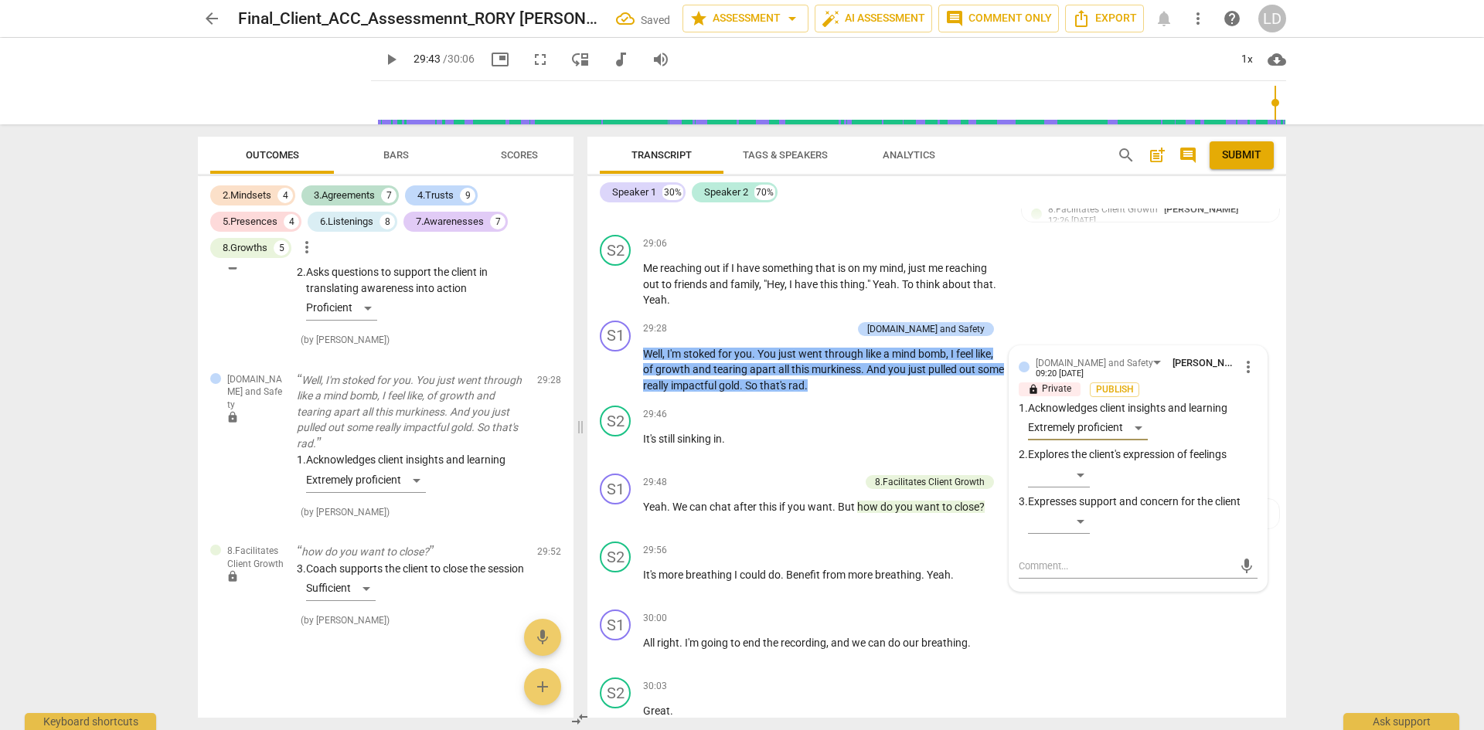
click at [402, 158] on span "Bars" at bounding box center [396, 155] width 26 height 12
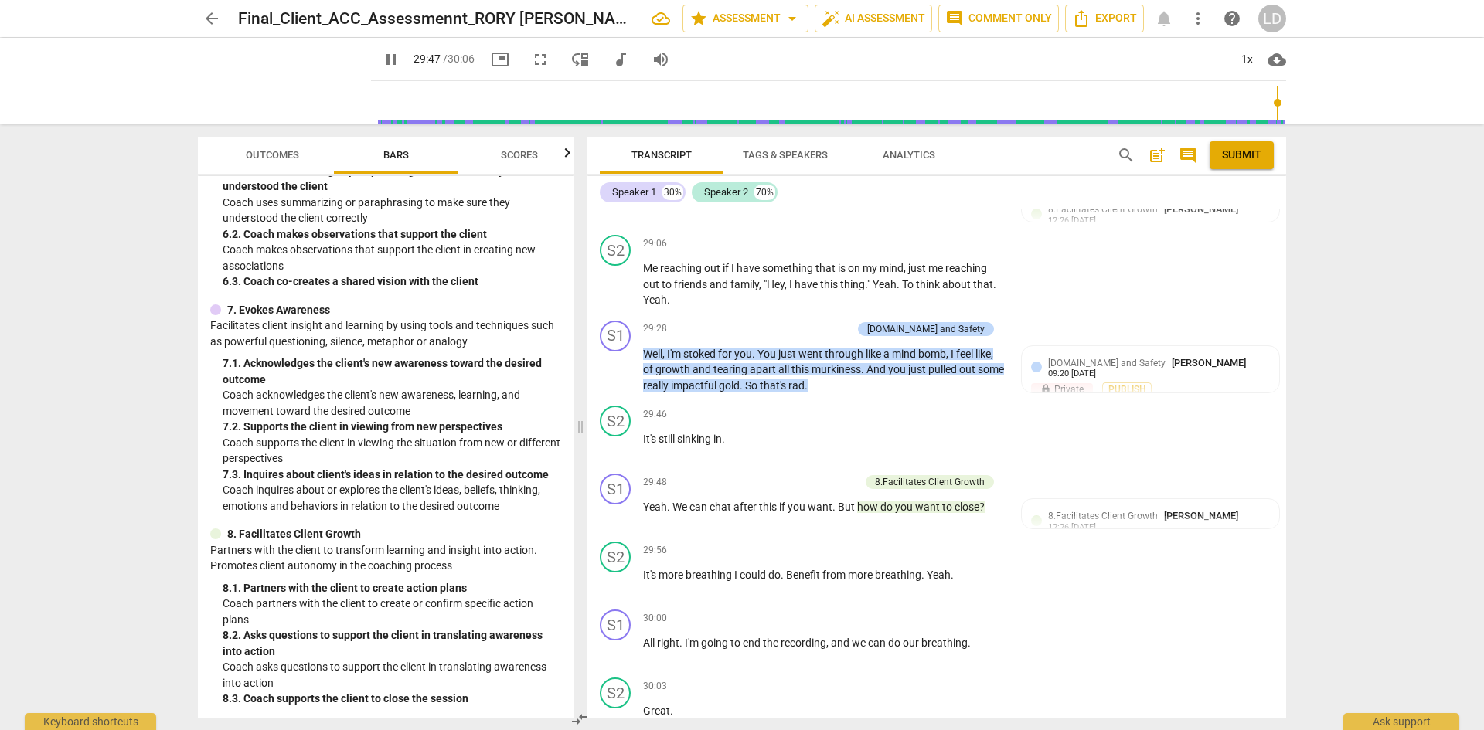
scroll to position [965, 0]
click at [1101, 551] on div "8.Facilitates Client Growth [PERSON_NAME] 12:26 [DATE] lock Private Publish 3. …" at bounding box center [1150, 559] width 239 height 100
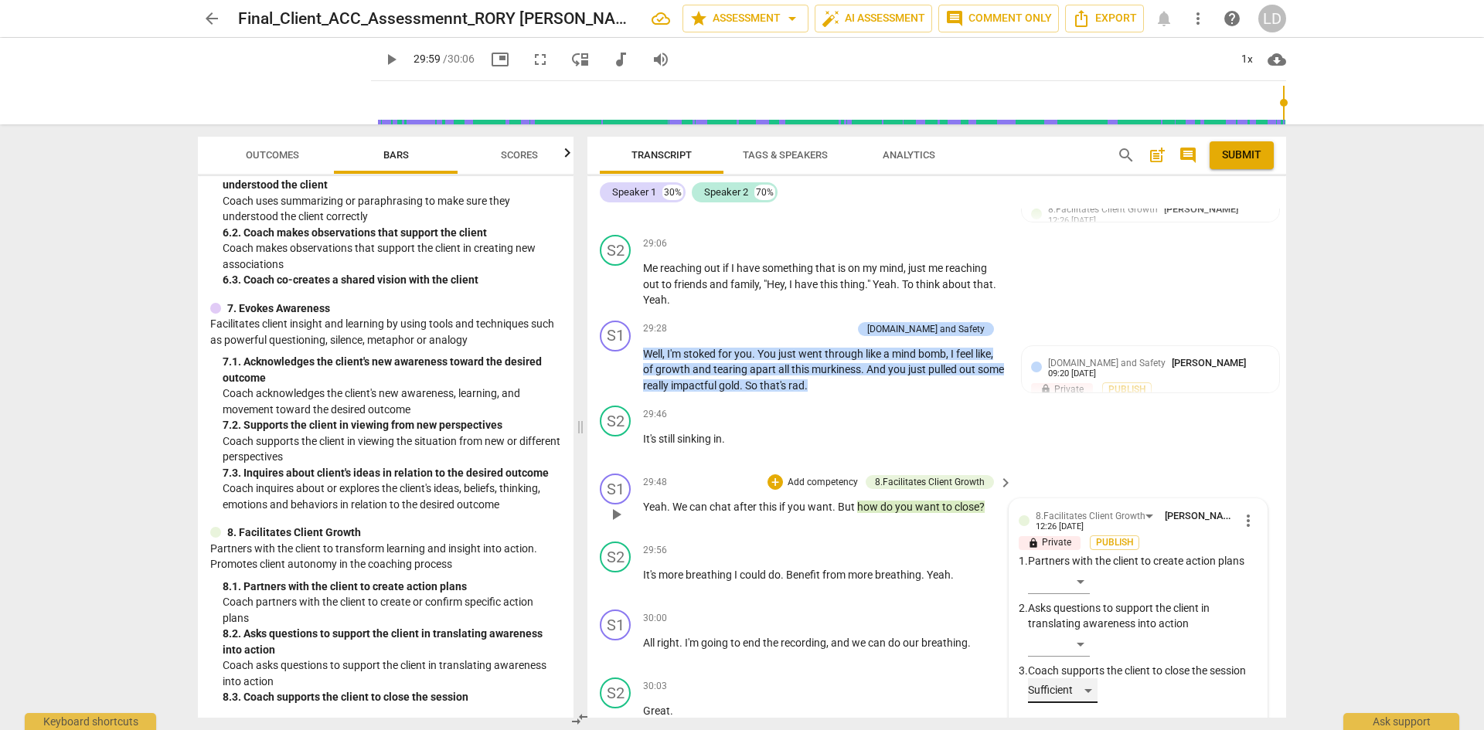
click at [1087, 679] on div "Sufficient" at bounding box center [1063, 691] width 70 height 25
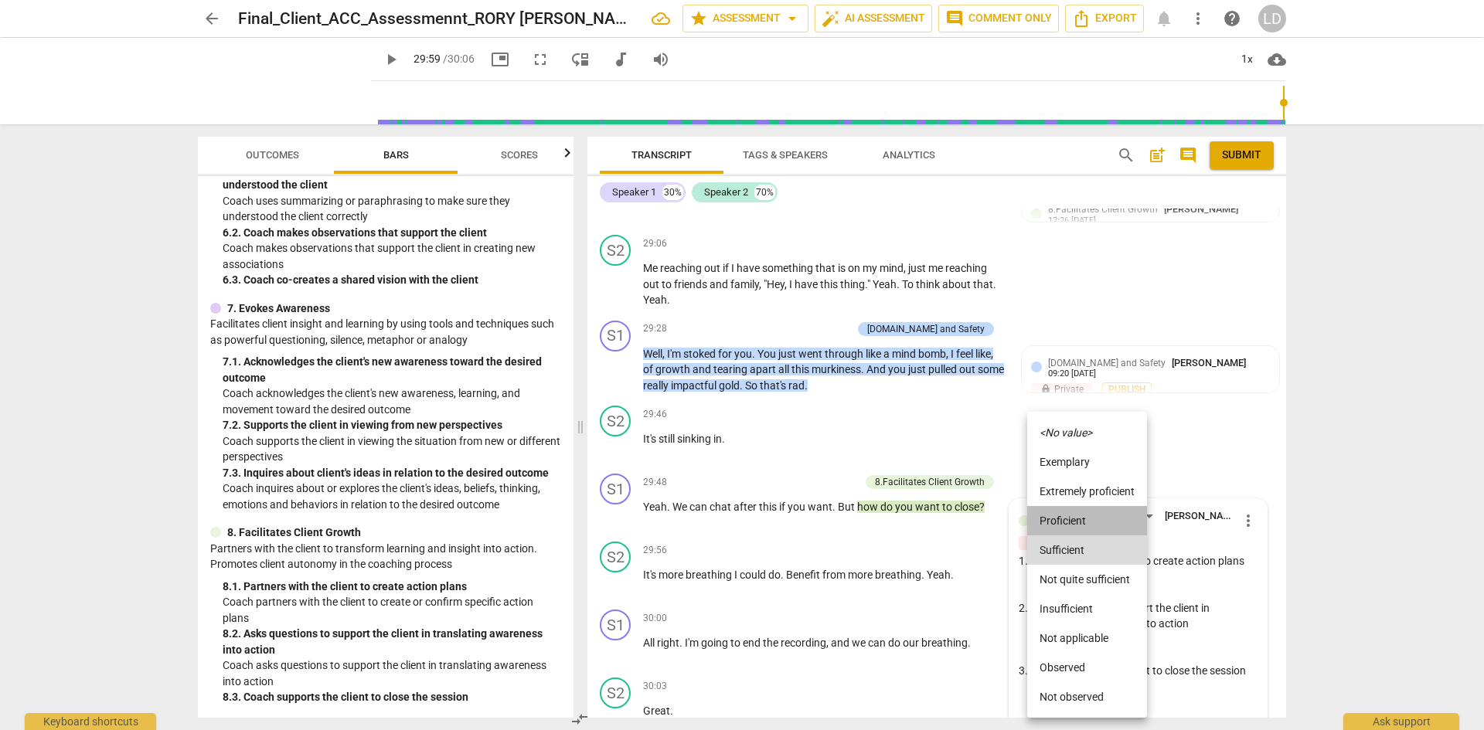
click at [1096, 523] on li "Proficient" at bounding box center [1087, 520] width 120 height 29
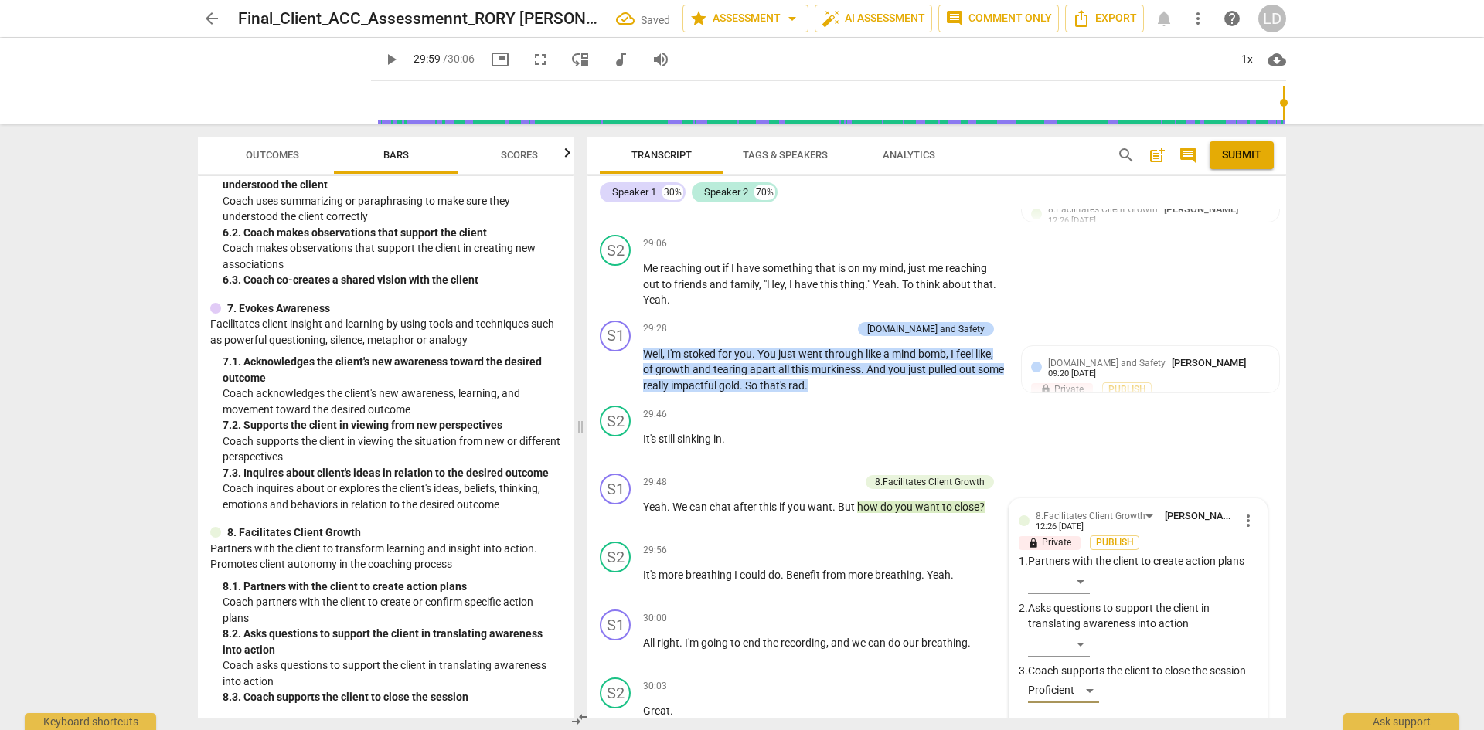
click at [1334, 498] on div "arrow_back Final_Client_ACC_Assessmennt_RORY [PERSON_NAME] Saved star Assessmen…" at bounding box center [742, 365] width 1484 height 730
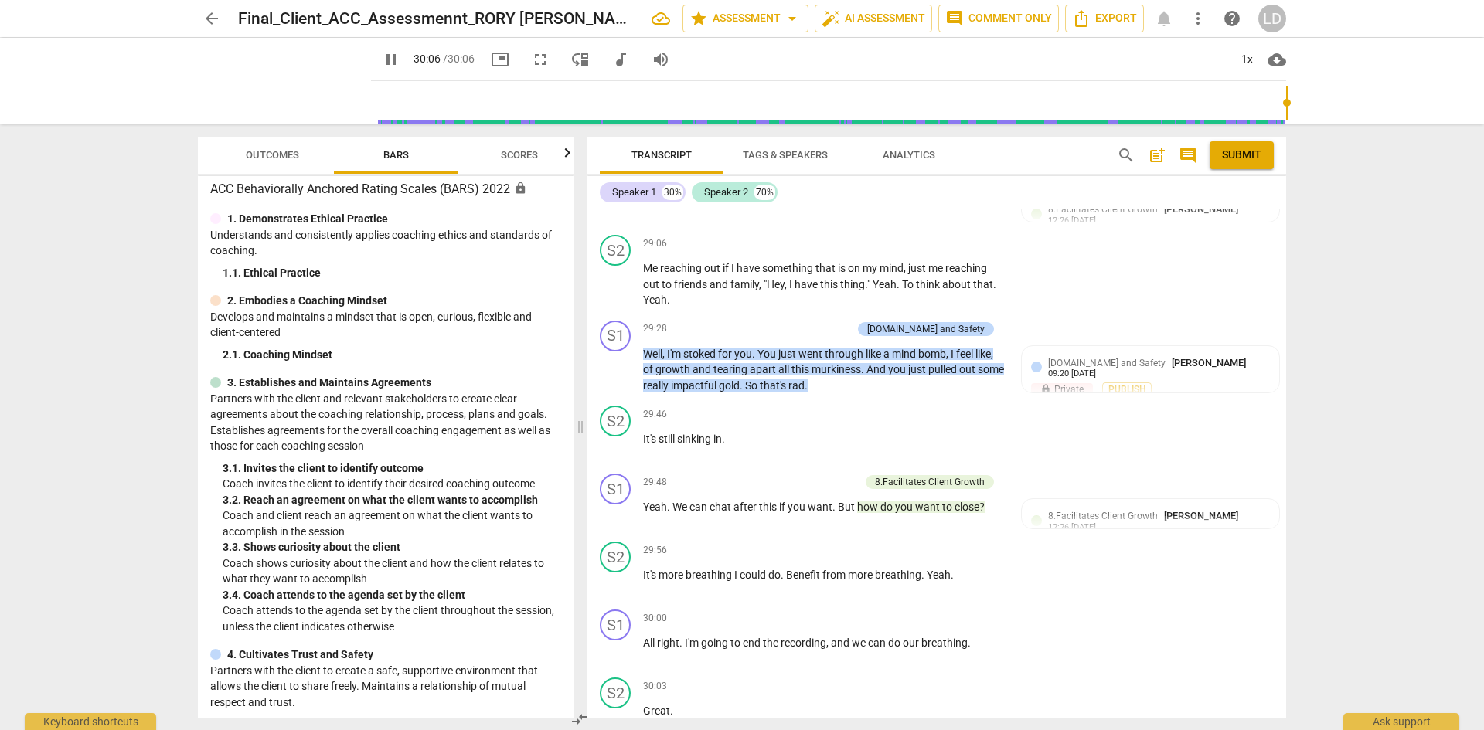
scroll to position [0, 0]
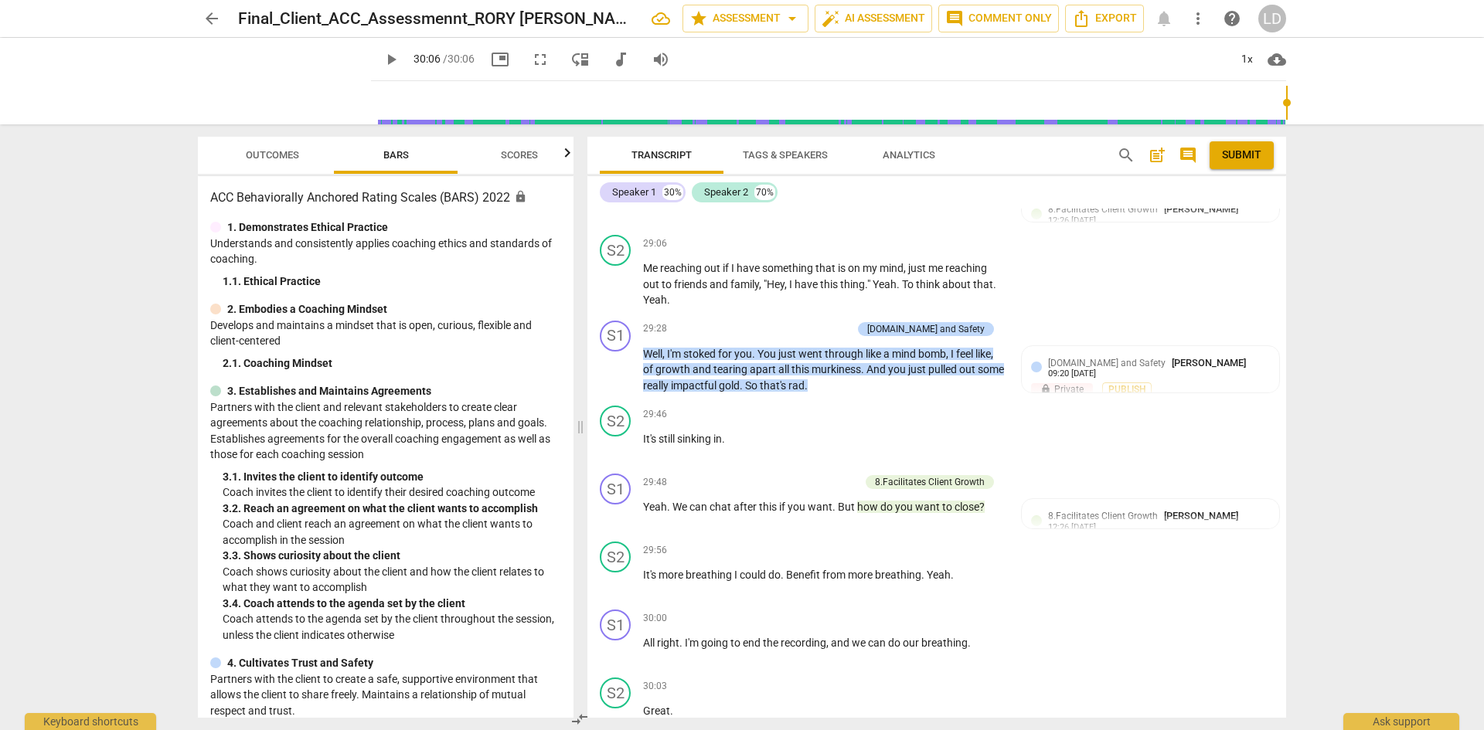
type input "1806"
click at [277, 153] on span "Outcomes" at bounding box center [272, 155] width 53 height 12
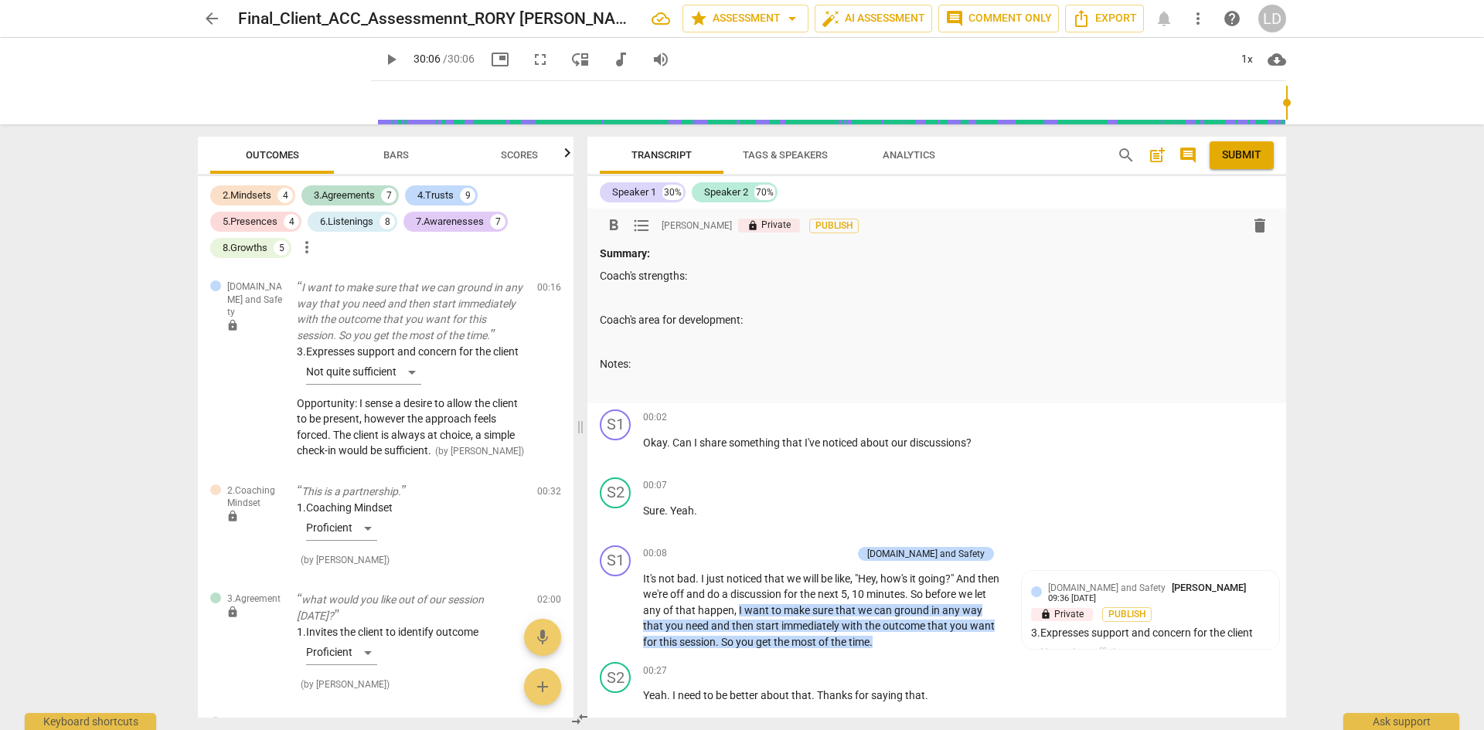
click at [738, 259] on p "Summary:" at bounding box center [937, 254] width 674 height 16
click at [726, 294] on p at bounding box center [937, 298] width 674 height 16
click at [646, 226] on span "format_list_bulleted" at bounding box center [641, 225] width 19 height 19
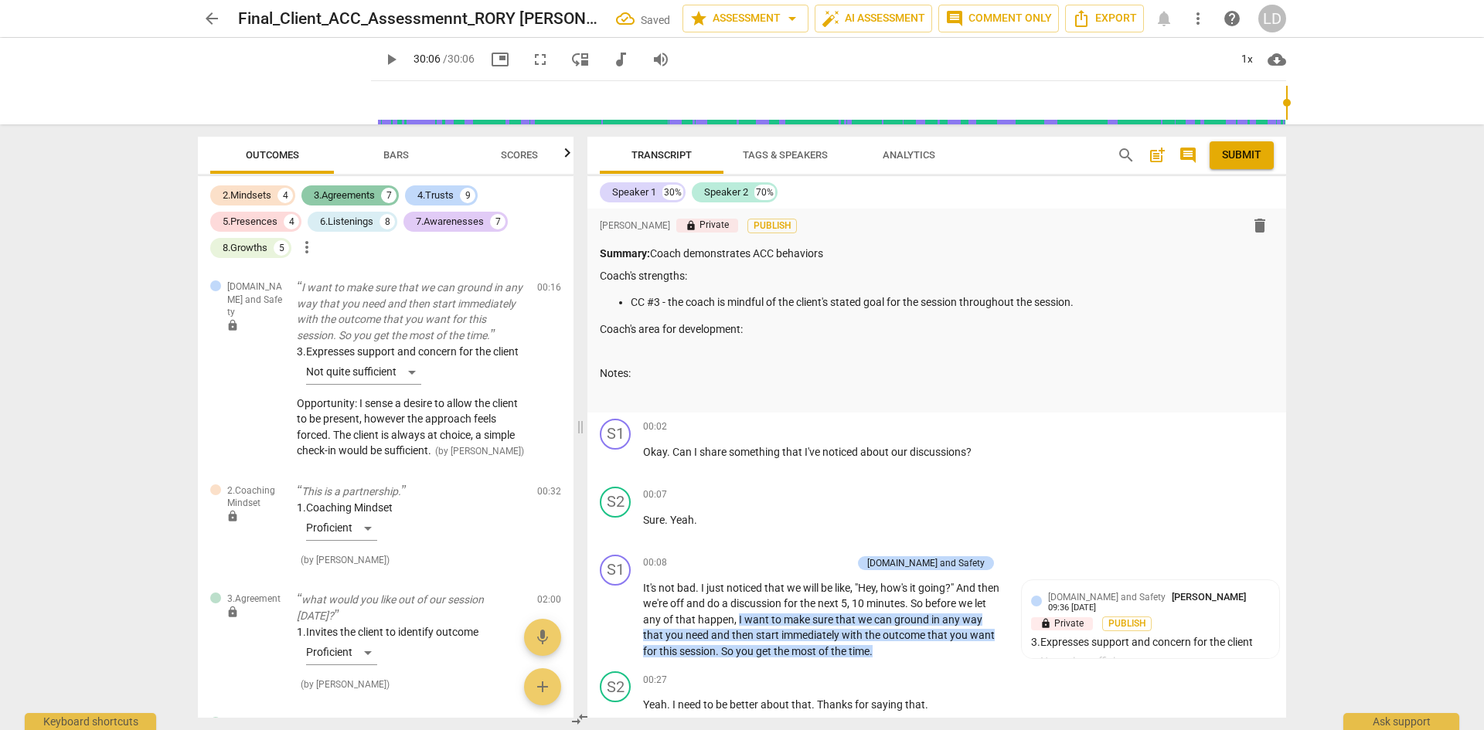
click at [359, 197] on div "3.Agreements" at bounding box center [344, 195] width 61 height 15
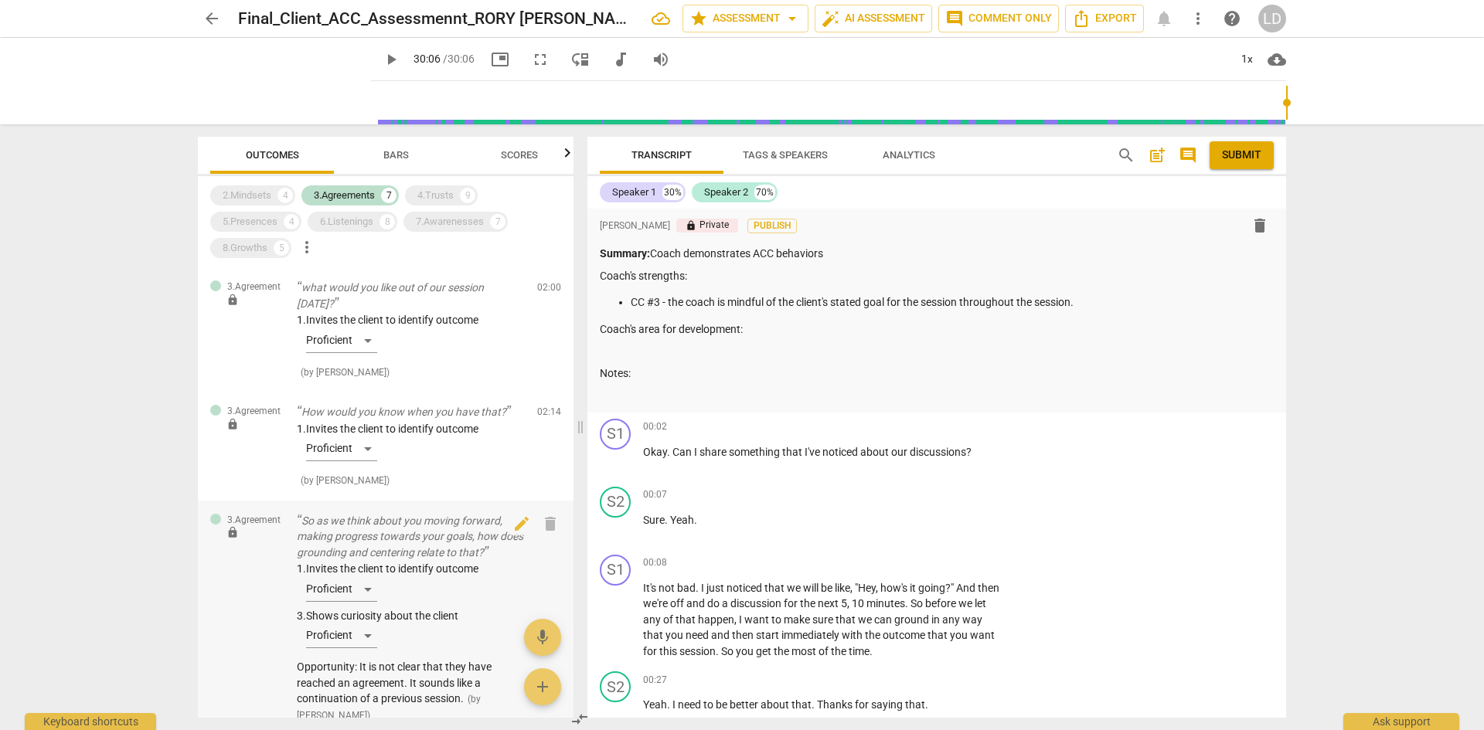
scroll to position [386, 0]
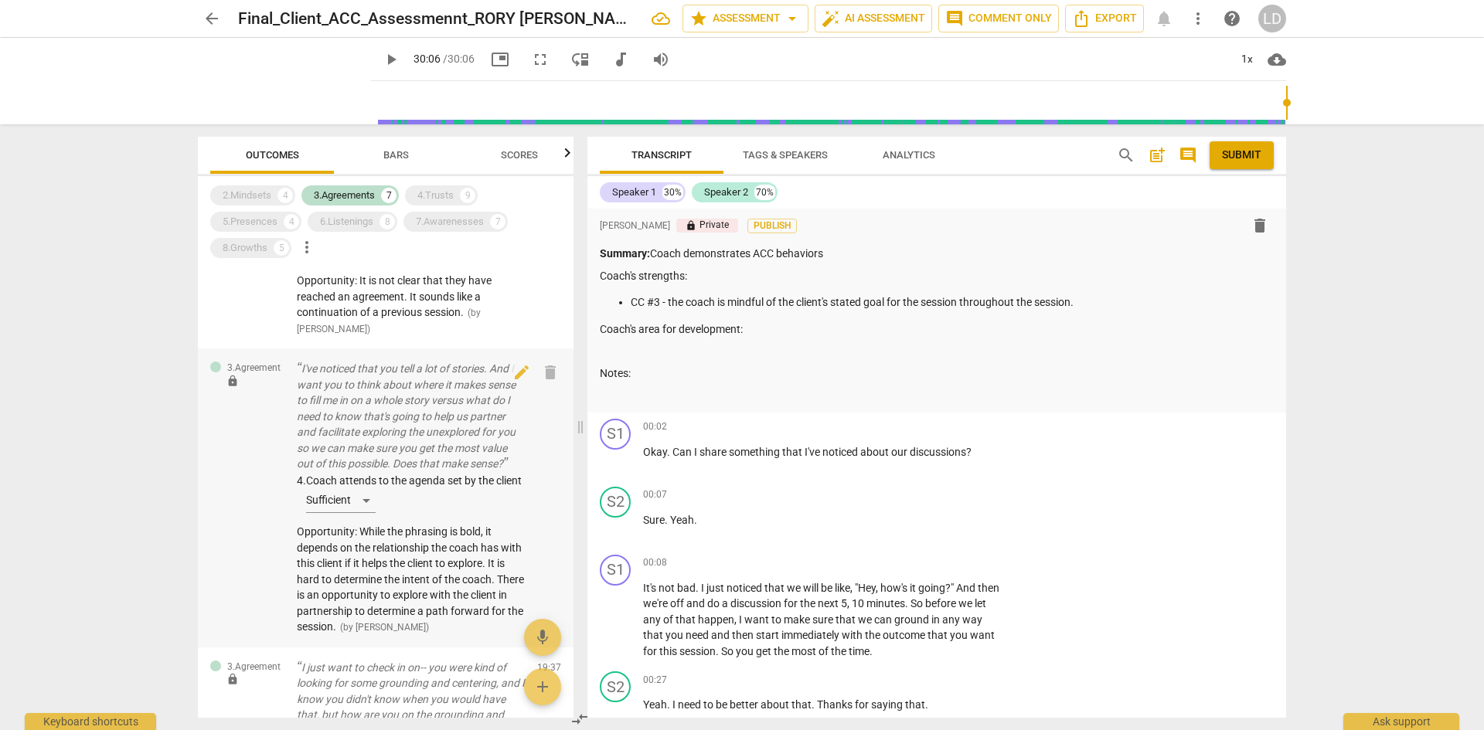
click at [366, 519] on div "4. Coach attends to the agenda set by the client Sufficient" at bounding box center [411, 496] width 228 height 47
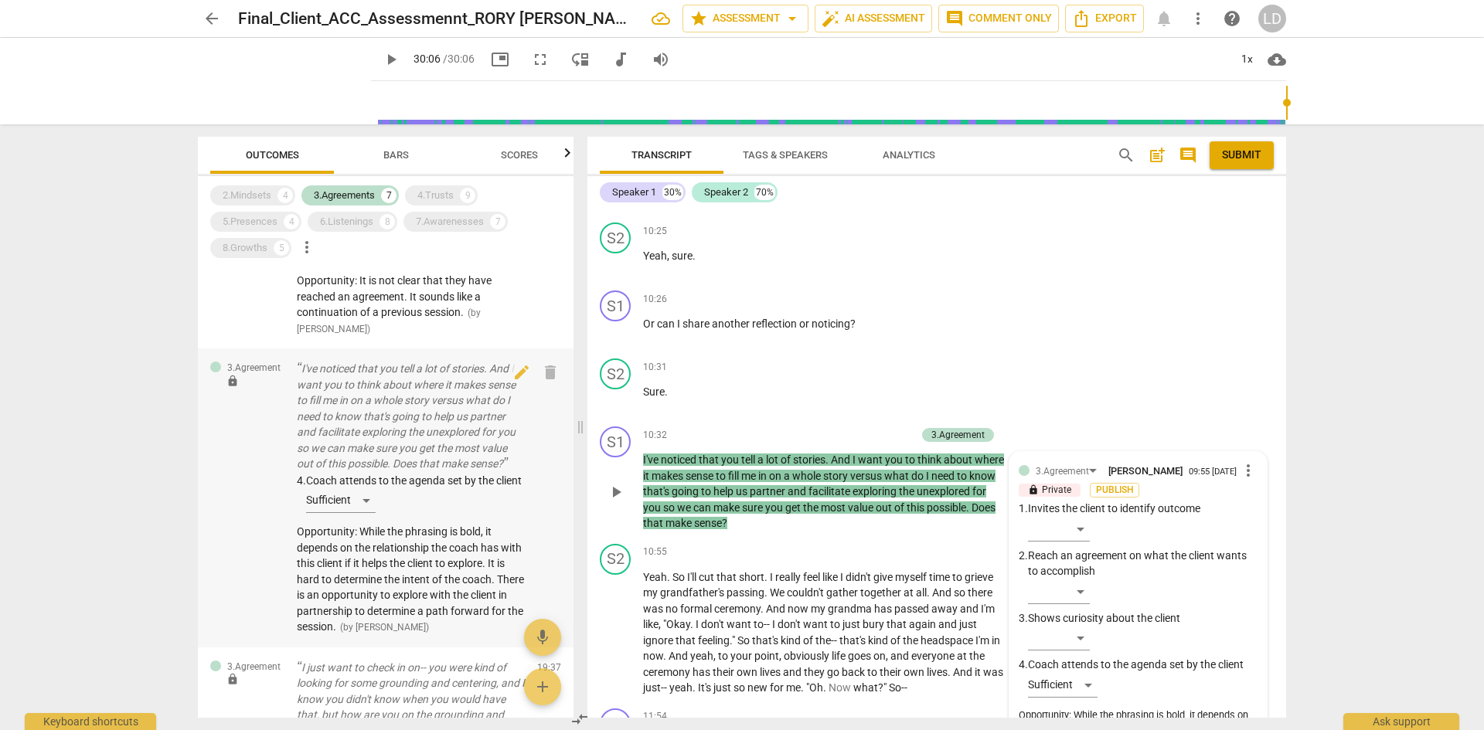
scroll to position [773, 0]
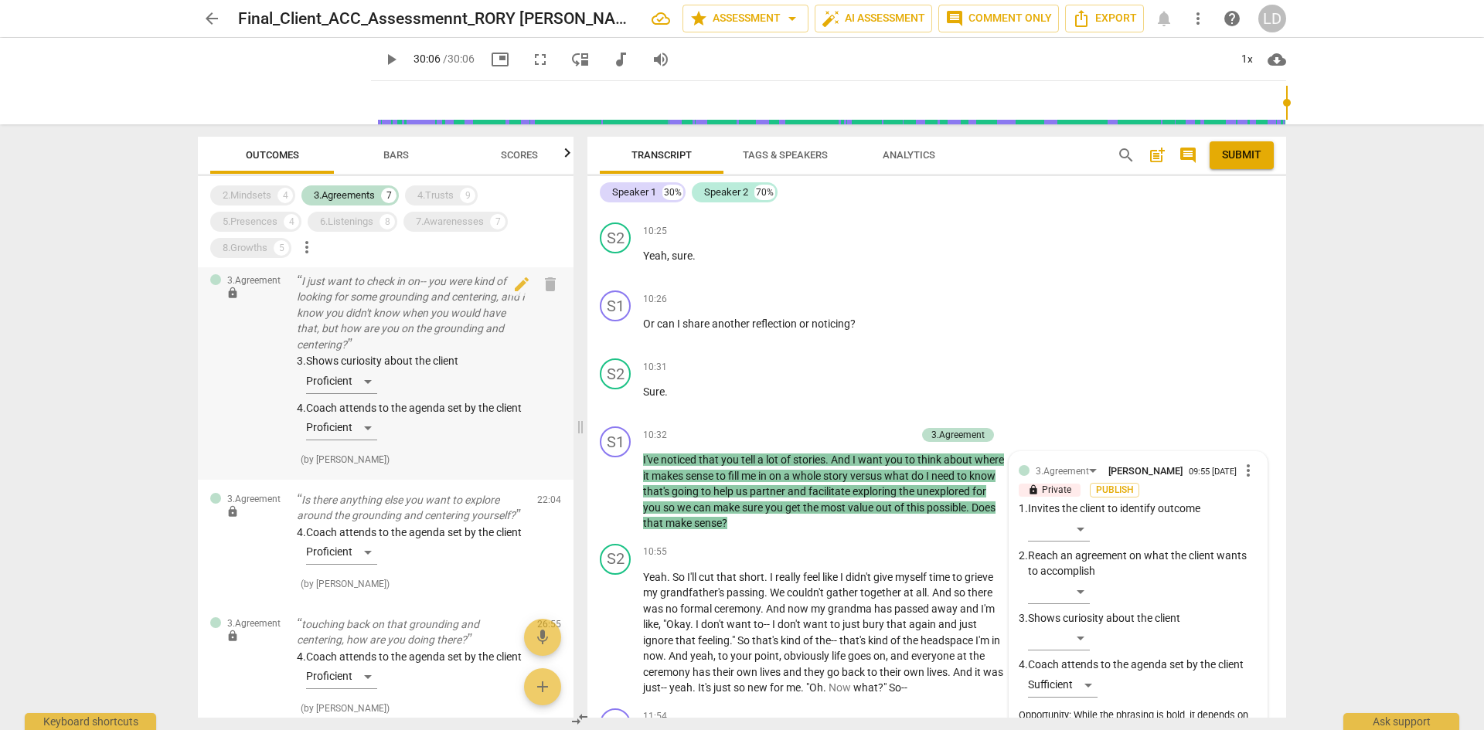
click at [372, 447] on div "3. Shows curiosity about the client Proficient 4. Coach attends to the agenda s…" at bounding box center [411, 400] width 228 height 94
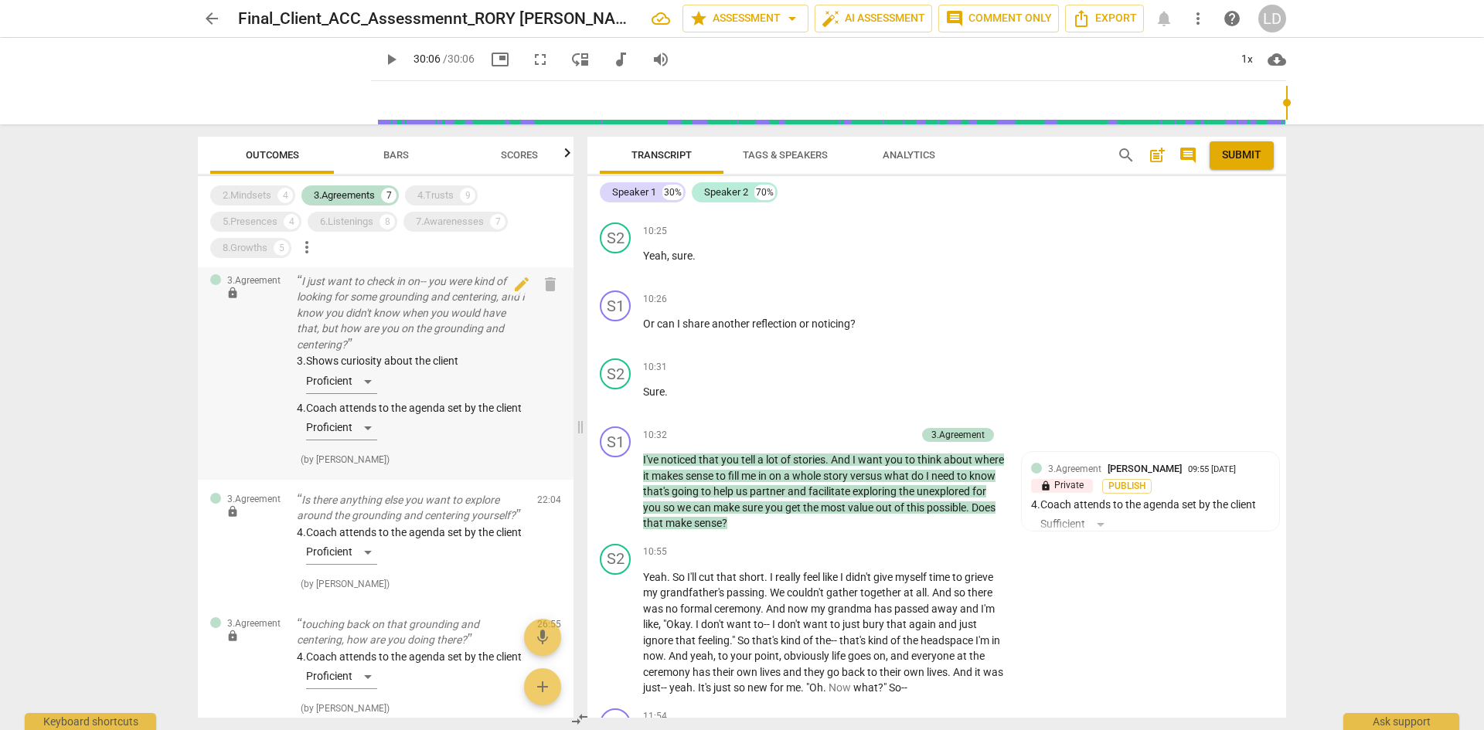
scroll to position [5938, 0]
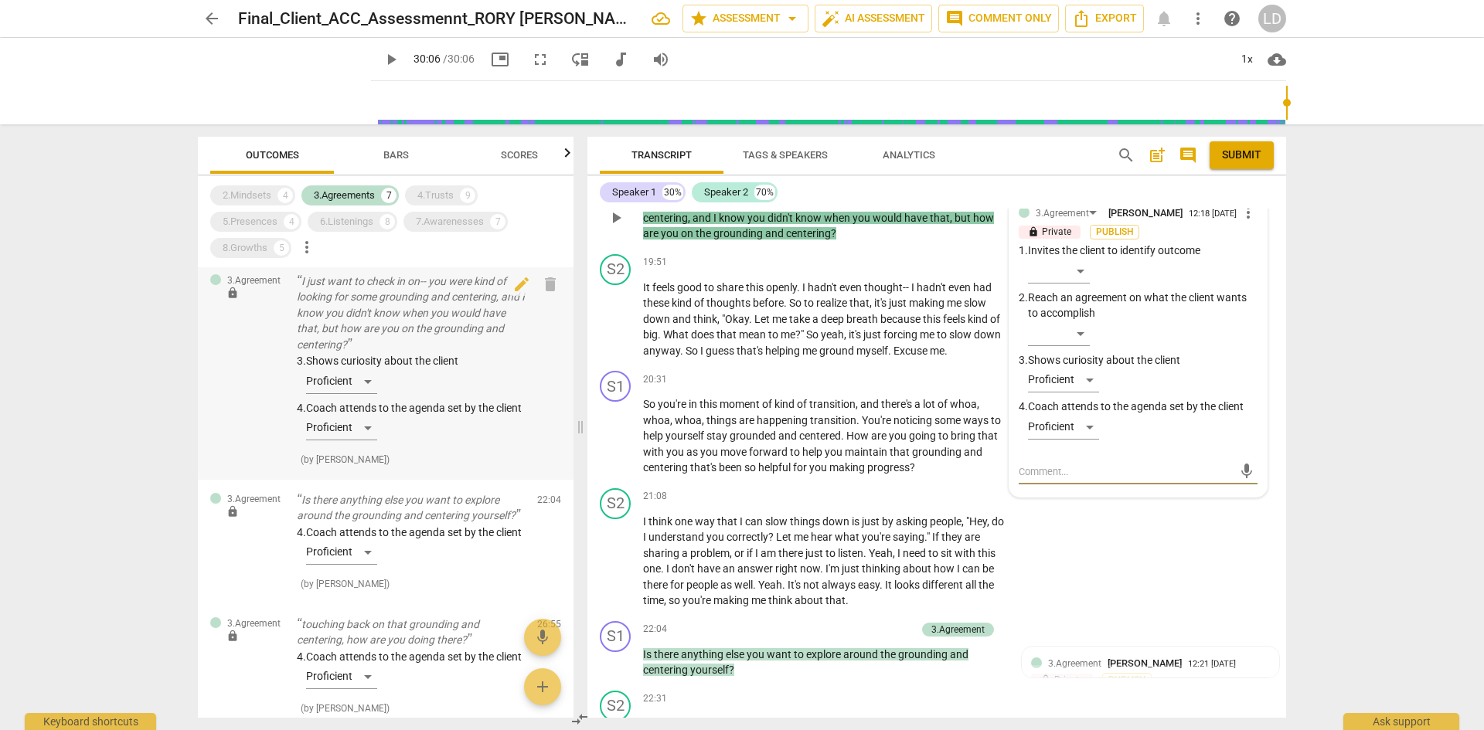
click at [366, 447] on div "3. Shows curiosity about the client Proficient 4. Coach attends to the agenda s…" at bounding box center [411, 400] width 228 height 94
click at [1089, 420] on div "Proficient" at bounding box center [1063, 427] width 71 height 25
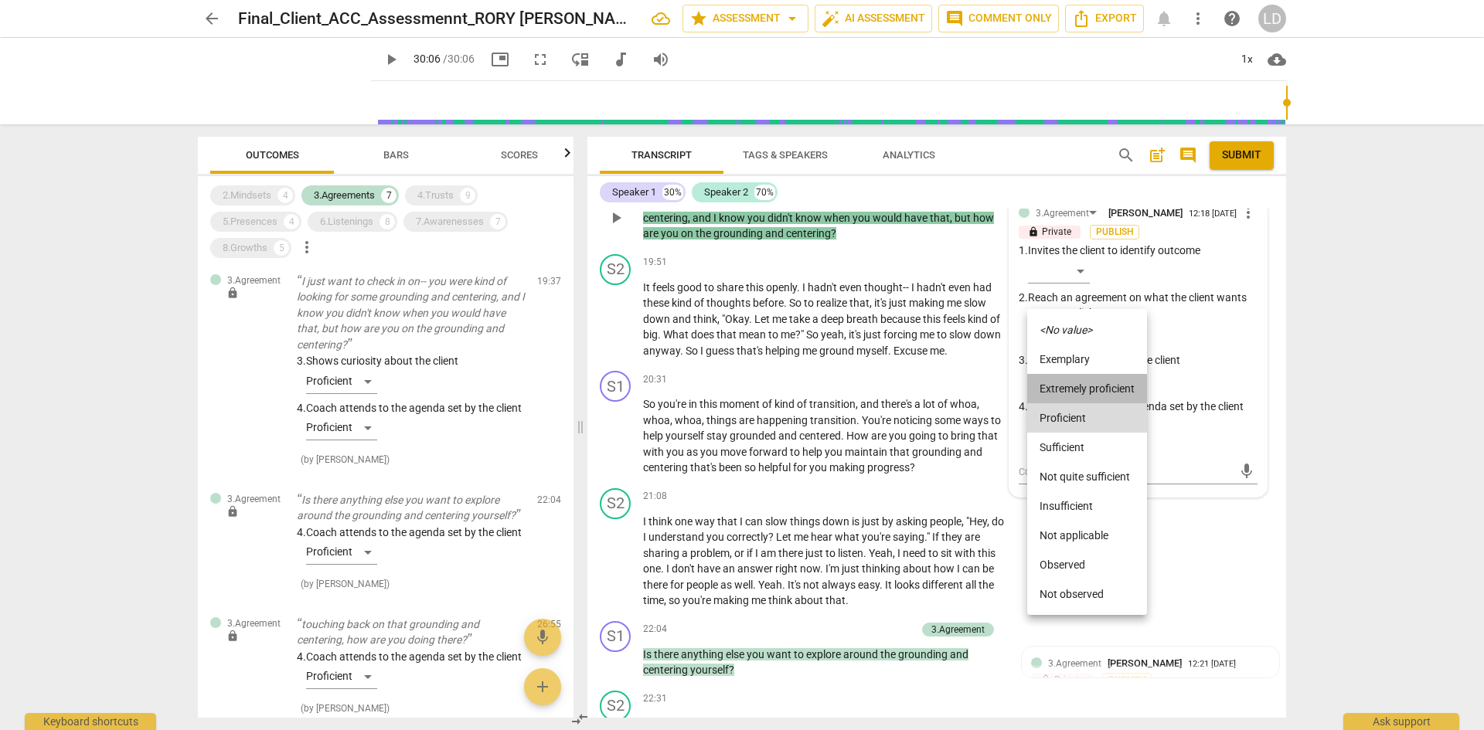
click at [1082, 393] on li "Extremely proficient" at bounding box center [1087, 388] width 120 height 29
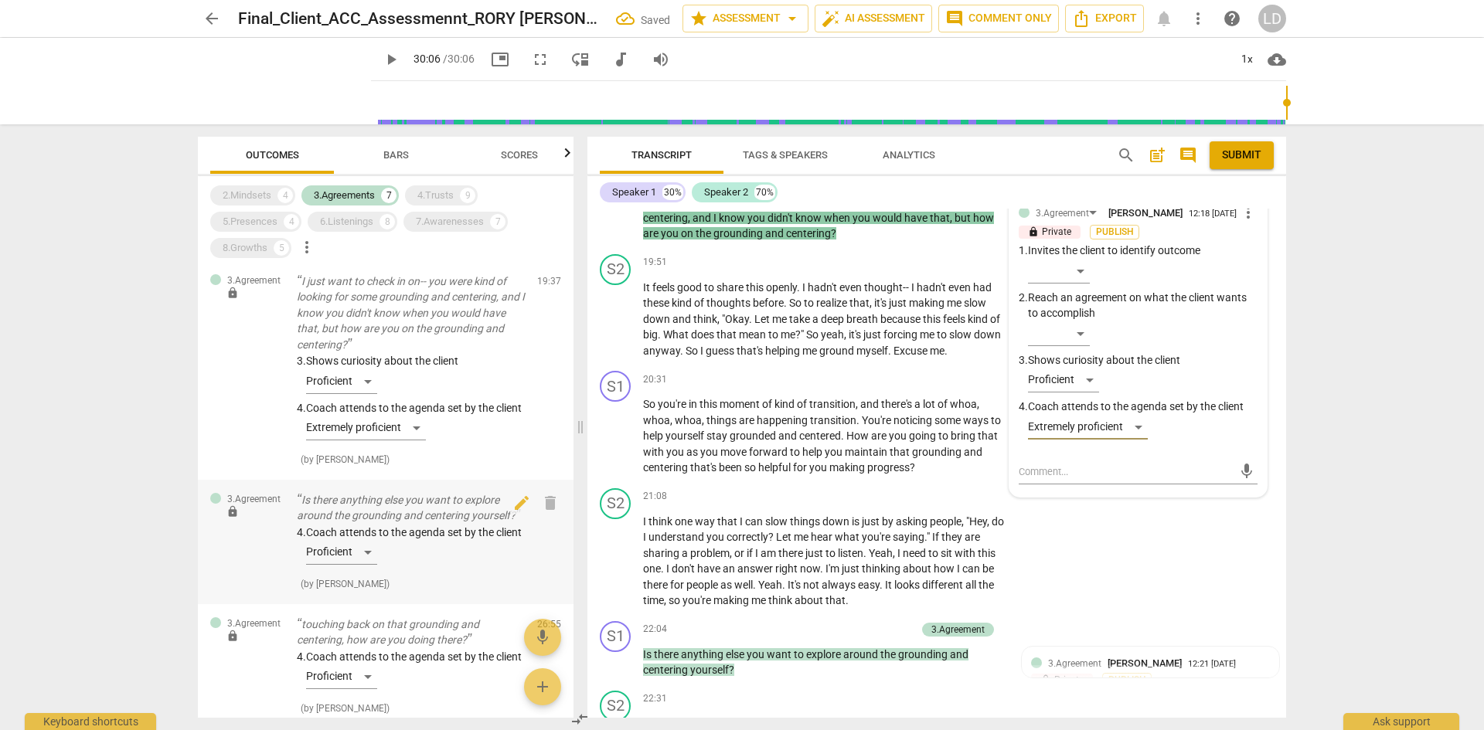
click at [372, 572] on div "4. Coach attends to the agenda set by the client Proficient" at bounding box center [411, 548] width 228 height 47
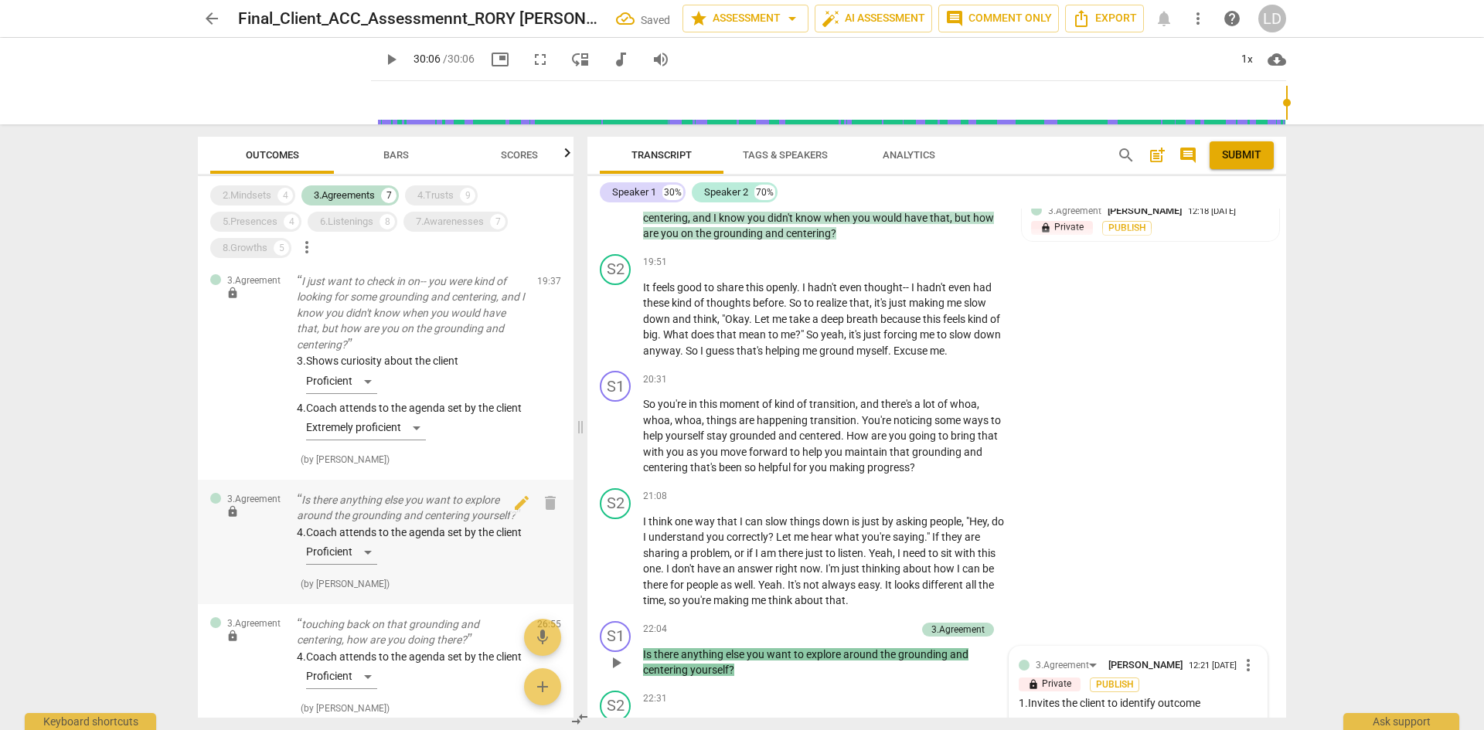
scroll to position [6390, 0]
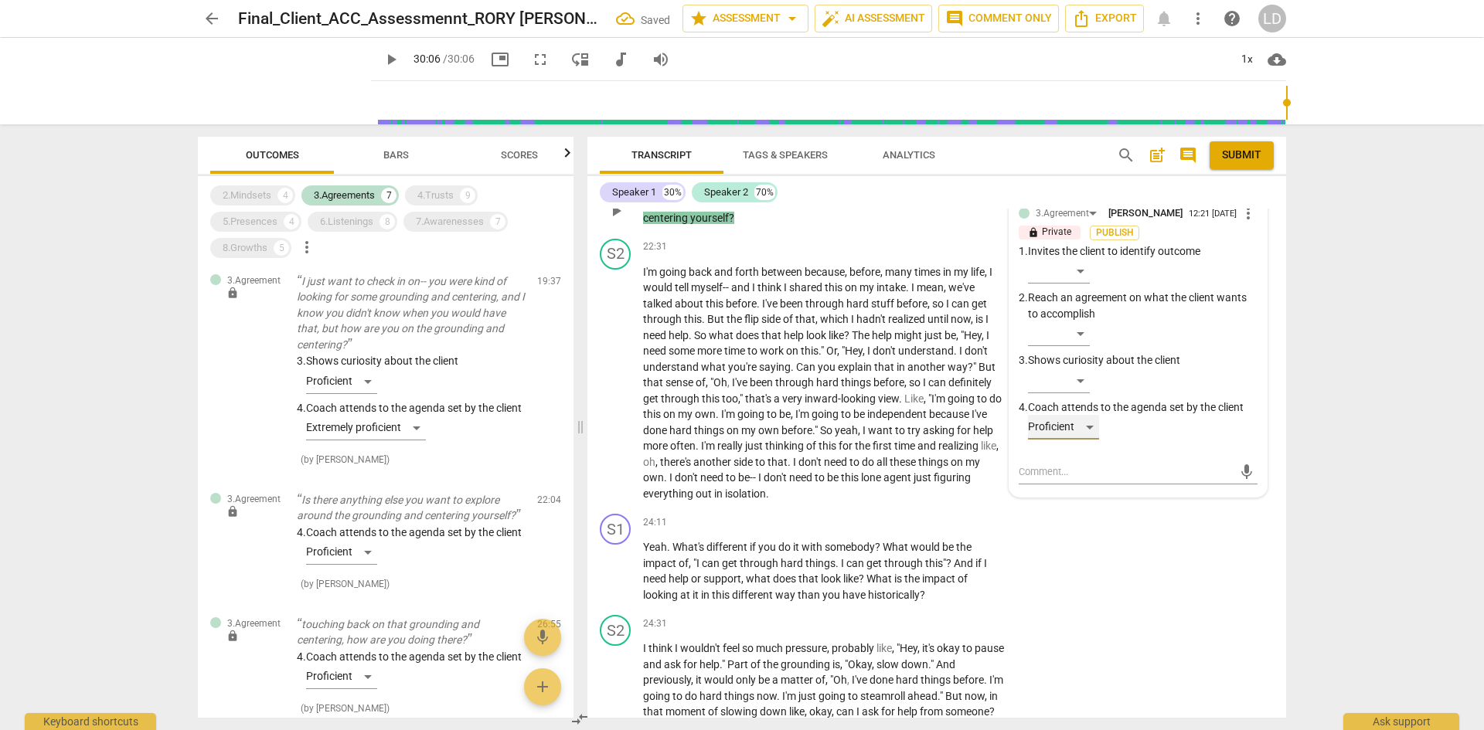
click at [1090, 417] on div "Proficient" at bounding box center [1063, 427] width 71 height 25
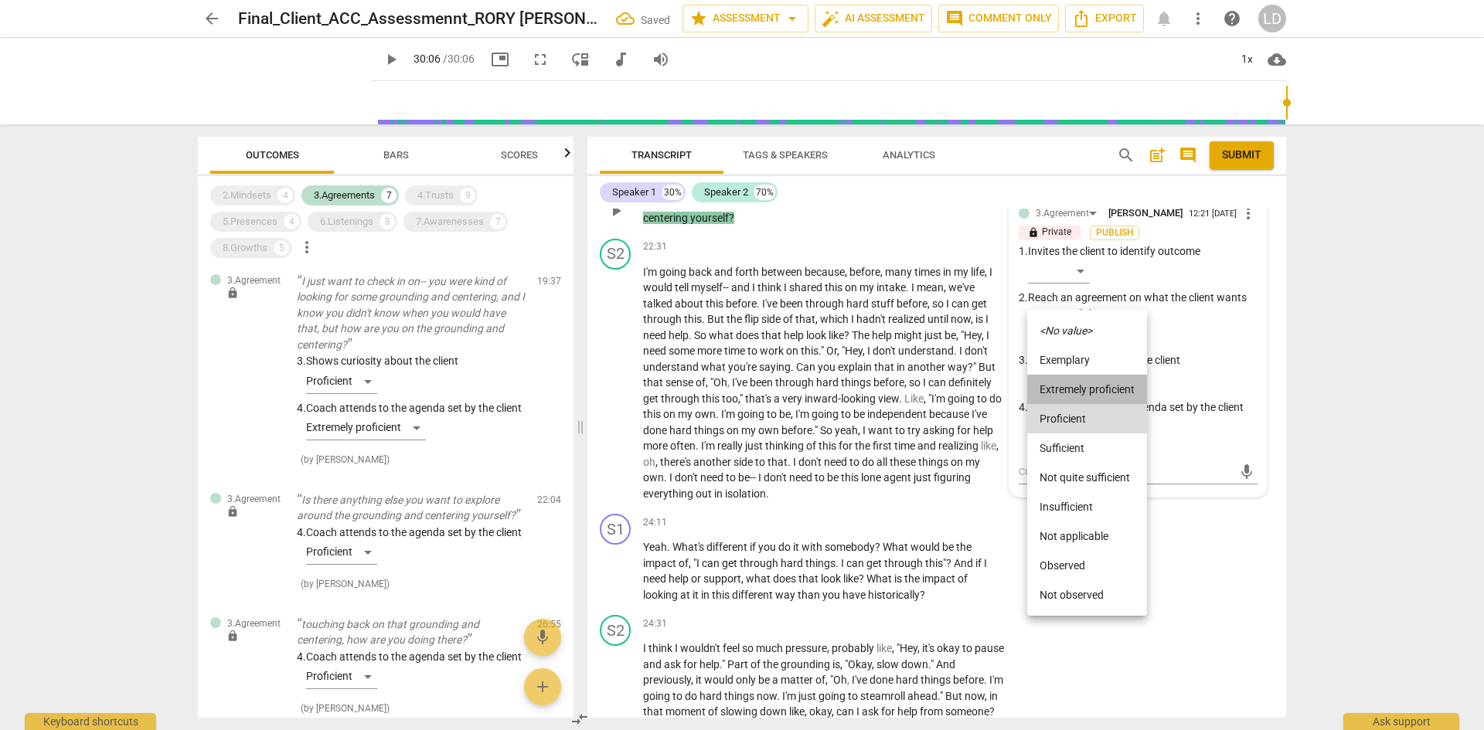
click at [1091, 391] on li "Extremely proficient" at bounding box center [1087, 389] width 120 height 29
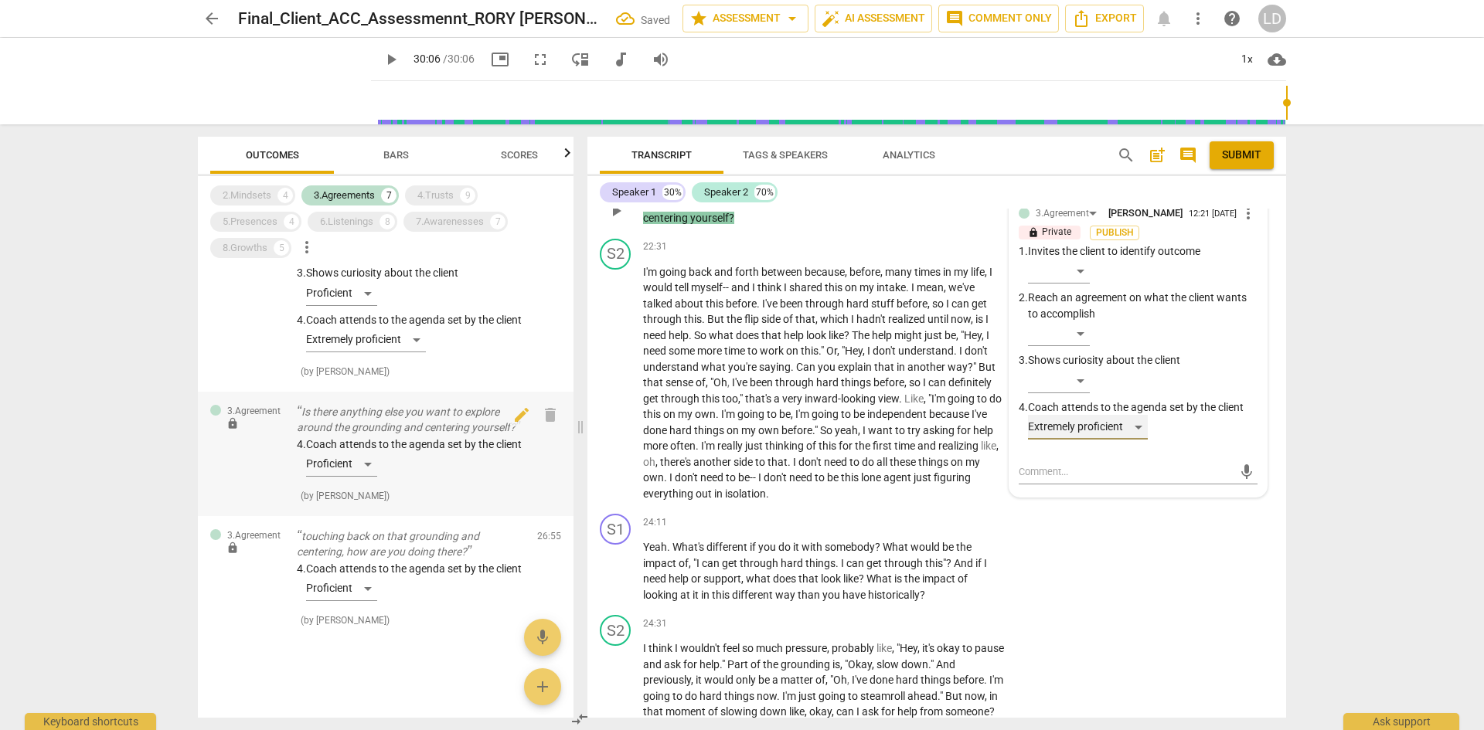
scroll to position [924, 0]
click at [380, 451] on div "4. Coach attends to the agenda set by the client Extremely proficient" at bounding box center [411, 460] width 228 height 47
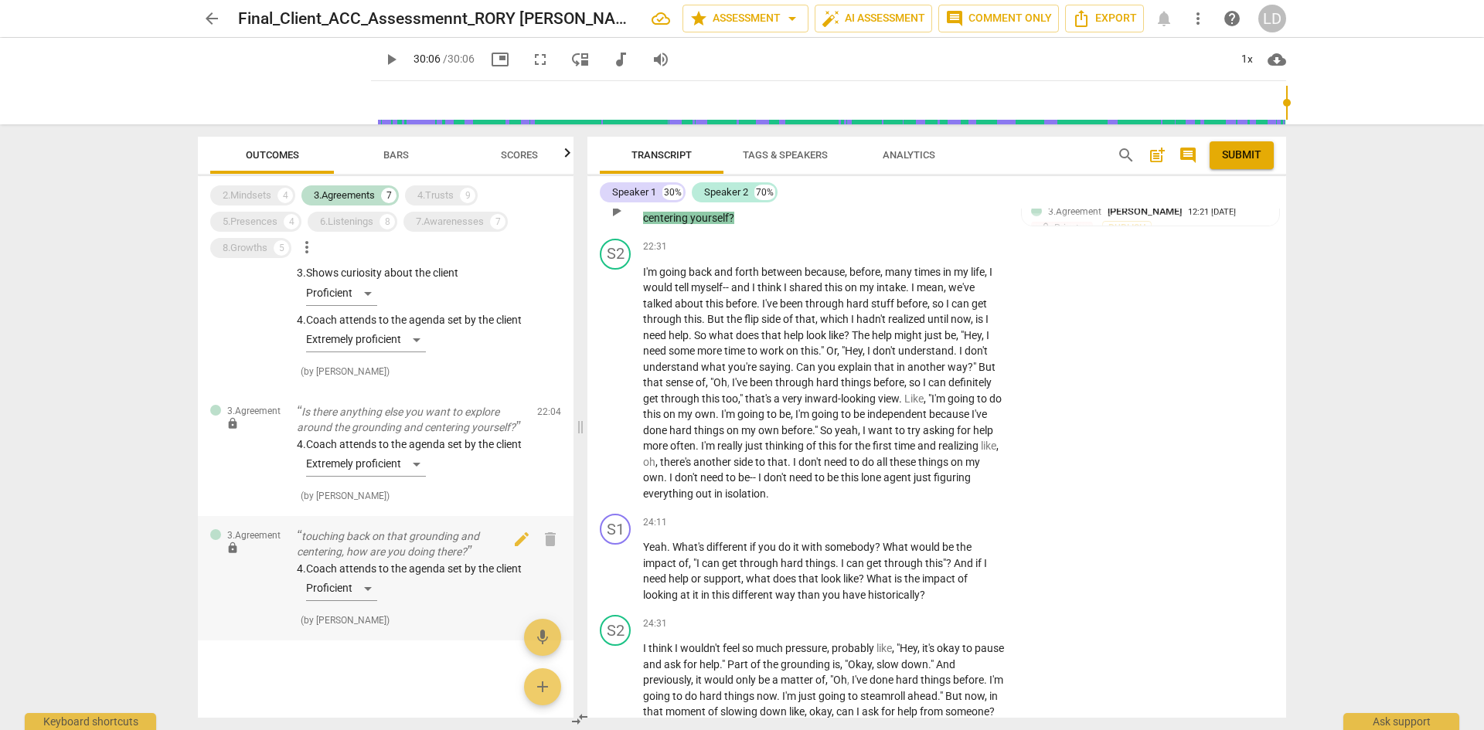
click at [401, 593] on div "4. Coach attends to the agenda set by the client Proficient" at bounding box center [411, 584] width 228 height 47
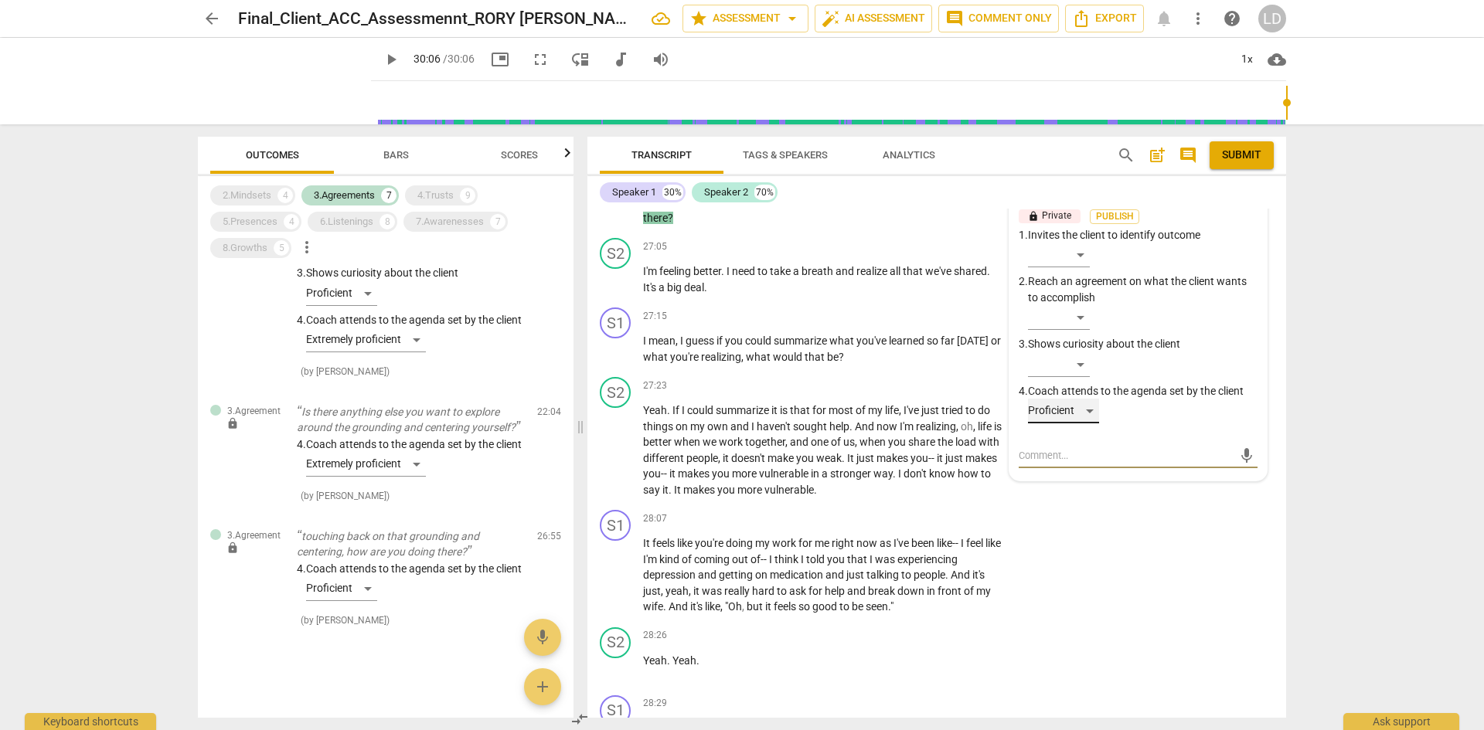
click at [1087, 423] on div "Proficient" at bounding box center [1063, 411] width 71 height 25
click at [1094, 390] on li "Extremely proficient" at bounding box center [1087, 388] width 120 height 29
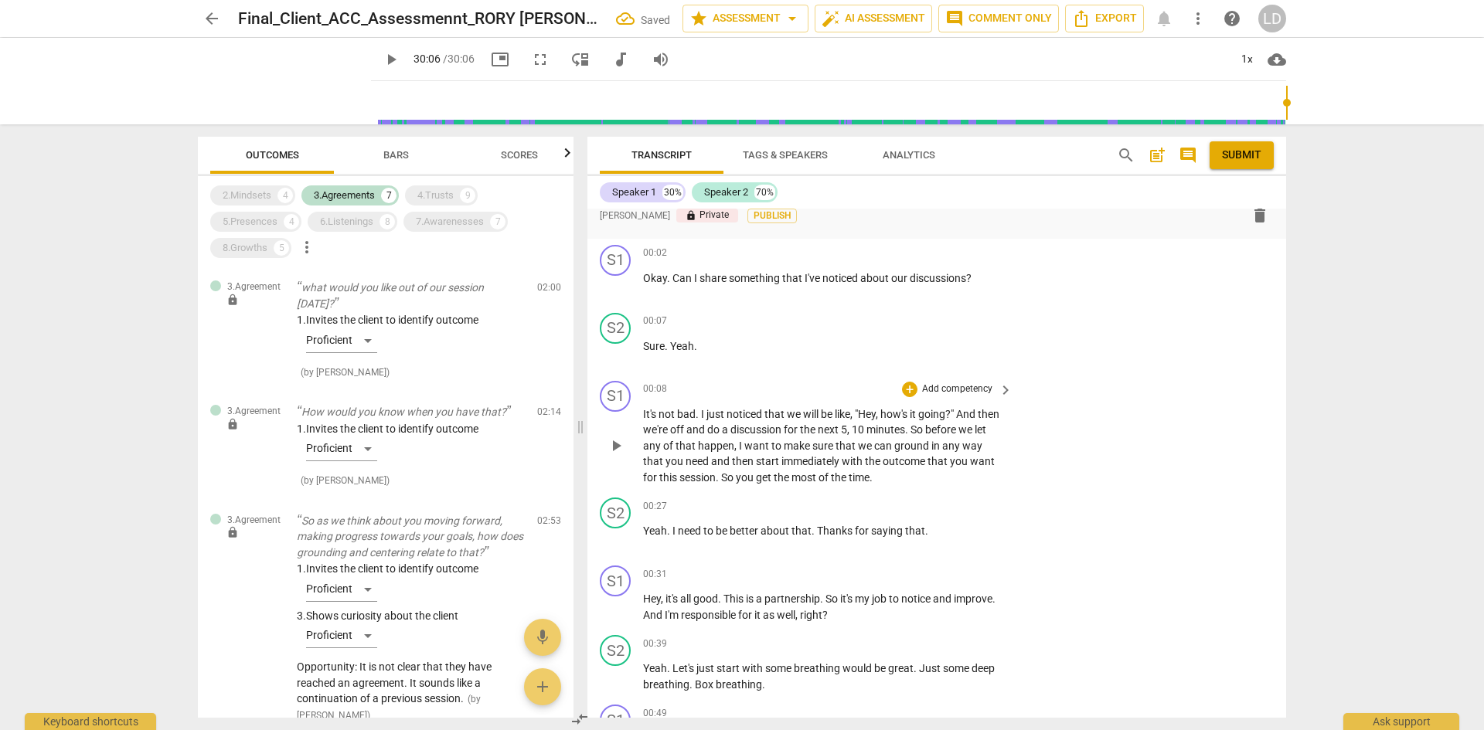
scroll to position [0, 0]
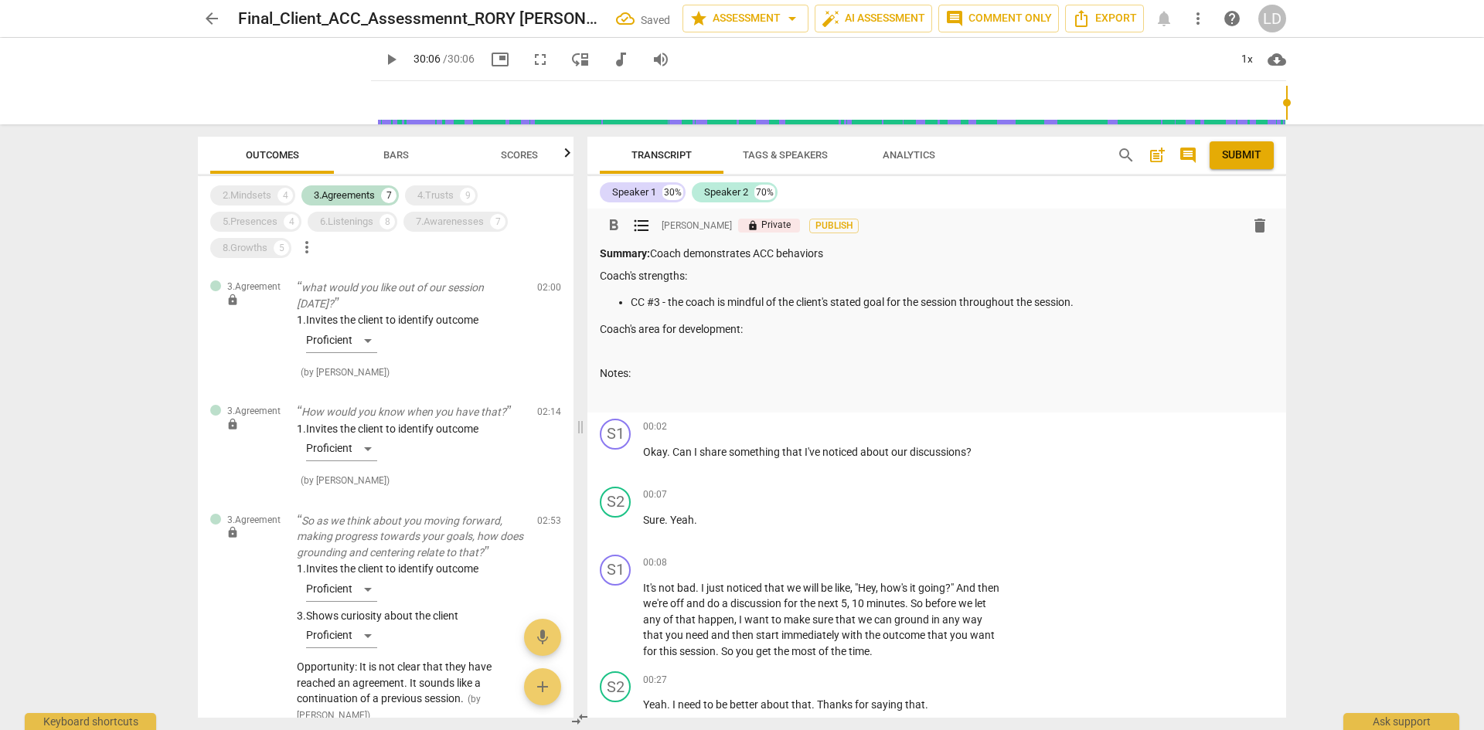
click at [1123, 304] on p "CC #3 - the coach is mindful of the client's stated goal for the session throug…" at bounding box center [952, 302] width 643 height 16
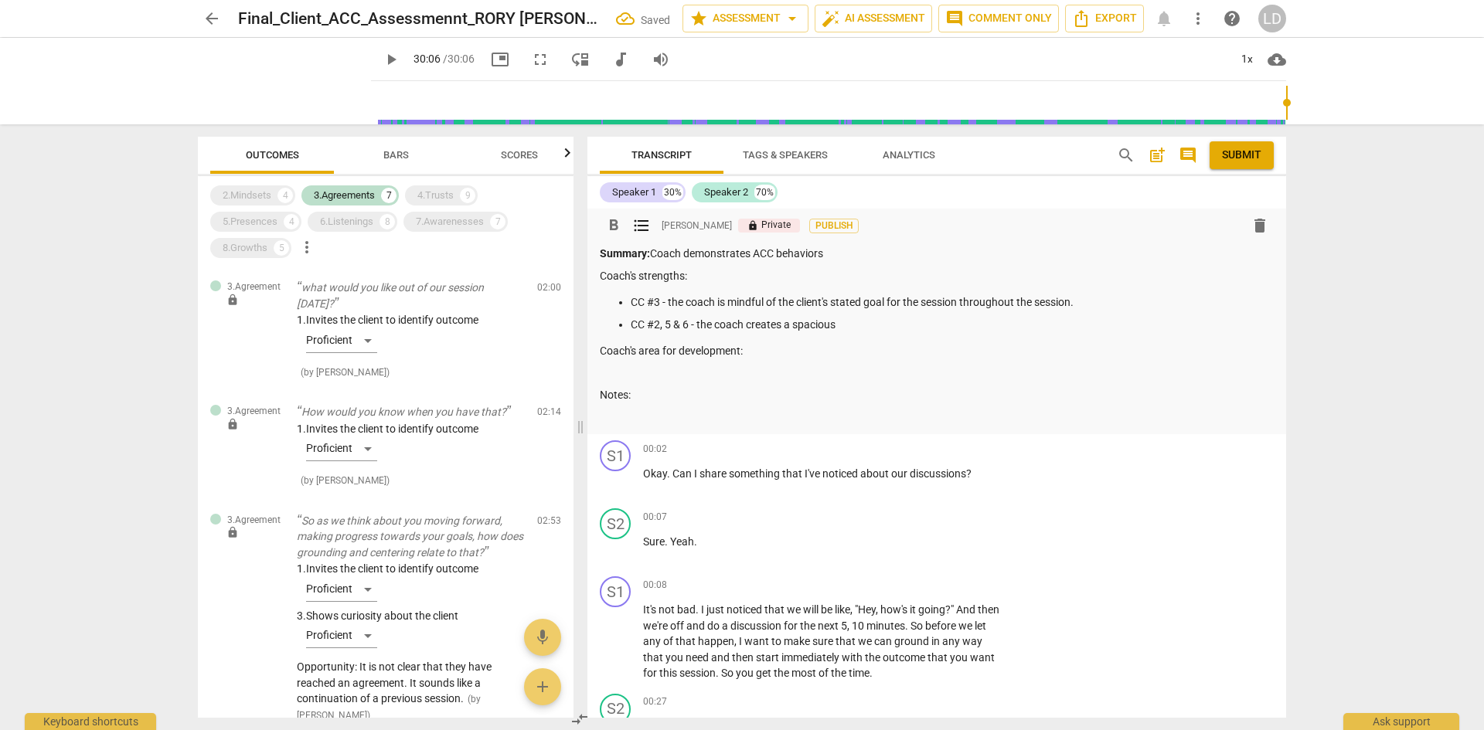
click at [862, 324] on p "CC #2, 5 & 6 - the coach creates a spacious" at bounding box center [952, 325] width 643 height 16
click at [247, 191] on div "2.Mindsets" at bounding box center [247, 195] width 49 height 15
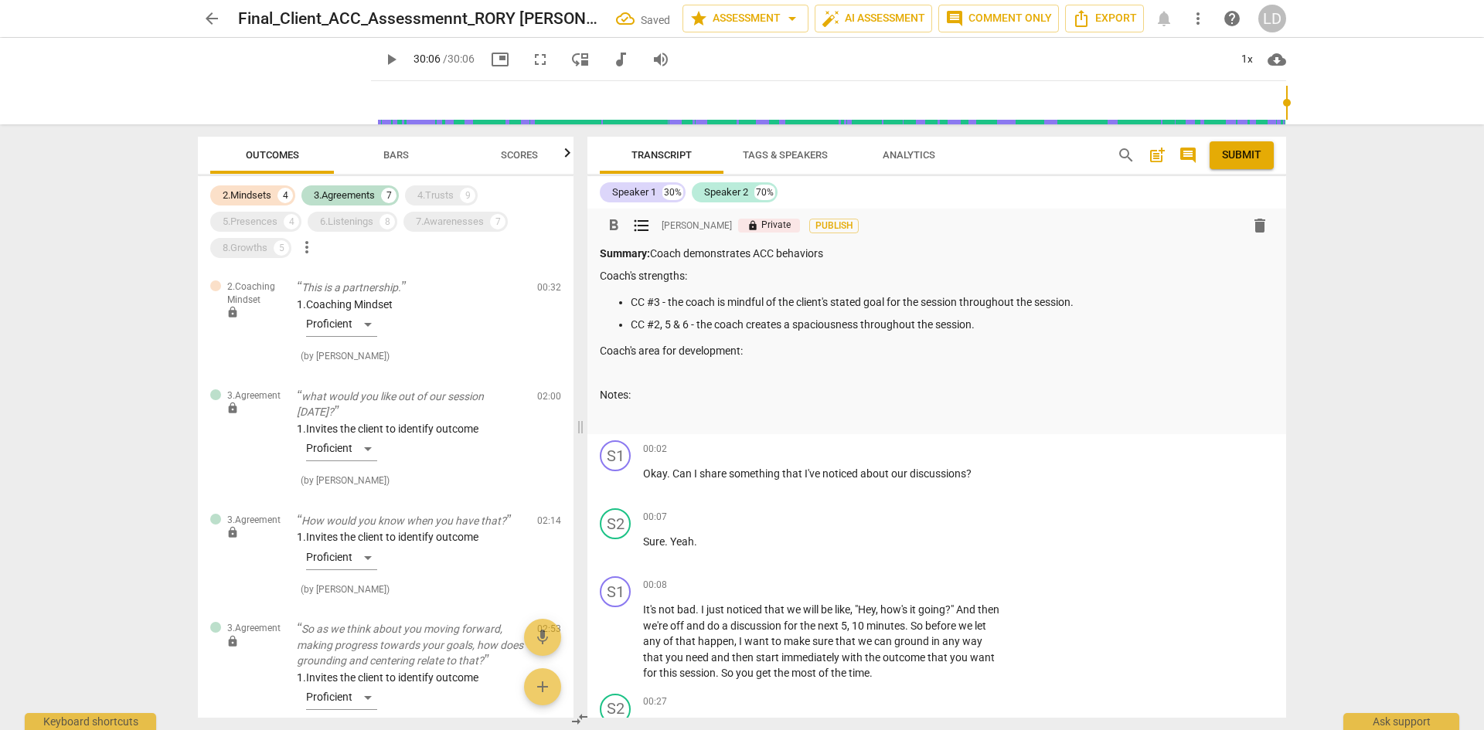
click at [1023, 331] on p "CC #2, 5 & 6 - the coach creates a spaciousness throughout the session." at bounding box center [952, 325] width 643 height 16
click at [355, 196] on div "3.Agreements" at bounding box center [344, 195] width 61 height 15
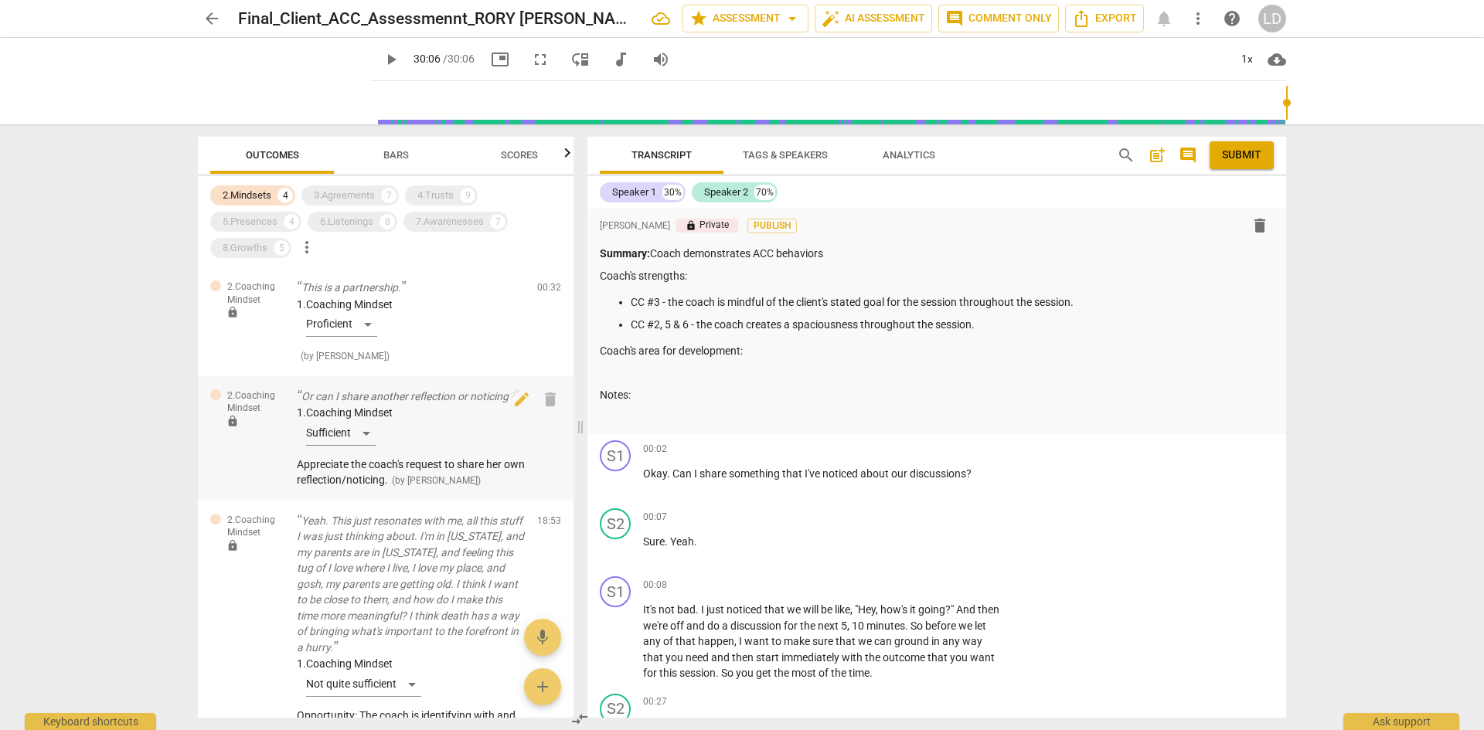
click at [494, 463] on span "Appreciate the coach's request to share her own reflection/noticing." at bounding box center [411, 472] width 228 height 29
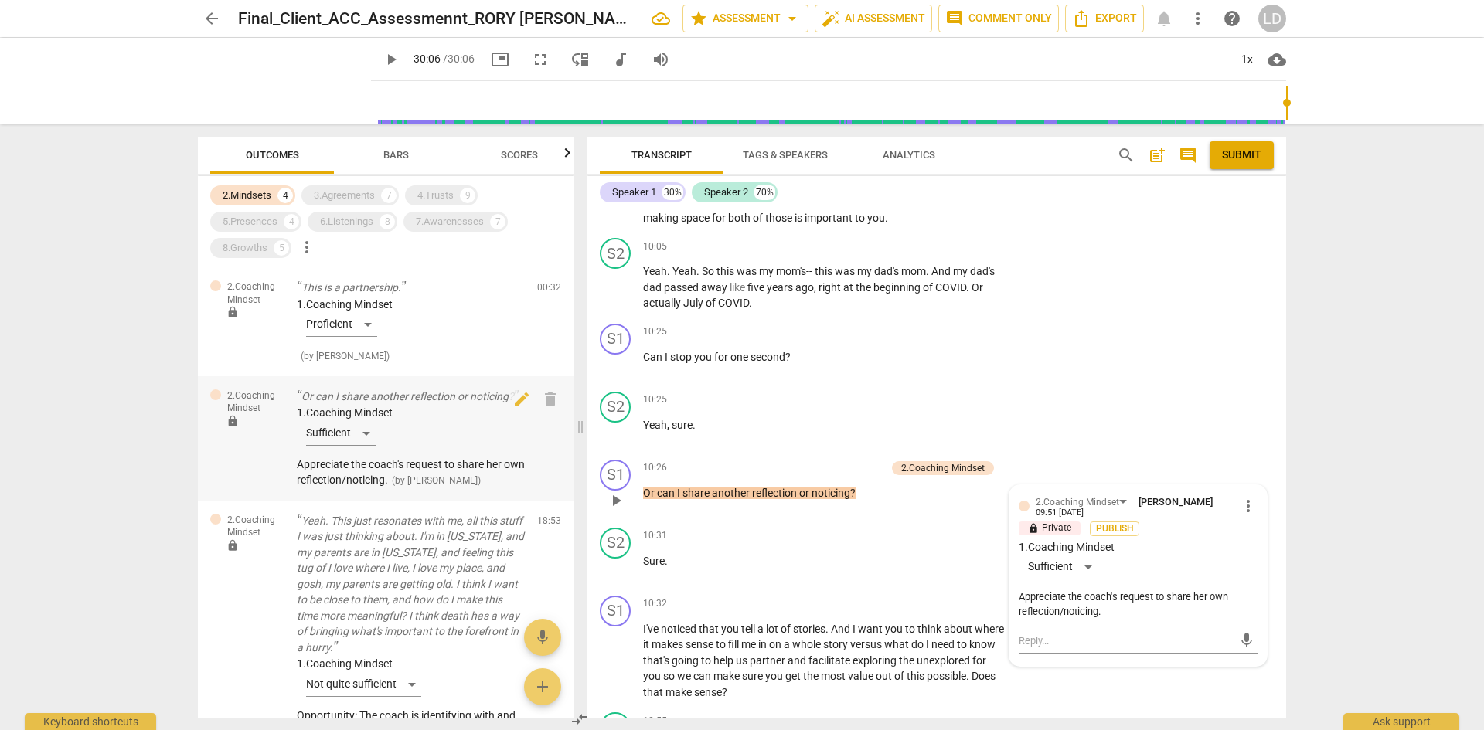
scroll to position [2926, 0]
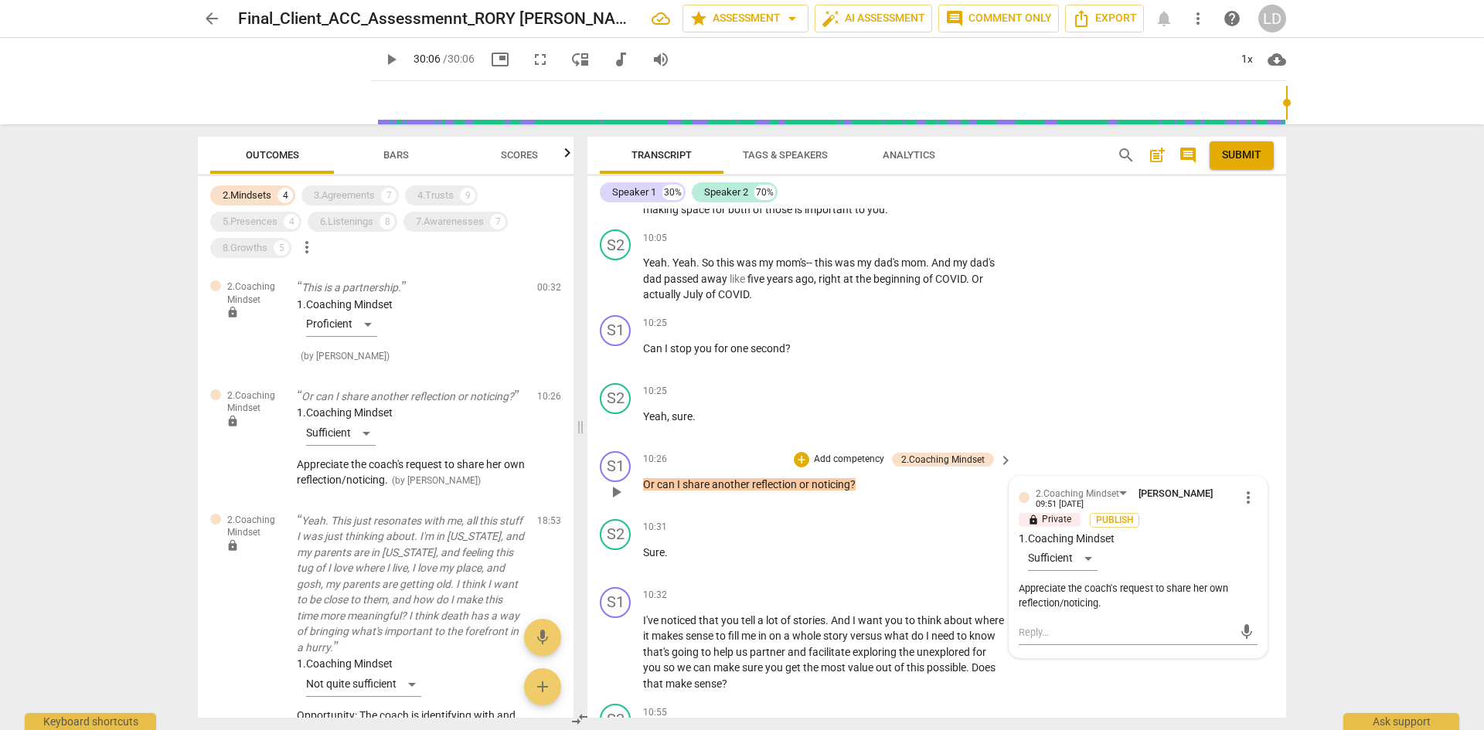
click at [1245, 488] on span "more_vert" at bounding box center [1248, 497] width 19 height 19
click at [1261, 485] on li "Edit" at bounding box center [1259, 482] width 53 height 29
click at [1204, 590] on textarea "Appreciate the coach's request to share her own reflection/noticing." at bounding box center [1138, 604] width 239 height 29
type textarea "Appreciate the coach's request to share he own reflection/noticing."
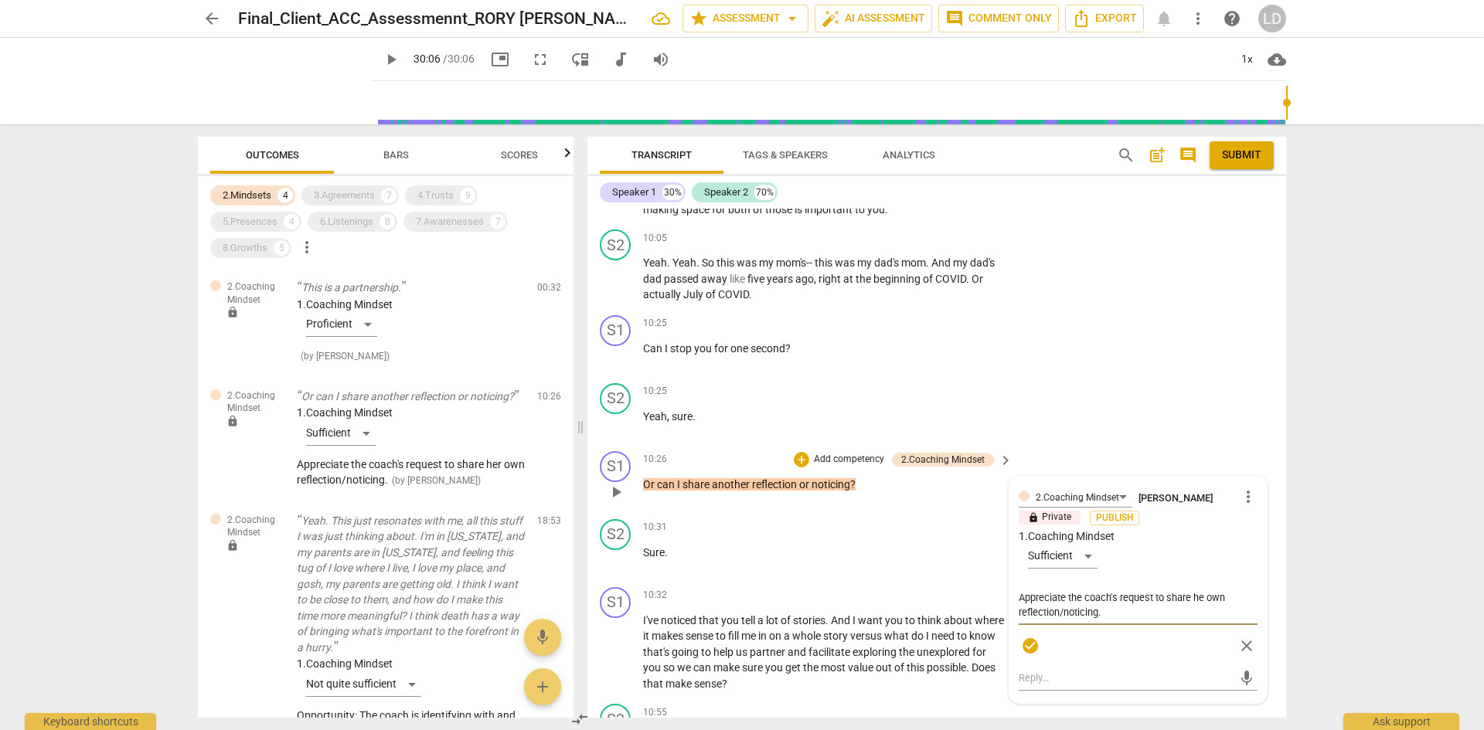
type textarea "Appreciate the coach's request to share h own reflection/noticing."
type textarea "Appreciate the coach's request to share hi own reflection/noticing."
type textarea "Appreciate the coach's request to share his own reflection/noticing."
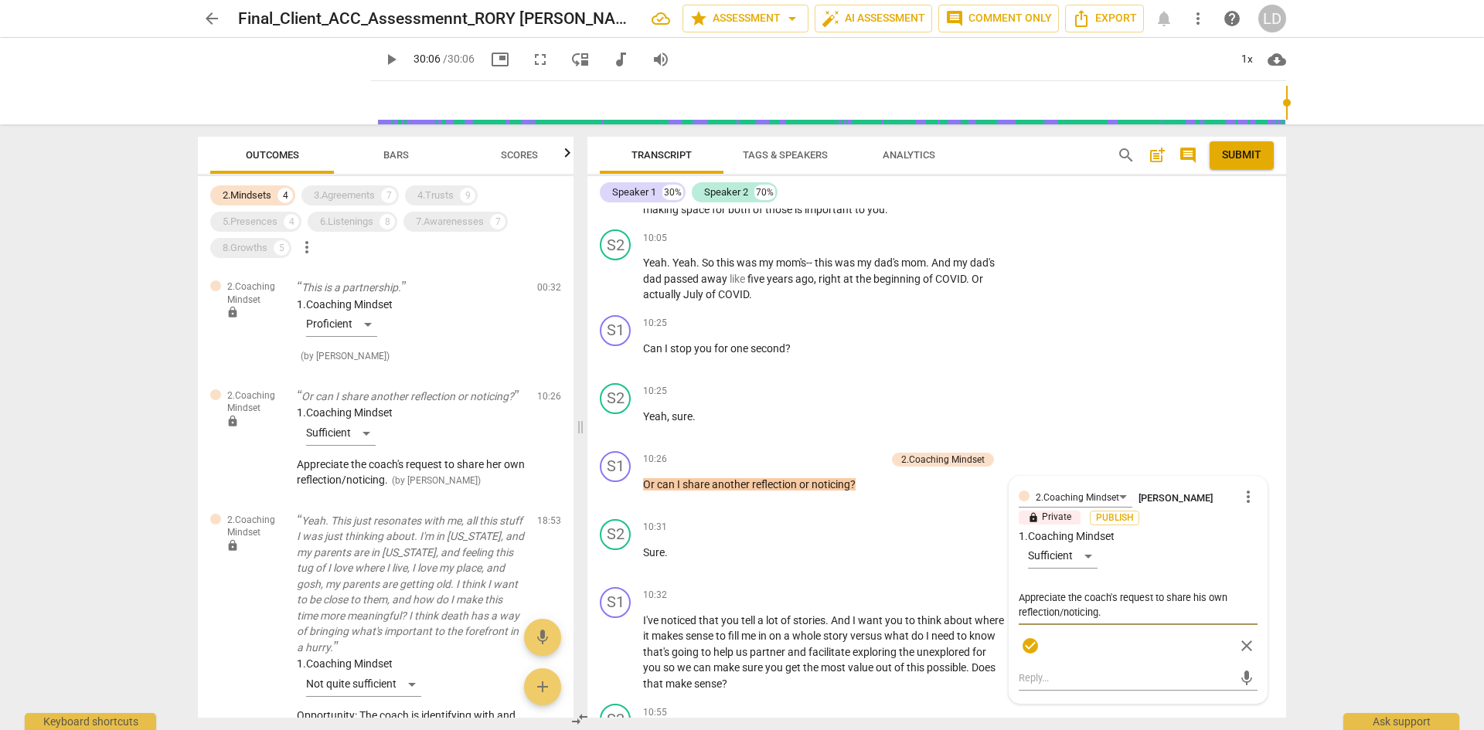
type textarea "Appreciate the coach's request to share his own reflection/noticing."
click at [1314, 576] on div "arrow_back Final_Client_ACC_Assessmennt_RORY [PERSON_NAME] star Assessment arro…" at bounding box center [742, 365] width 1484 height 730
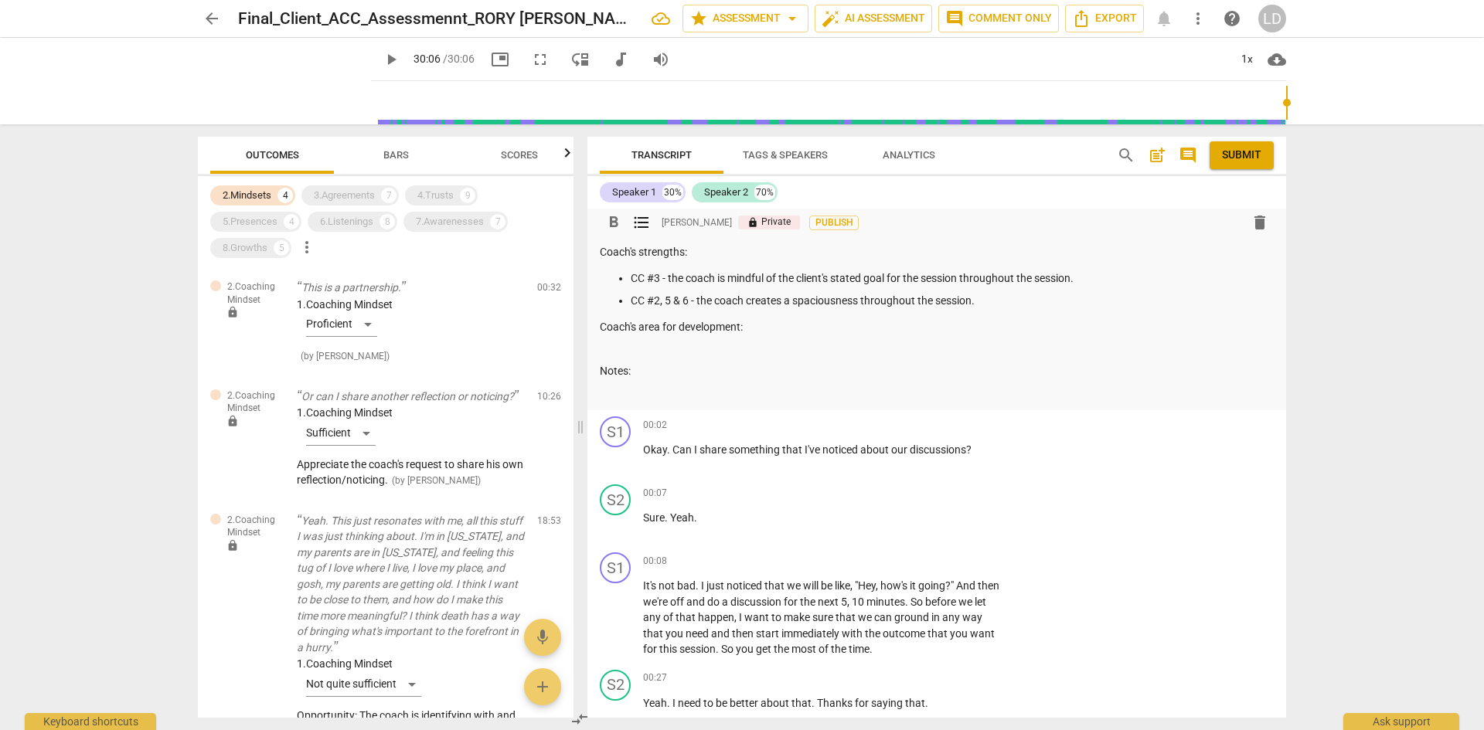
scroll to position [0, 0]
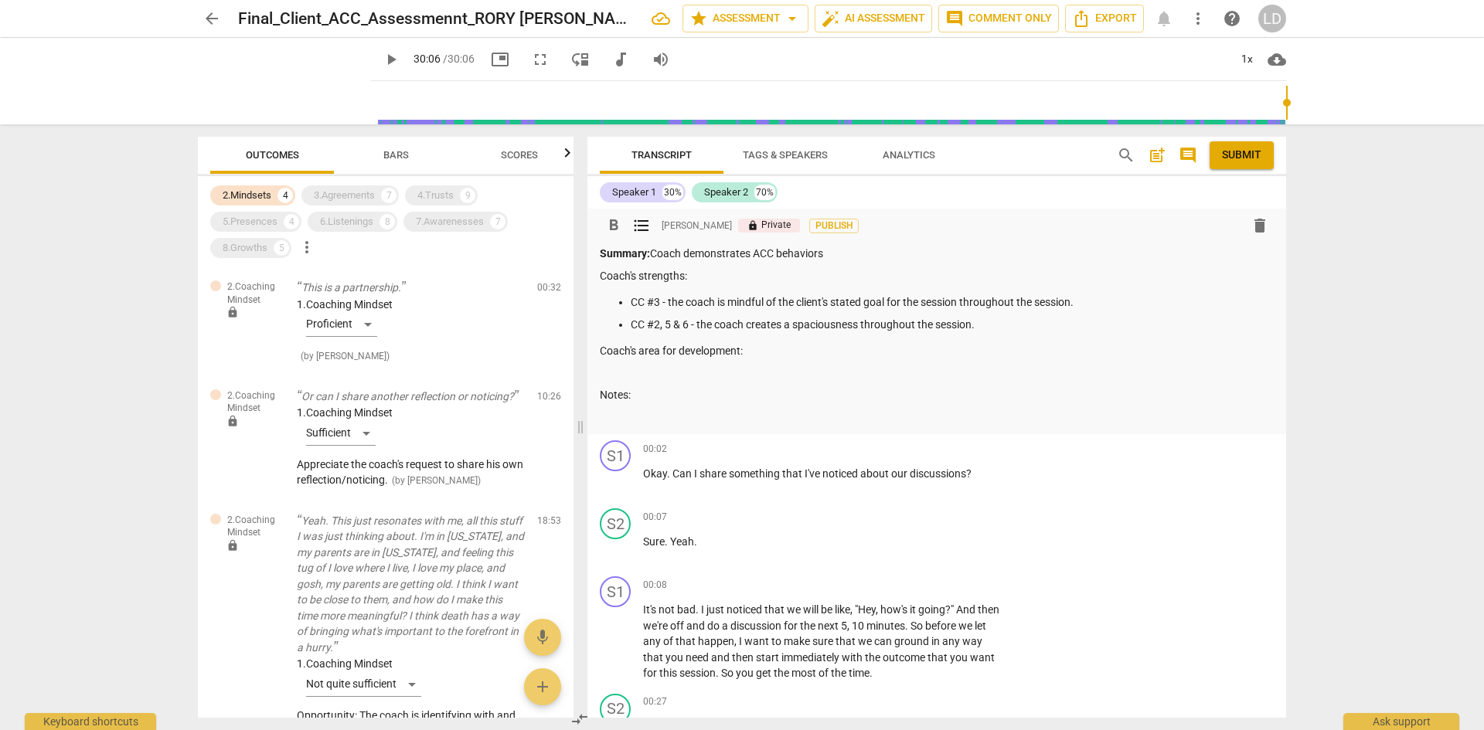
click at [665, 322] on p "CC #2, 5 & 6 - the coach creates a spaciousness throughout the session." at bounding box center [952, 325] width 643 height 16
click at [991, 325] on p "CC #5 & 6 - the coach creates a spaciousness throughout the session." at bounding box center [952, 325] width 643 height 16
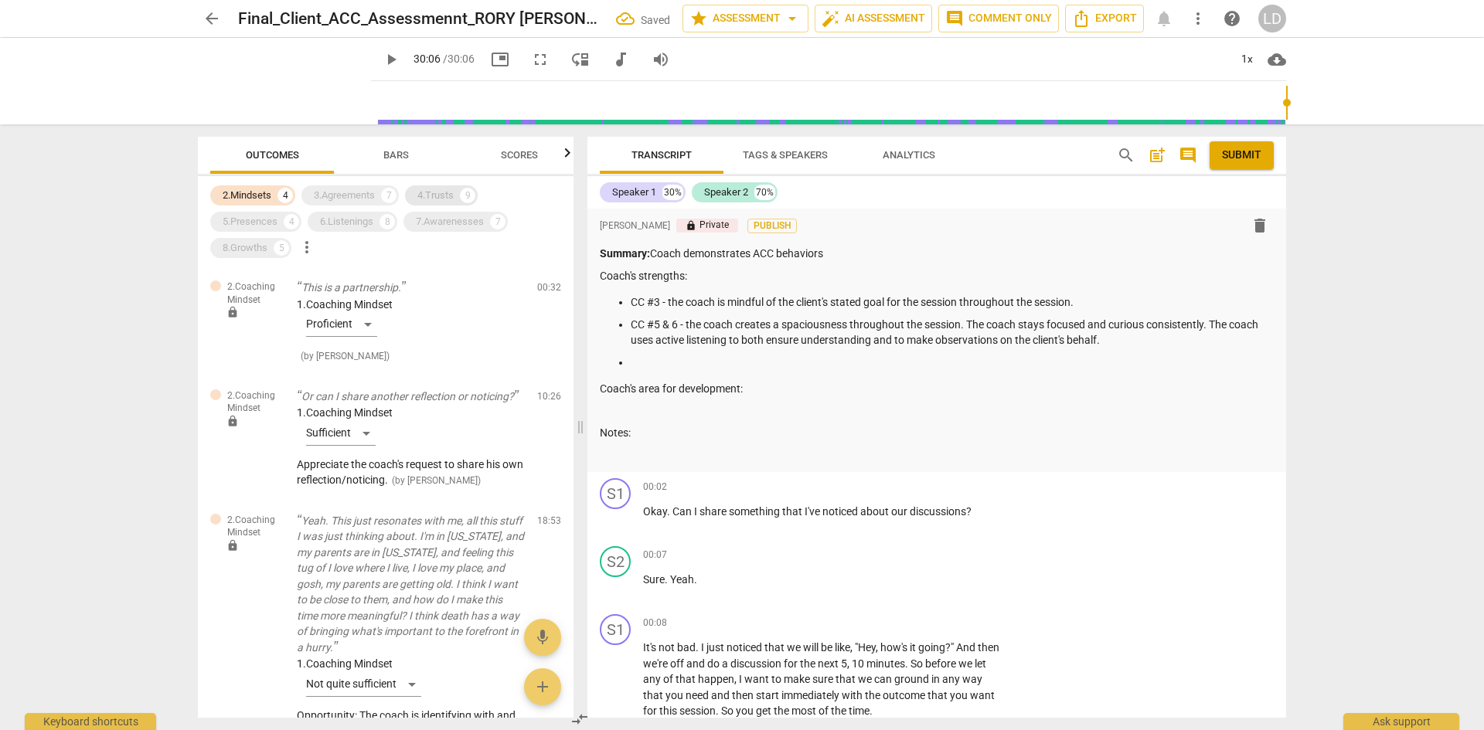
click at [441, 201] on div "4.Trusts" at bounding box center [435, 195] width 36 height 15
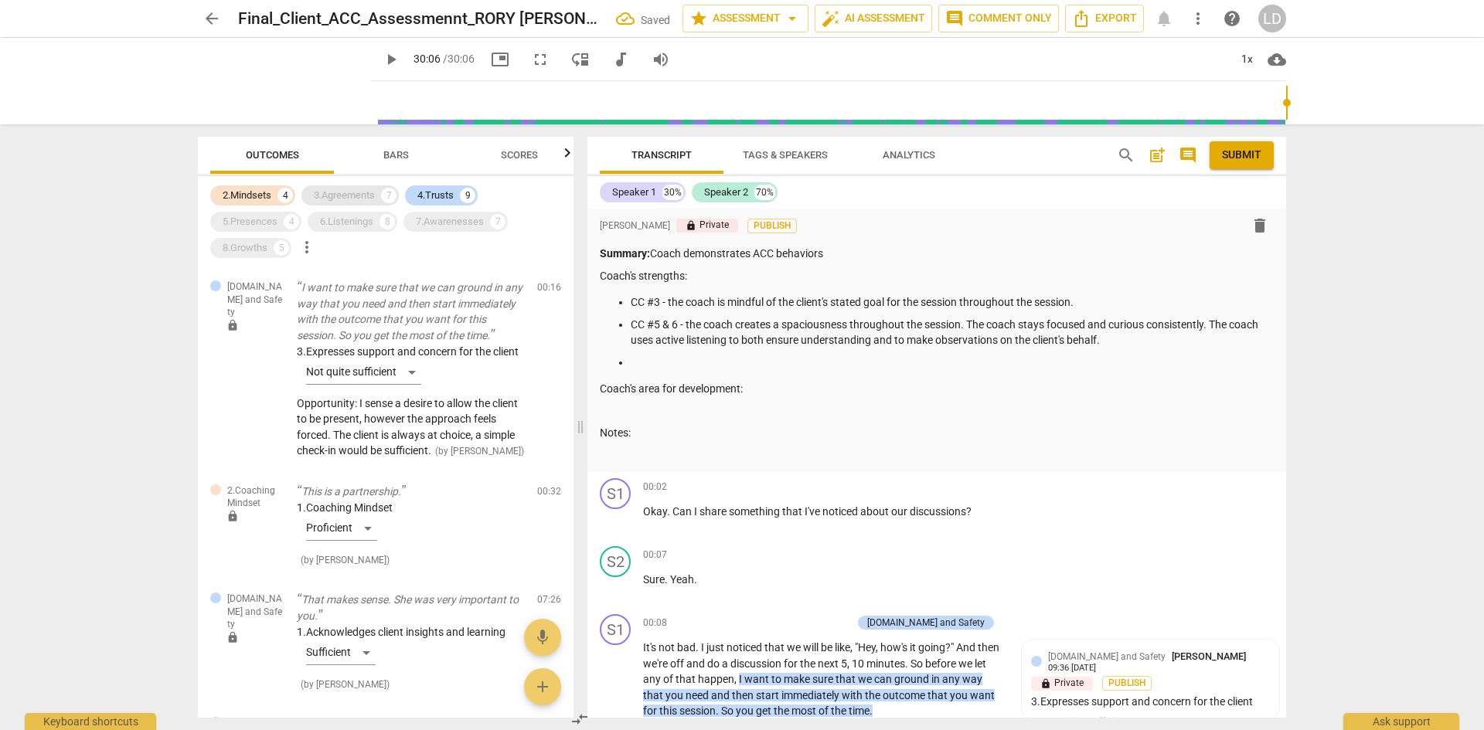
click at [345, 198] on div "3.Agreements" at bounding box center [344, 195] width 61 height 15
click at [783, 355] on p at bounding box center [952, 363] width 643 height 16
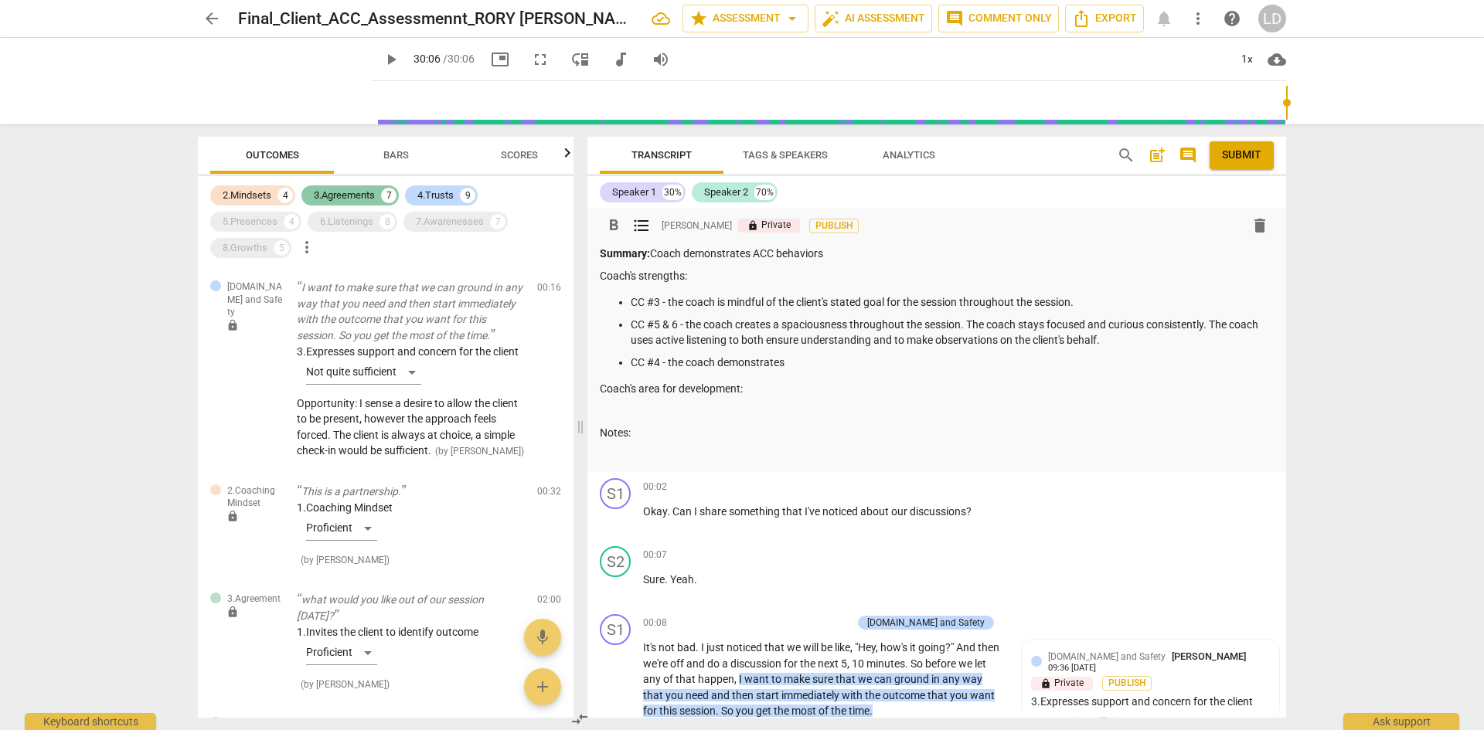
click at [363, 193] on div "3.Agreements" at bounding box center [344, 195] width 61 height 15
click at [250, 196] on div "2.Mindsets" at bounding box center [247, 195] width 49 height 15
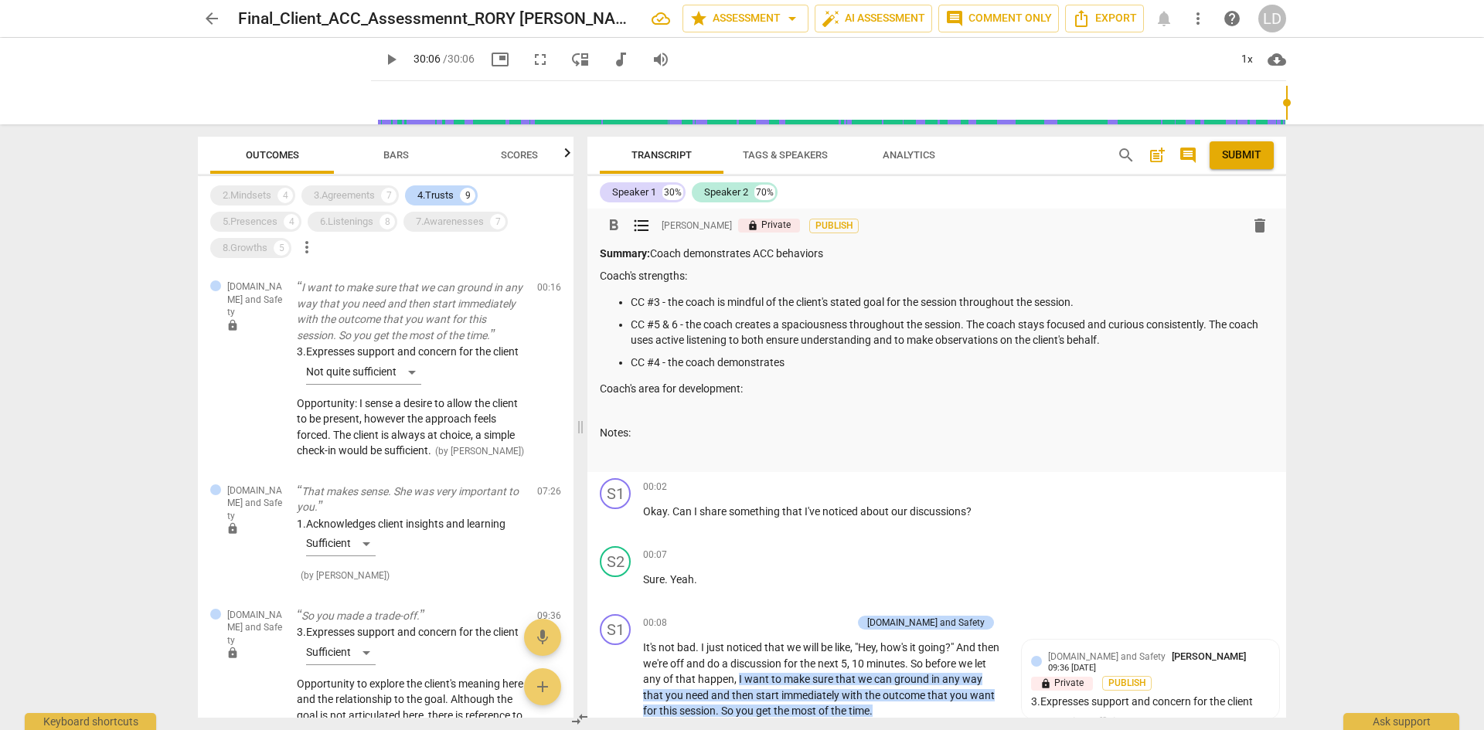
click at [913, 355] on p "CC #4 - the coach demonstrates" at bounding box center [952, 363] width 643 height 16
click at [410, 563] on div "1. Acknowledges client insights and learning Sufficient" at bounding box center [411, 539] width 228 height 47
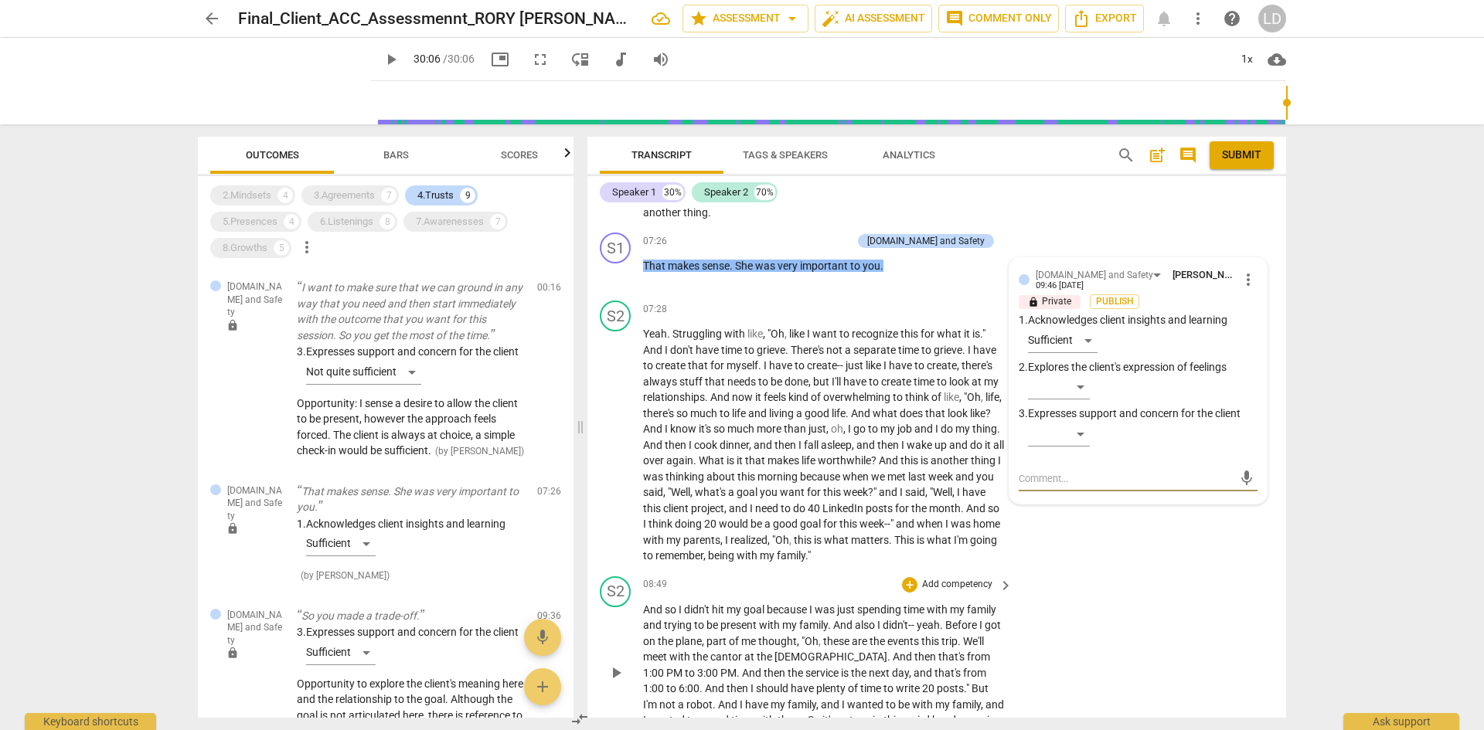
type textarea "O"
type textarea "Op"
type textarea "Opp"
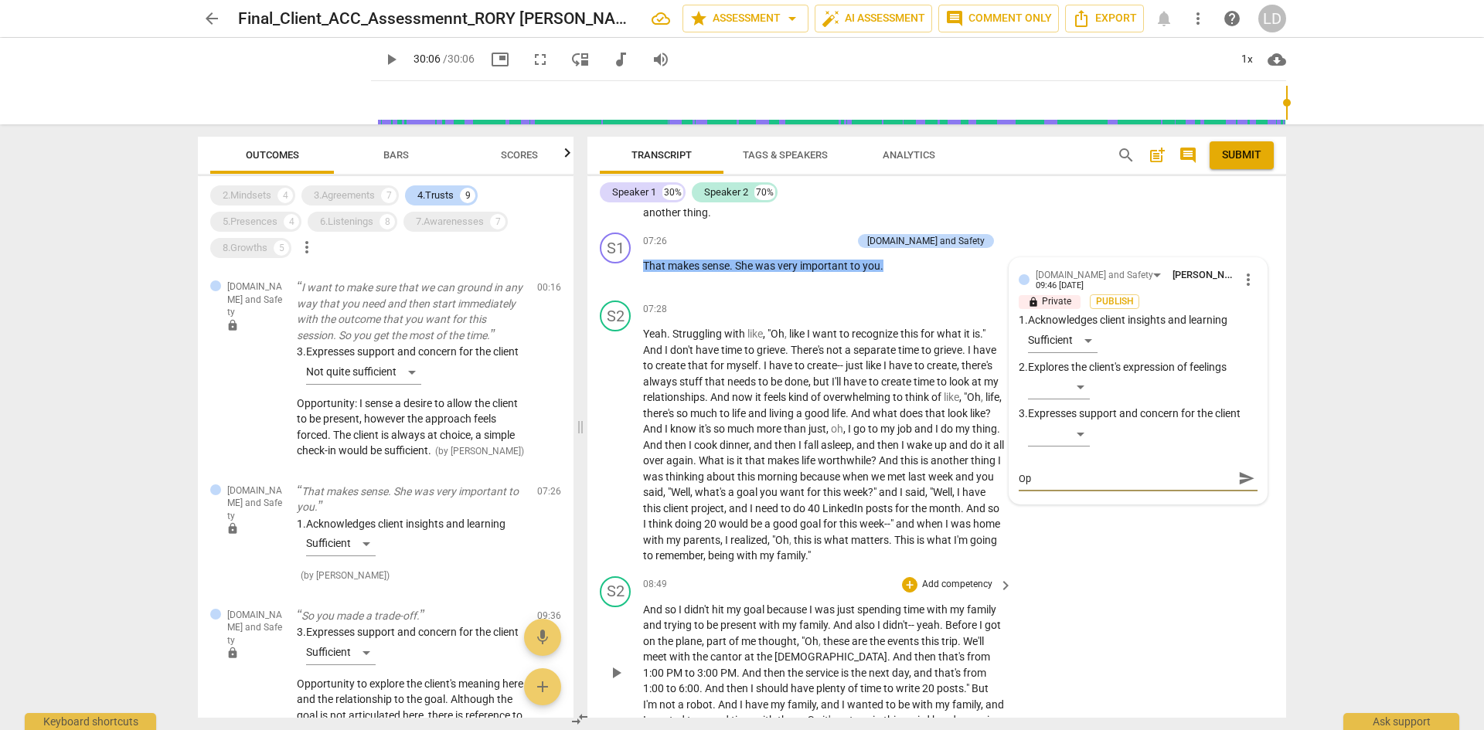
type textarea "Opp"
type textarea "Oppo"
type textarea "Oppor"
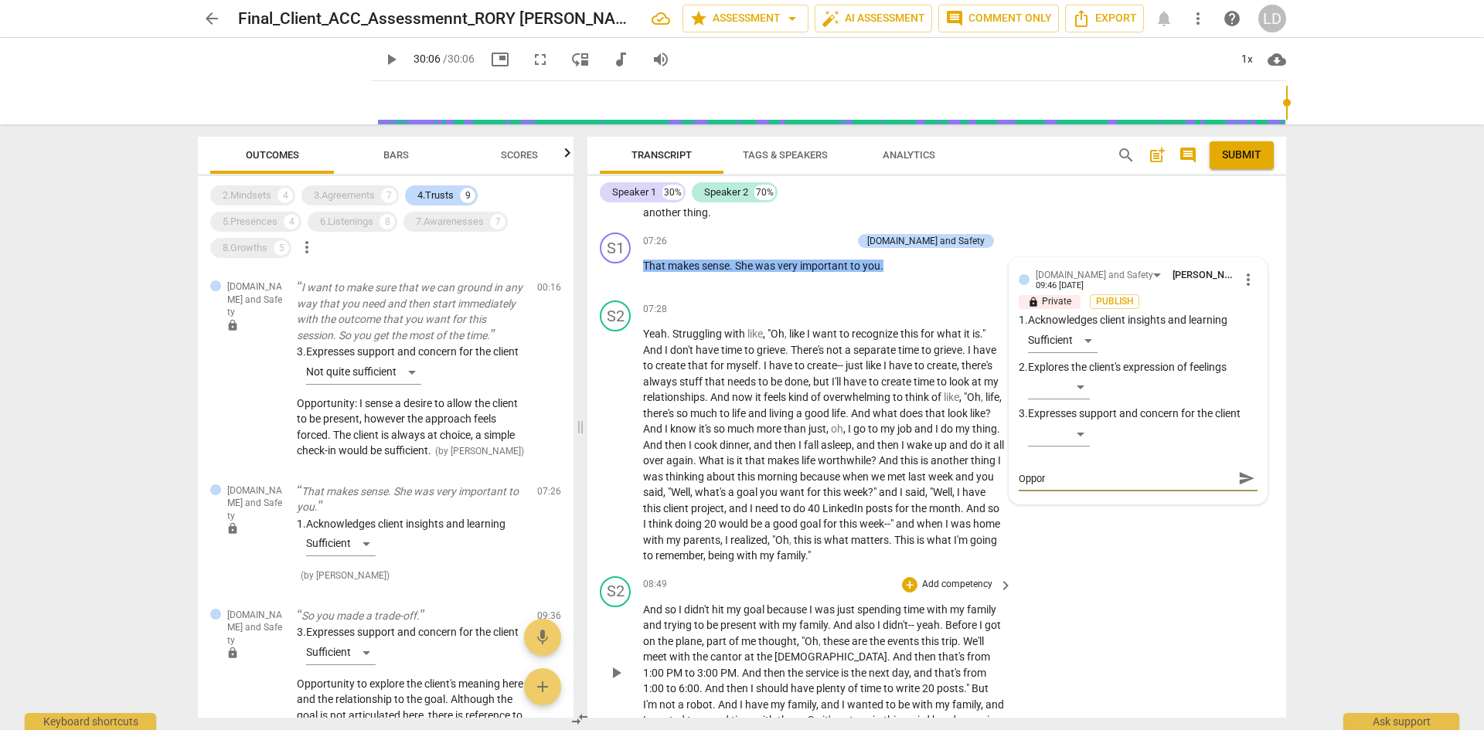
type textarea "Opport"
type textarea "Opportu"
type textarea "Opportun"
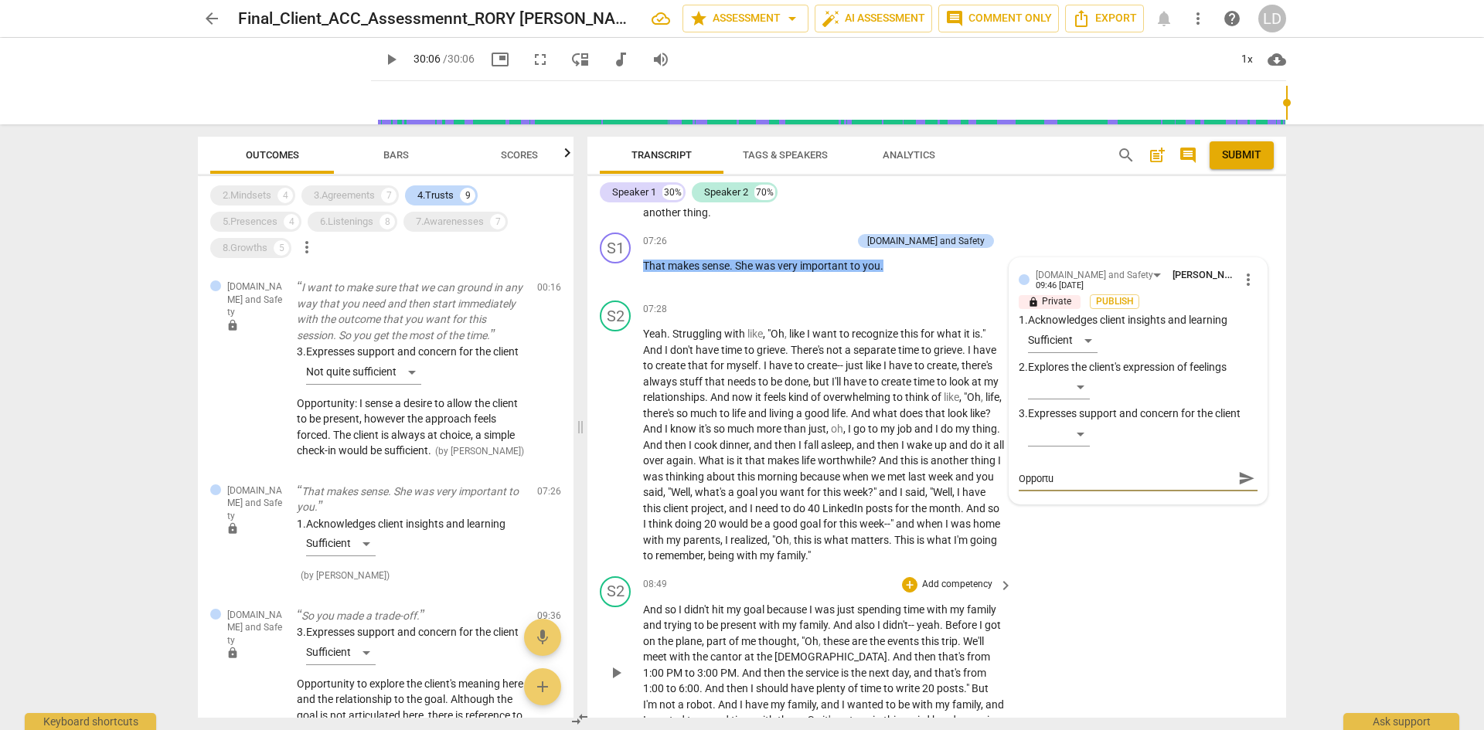
type textarea "Opportun"
type textarea "Opportuni"
type textarea "Opportunit"
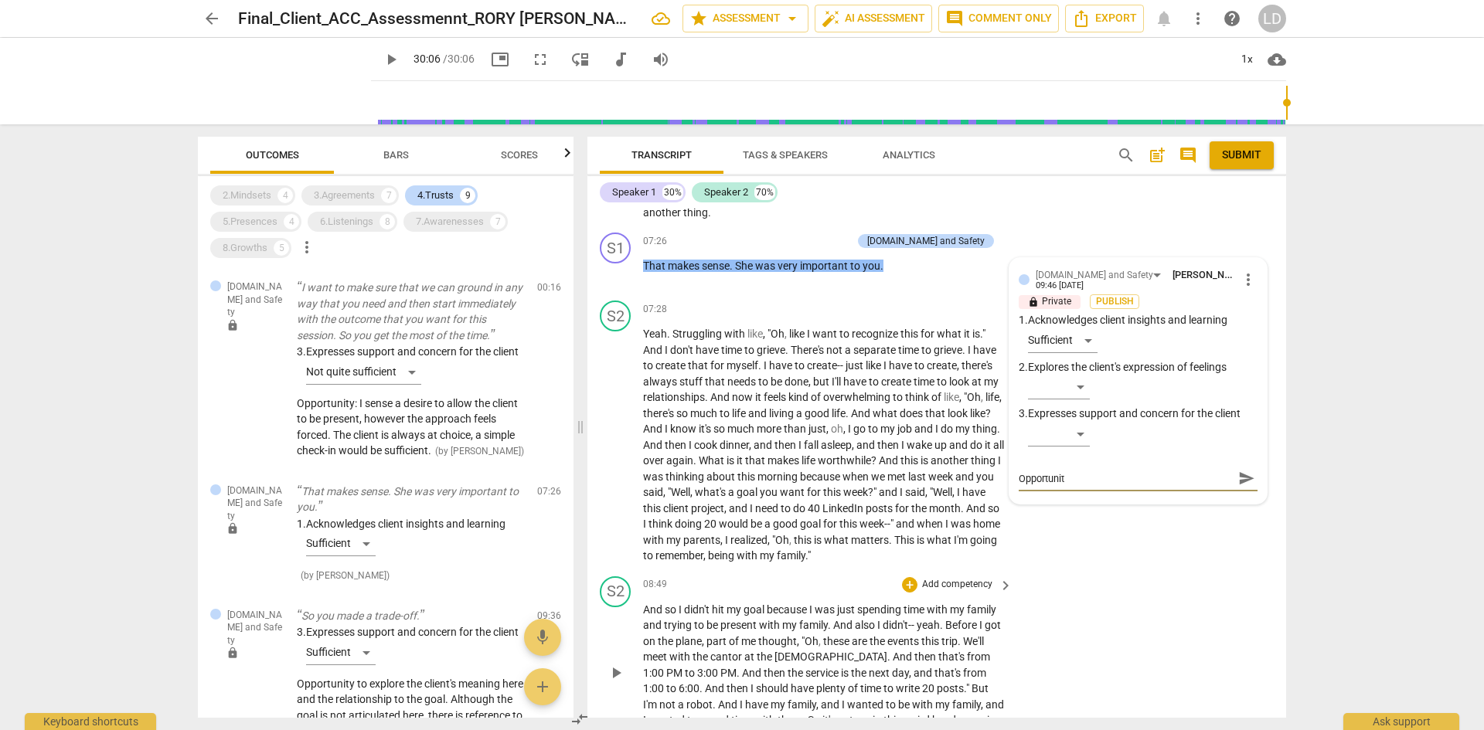
type textarea "Opportunity"
type textarea "Opportunity t"
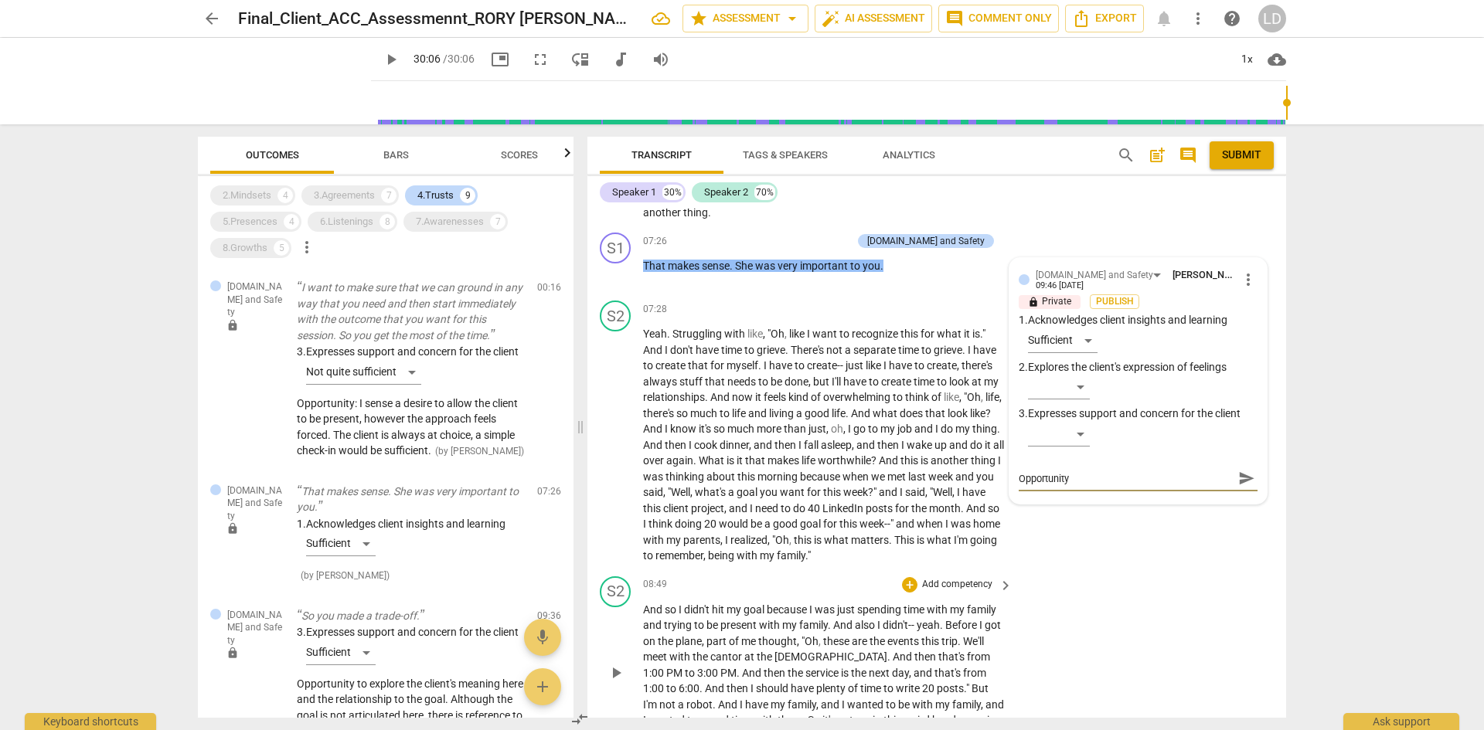
type textarea "Opportunity t"
type textarea "Opportunity to"
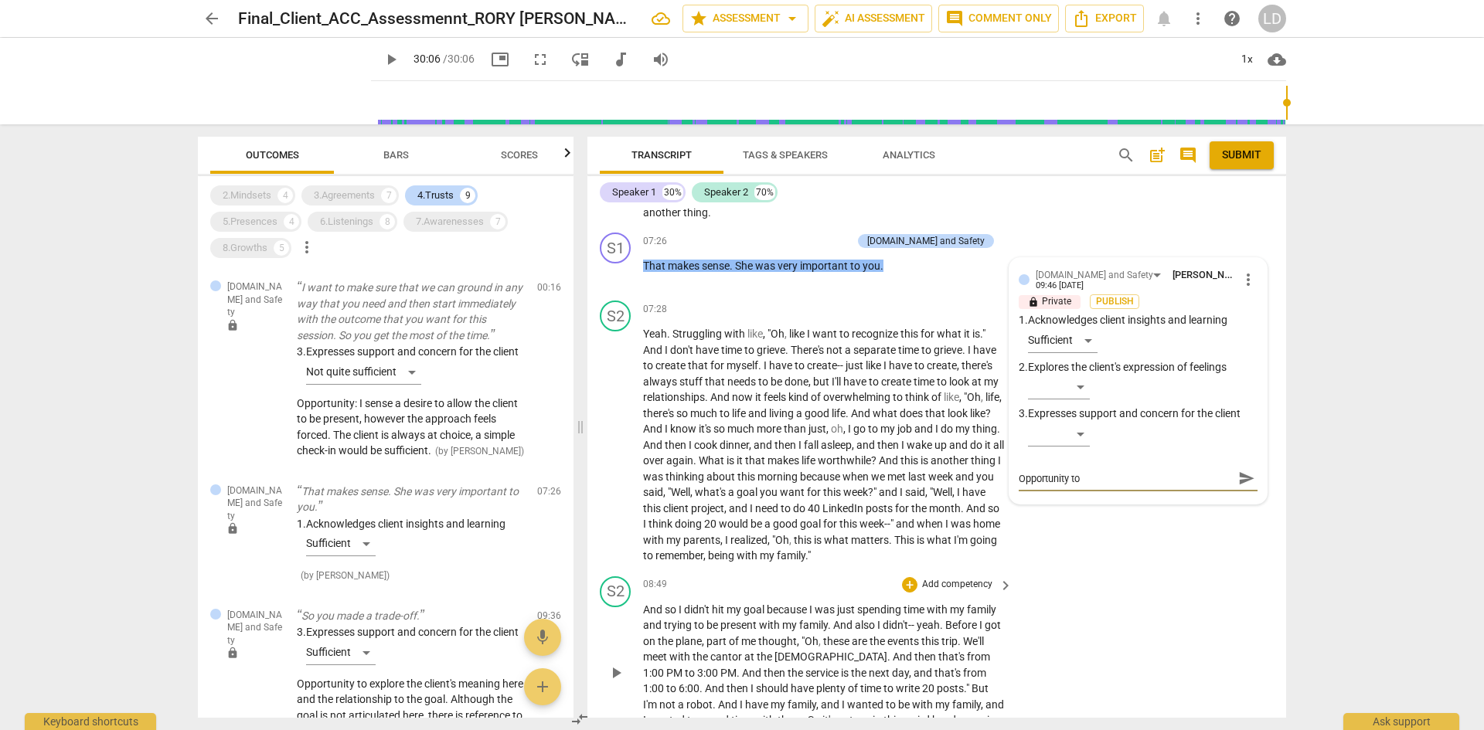
type textarea "Opportunity to e"
type textarea "Opportunity to ex"
type textarea "Opportunity to exp"
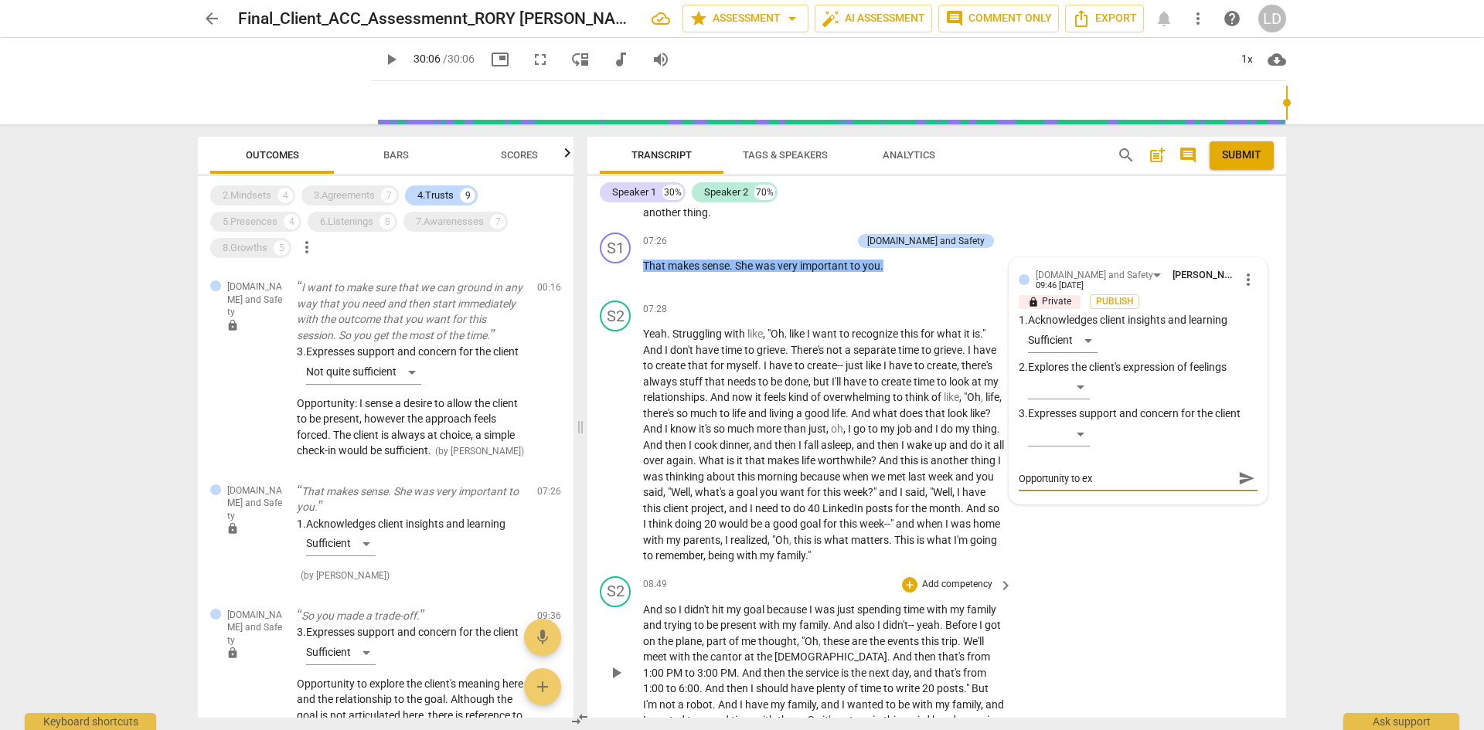
type textarea "Opportunity to exp"
type textarea "Opportunity to expl"
type textarea "Opportunity to explo"
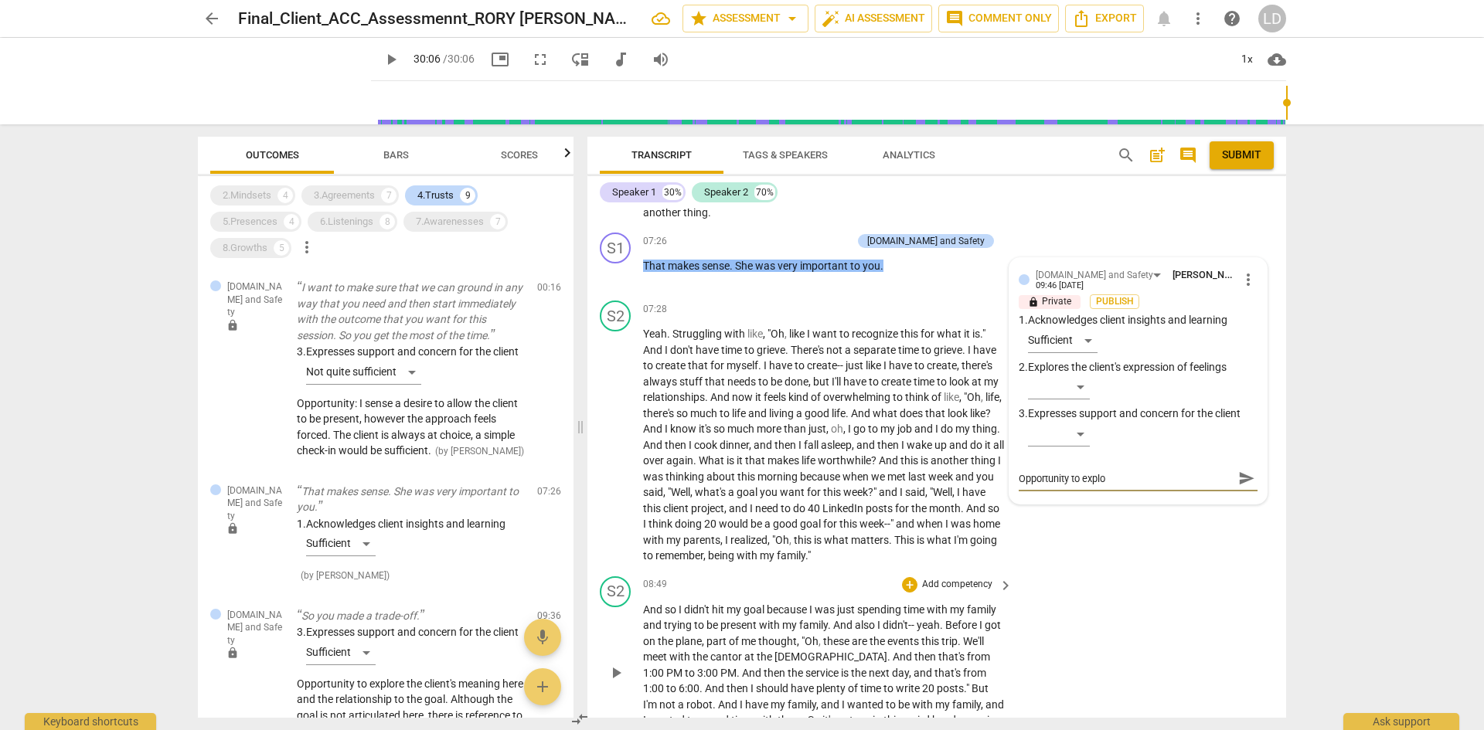
type textarea "Opportunity to explor"
type textarea "Opportunity to explore"
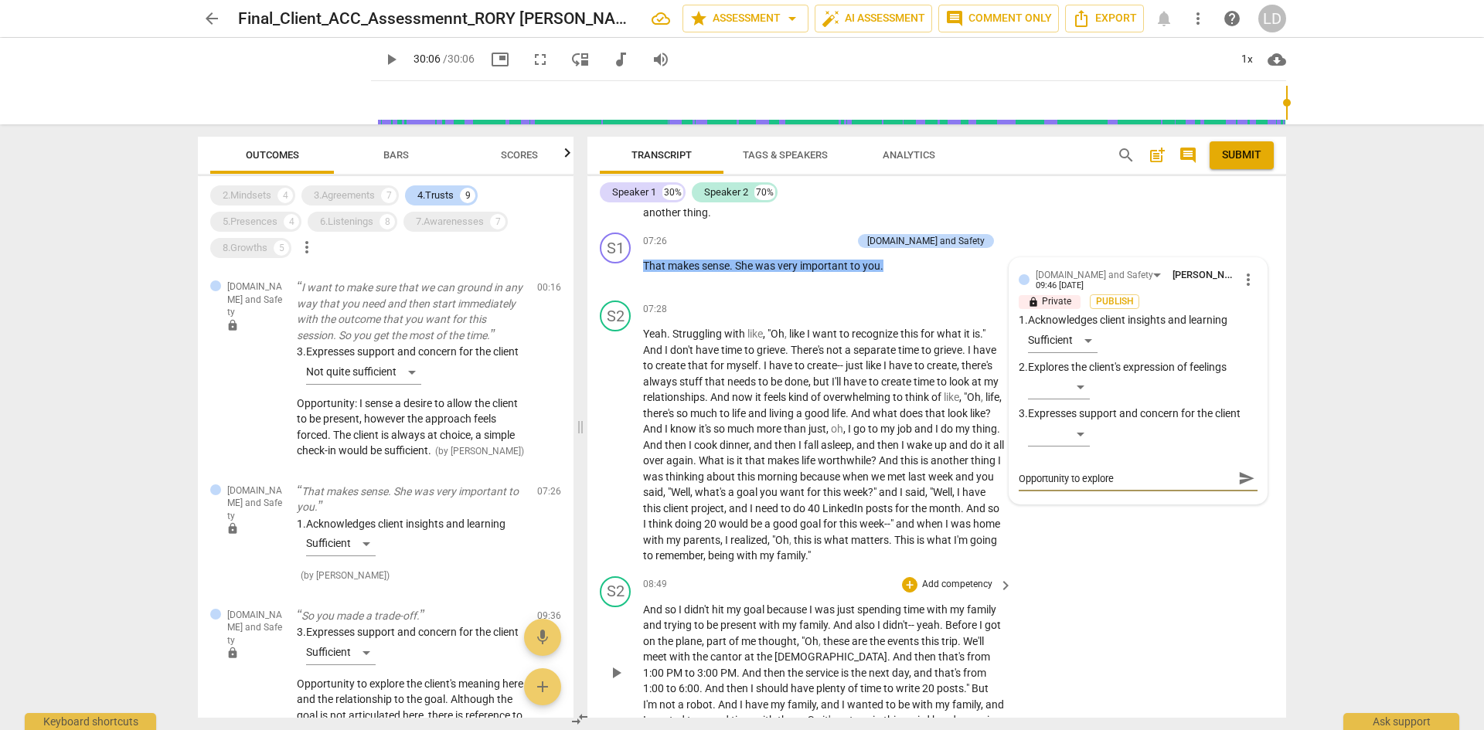
type textarea "Opportunity to explore"
type textarea "Opportunity to explore t"
type textarea "Opportunity to explore th"
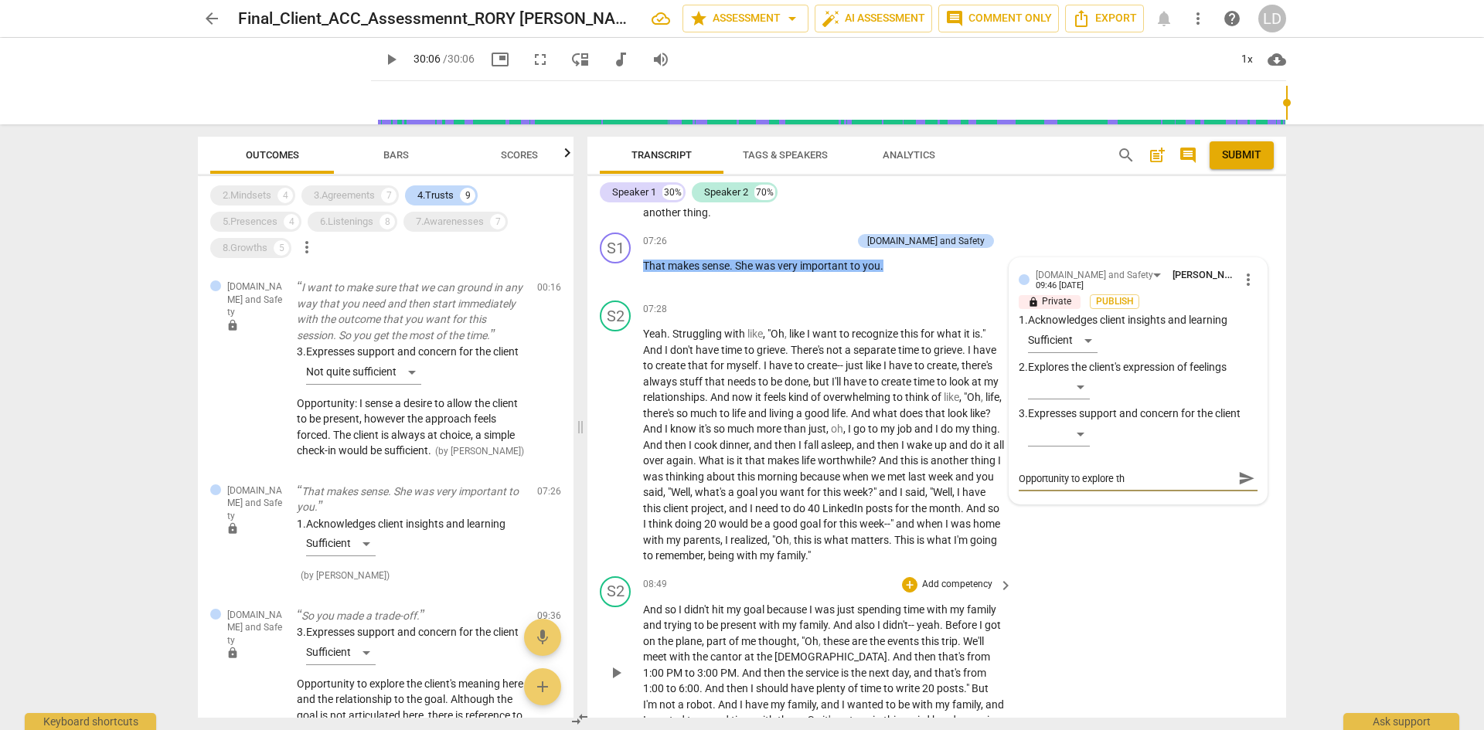
type textarea "Opportunity to explore the"
type textarea "Opportunity to explore the r"
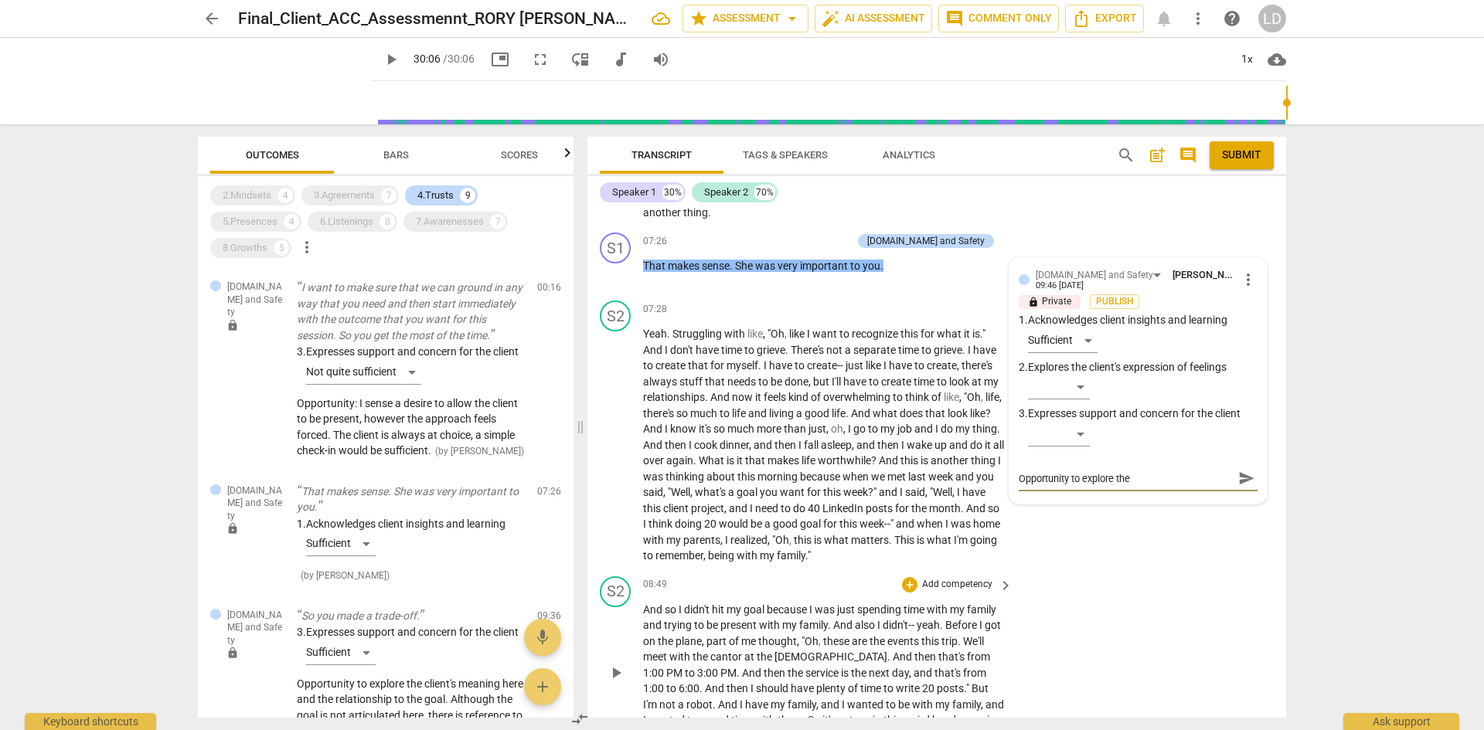
type textarea "Opportunity to explore the r"
type textarea "Opportunity to explore the re"
type textarea "Opportunity to explore the rel"
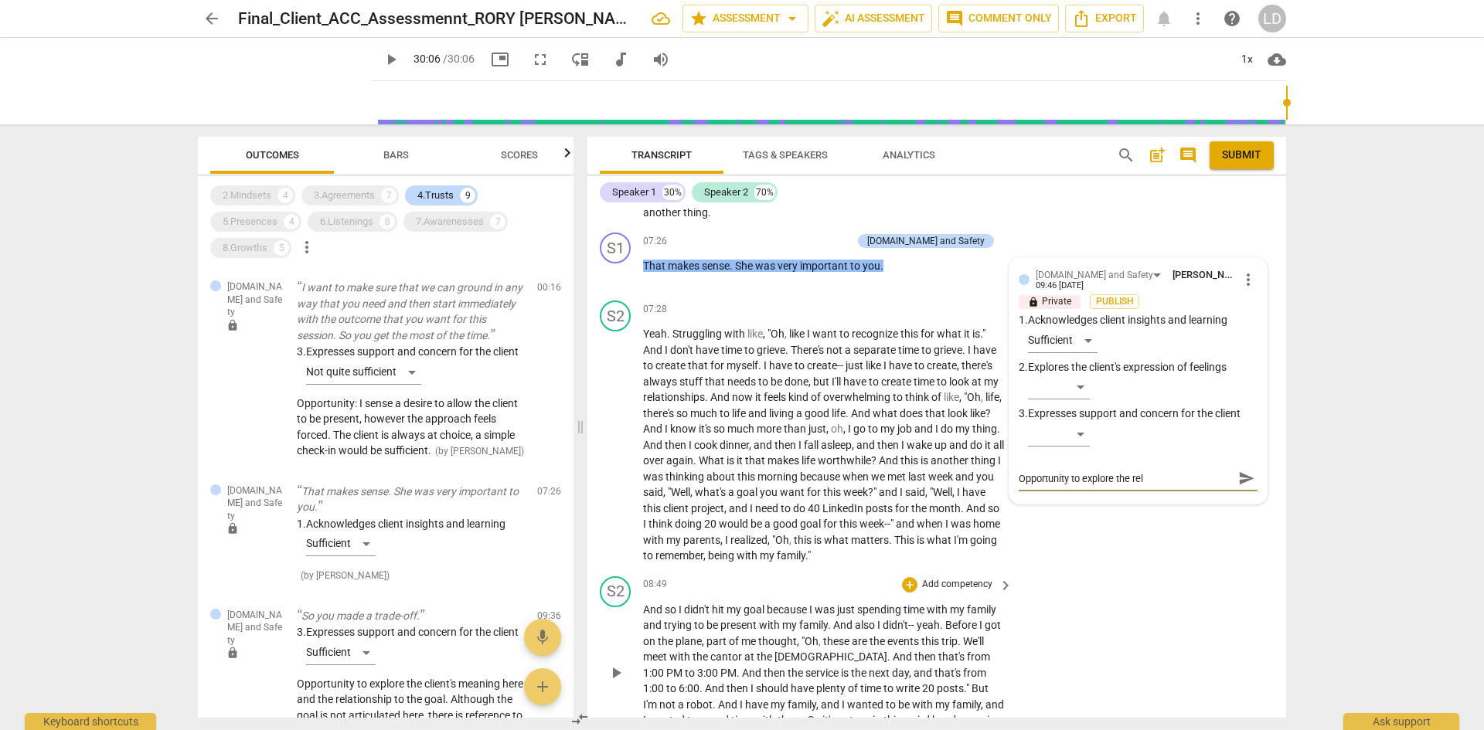
type textarea "Opportunity to explore the rele"
type textarea "Opportunity to explore the relev"
type textarea "Opportunity to explore the releva"
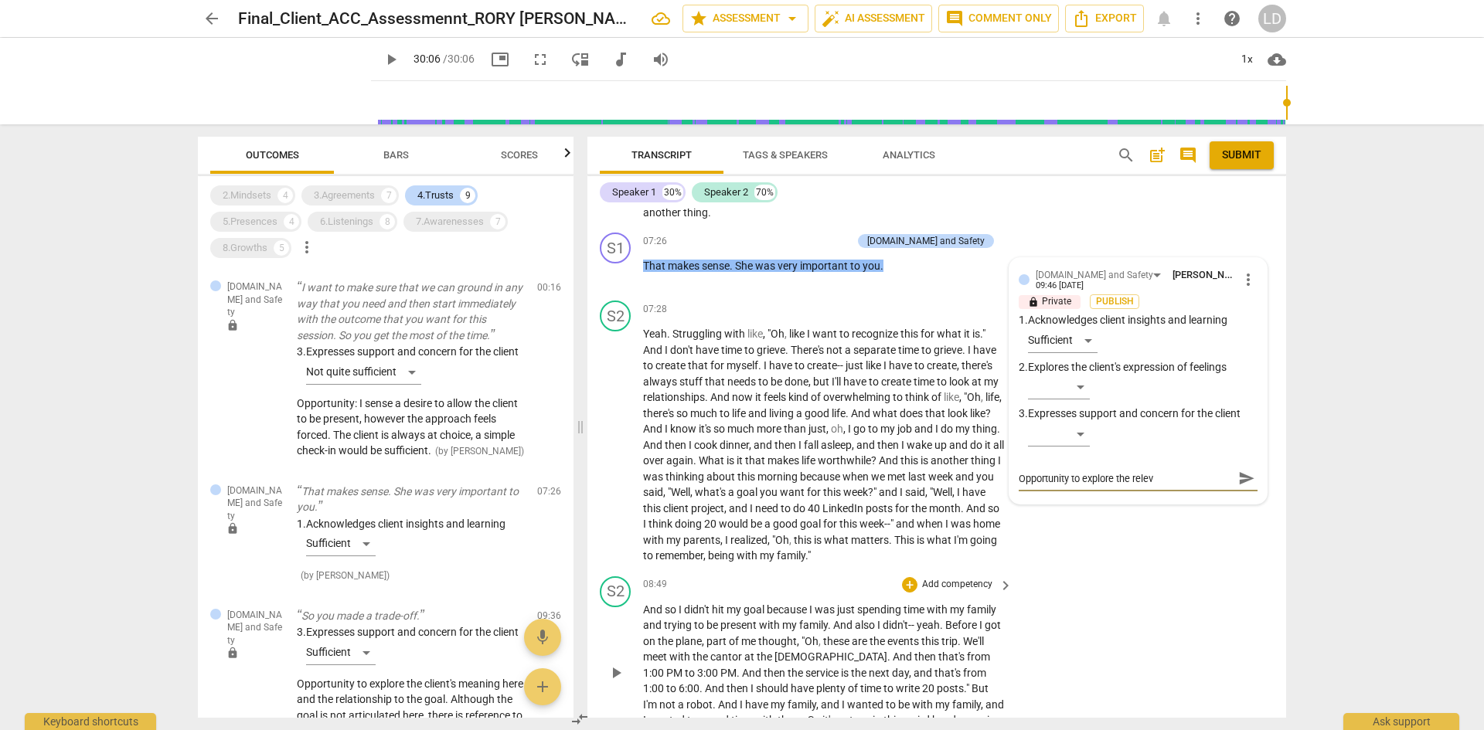
type textarea "Opportunity to explore the releva"
type textarea "Opportunity to explore the relevan"
type textarea "Opportunity to explore the releva"
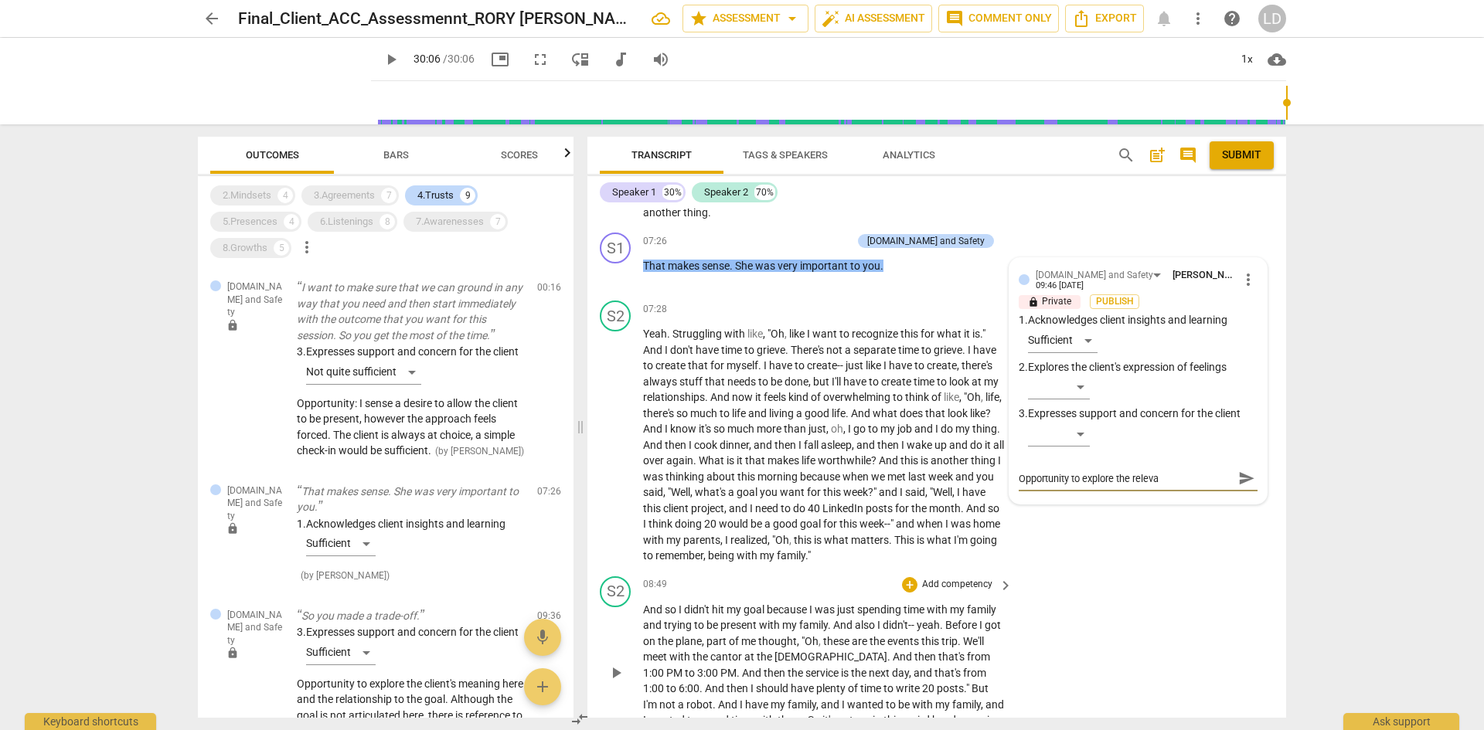
type textarea "Opportunity to explore the relev"
type textarea "Opportunity to explore the rele"
type textarea "Opportunity to explore the rel"
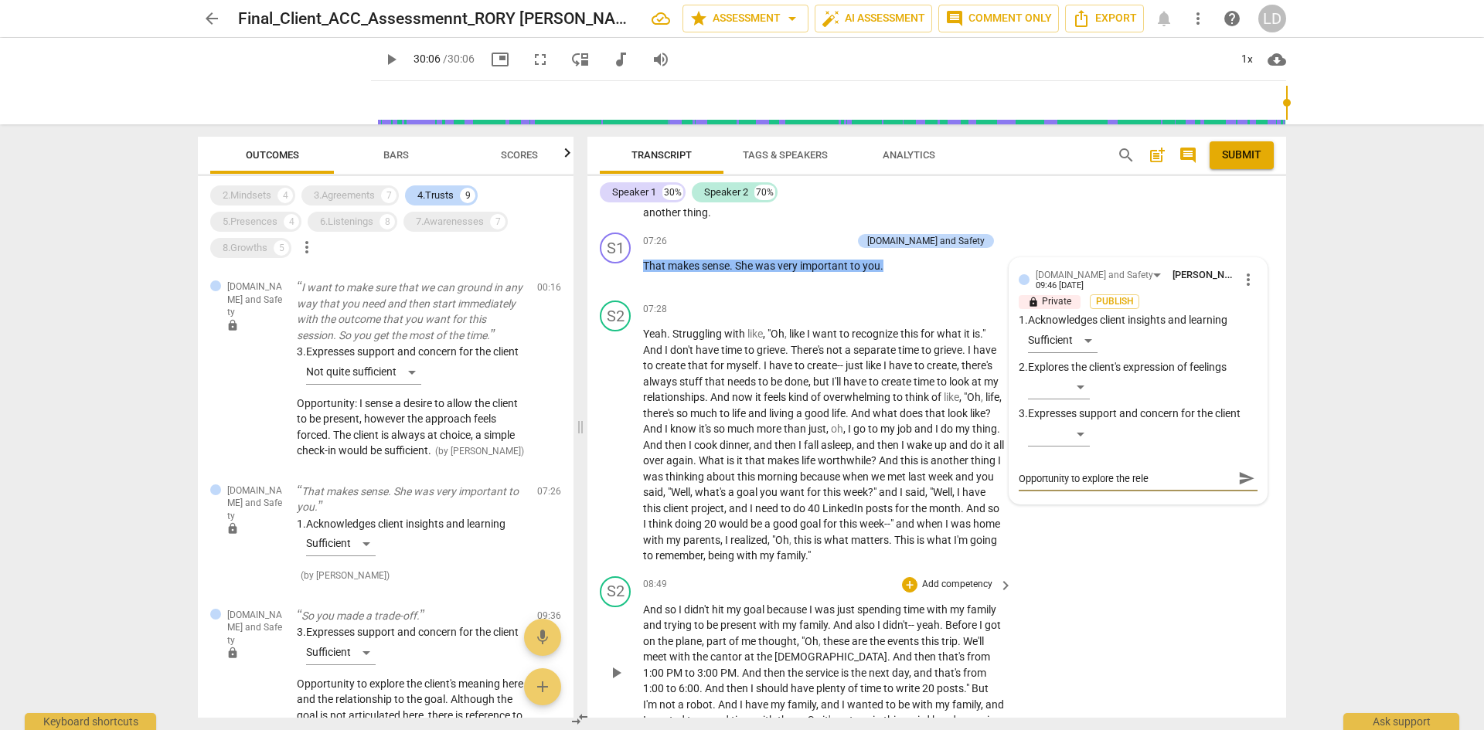
type textarea "Opportunity to explore the rel"
type textarea "Opportunity to explore the re"
type textarea "Opportunity to explore the r"
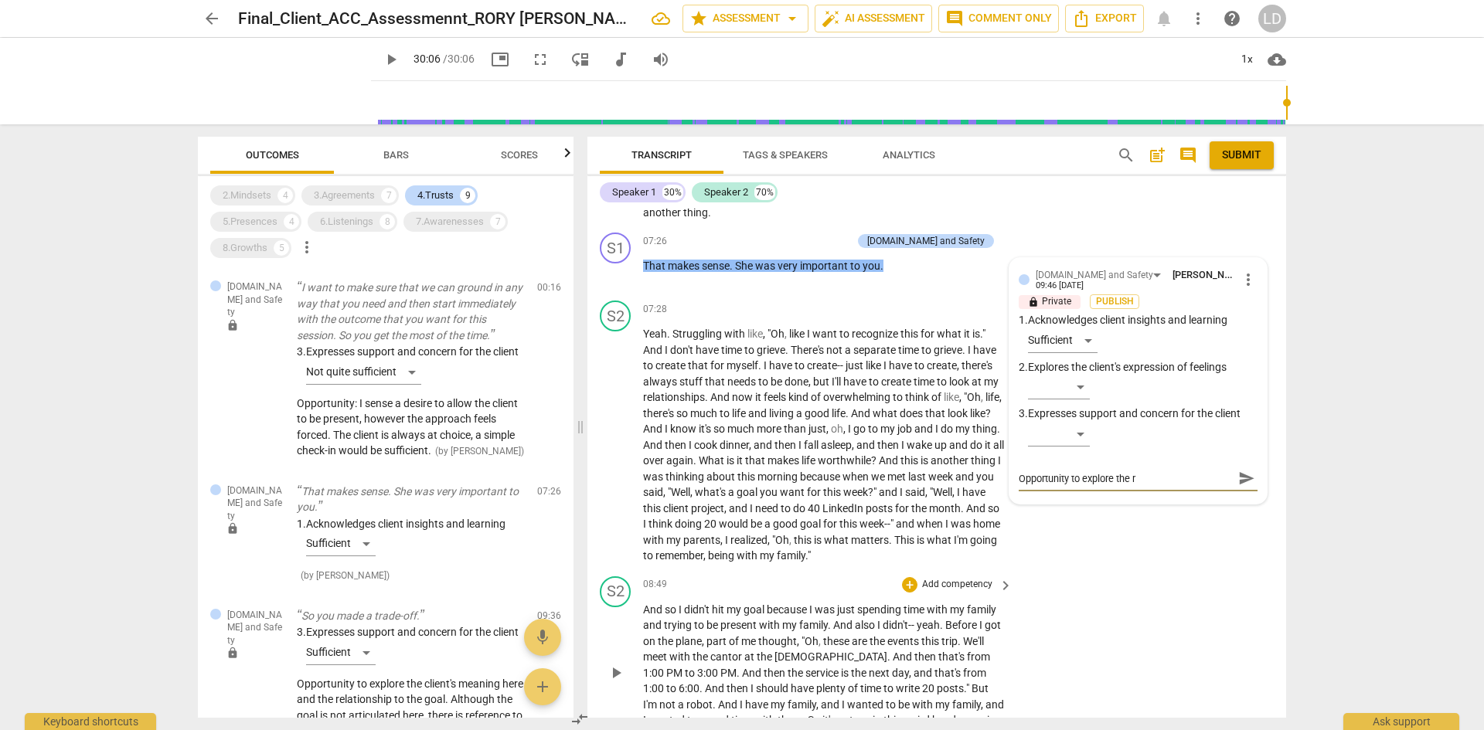
type textarea "Opportunity to explore the"
type textarea "Opportunity to explore th"
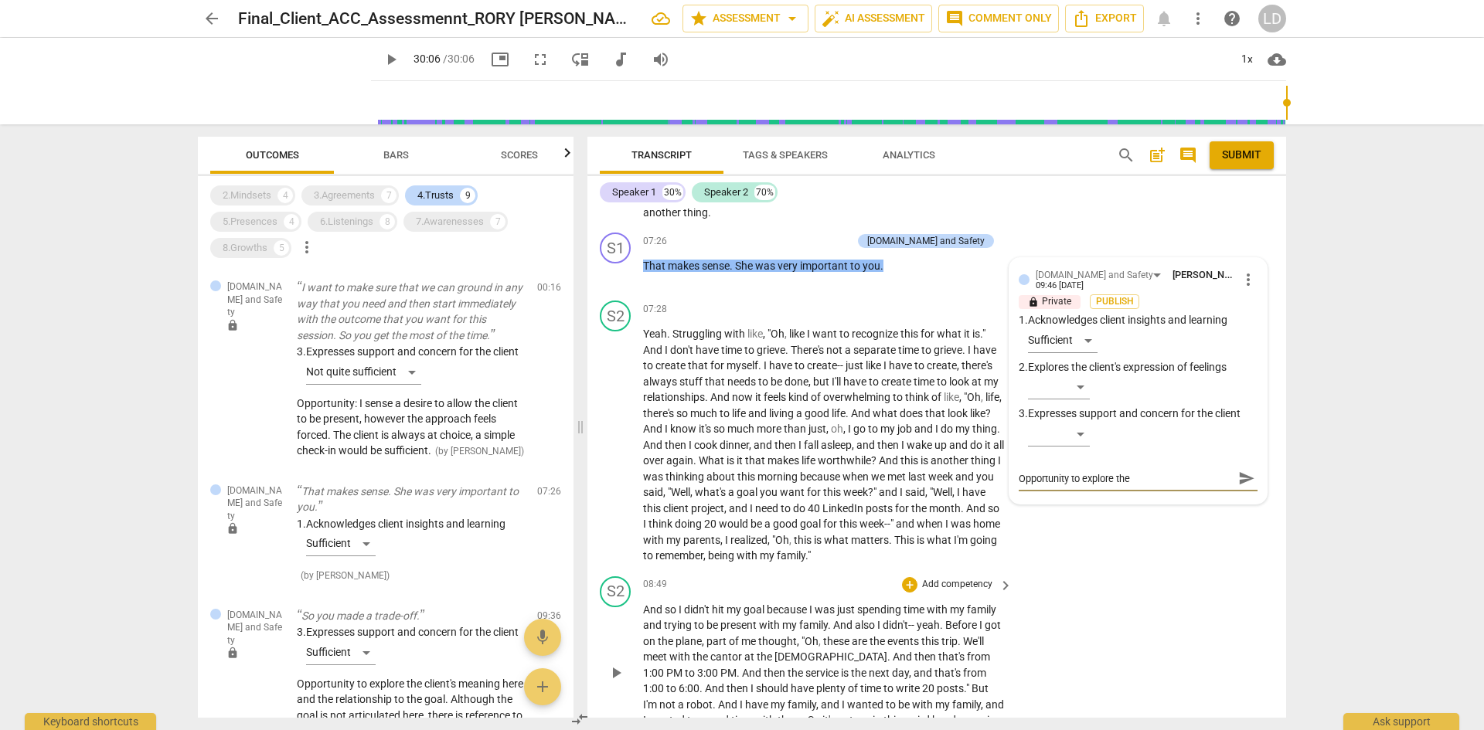
type textarea "Opportunity to explore th"
type textarea "Opportunity to explore t"
type textarea "Opportunity to explore"
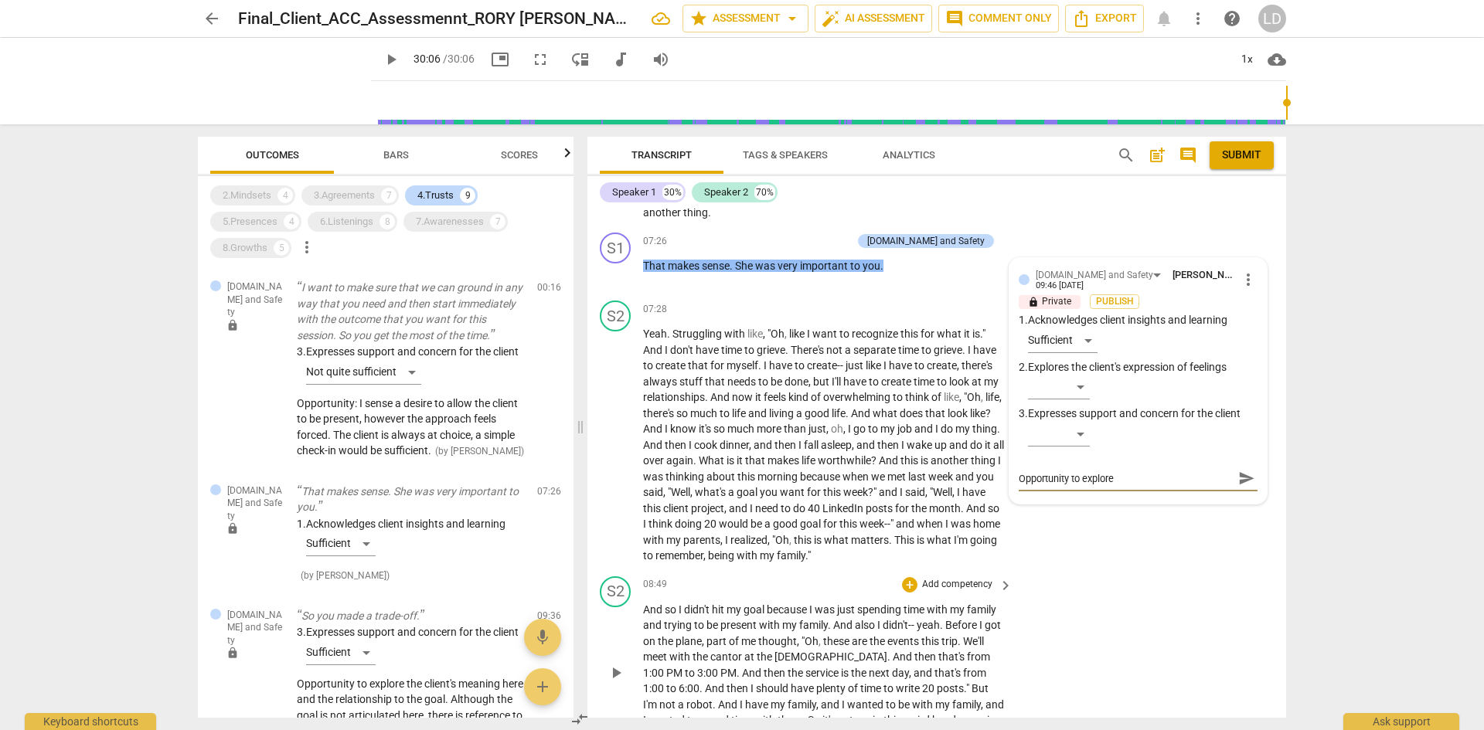
type textarea "Opportunity to explore"
type textarea "Opportunity to explor"
type textarea "Opportunity to explo"
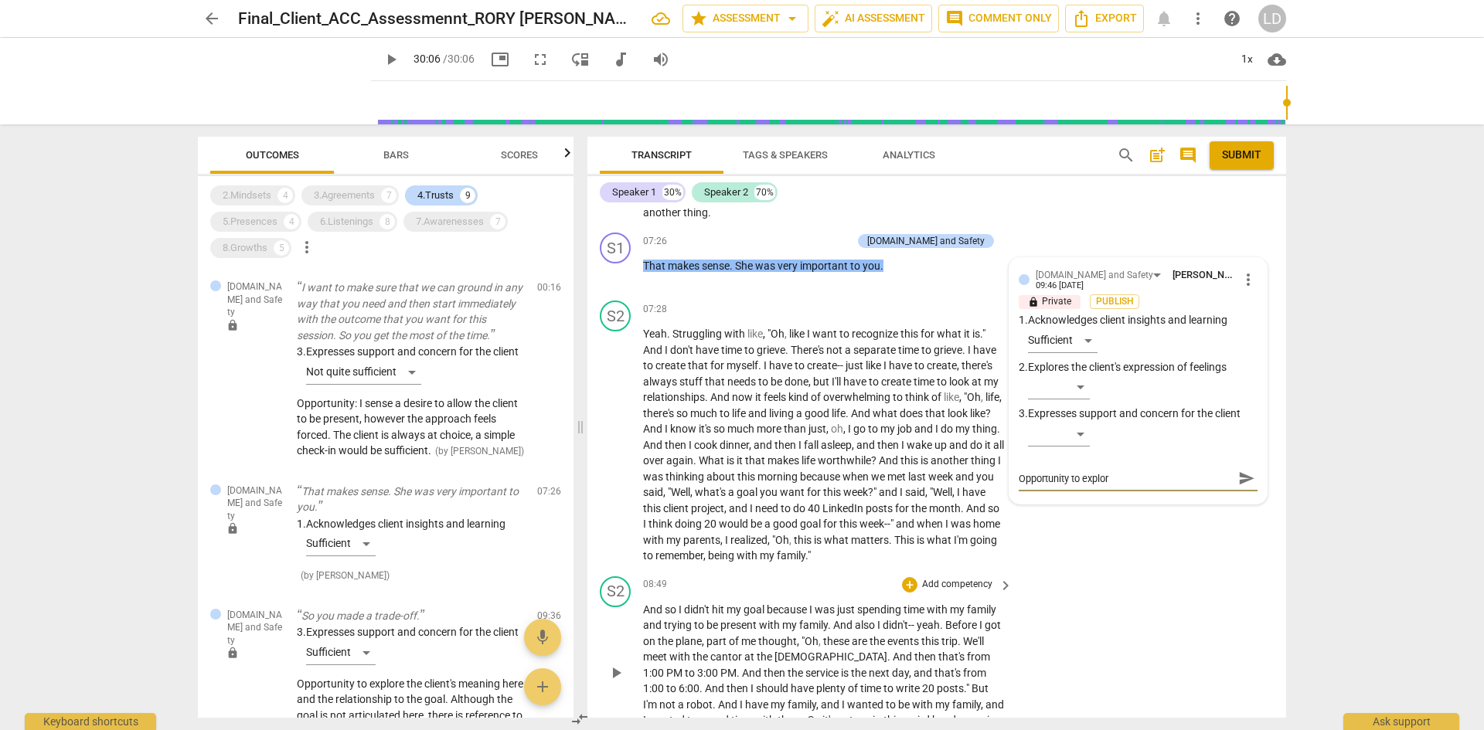
type textarea "Opportunity to explo"
type textarea "Opportunity to expl"
type textarea "Opportunity to exp"
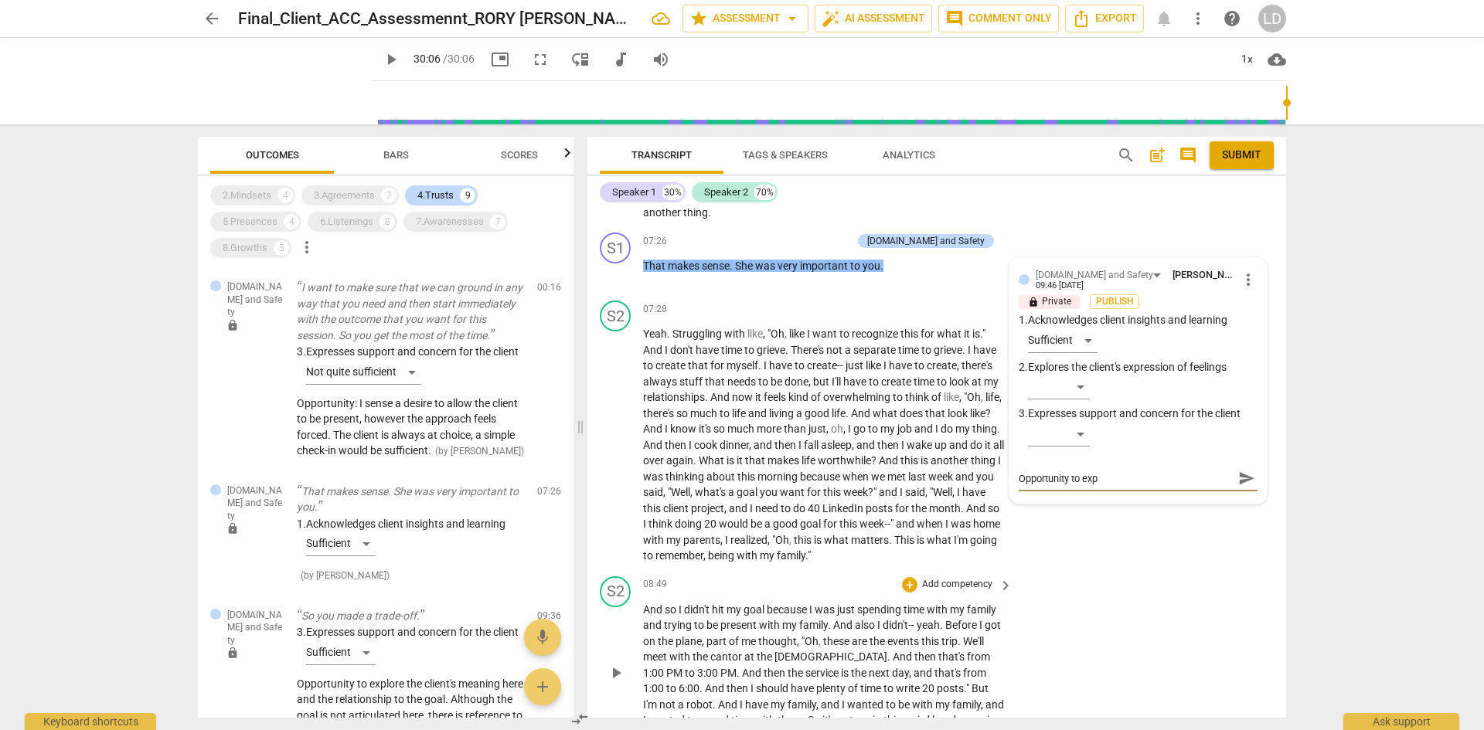
type textarea "Opportunity to ex"
type textarea "Opportunity to e"
type textarea "Opportunity to"
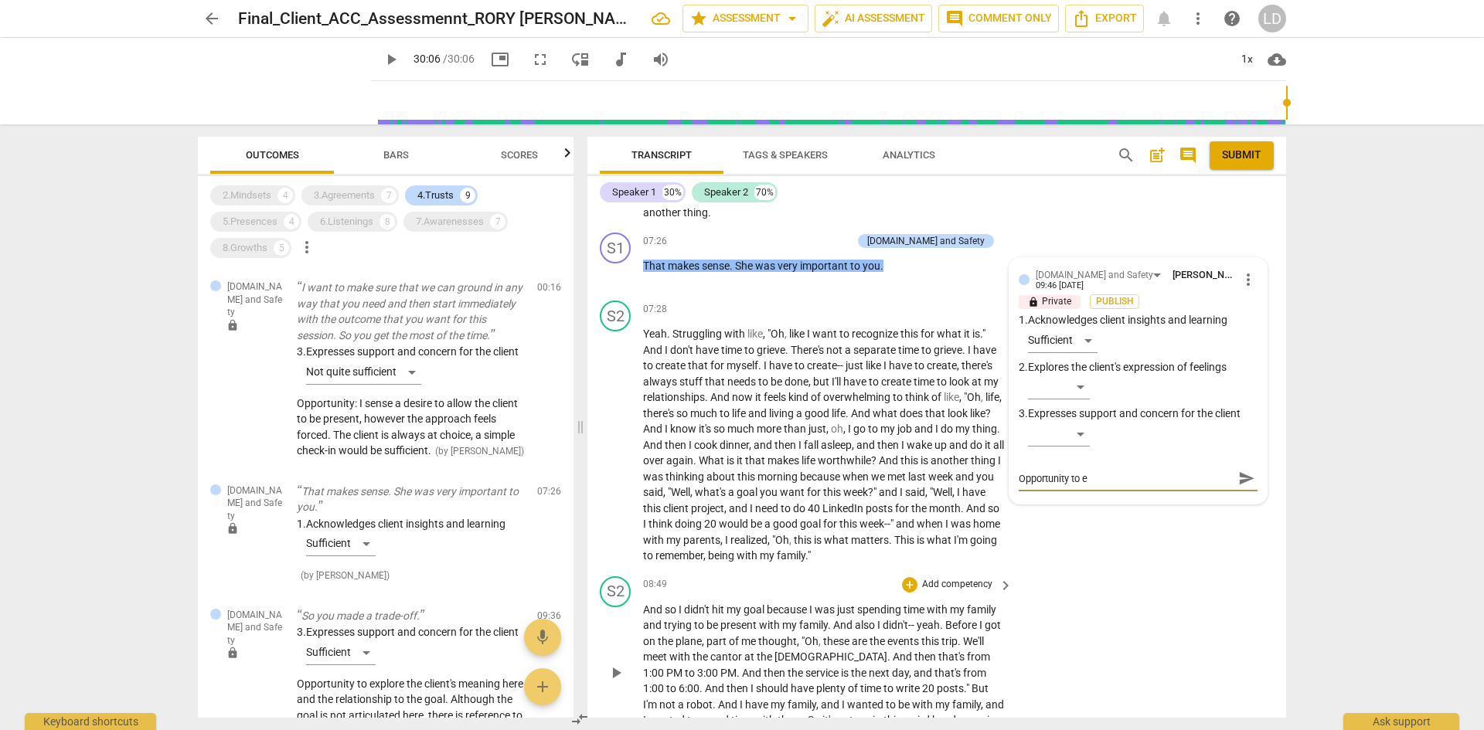
type textarea "Opportunity to"
type textarea "Opportunity t"
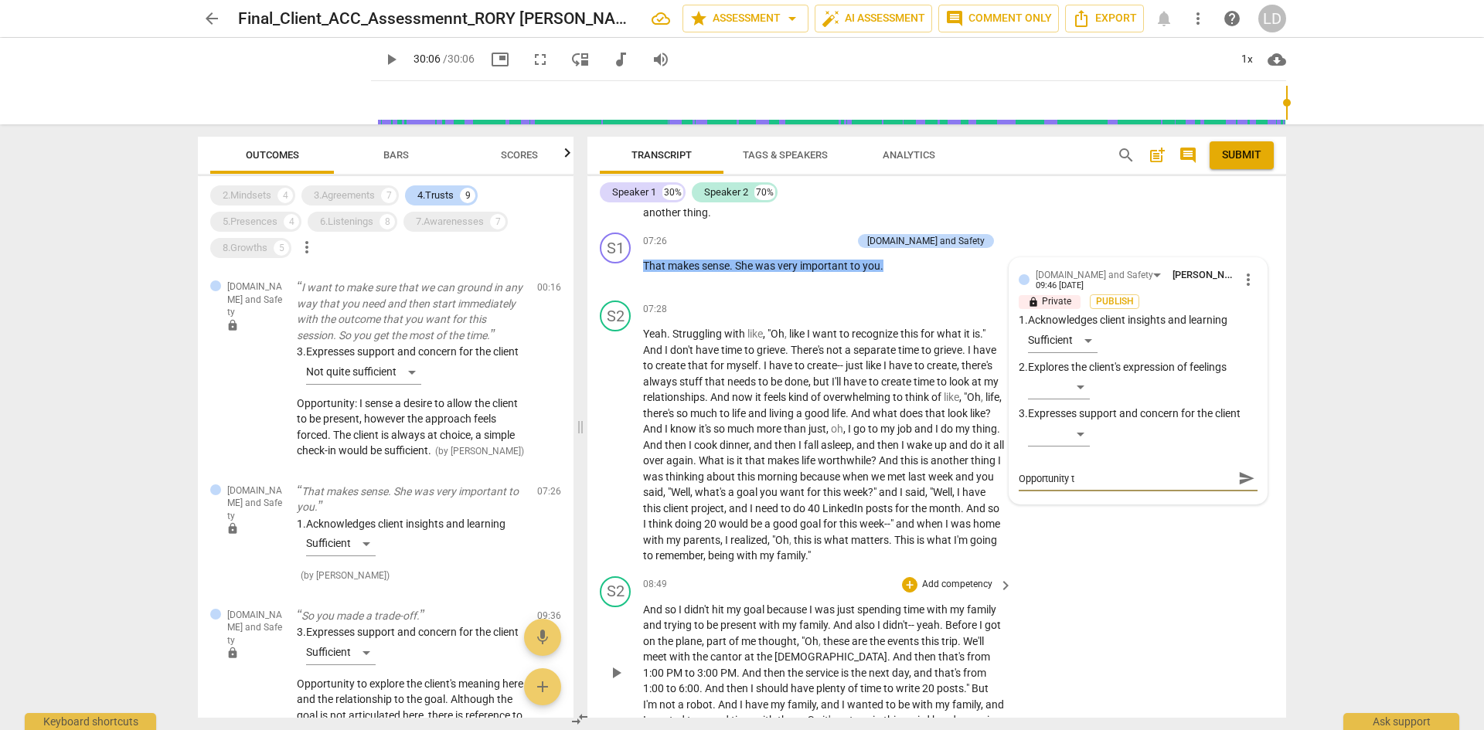
type textarea "Opportunity"
type textarea "Opportunit"
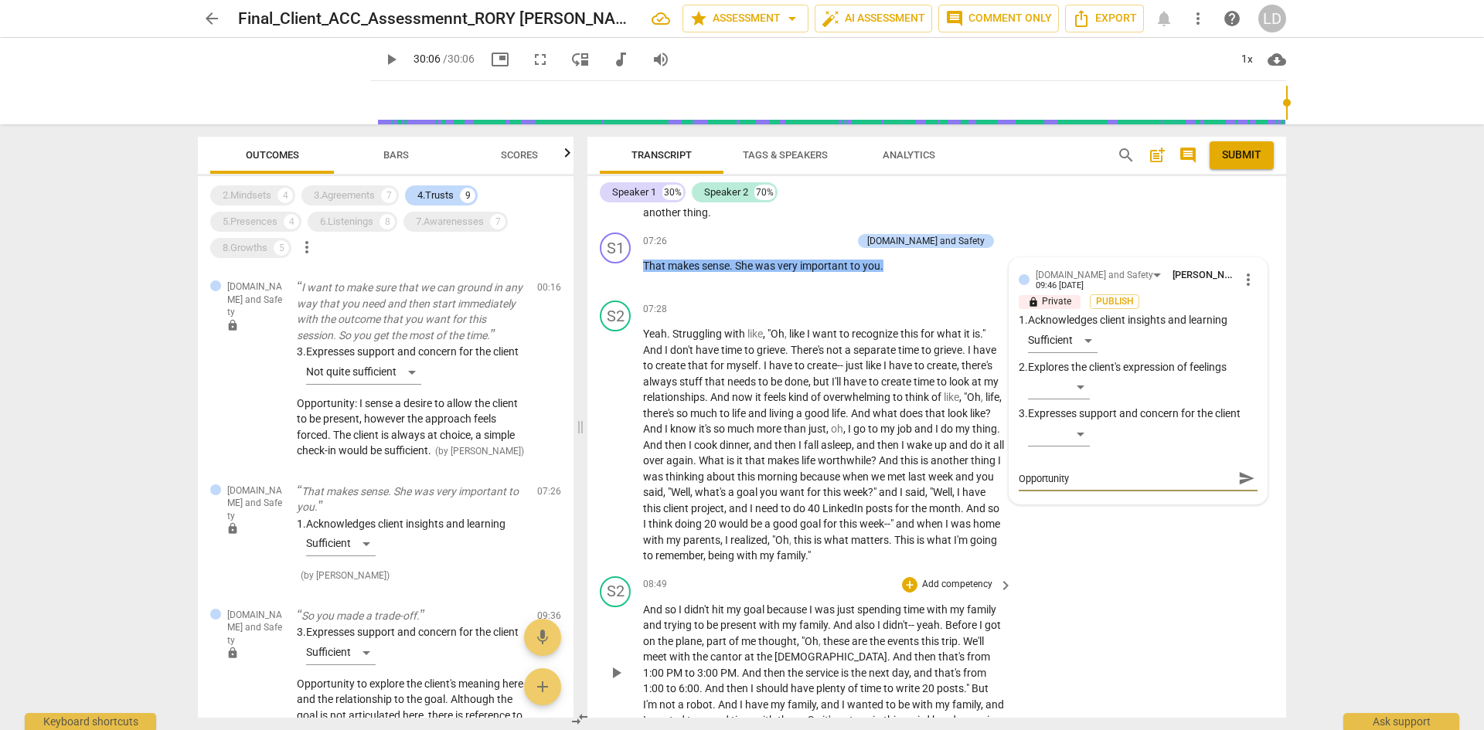
type textarea "Opportunit"
type textarea "Opportuni"
type textarea "Opportun"
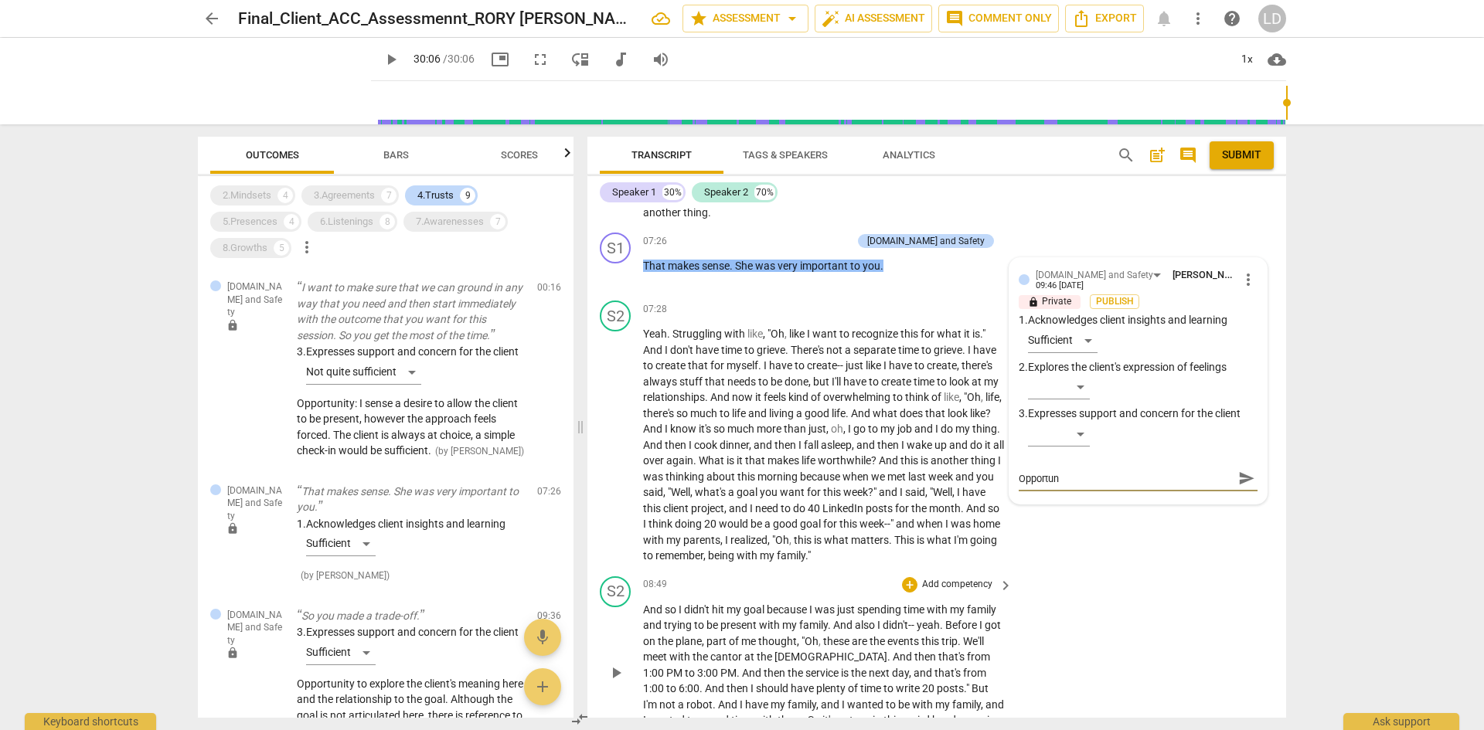
type textarea "Opportu"
type textarea "Opport"
type textarea "Oppor"
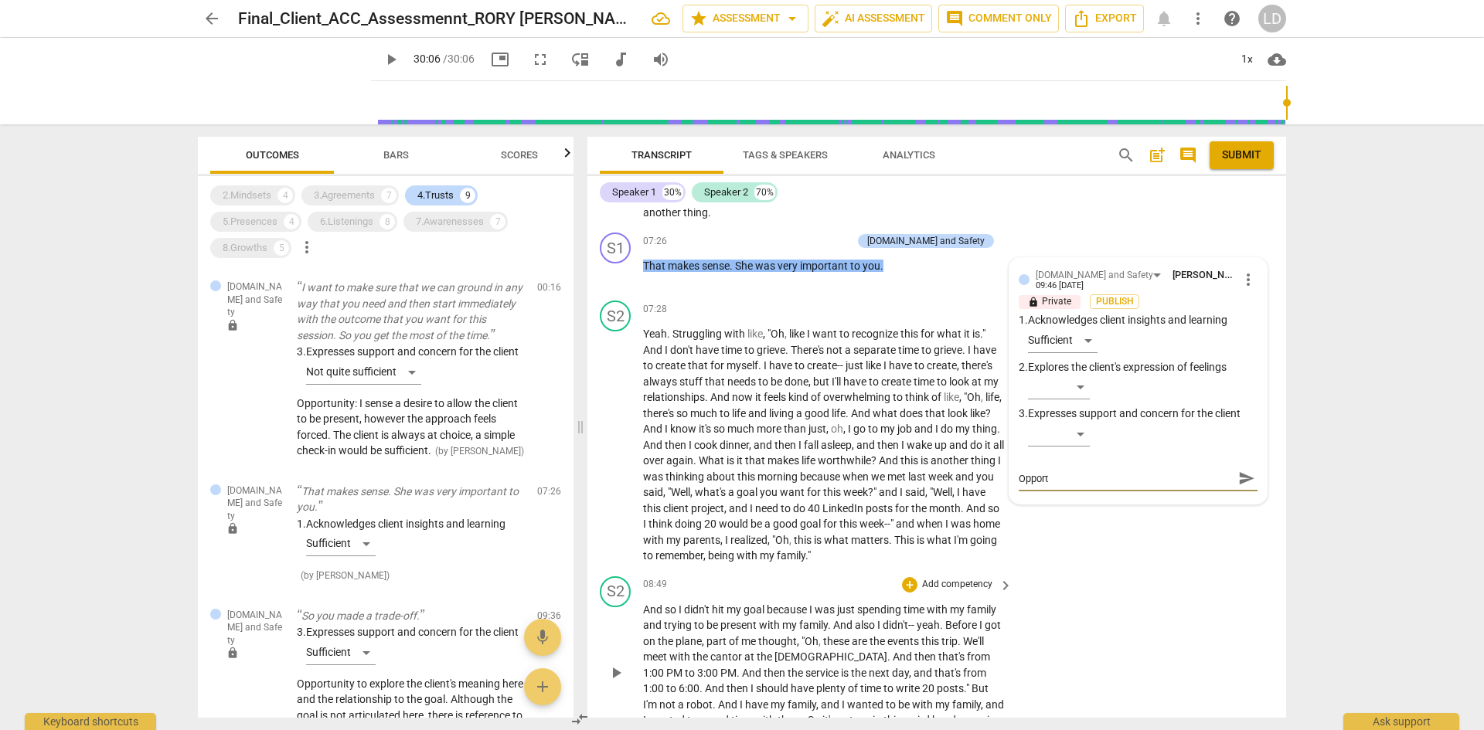
type textarea "Oppor"
type textarea "Oppo"
type textarea "Opp"
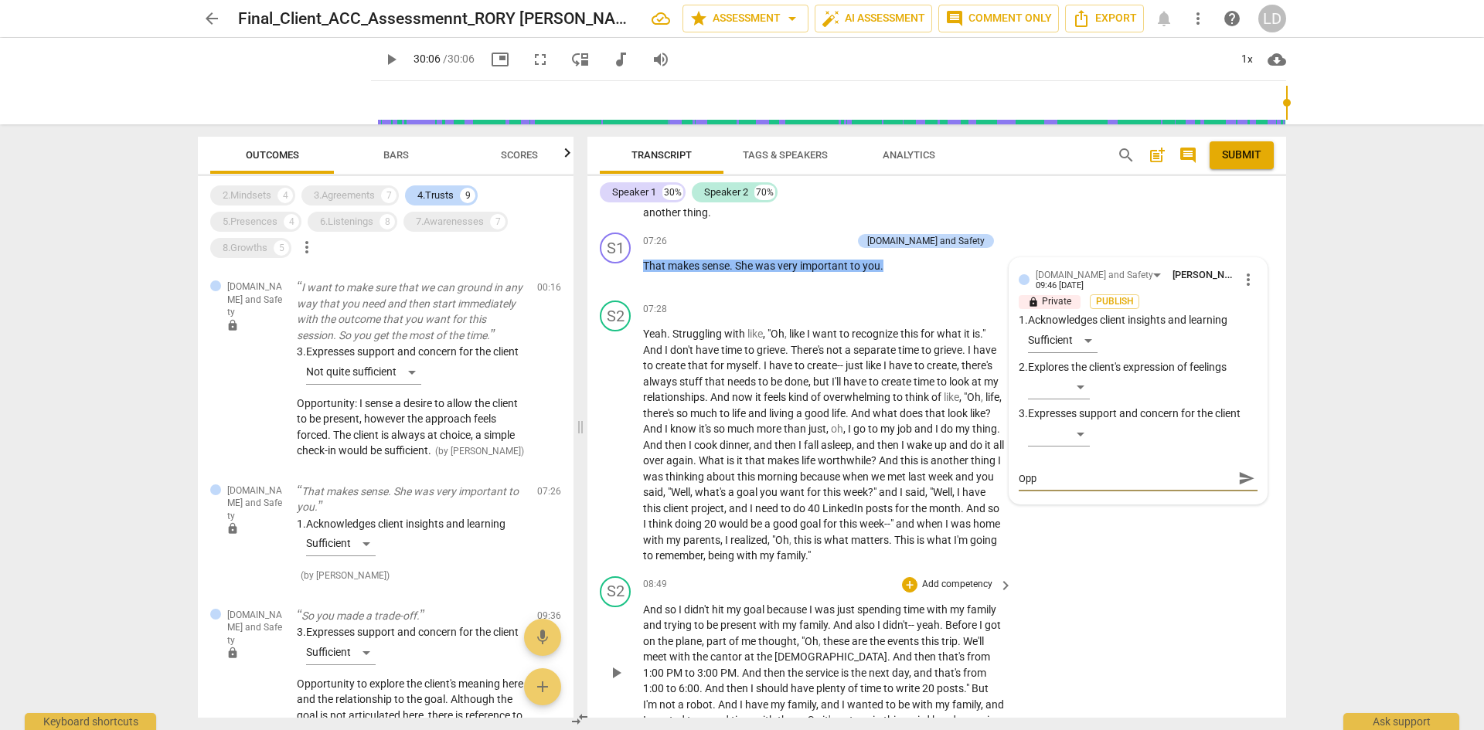
type textarea "Op"
type textarea "O"
click at [1077, 422] on div "​" at bounding box center [1059, 434] width 62 height 25
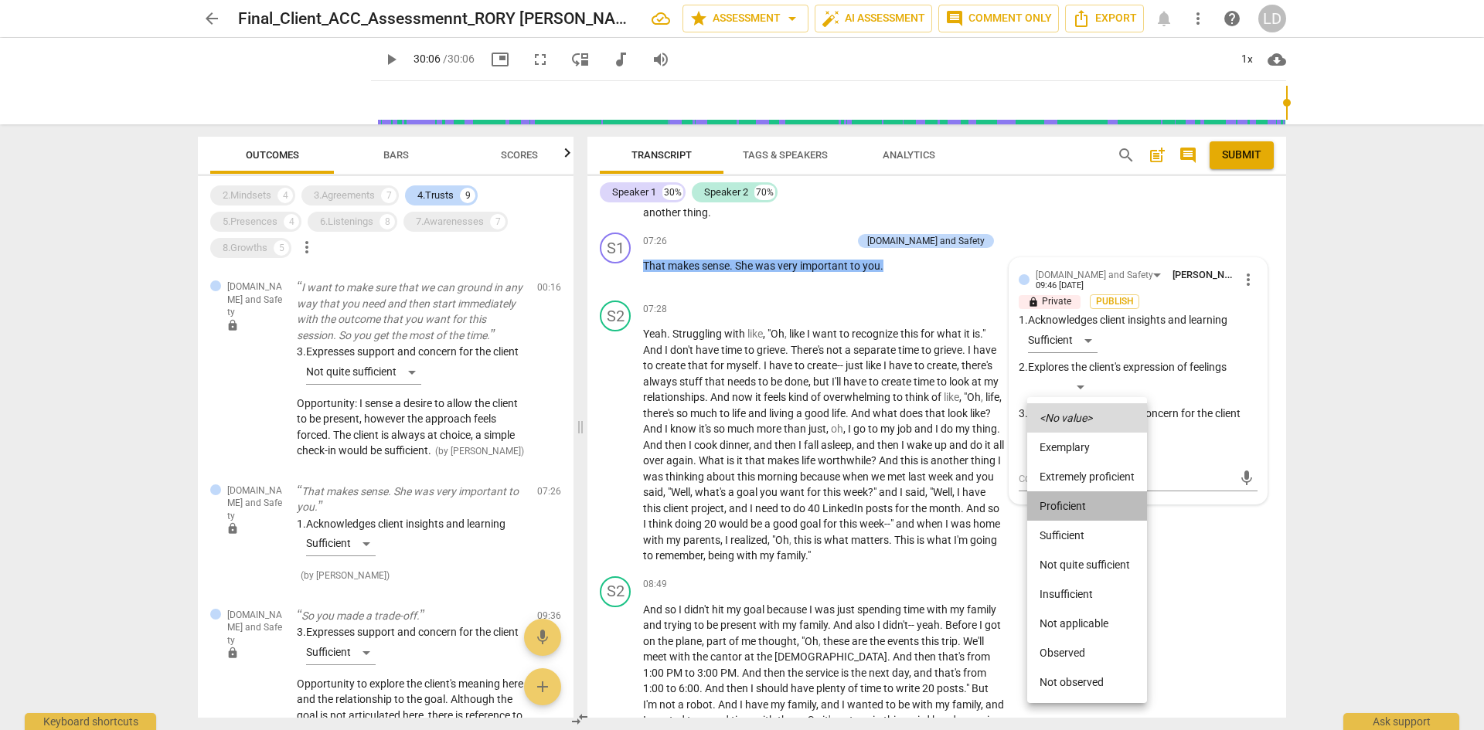
click at [1099, 512] on li "Proficient" at bounding box center [1087, 506] width 120 height 29
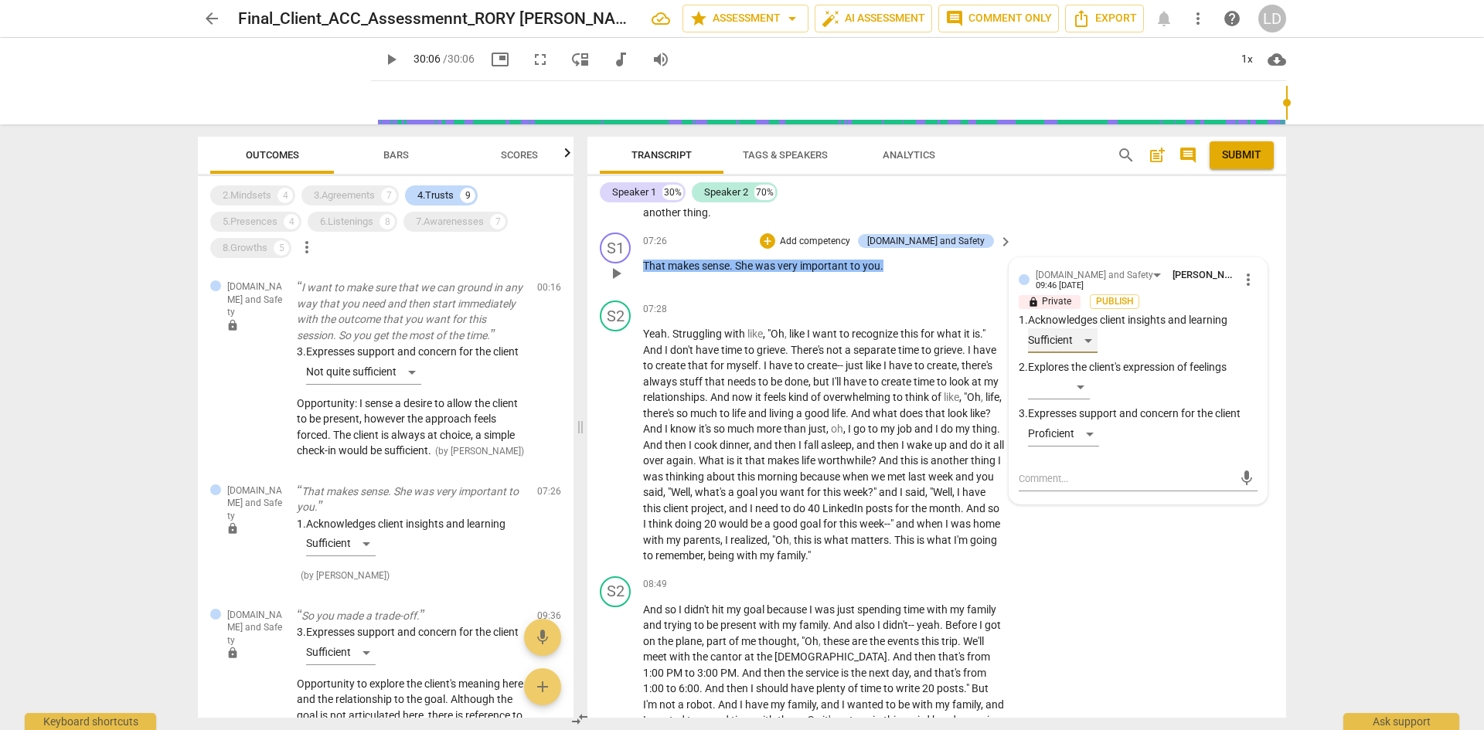
click at [1085, 328] on div "Sufficient" at bounding box center [1063, 340] width 70 height 25
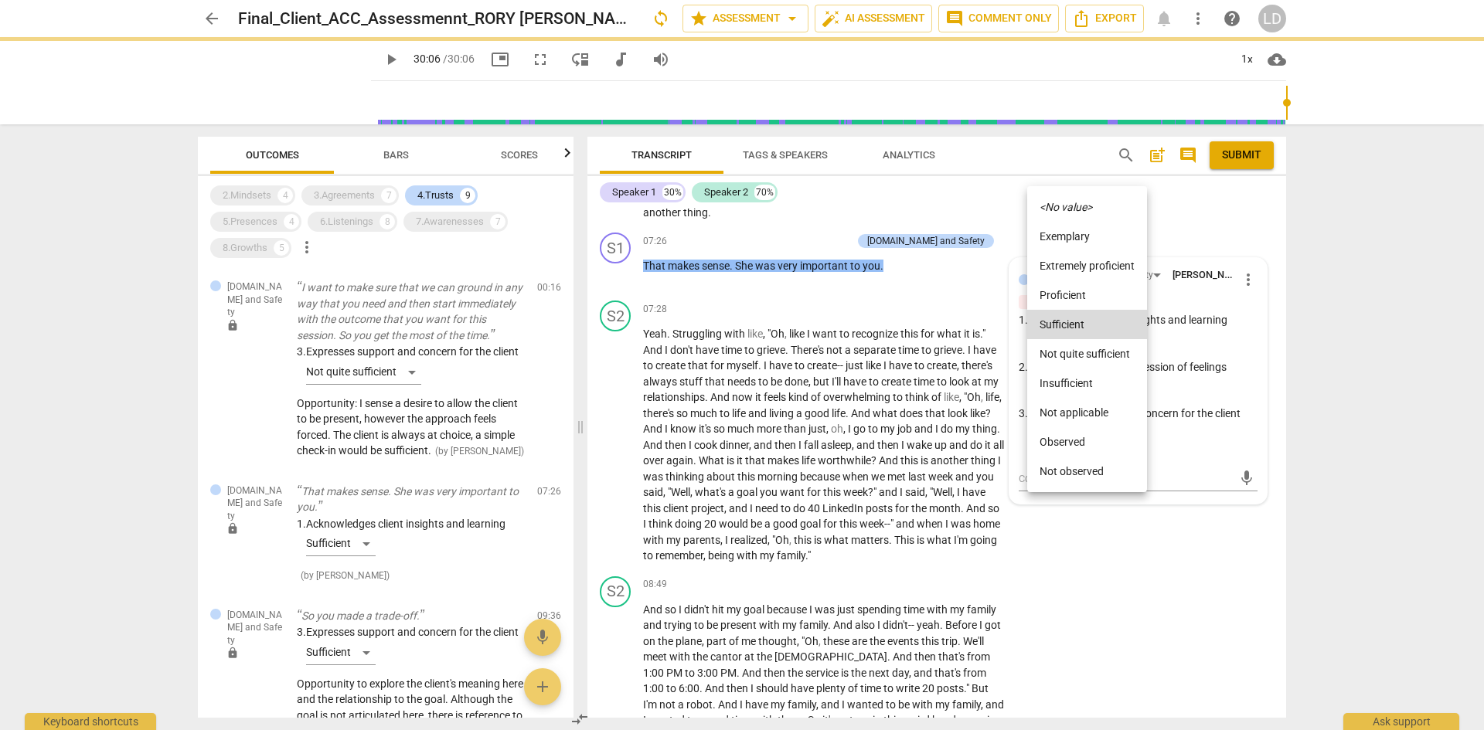
click at [1081, 199] on li "<No value>" at bounding box center [1087, 206] width 120 height 29
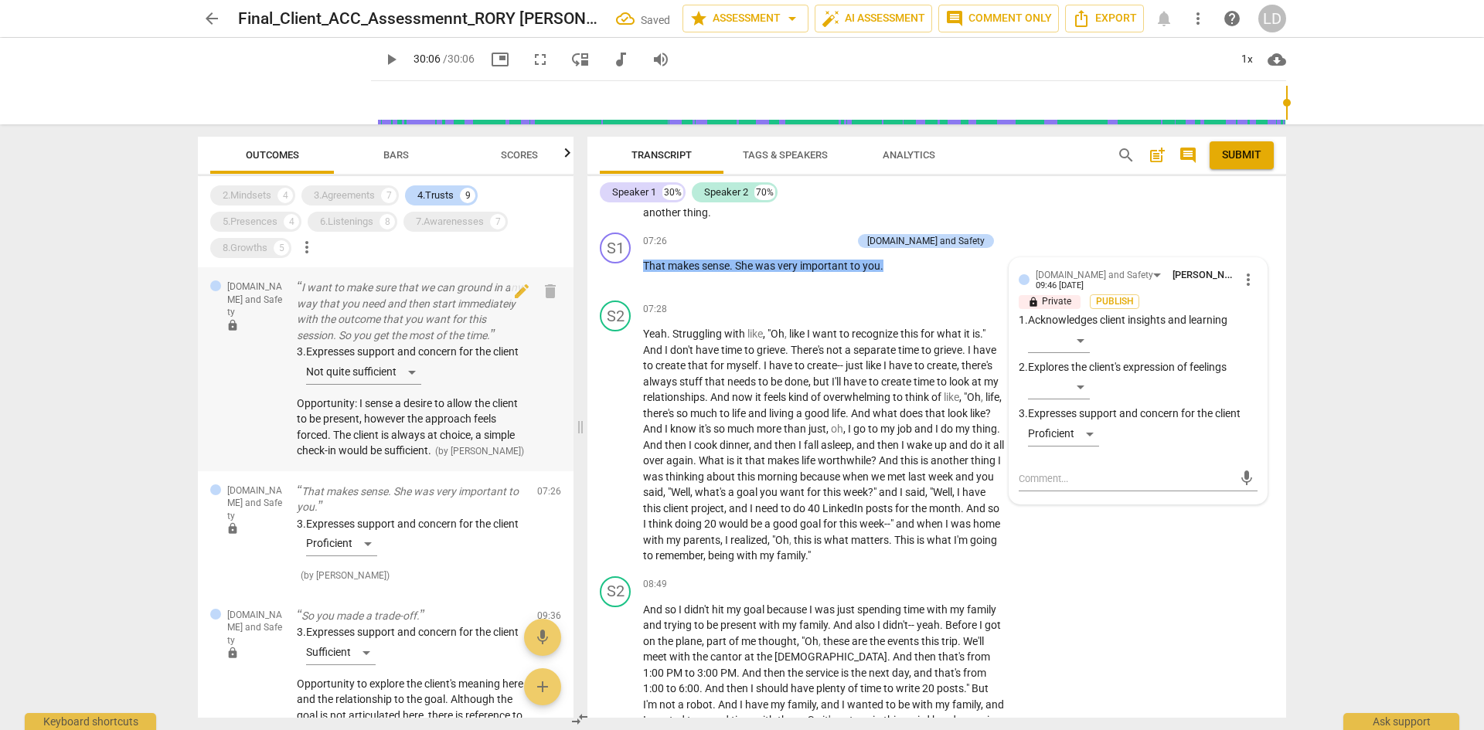
click at [543, 418] on div "[DOMAIN_NAME] and Safety lock I want to make sure that we can ground in any way…" at bounding box center [386, 369] width 376 height 204
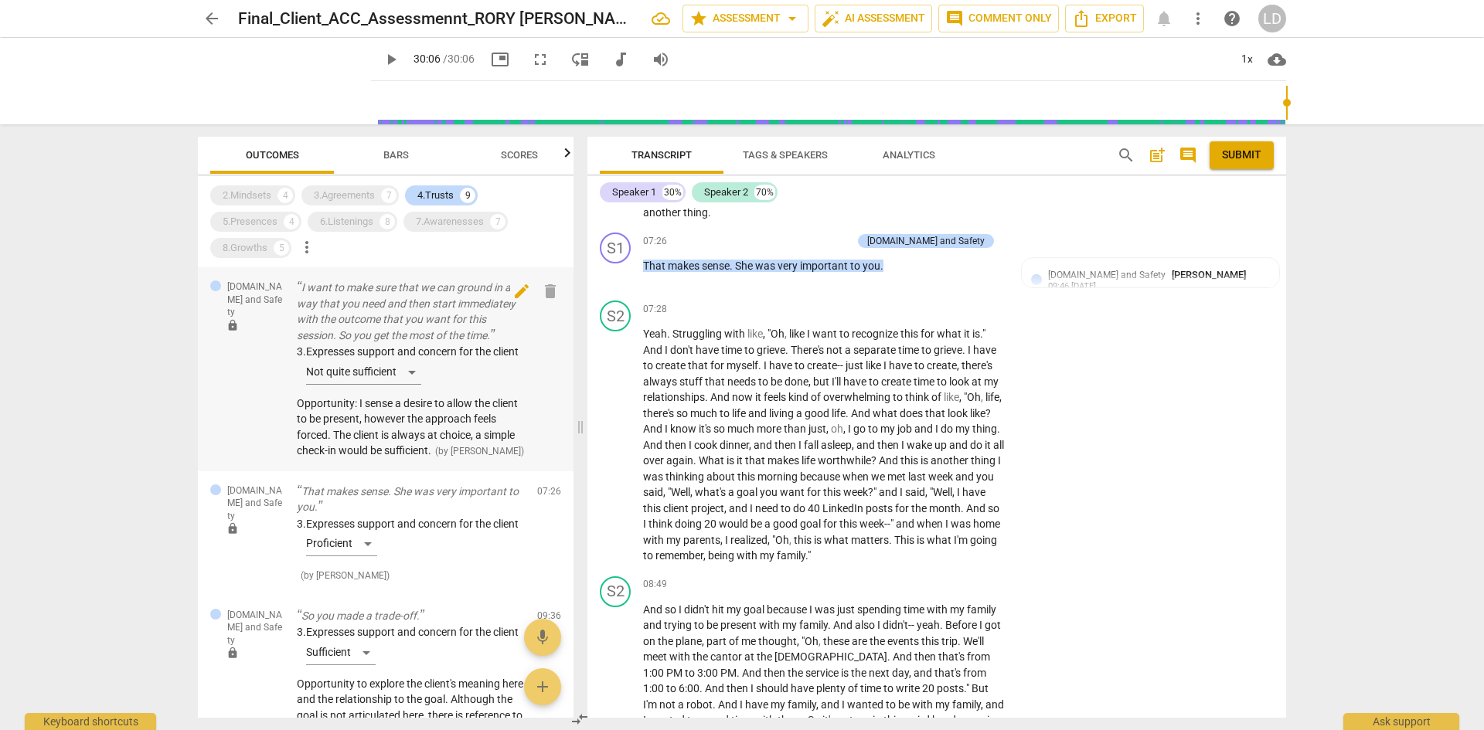
click at [543, 289] on span "delete" at bounding box center [550, 291] width 19 height 19
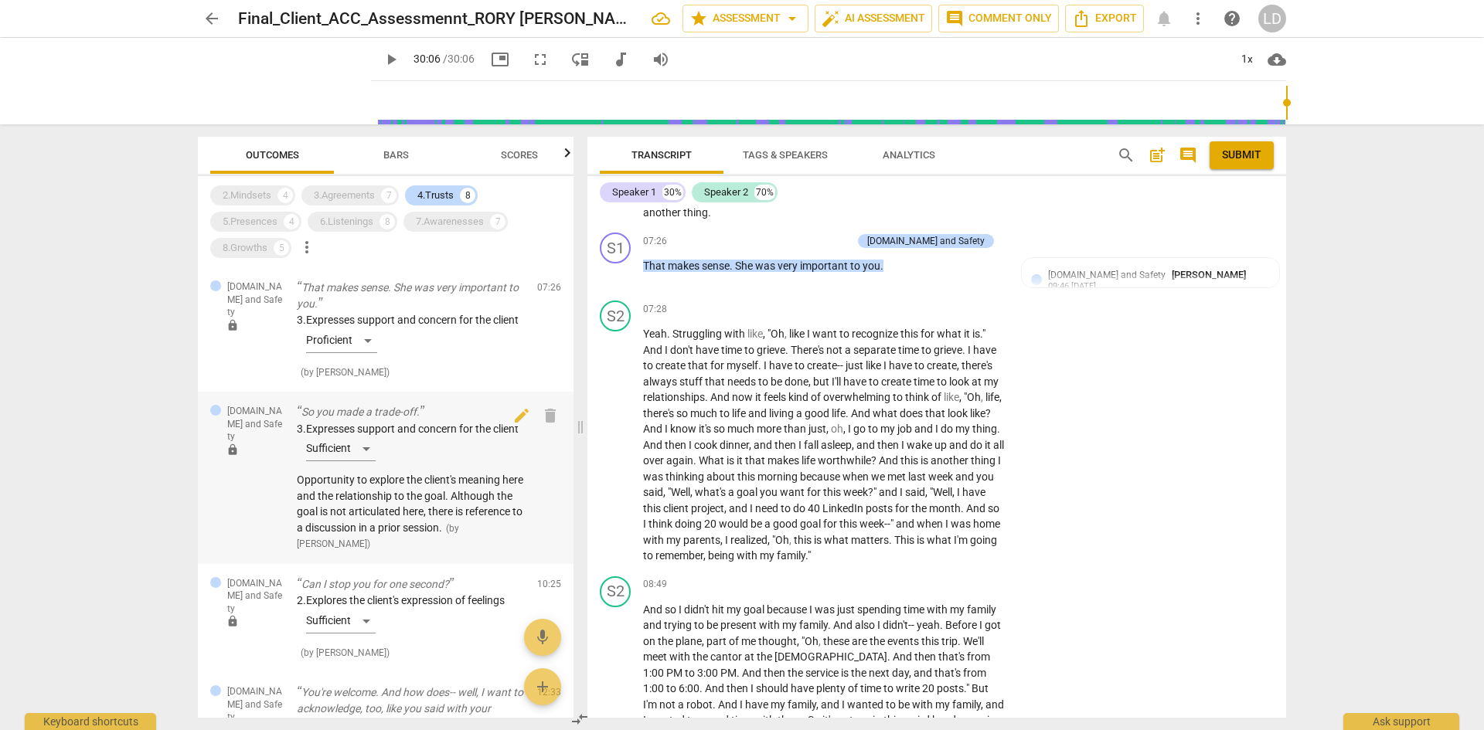
click at [475, 526] on span "Opportunity to explore the client's meaning here and the relationship to the go…" at bounding box center [410, 504] width 226 height 60
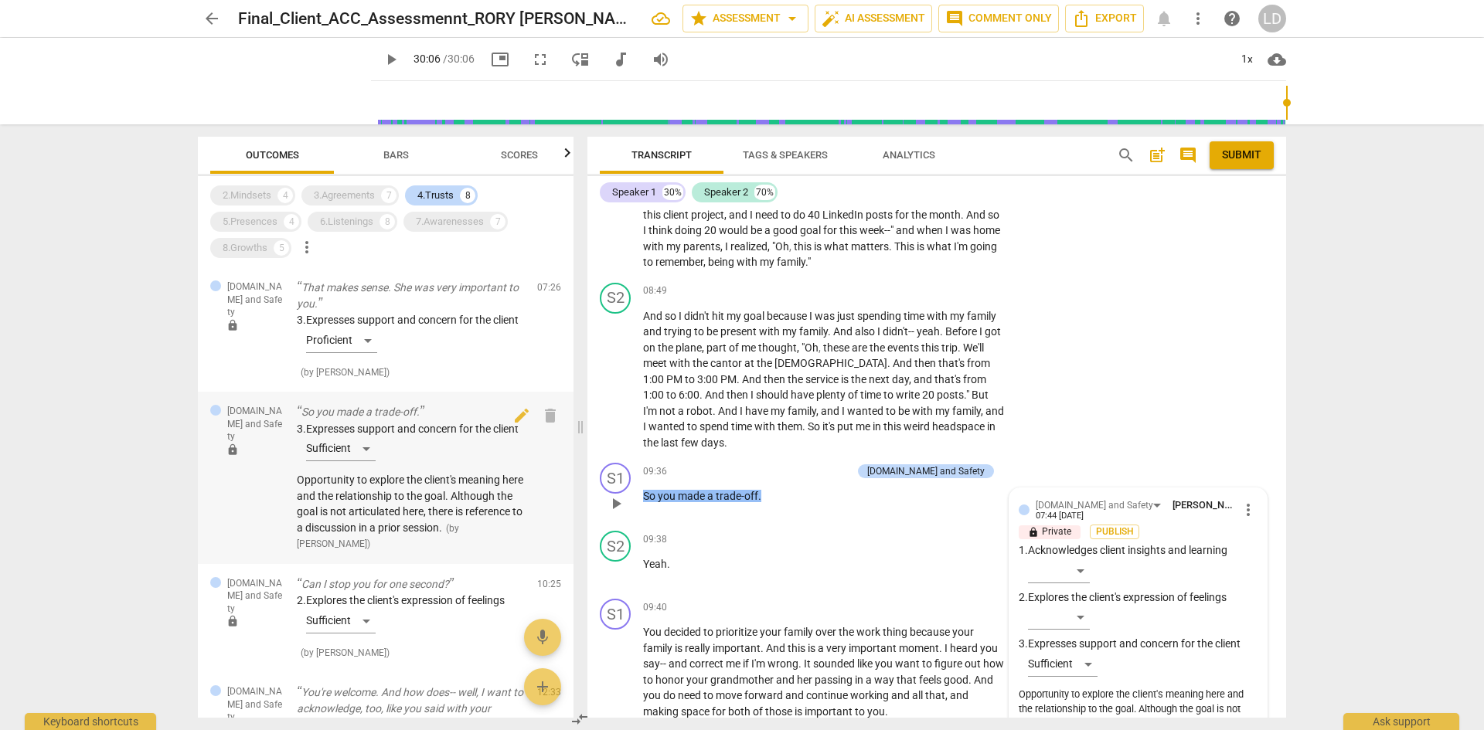
scroll to position [2473, 0]
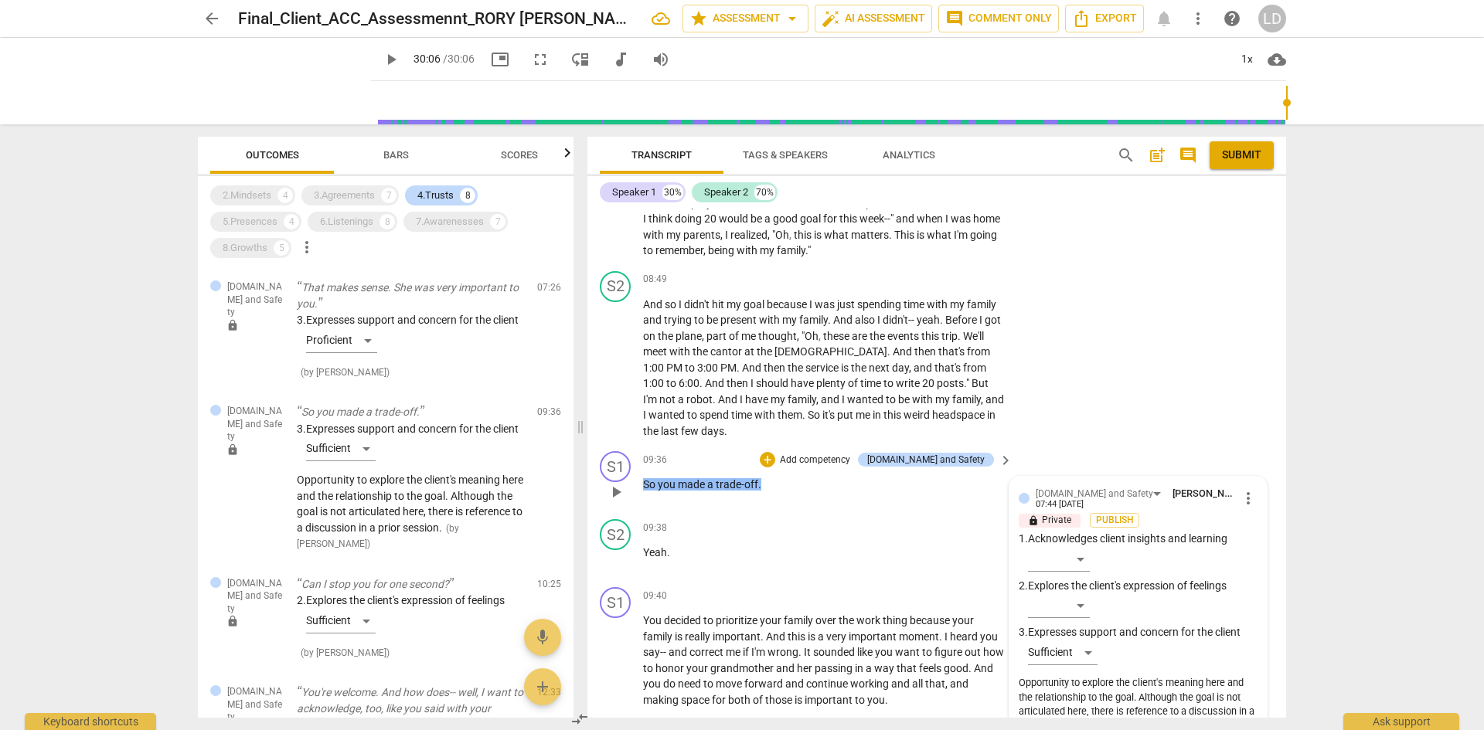
click at [1079, 709] on div "Opportunity to explore the client's meaning here and the relationship to the go…" at bounding box center [1138, 705] width 239 height 58
click at [1239, 489] on span "more_vert" at bounding box center [1248, 498] width 19 height 19
click at [1248, 475] on li "Edit" at bounding box center [1259, 482] width 53 height 29
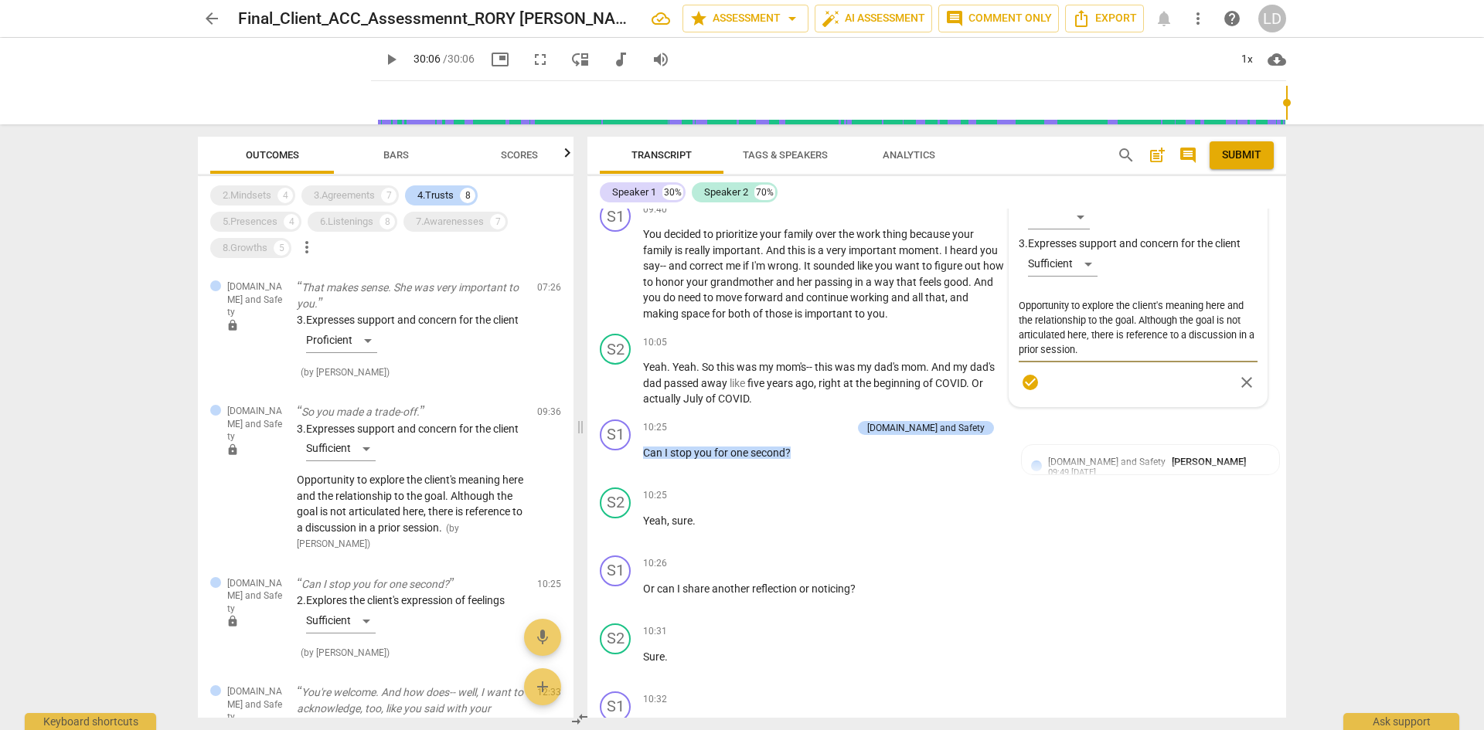
click at [1089, 334] on textarea "Opportunity to explore the client's meaning here and the relationship to the go…" at bounding box center [1138, 327] width 239 height 59
type textarea "Opportunity to explore the client's meaning here and the relationship to the go…"
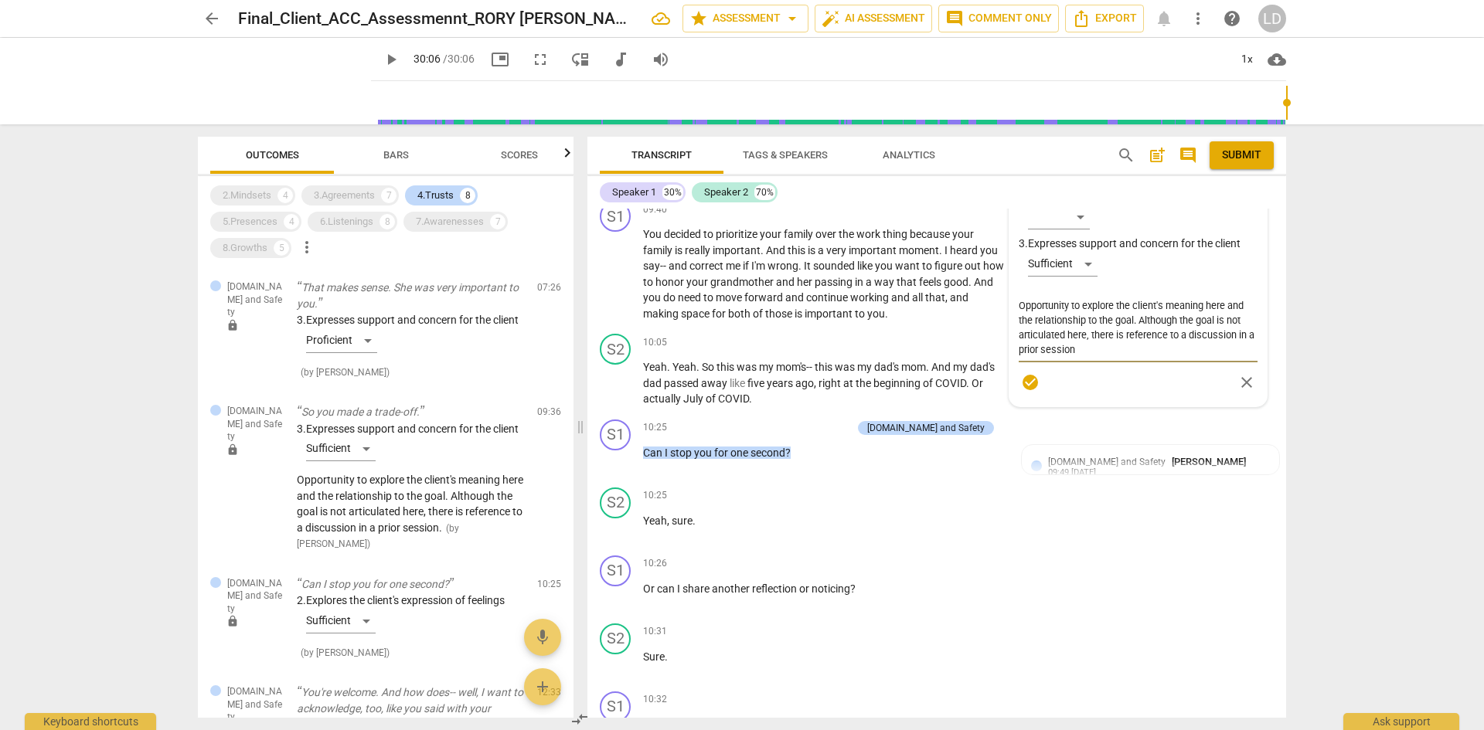
type textarea "Opportunity to explore the client's meaning here and the relationship to the go…"
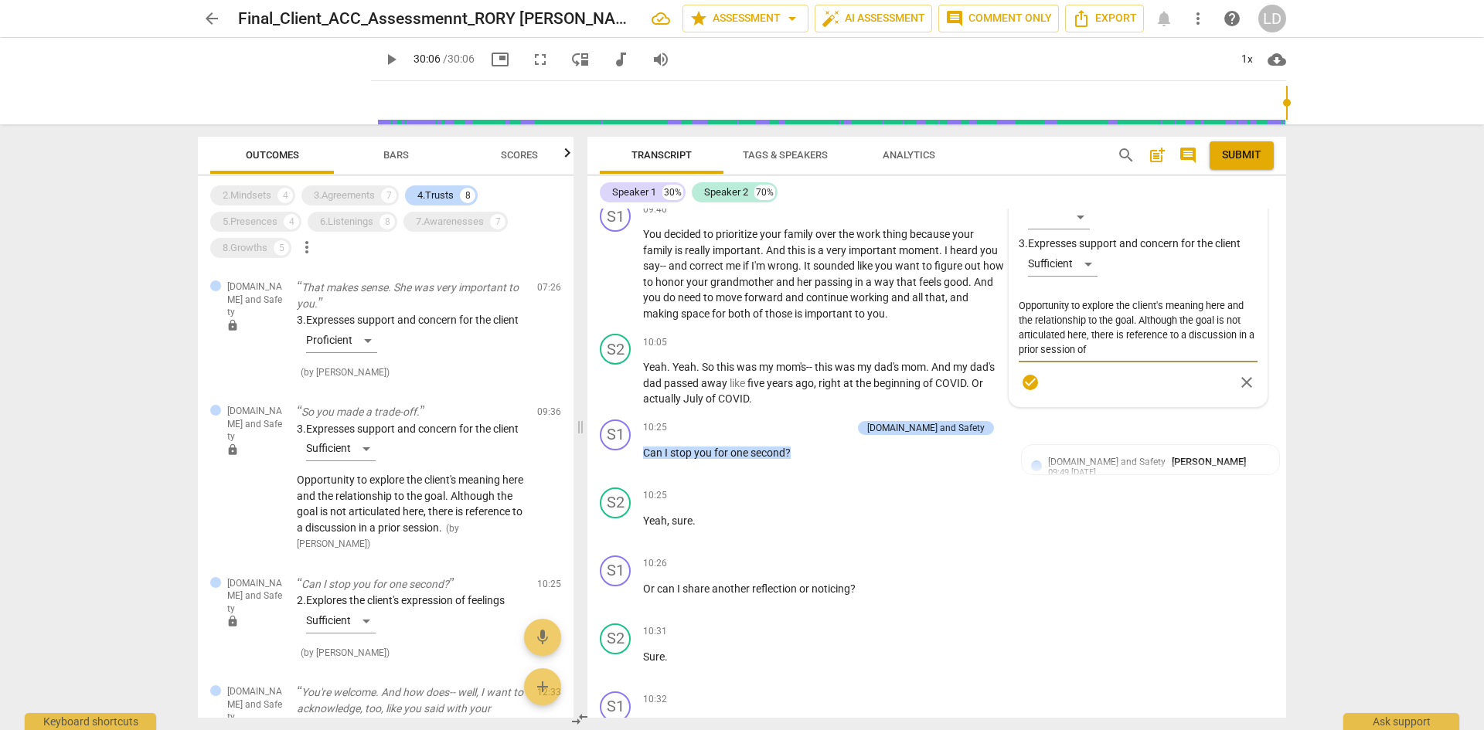
type textarea "Opportunity to explore the client's meaning here and the relationship to the go…"
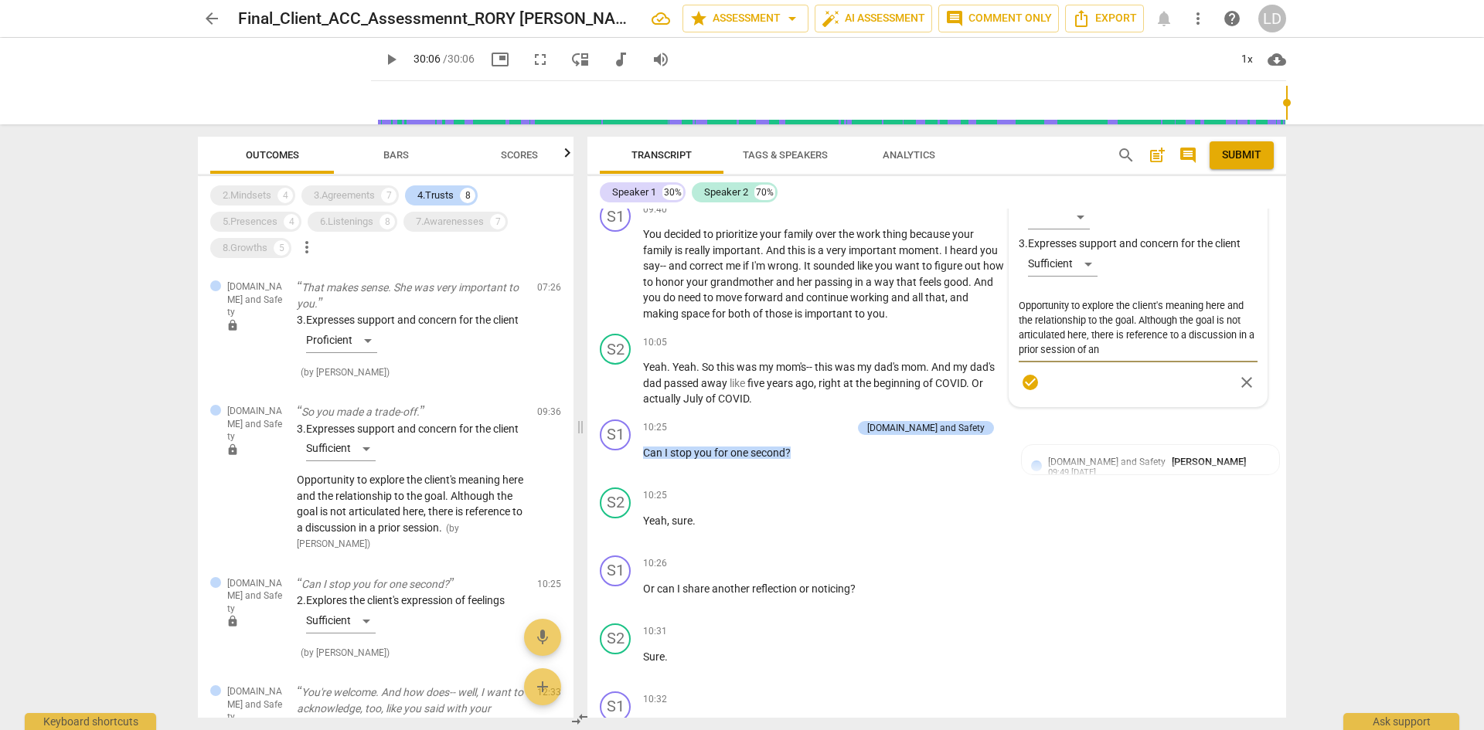
type textarea "Opportunity to explore the client's meaning here and the relationship to the go…"
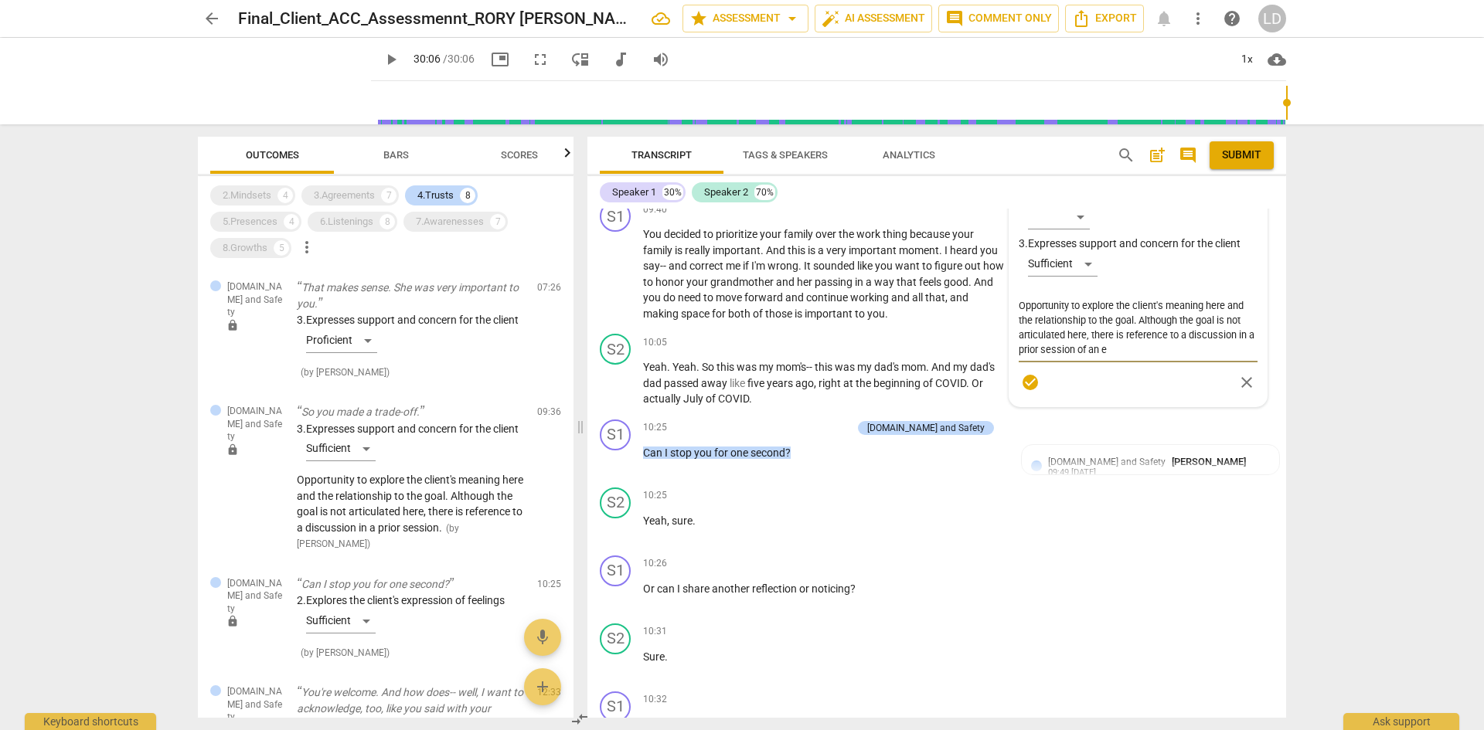
type textarea "Opportunity to explore the client's meaning here and the relationship to the go…"
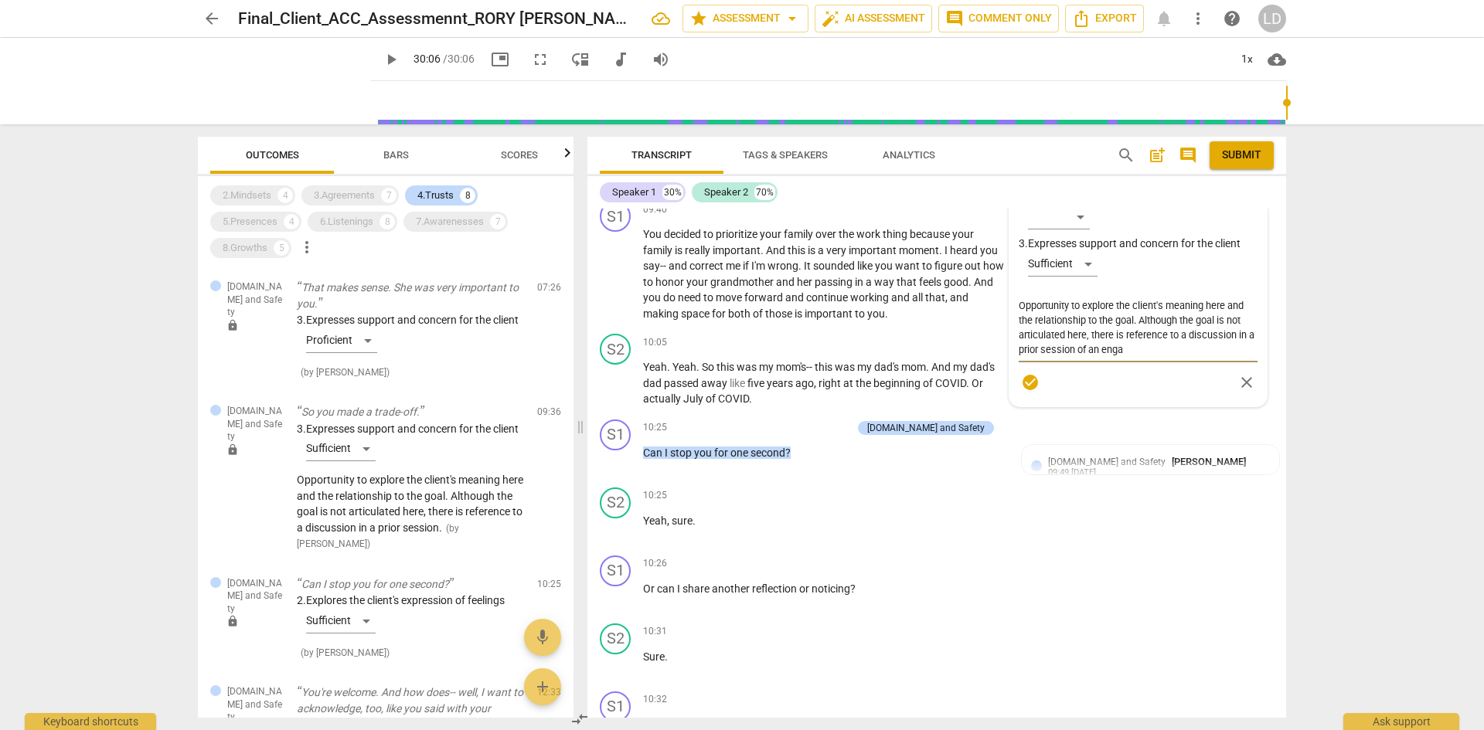
type textarea "Opportunity to explore the client's meaning here and the relationship to the go…"
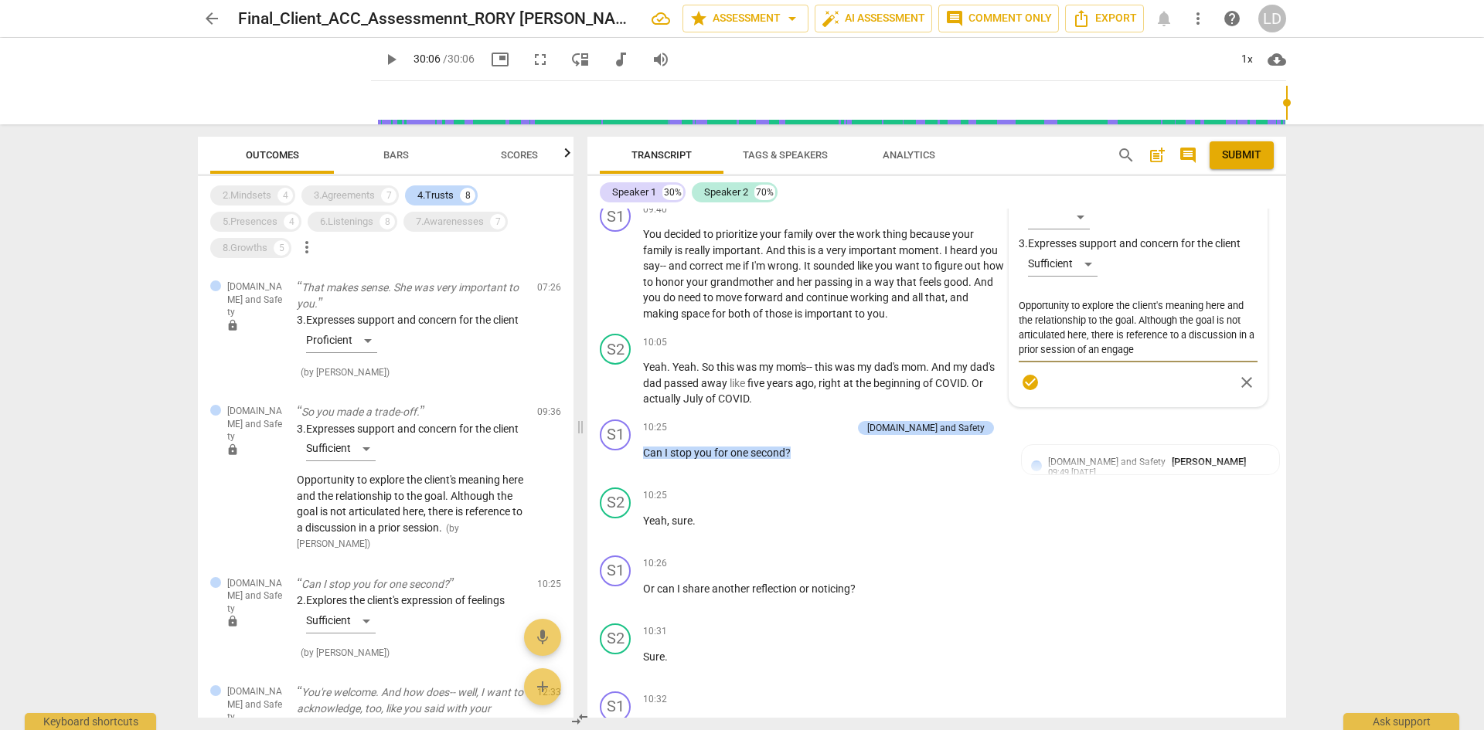
type textarea "Opportunity to explore the client's meaning here and the relationship to the go…"
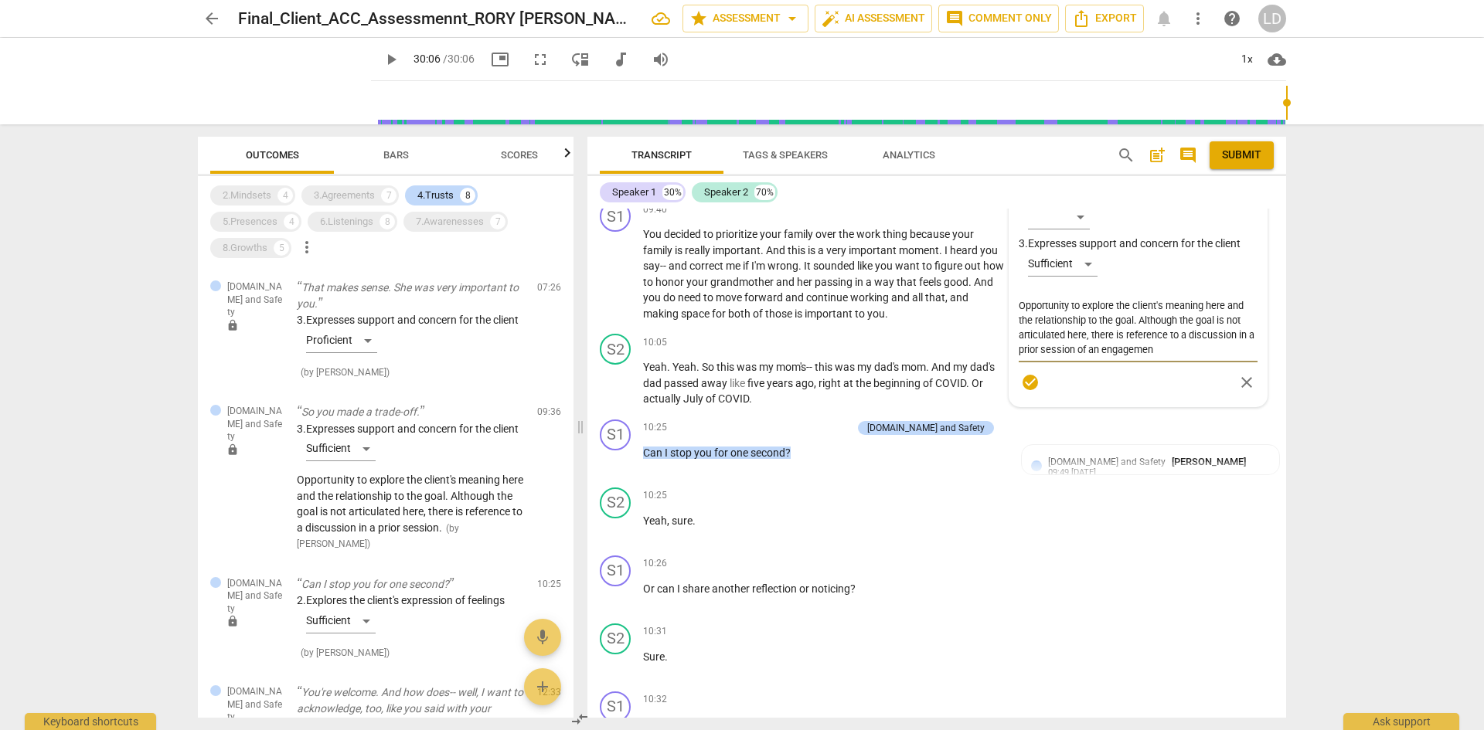
type textarea "Opportunity to explore the client's meaning here and the relationship to the go…"
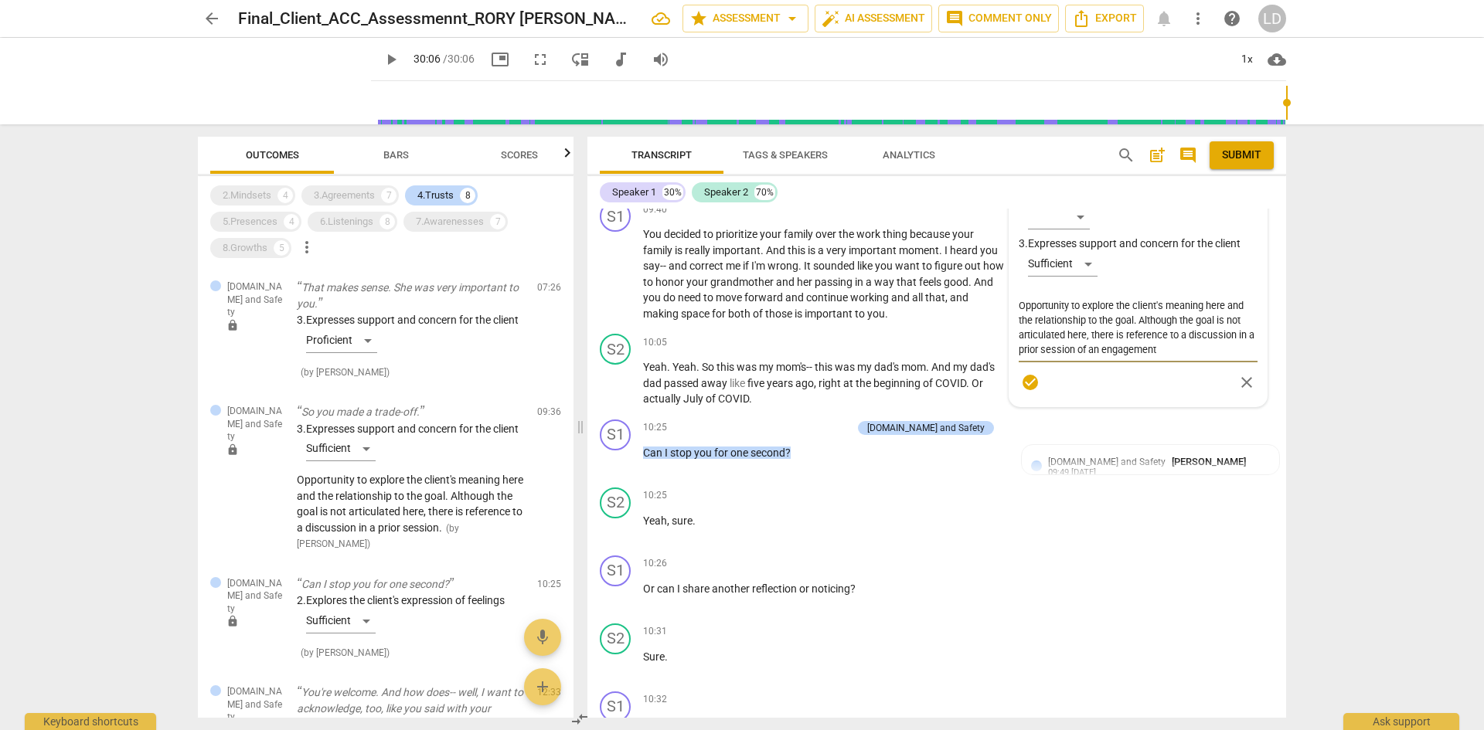
type textarea "Opportunity to explore the client's meaning here and the relationship to the go…"
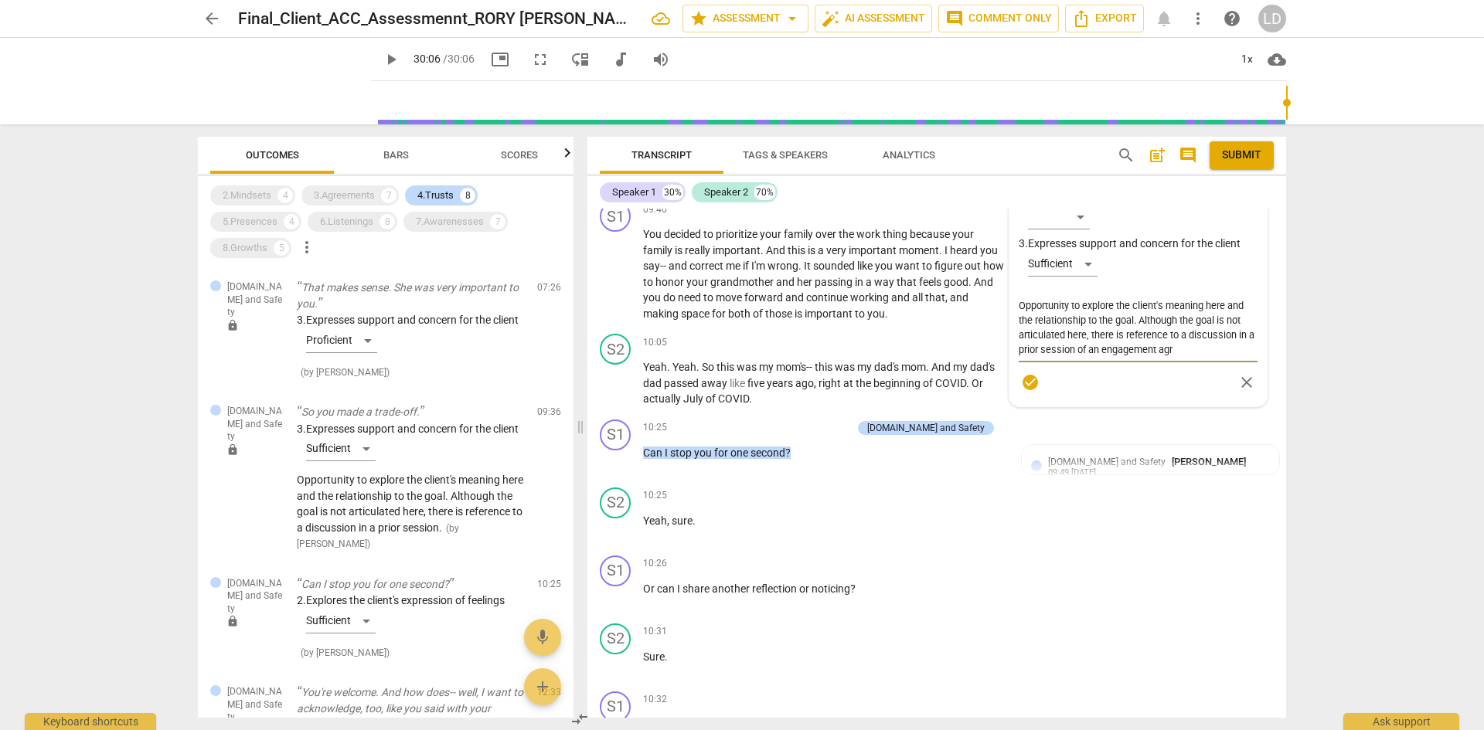
type textarea "Opportunity to explore the client's meaning here and the relationship to the go…"
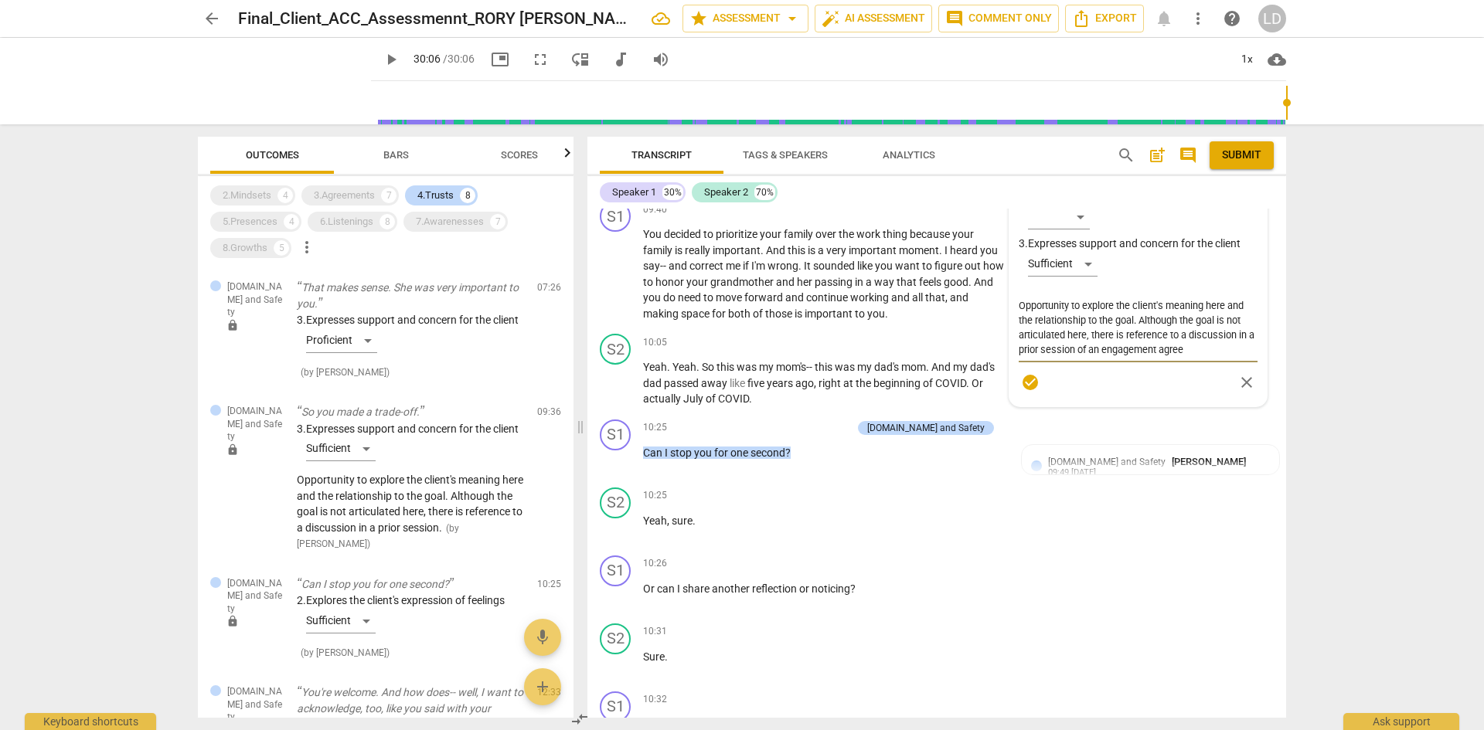
type textarea "Opportunity to explore the client's meaning here and the relationship to the go…"
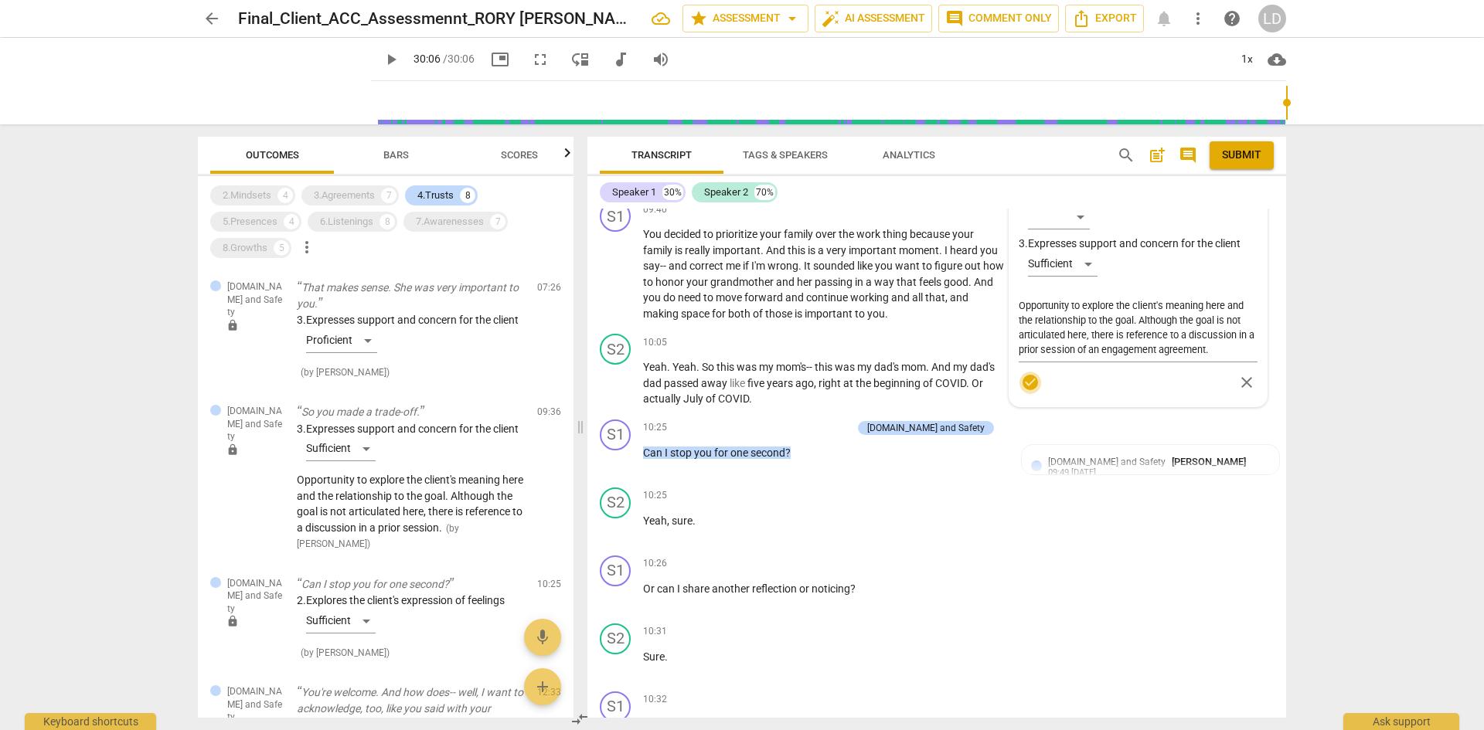
click at [1031, 373] on span "check_circle" at bounding box center [1030, 382] width 19 height 19
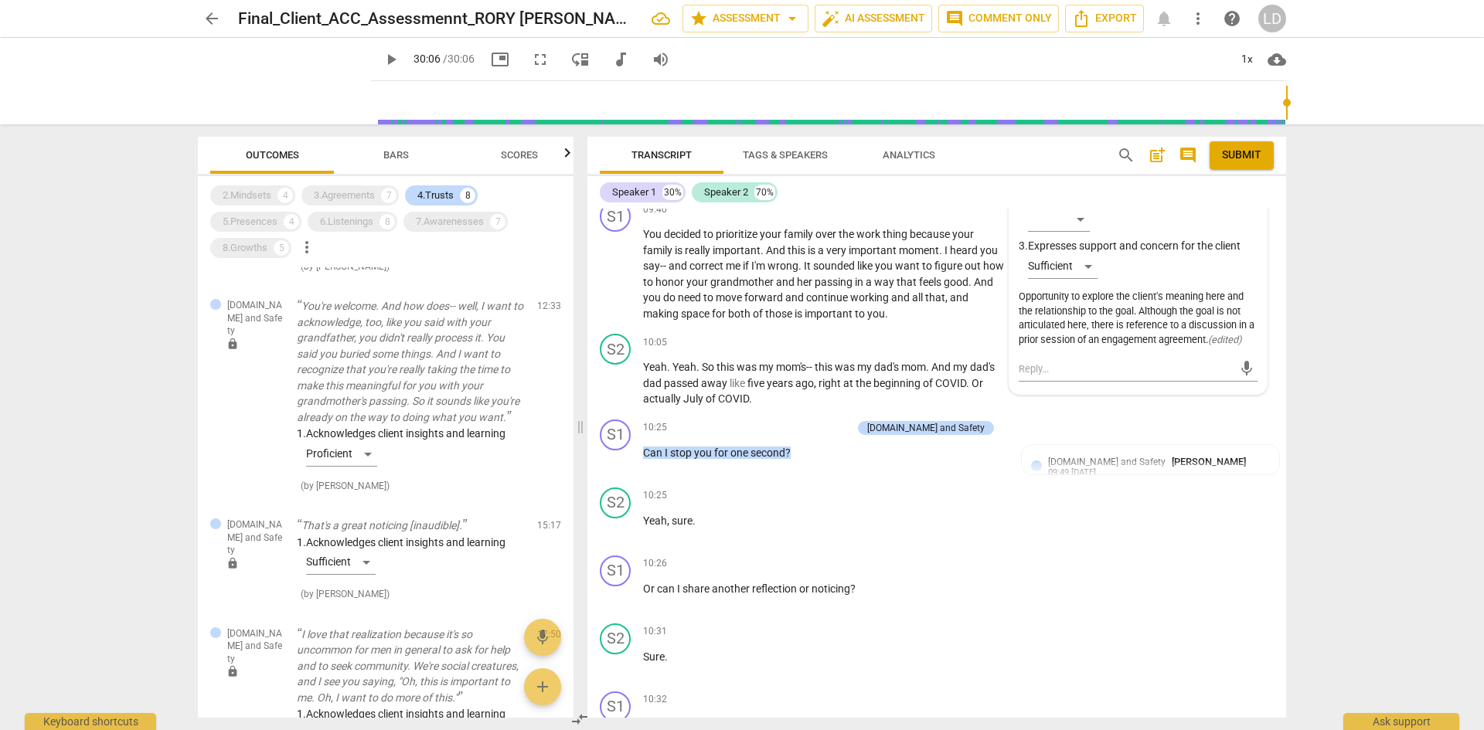
scroll to position [0, 0]
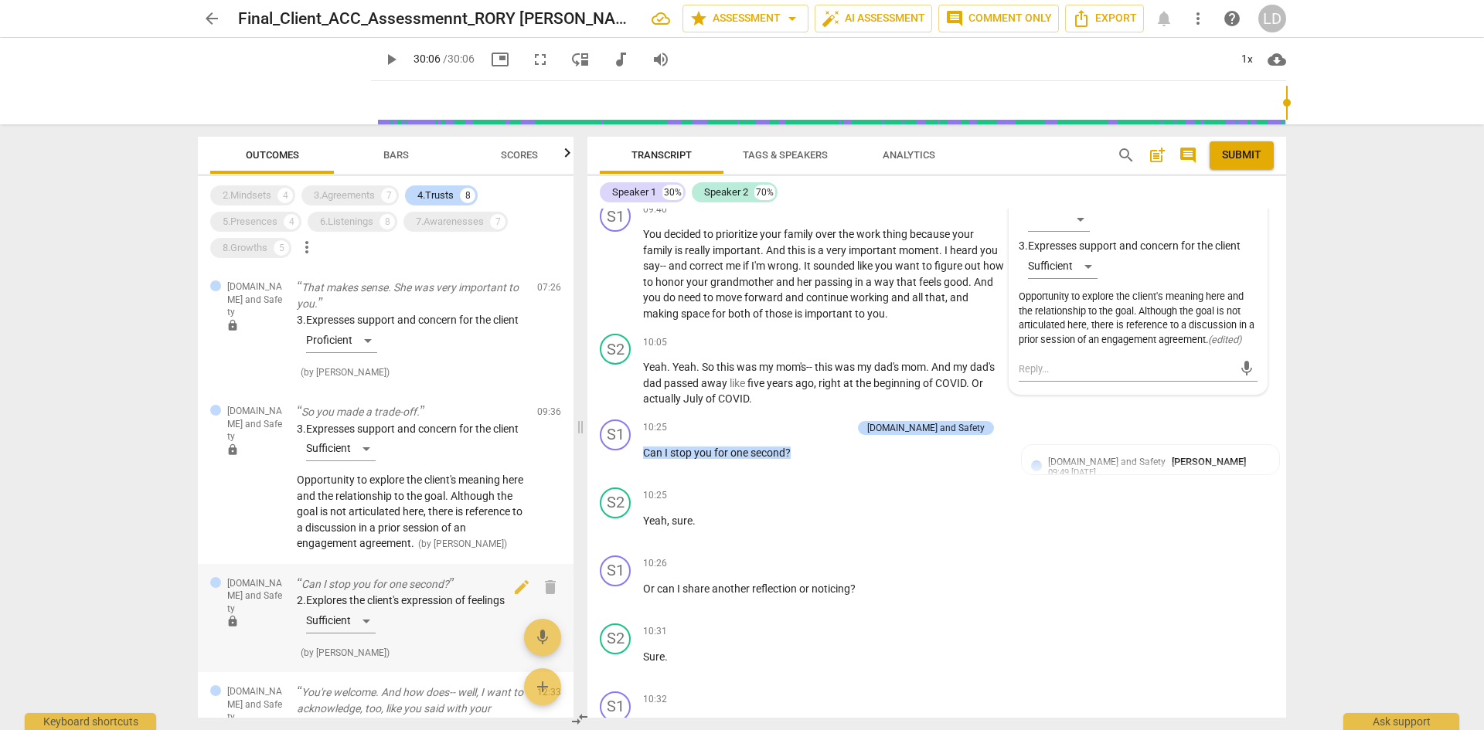
click at [412, 640] on div "2. Explores the client's expression of feelings Sufficient" at bounding box center [411, 616] width 228 height 47
